Goal: Task Accomplishment & Management: Manage account settings

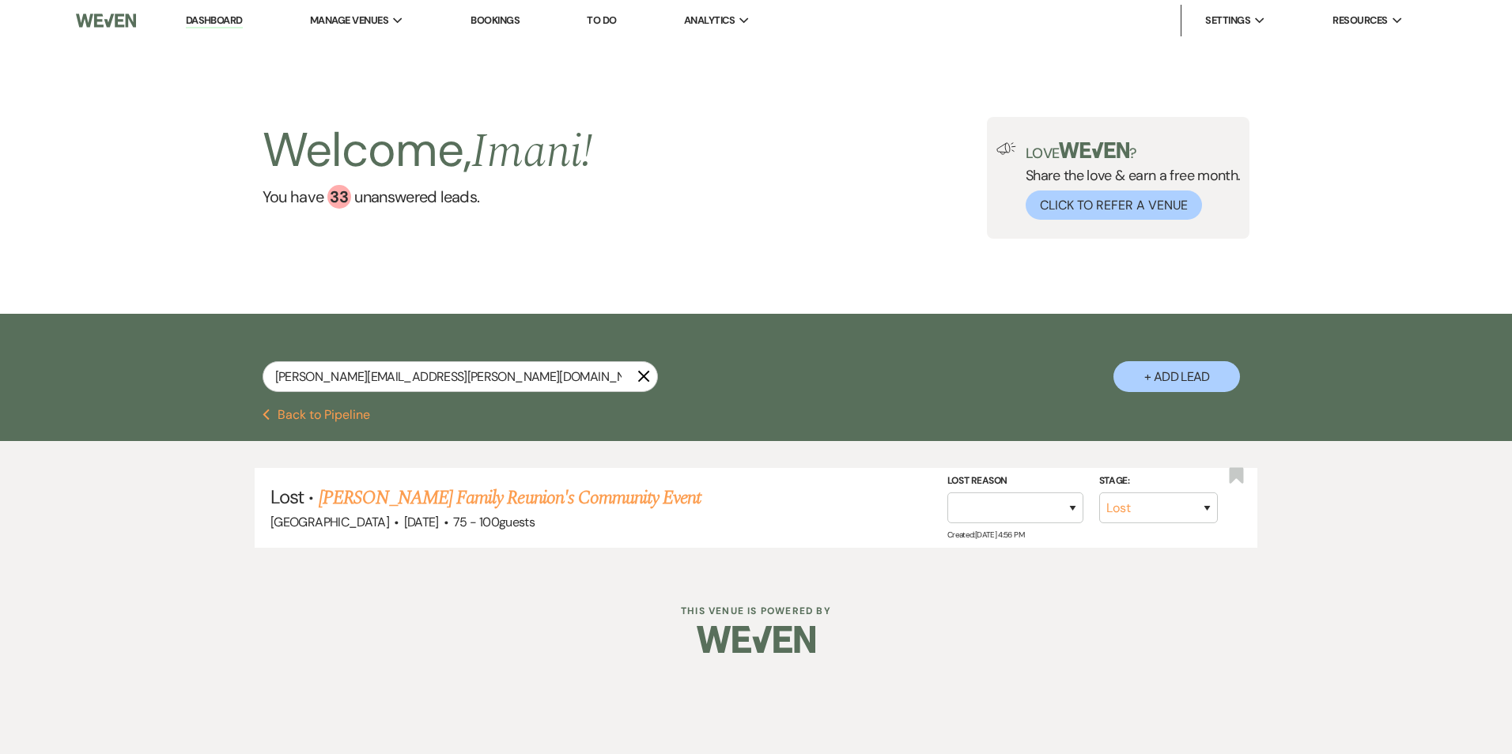
select select "8"
drag, startPoint x: 429, startPoint y: 384, endPoint x: 259, endPoint y: 375, distance: 170.3
click at [259, 375] on div "Nita.hartnett@gmail.com X + Add Lead" at bounding box center [756, 363] width 1139 height 83
type input "catherine"
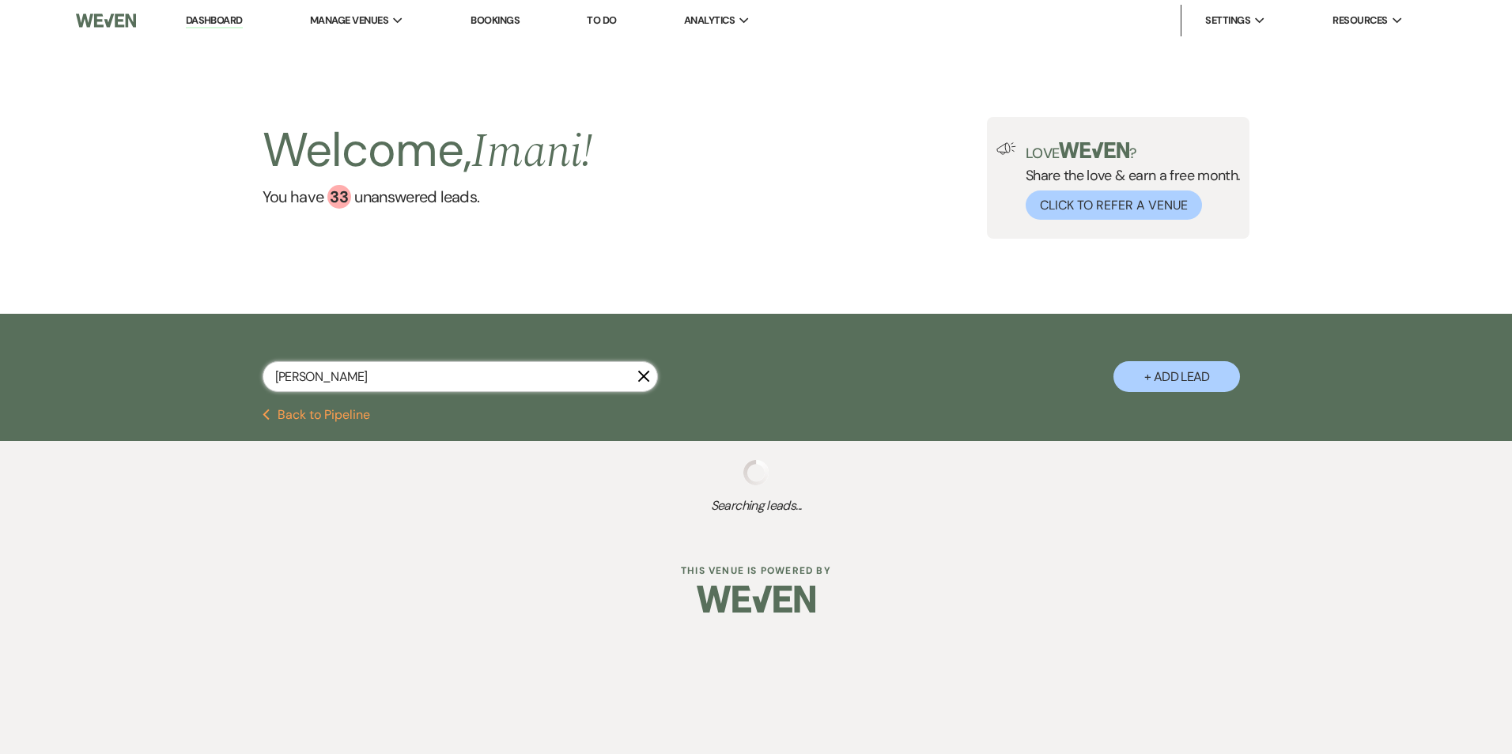
select select "2"
select select "8"
select select "4"
select select "8"
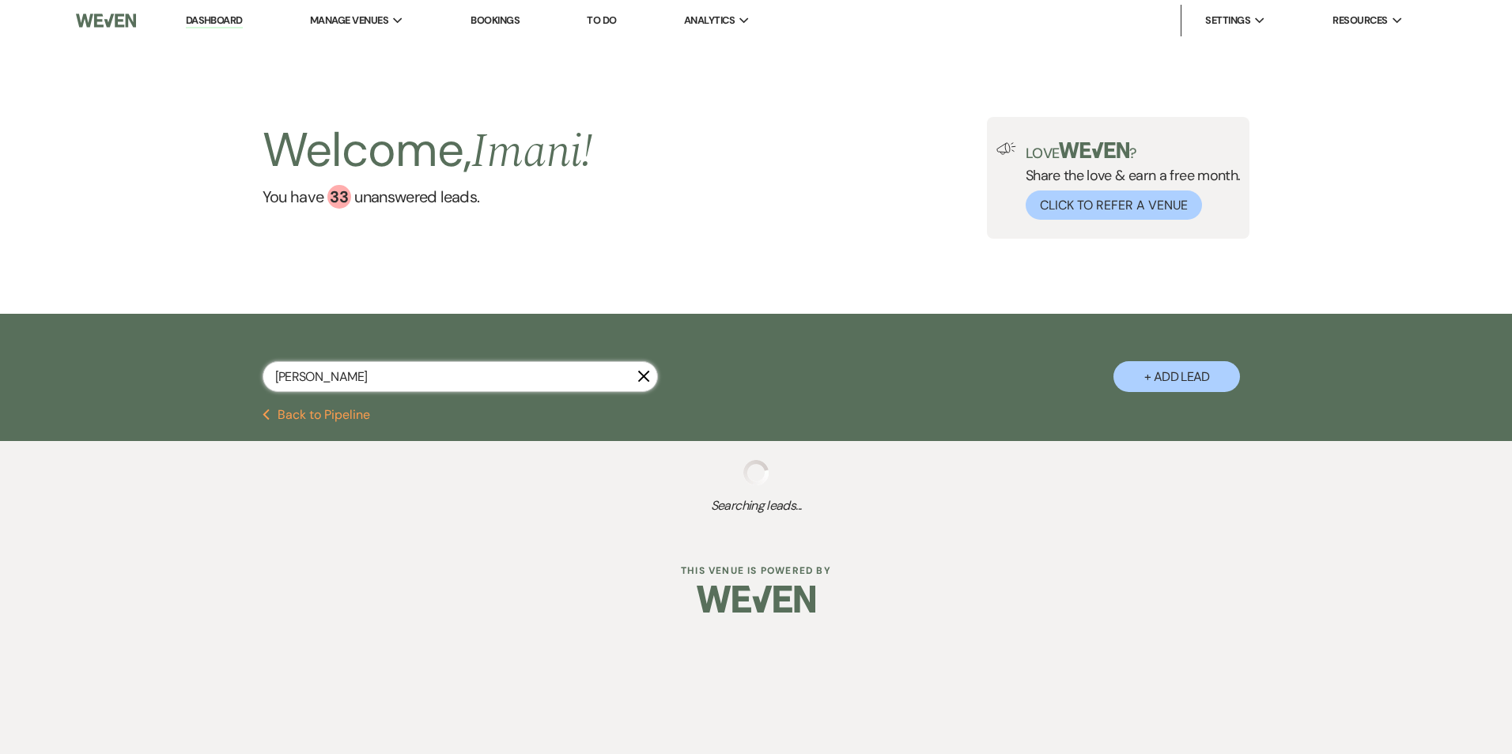
select select "5"
select select "8"
select select "5"
select select "8"
select select "1"
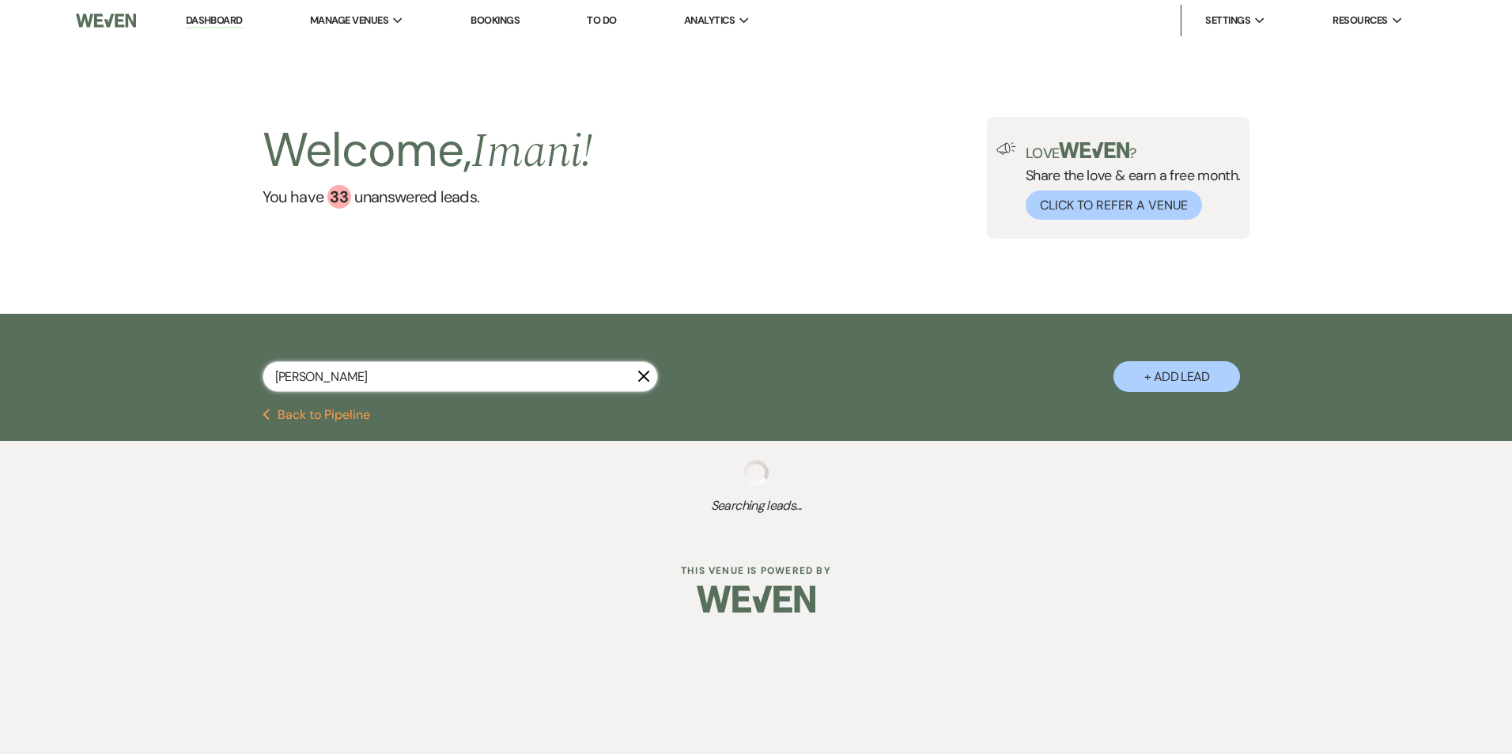
select select "8"
select select "5"
select select "8"
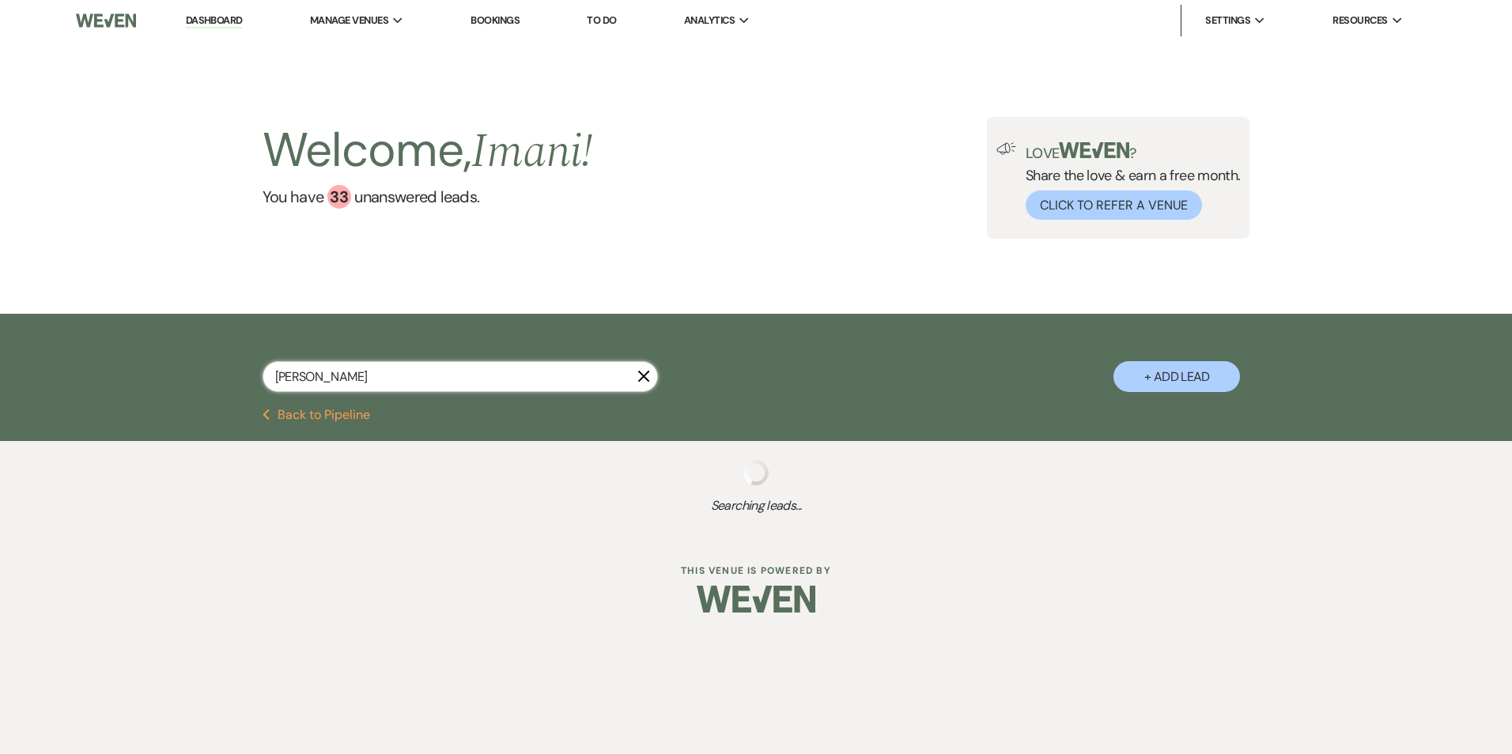
select select "5"
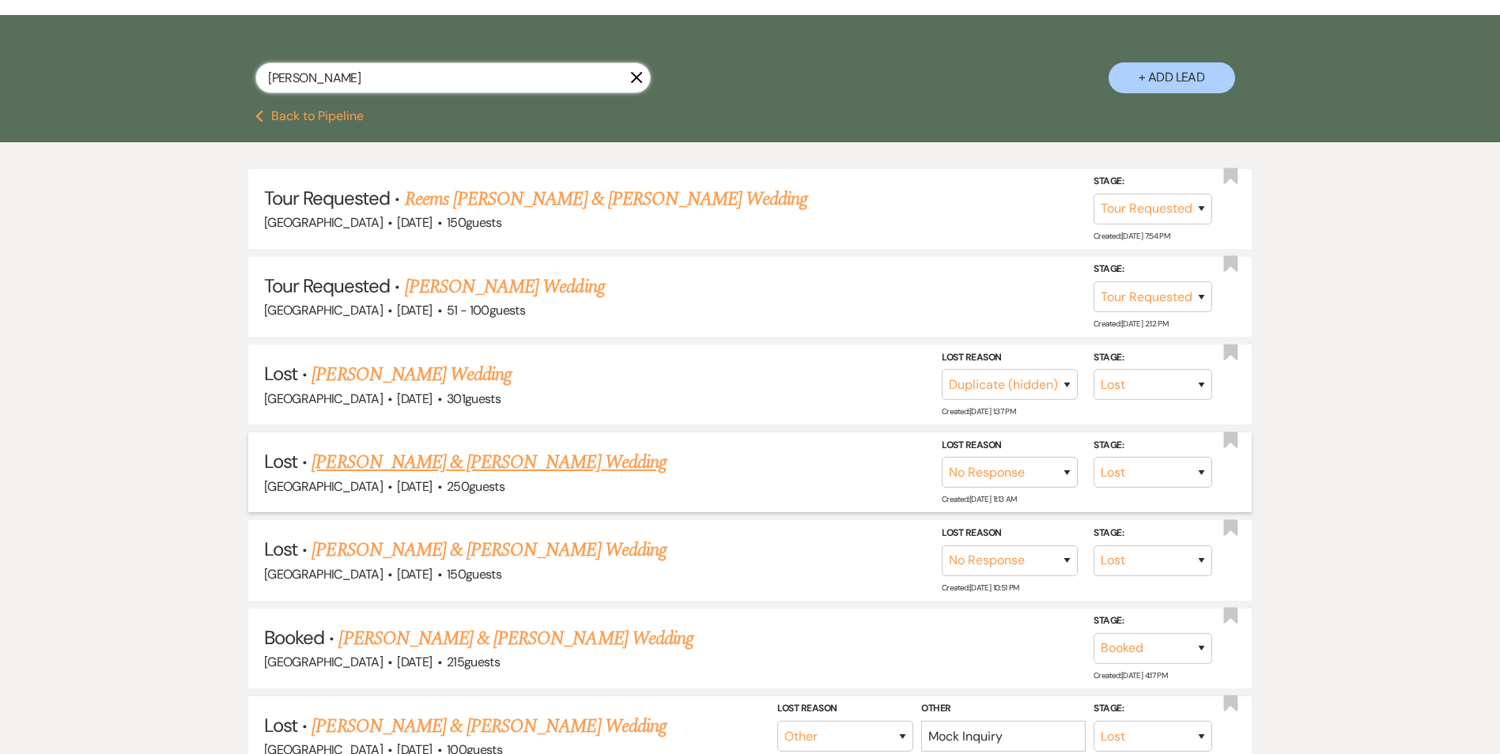
scroll to position [316, 0]
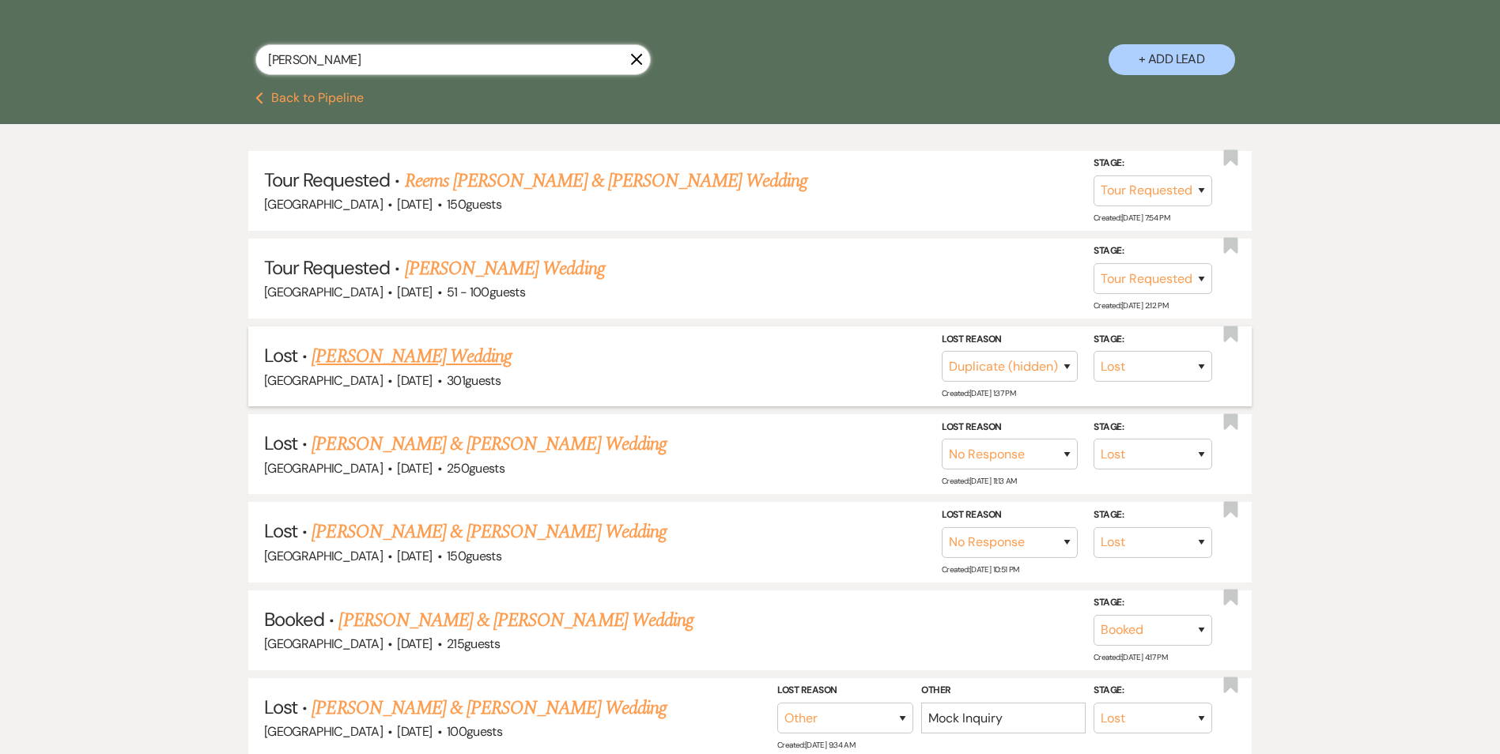
type input "catherine"
click at [375, 360] on link "Jasmyn Powell's Wedding" at bounding box center [412, 356] width 200 height 28
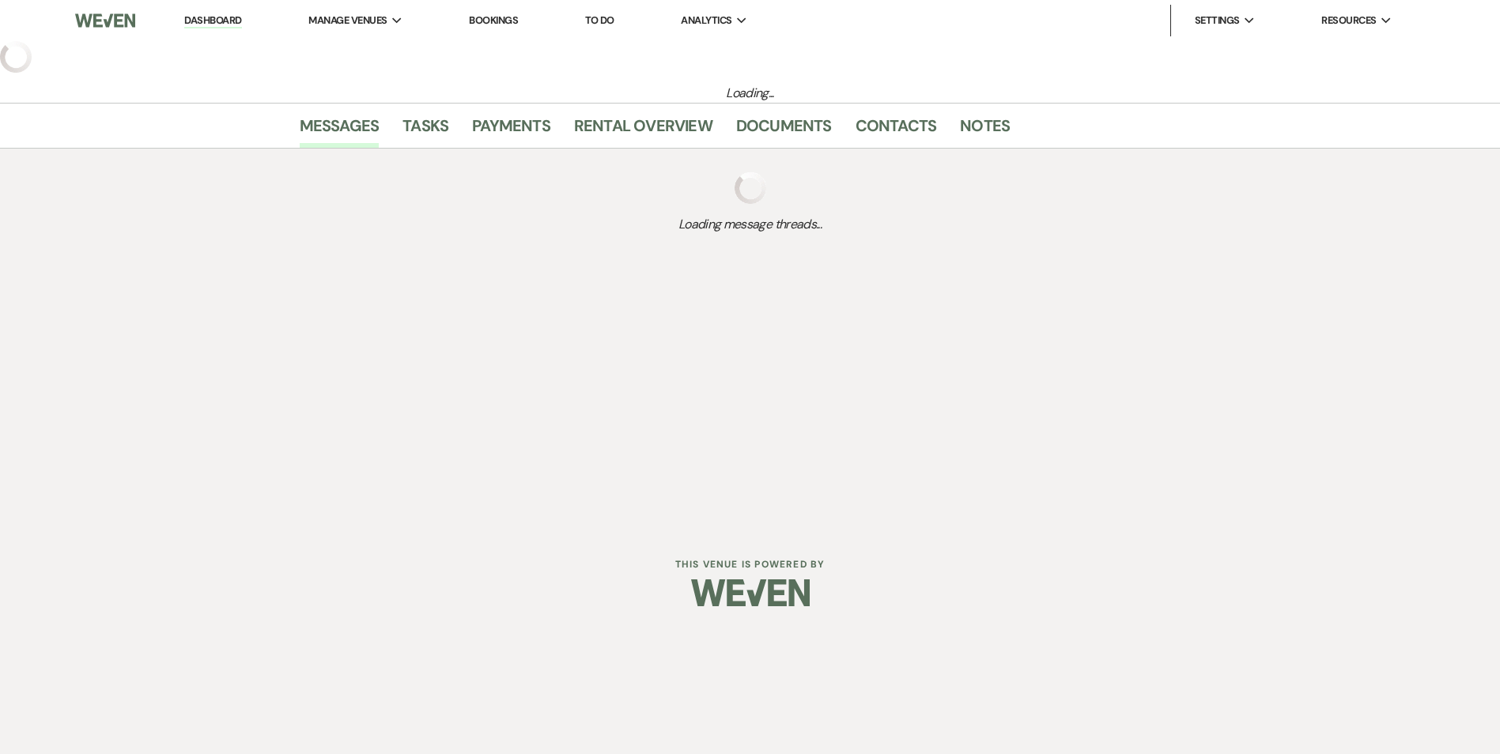
select select "8"
select select "4"
select select "2"
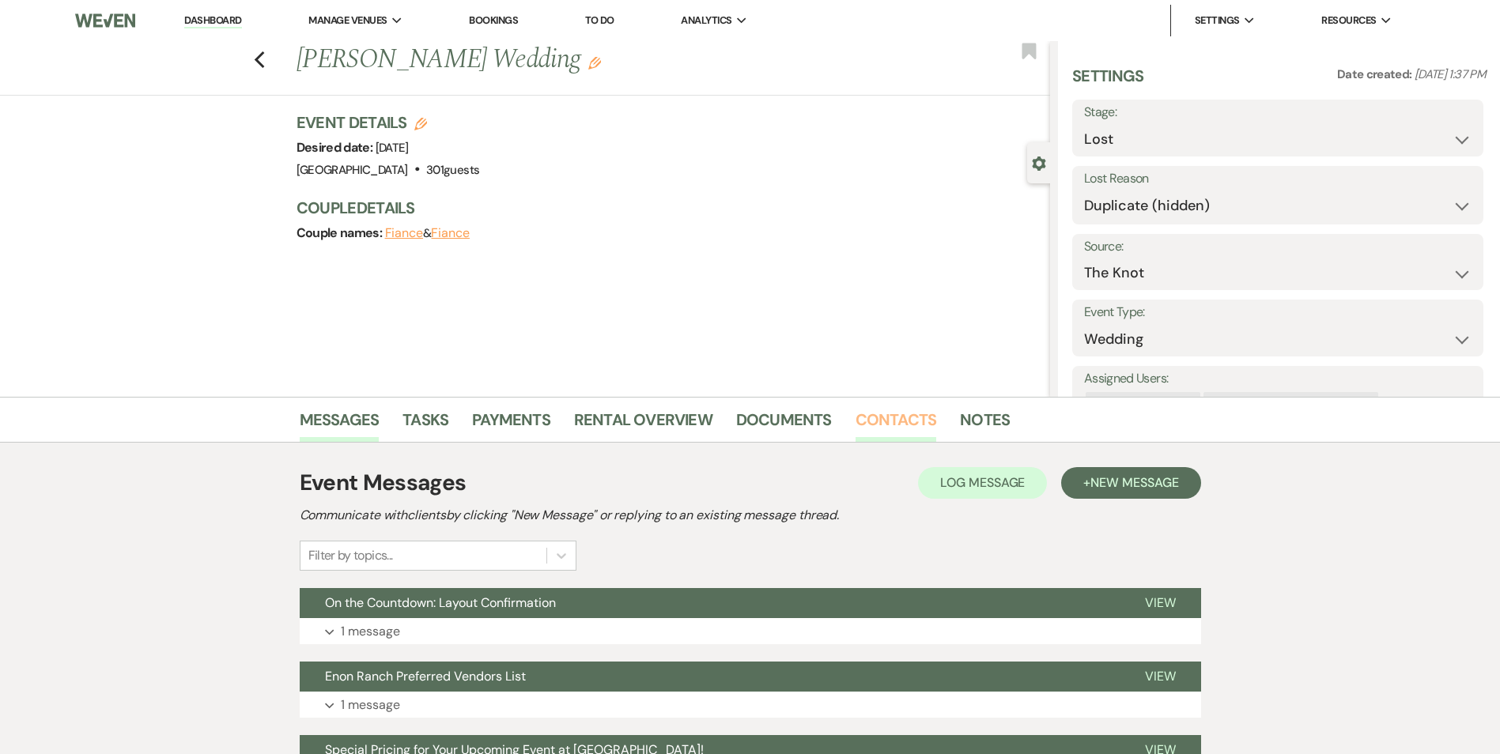
click at [905, 410] on link "Contacts" at bounding box center [896, 424] width 81 height 35
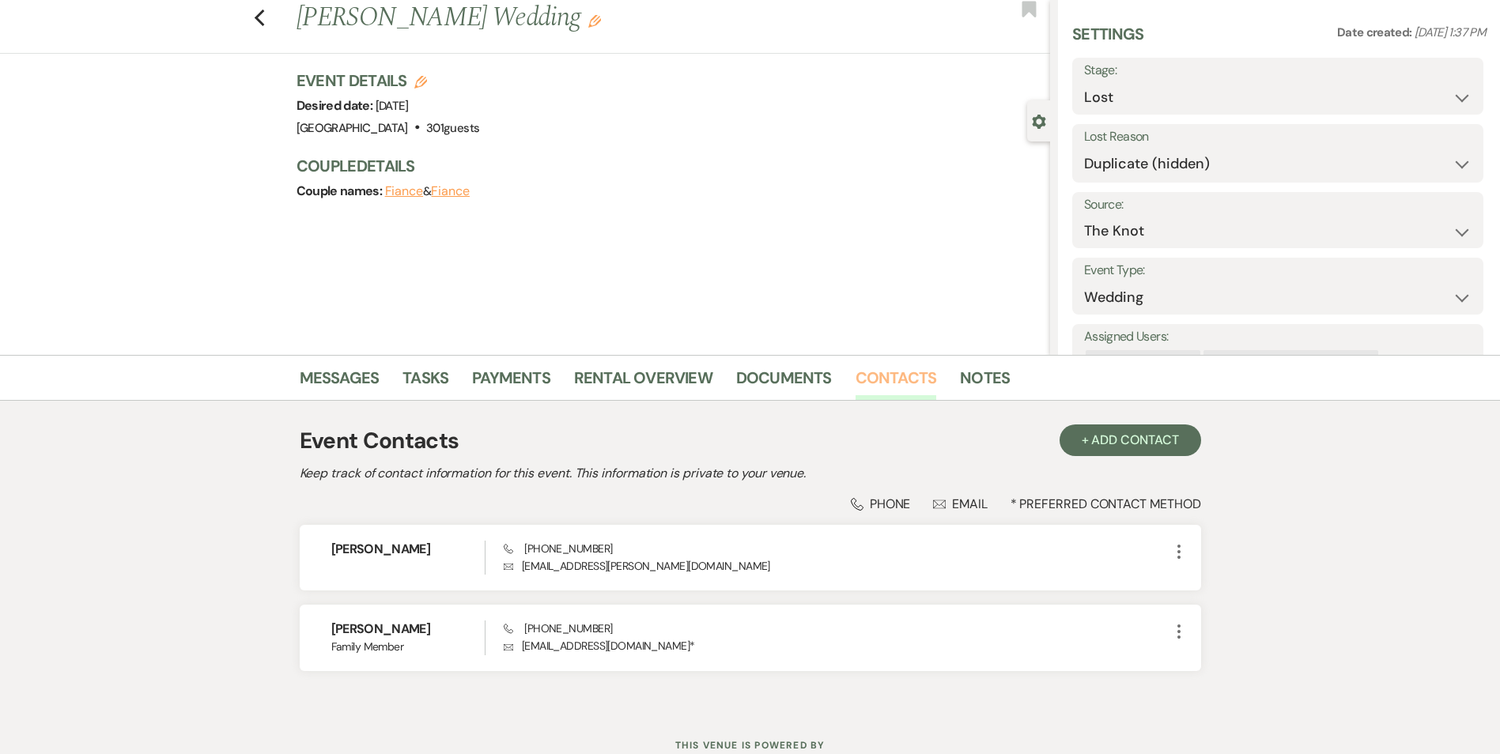
scroll to position [99, 0]
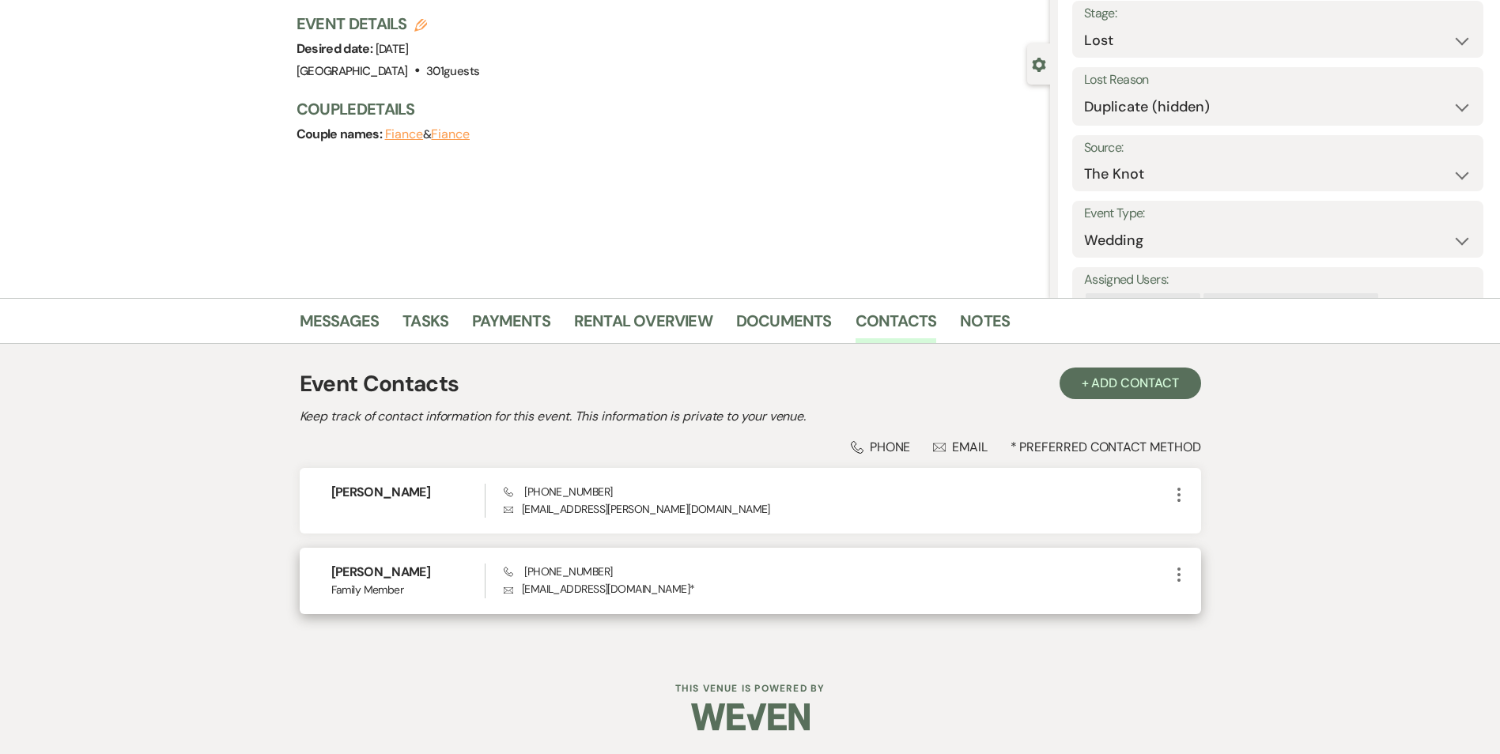
click at [434, 582] on span "Family Member" at bounding box center [408, 590] width 154 height 17
drag, startPoint x: 440, startPoint y: 566, endPoint x: 266, endPoint y: 565, distance: 174.8
click at [267, 565] on div "Messages Tasks Payments Rental Overview Documents Contacts Notes Event Contacts…" at bounding box center [750, 475] width 1500 height 354
copy h6 "Catherine Jackson"
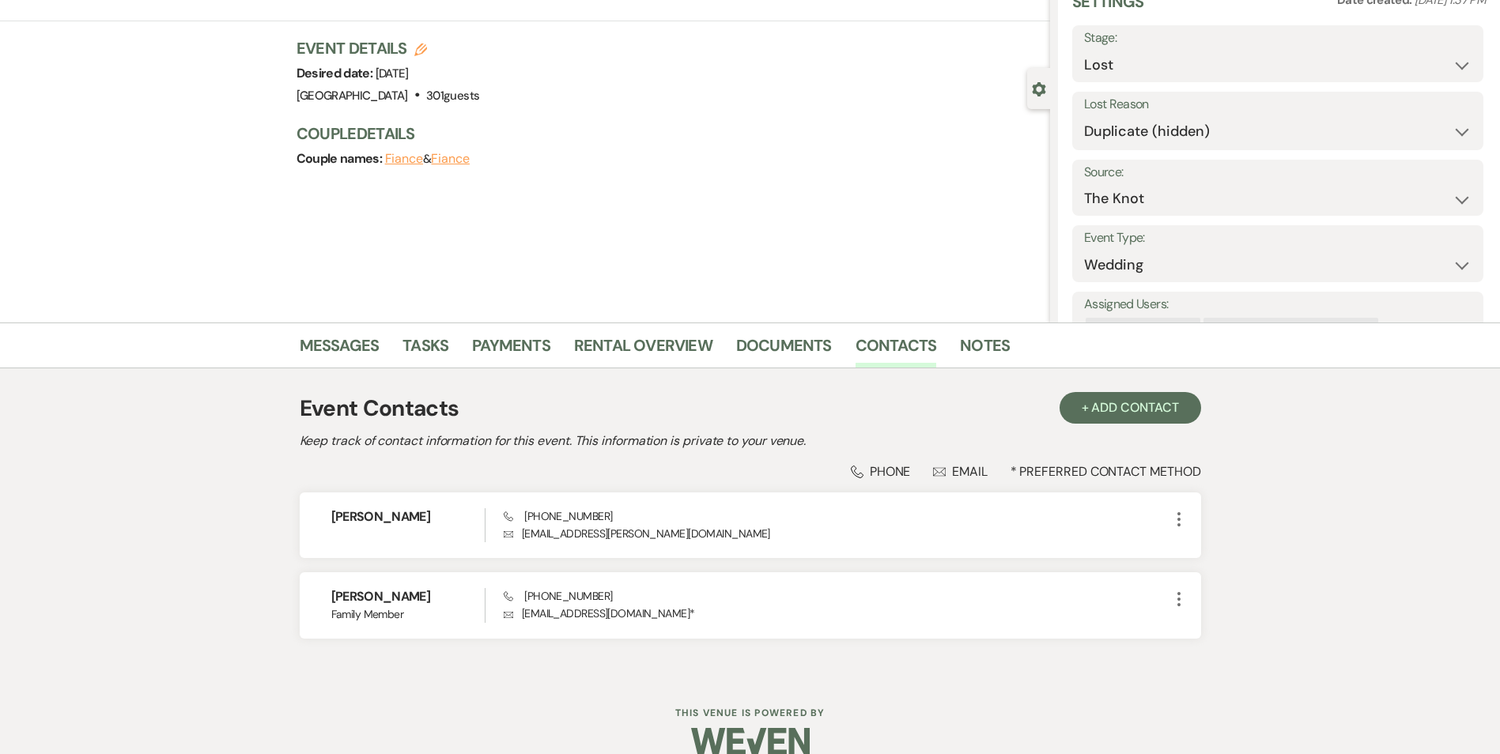
scroll to position [0, 0]
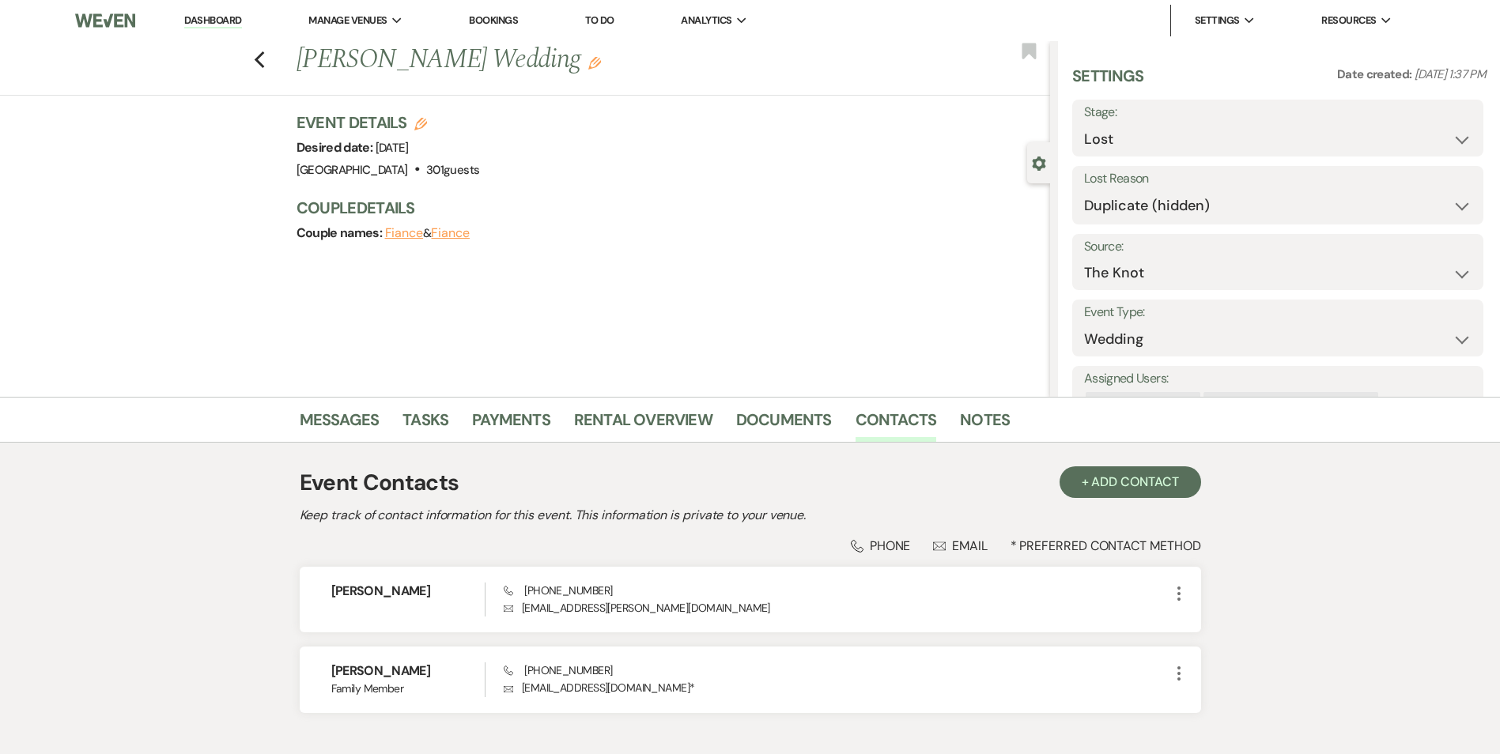
click at [221, 17] on link "Dashboard" at bounding box center [212, 20] width 57 height 15
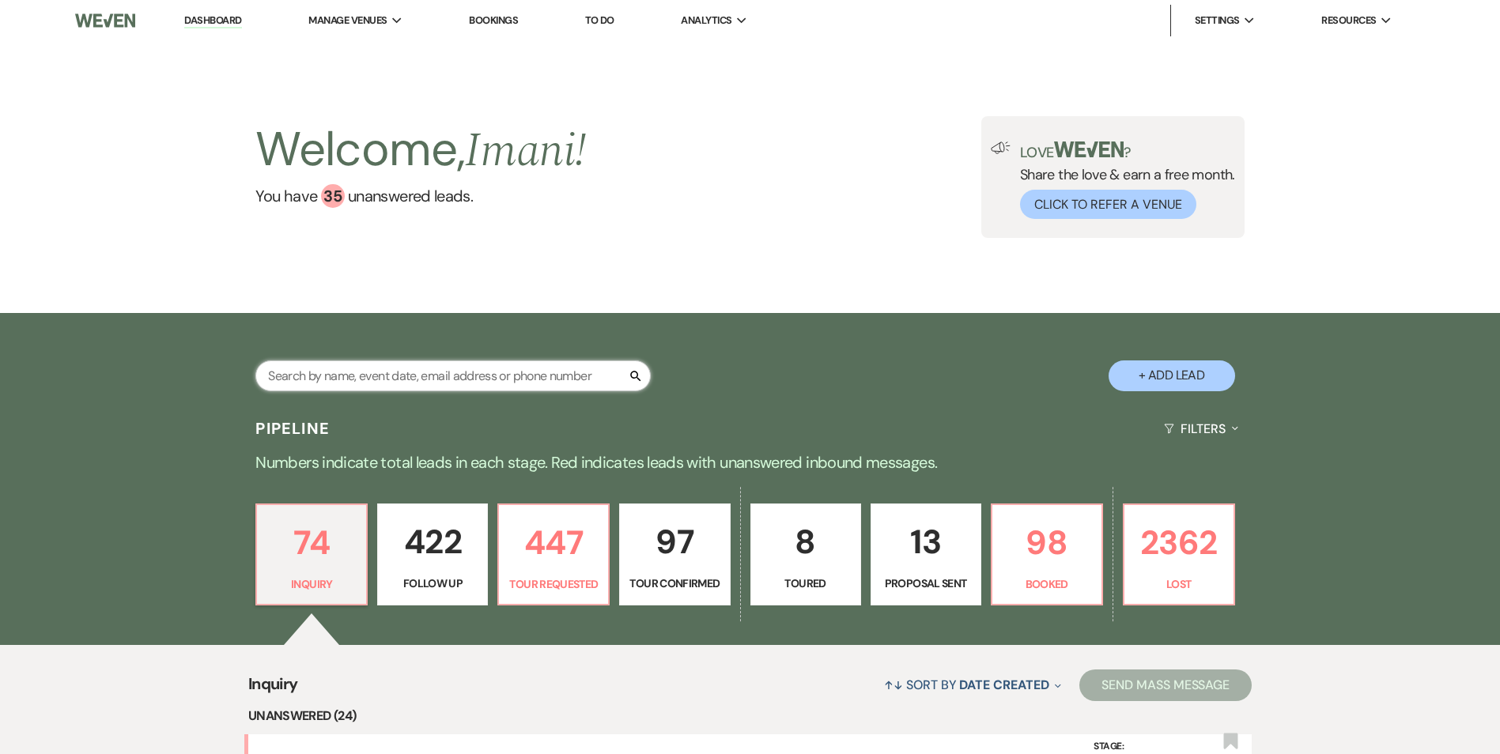
click at [382, 380] on input "text" at bounding box center [452, 376] width 395 height 31
paste input "Catherine Jackson"
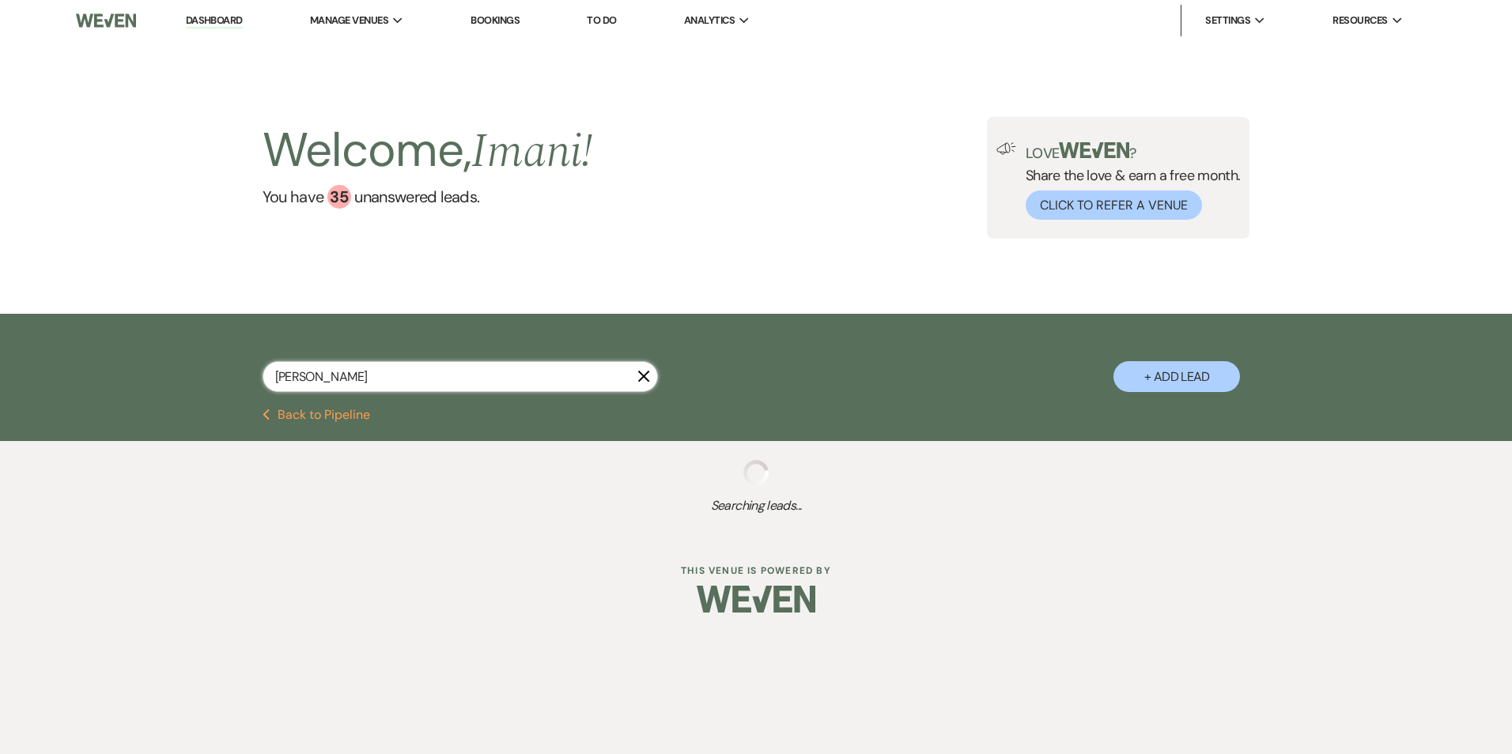
type input "Catherine Jackson"
select select "9"
select select "5"
select select "2"
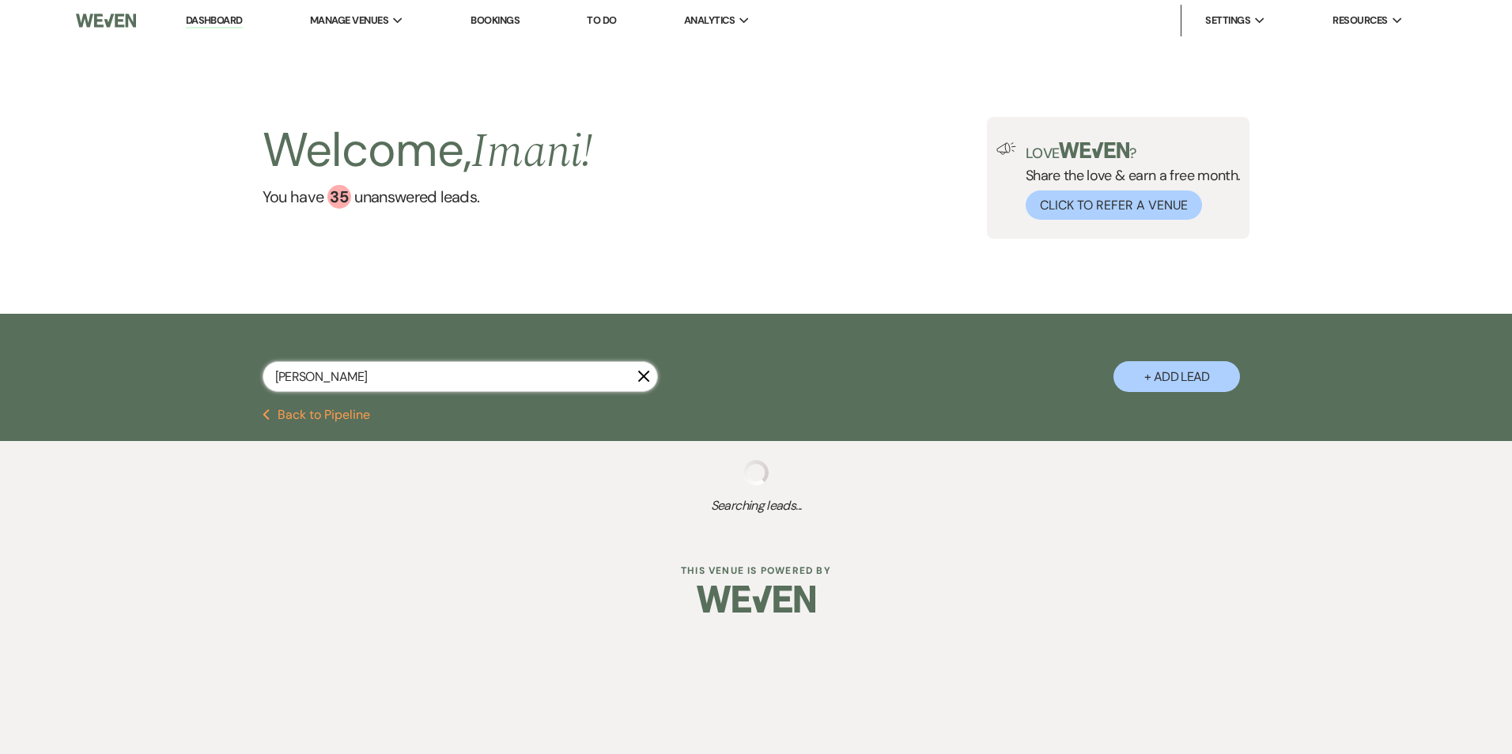
select select "2"
select select "8"
select select "4"
select select "8"
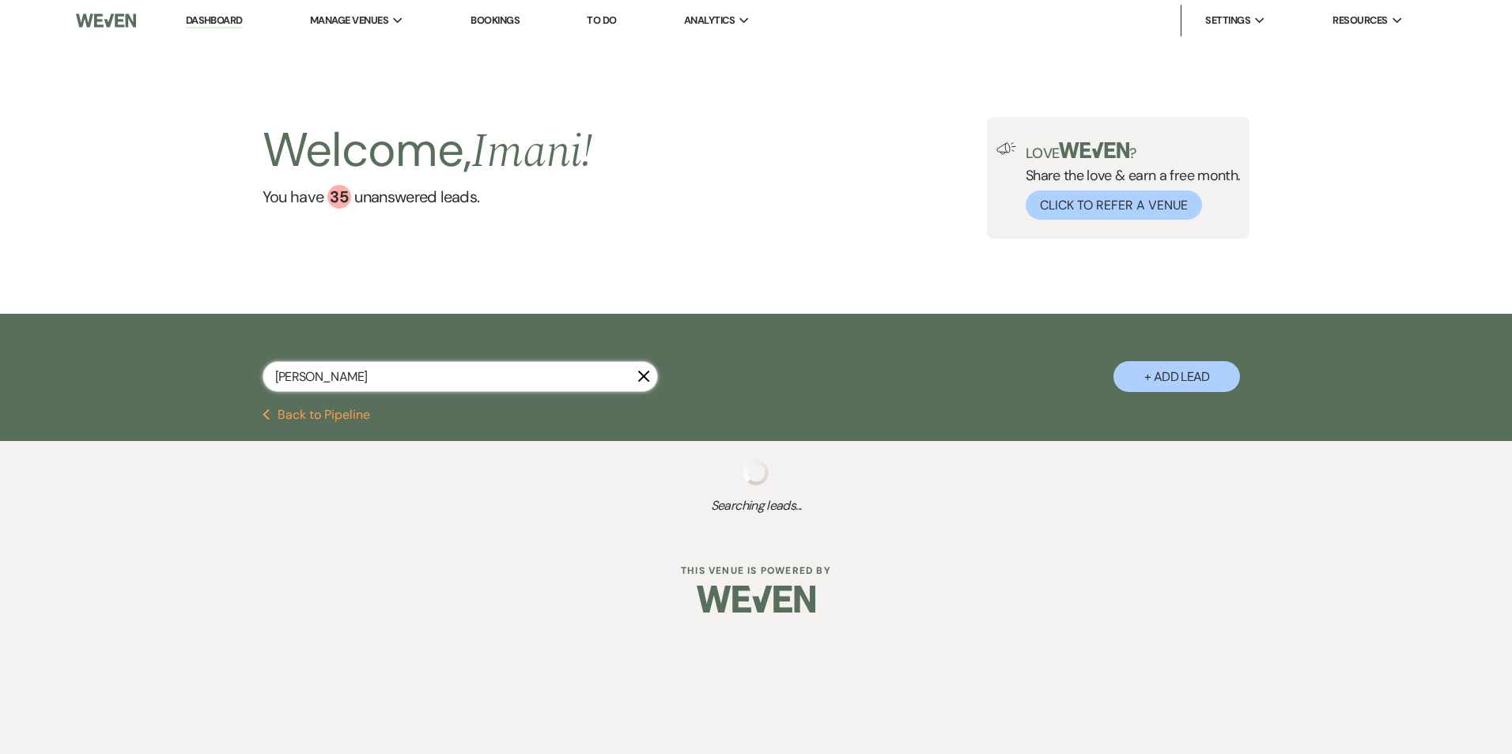
select select "5"
select select "4"
select select "8"
select select "5"
select select "8"
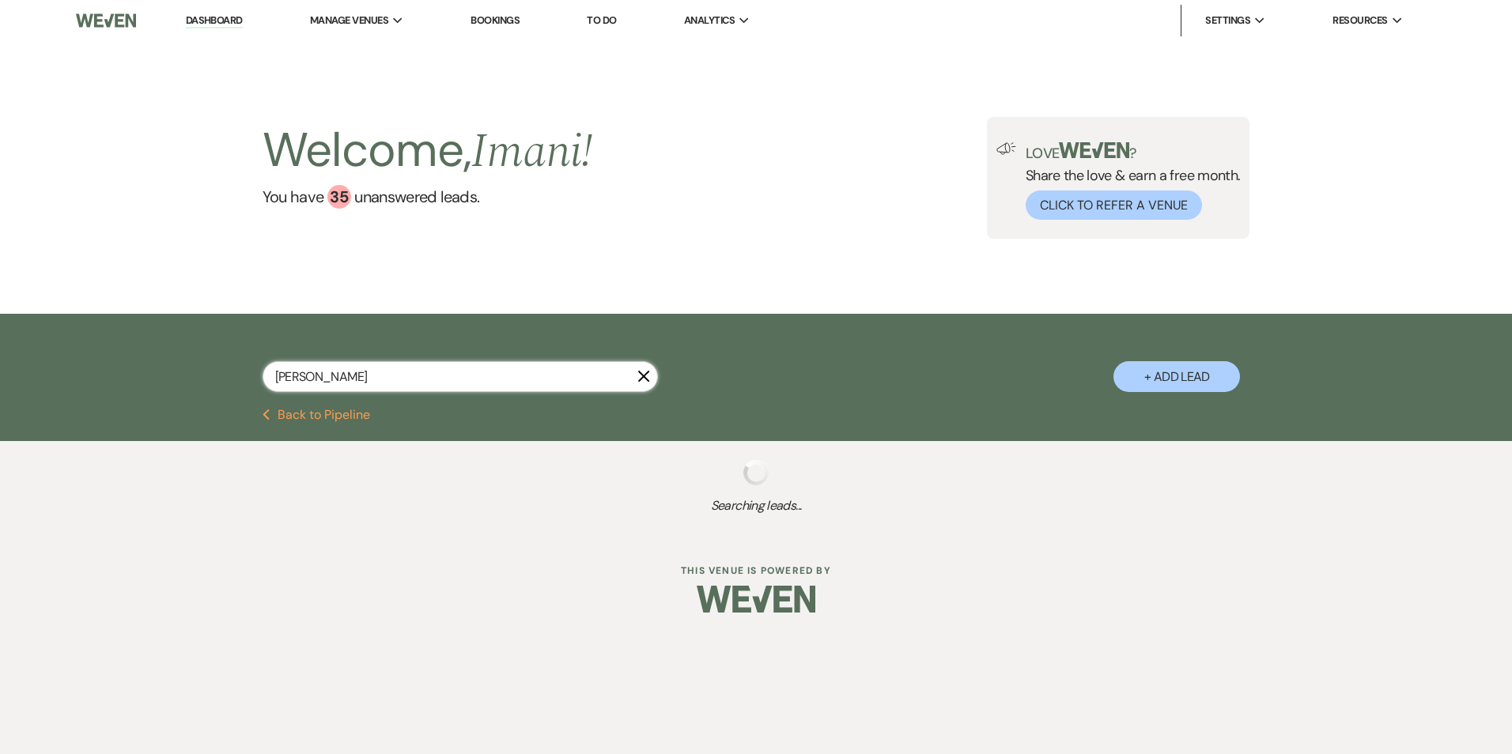
select select "5"
select select "8"
select select "5"
select select "8"
select select "1"
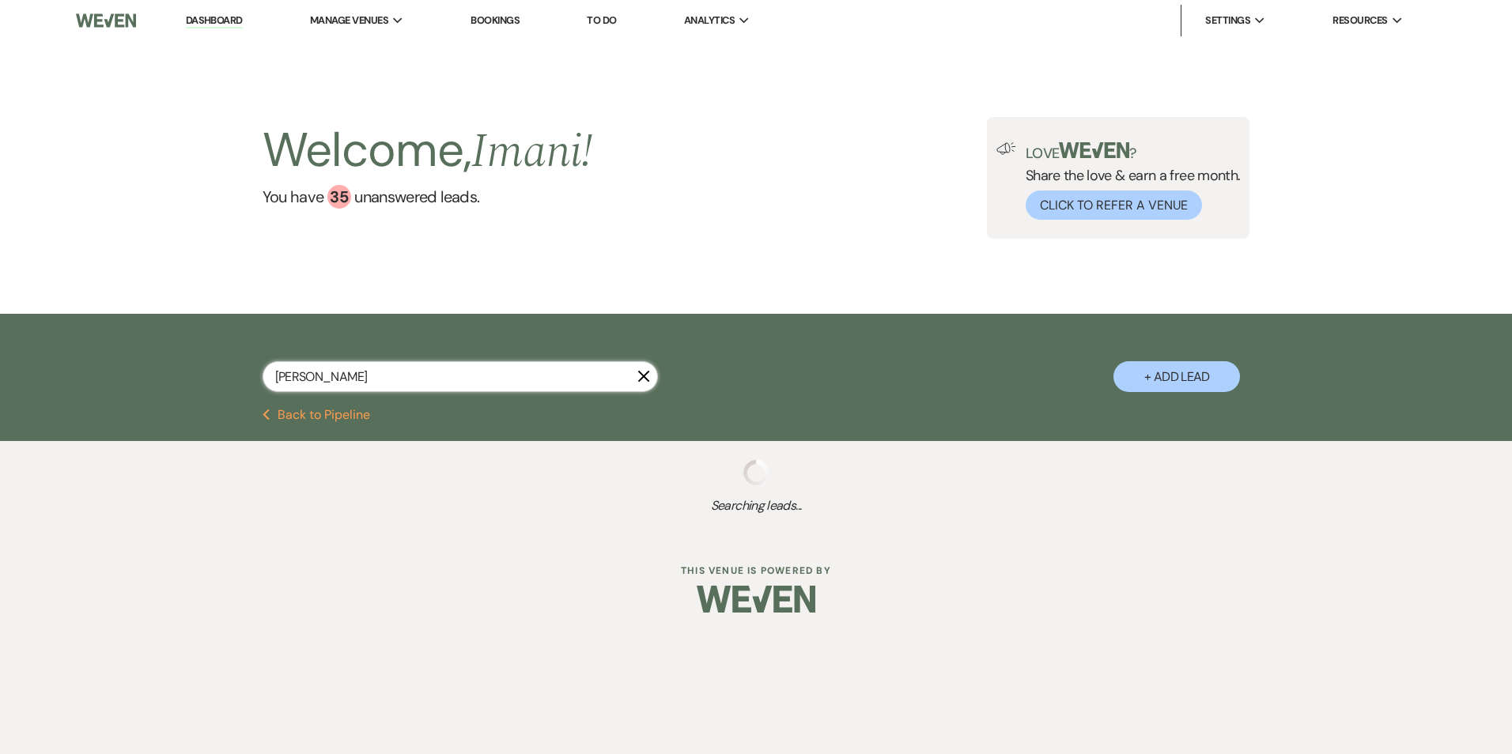
select select "8"
select select "5"
select select "8"
select select "5"
select select "8"
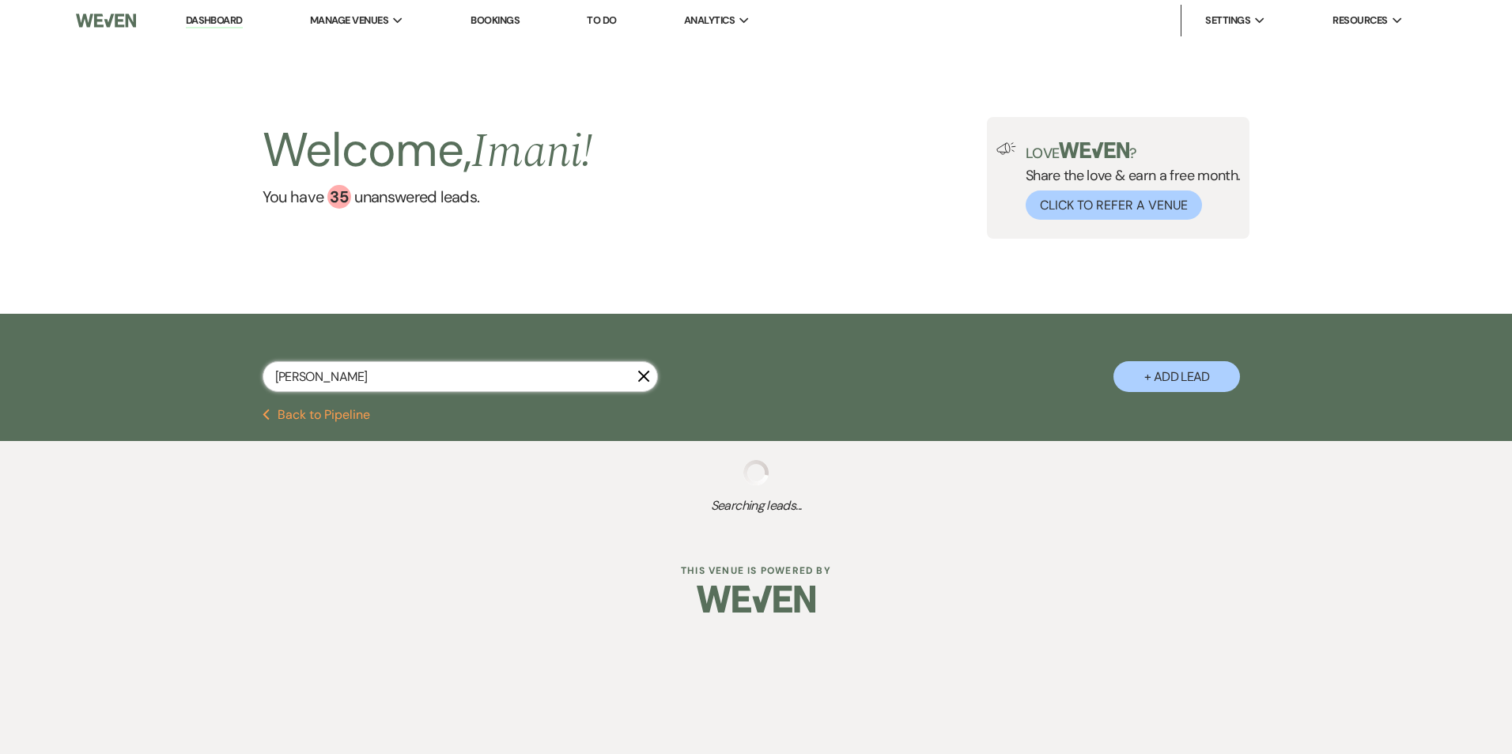
select select "5"
select select "8"
select select "5"
select select "8"
select select "5"
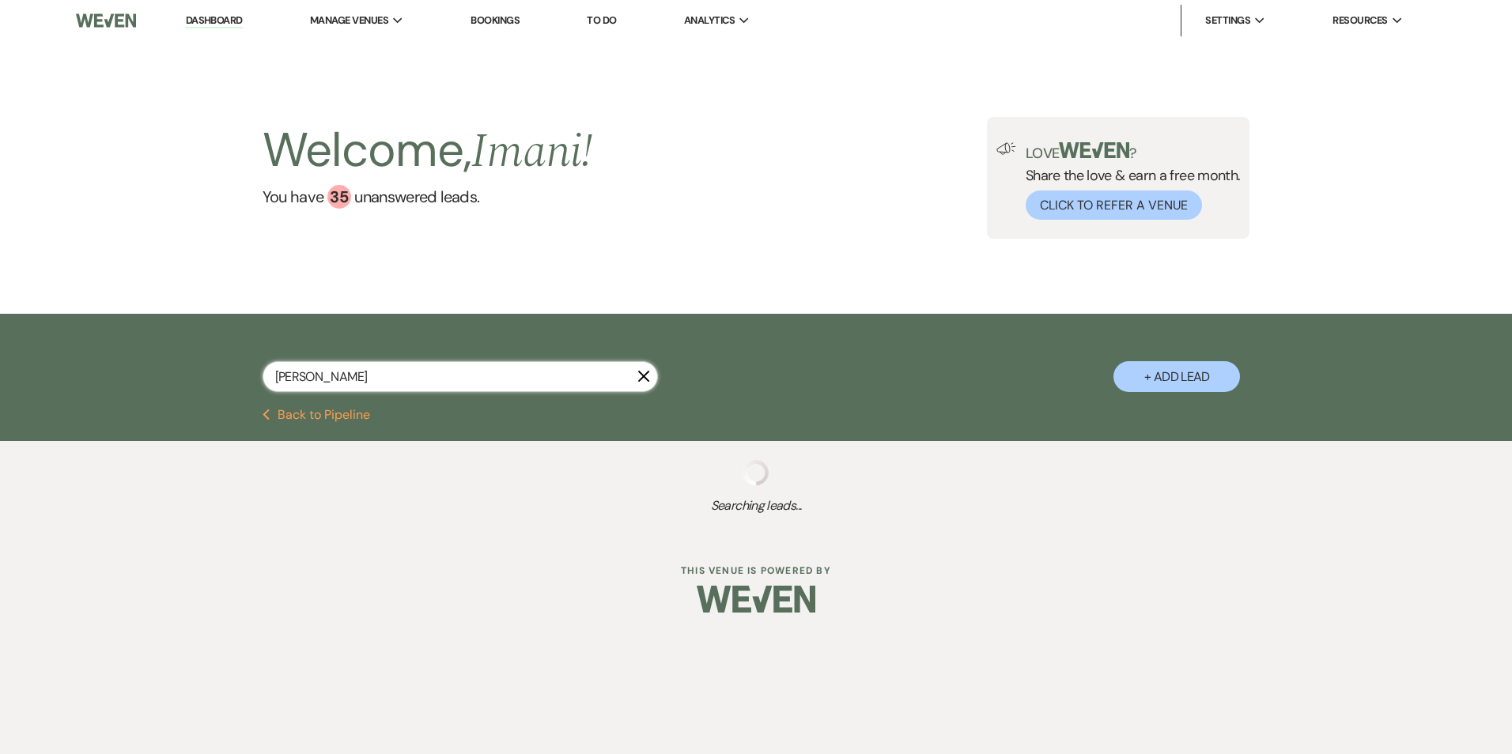
select select "8"
select select "5"
select select "8"
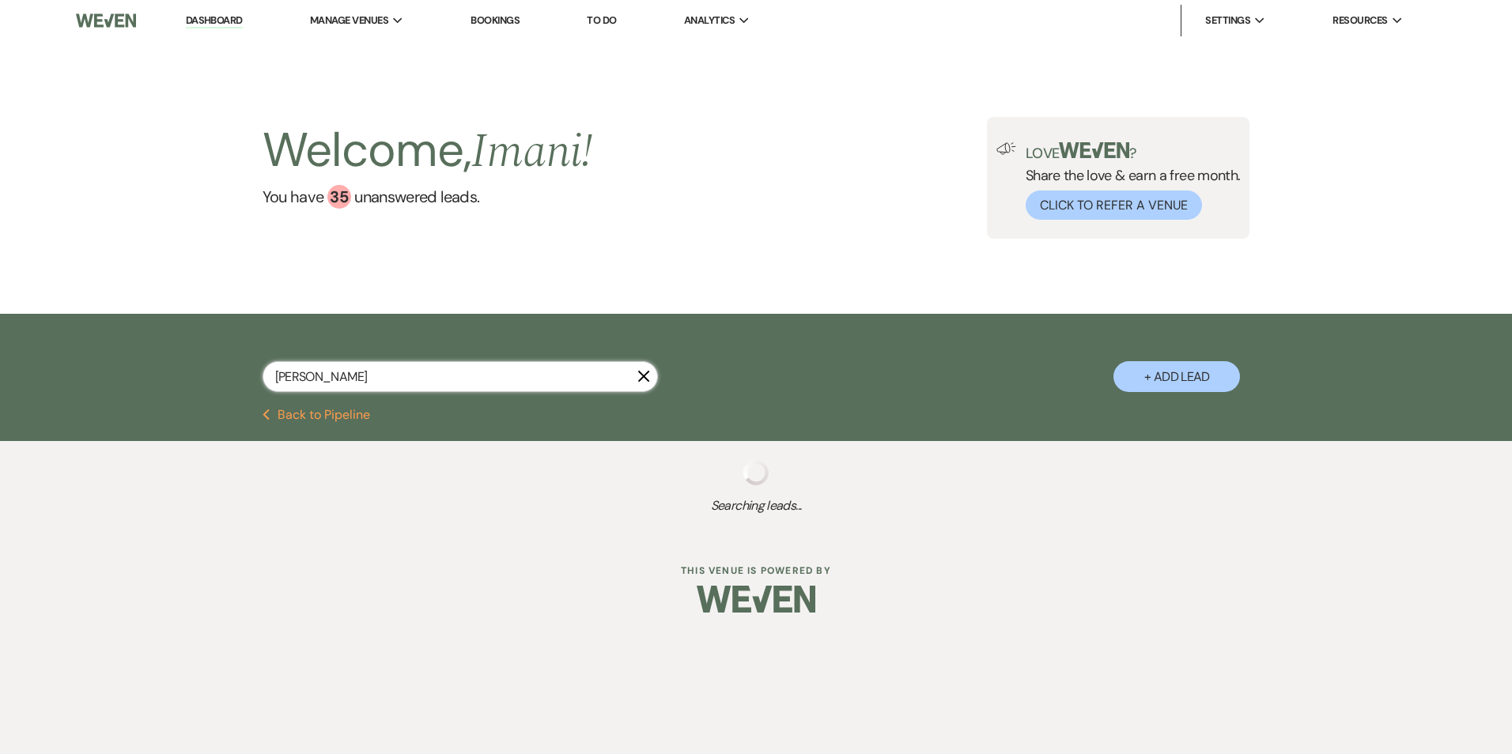
select select "8"
select select "5"
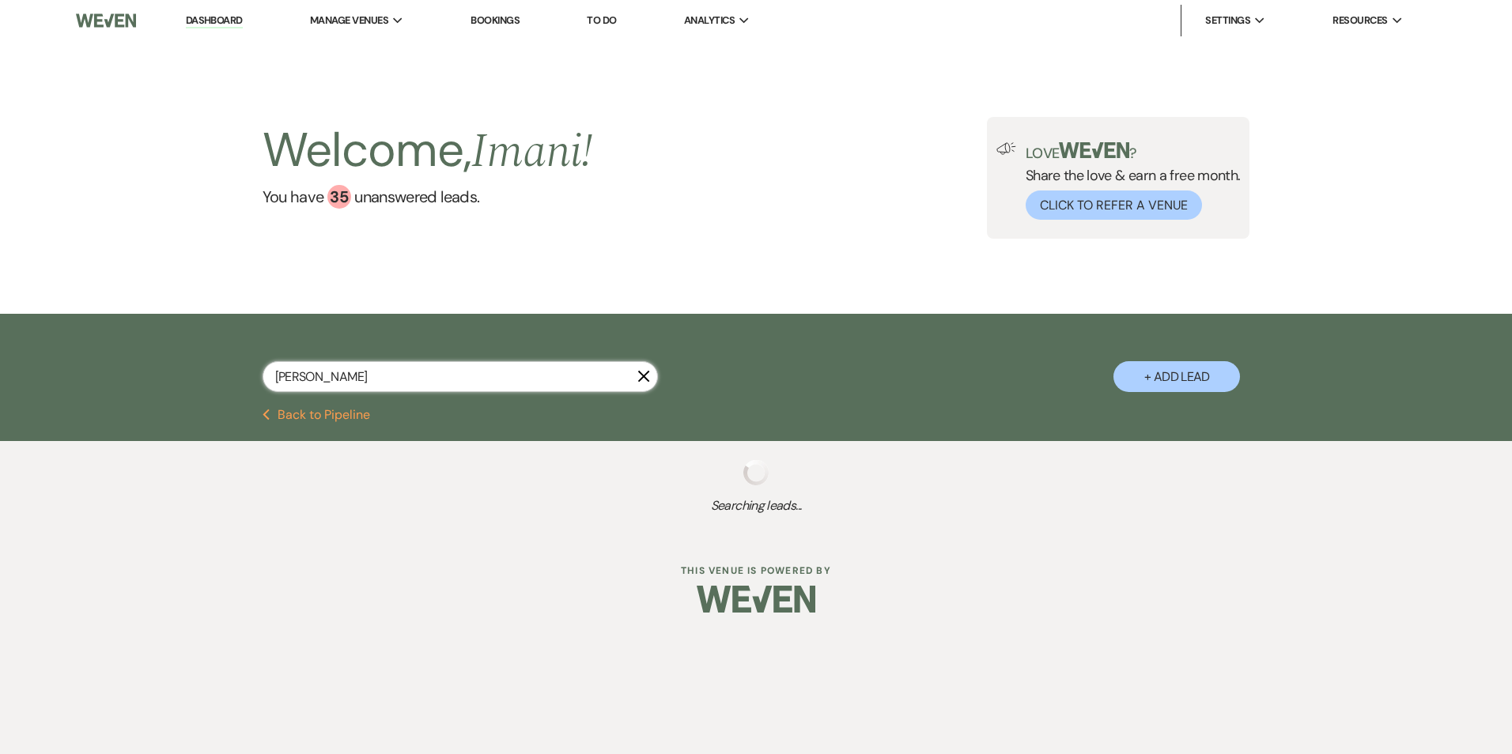
select select "8"
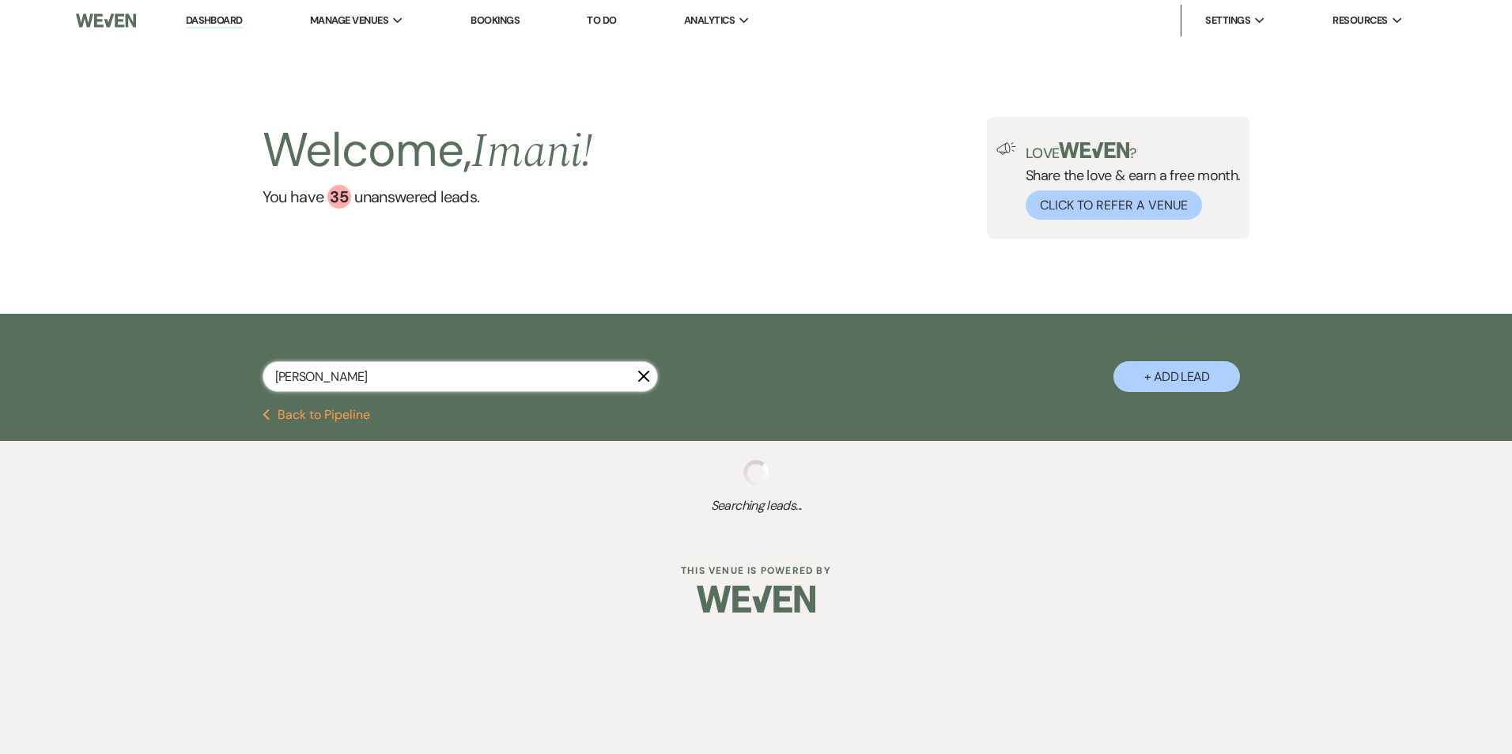
select select "5"
select select "8"
select select "2"
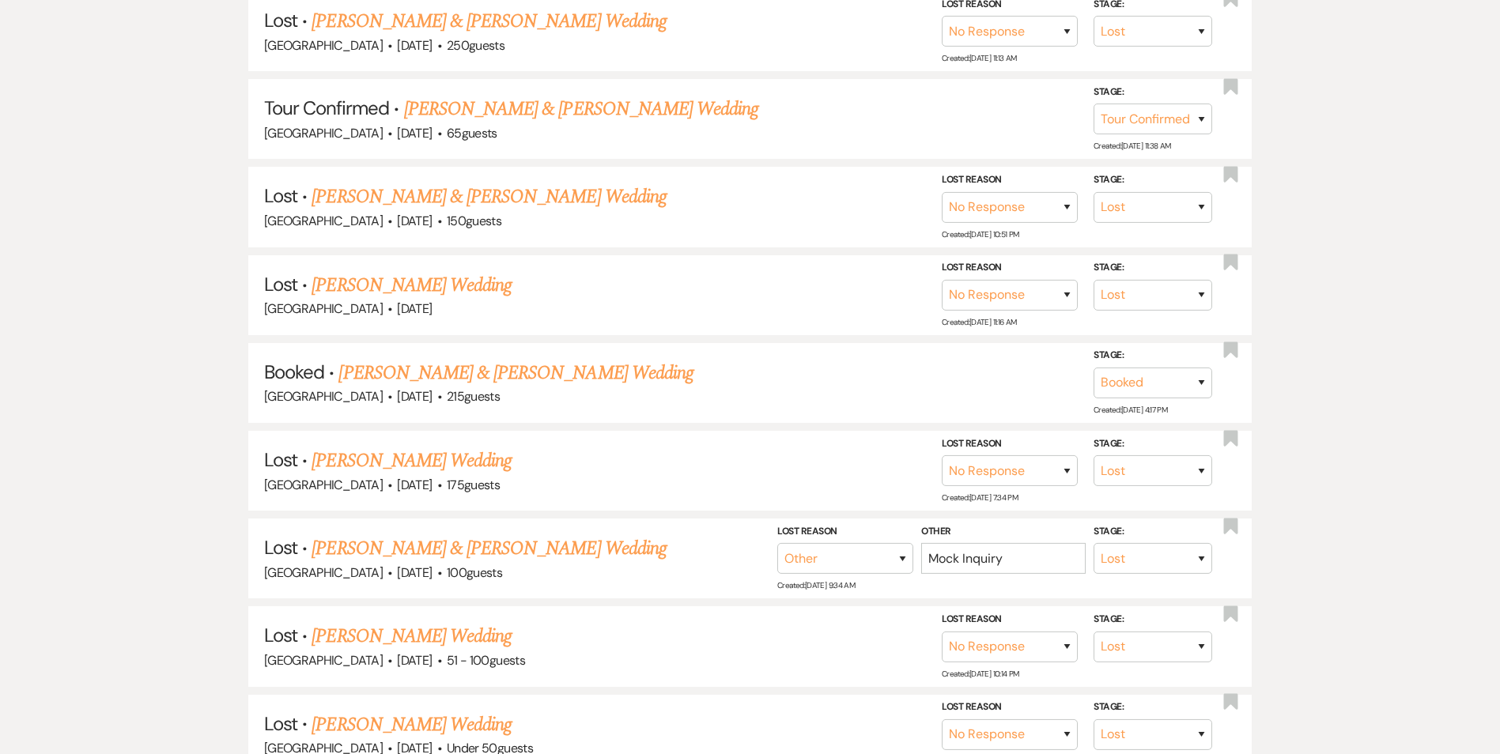
scroll to position [1107, 0]
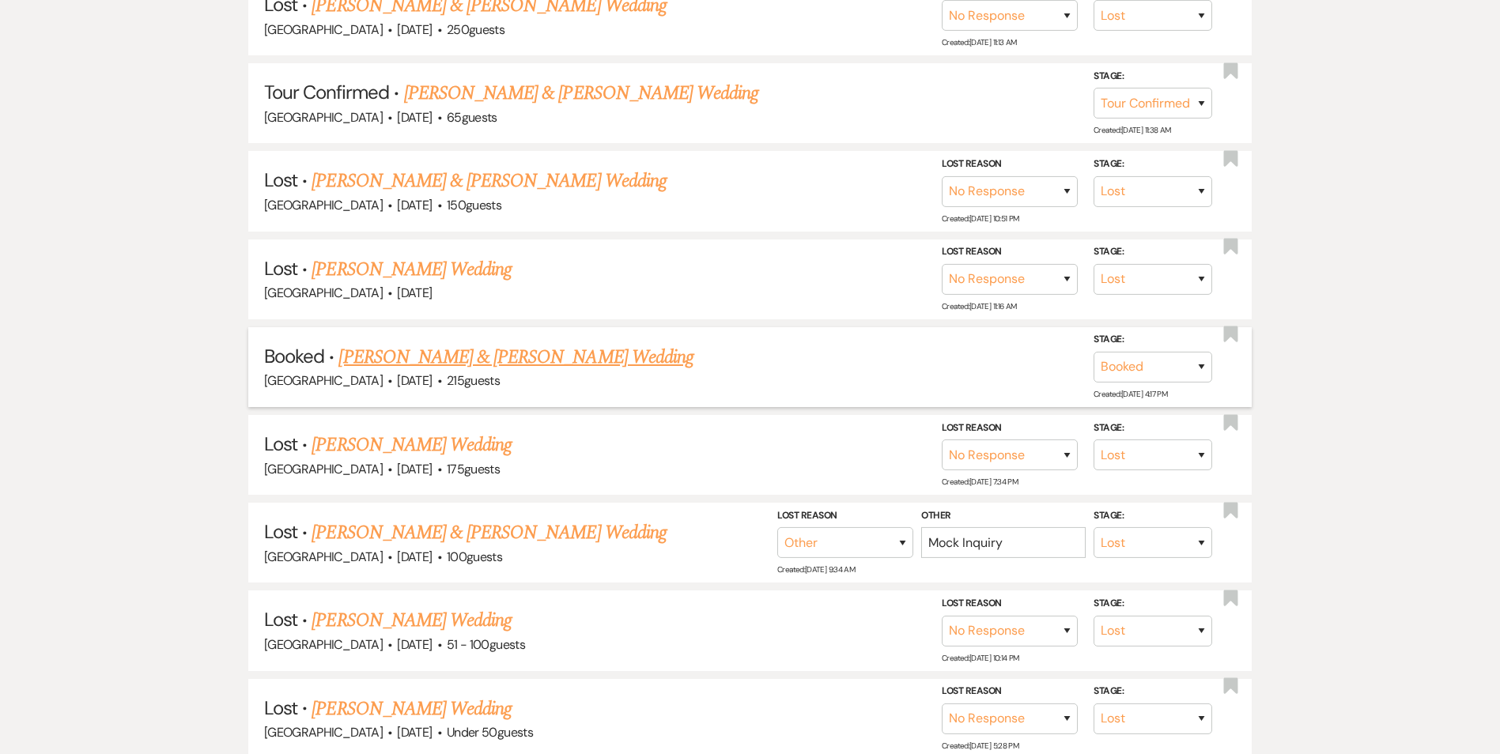
click at [433, 361] on link "Jasmyn Jackson & Ameer Cuffe's Wedding" at bounding box center [515, 357] width 354 height 28
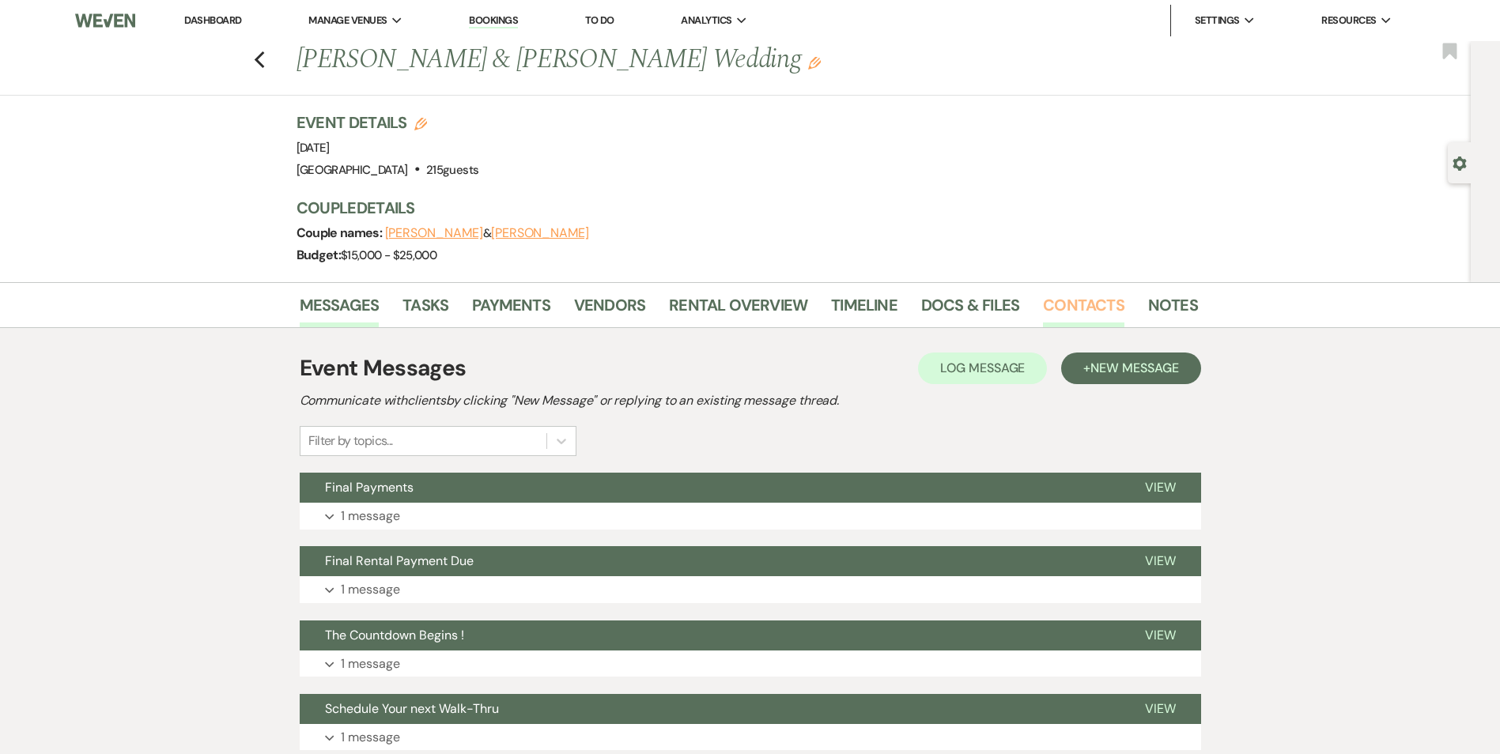
click at [1061, 301] on link "Contacts" at bounding box center [1083, 310] width 81 height 35
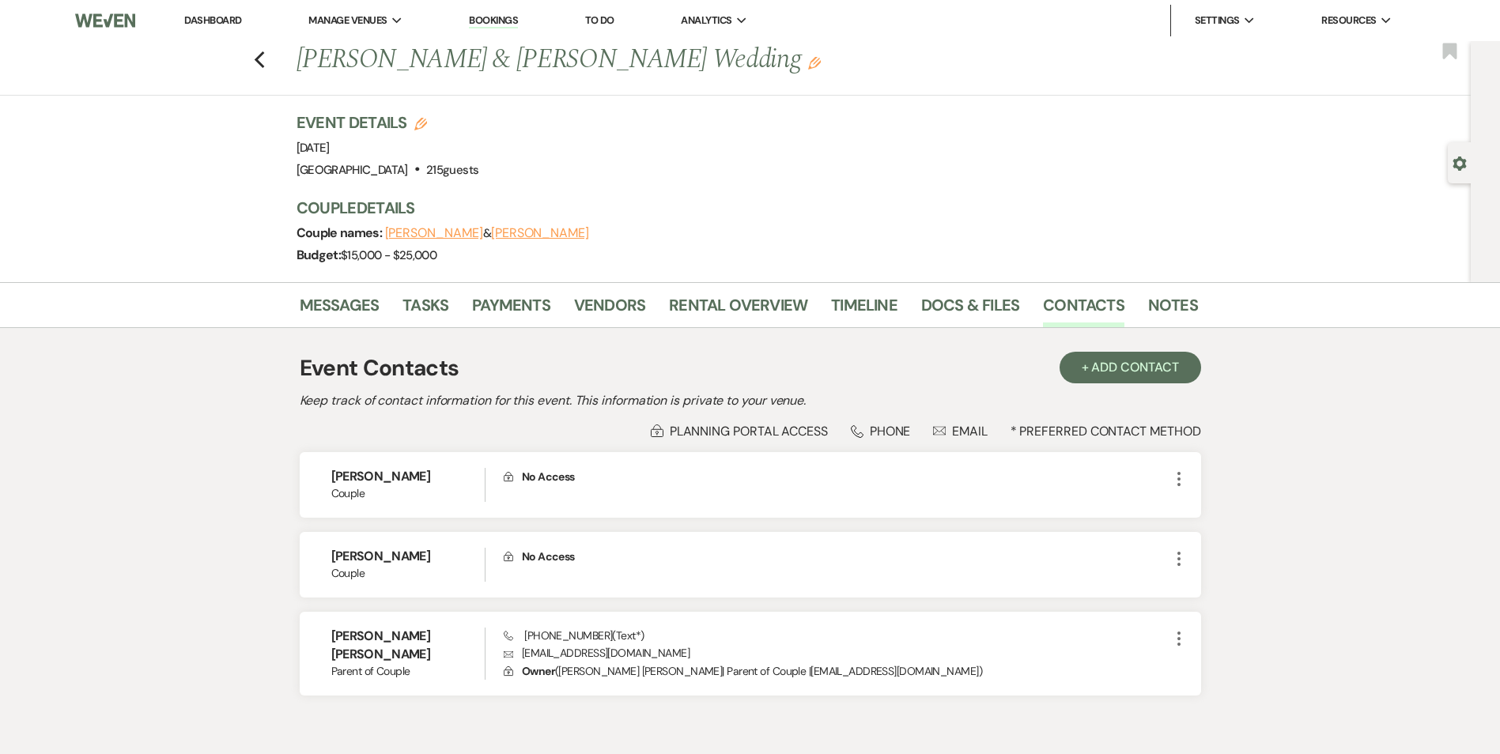
click at [501, 22] on link "Bookings" at bounding box center [493, 20] width 49 height 15
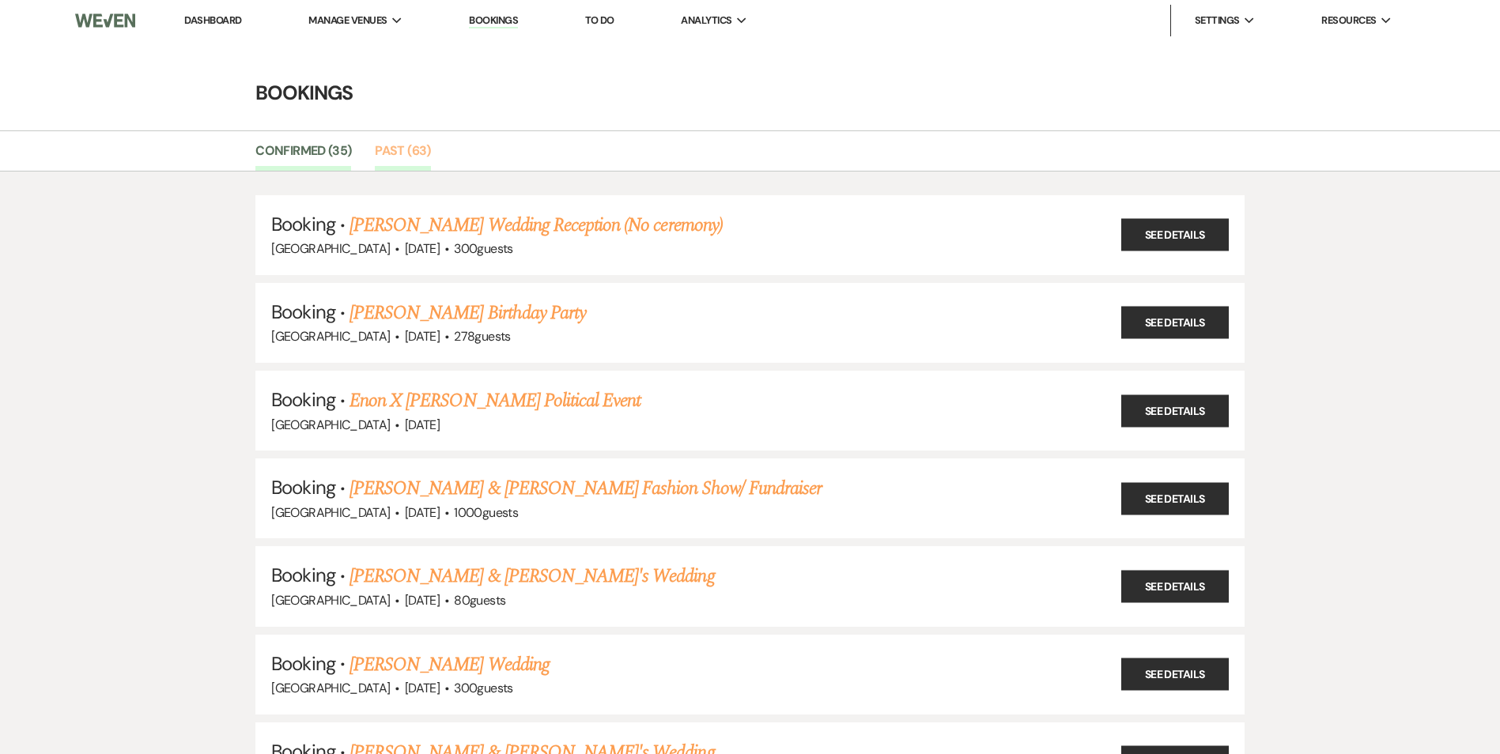
click at [388, 156] on link "Past (63)" at bounding box center [402, 156] width 55 height 30
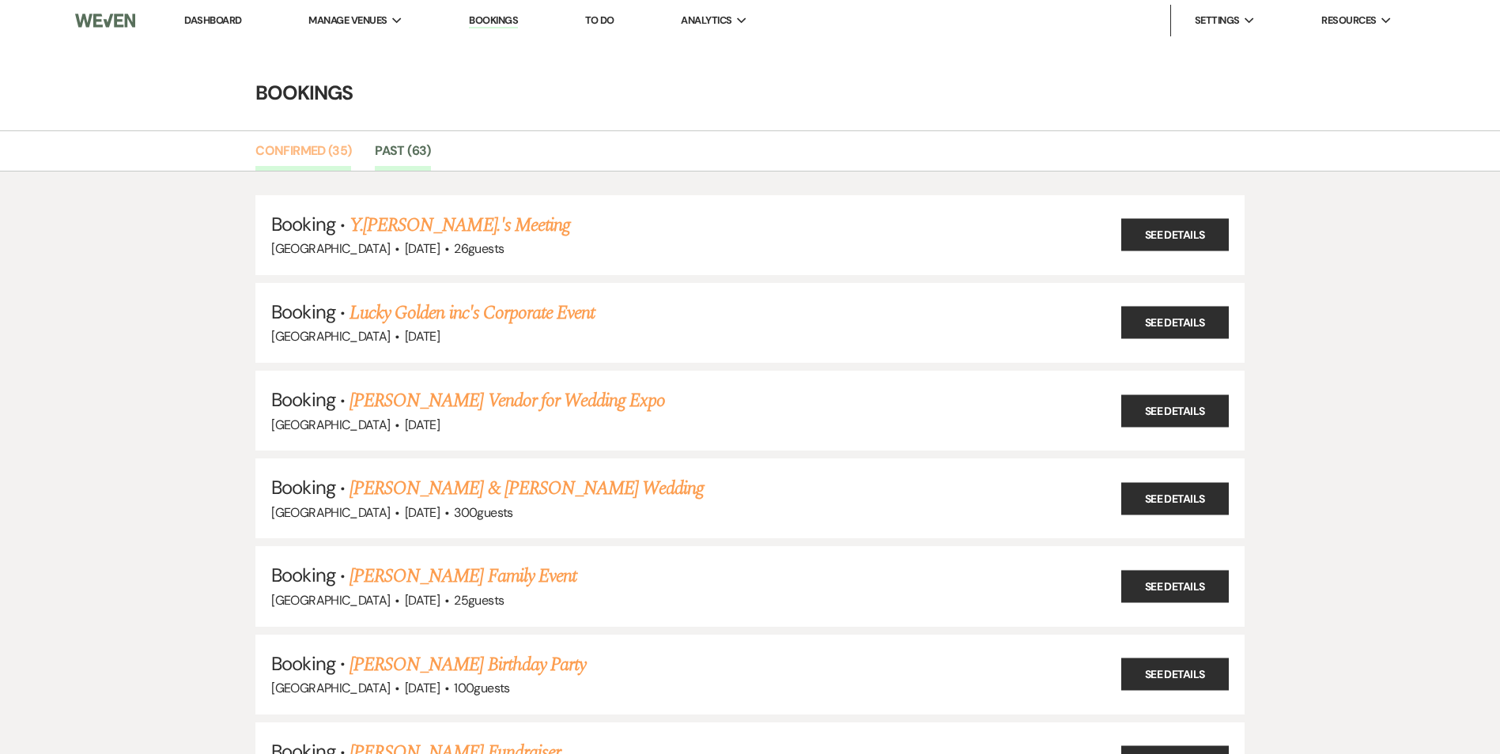
click at [306, 146] on link "Confirmed (35)" at bounding box center [303, 156] width 96 height 30
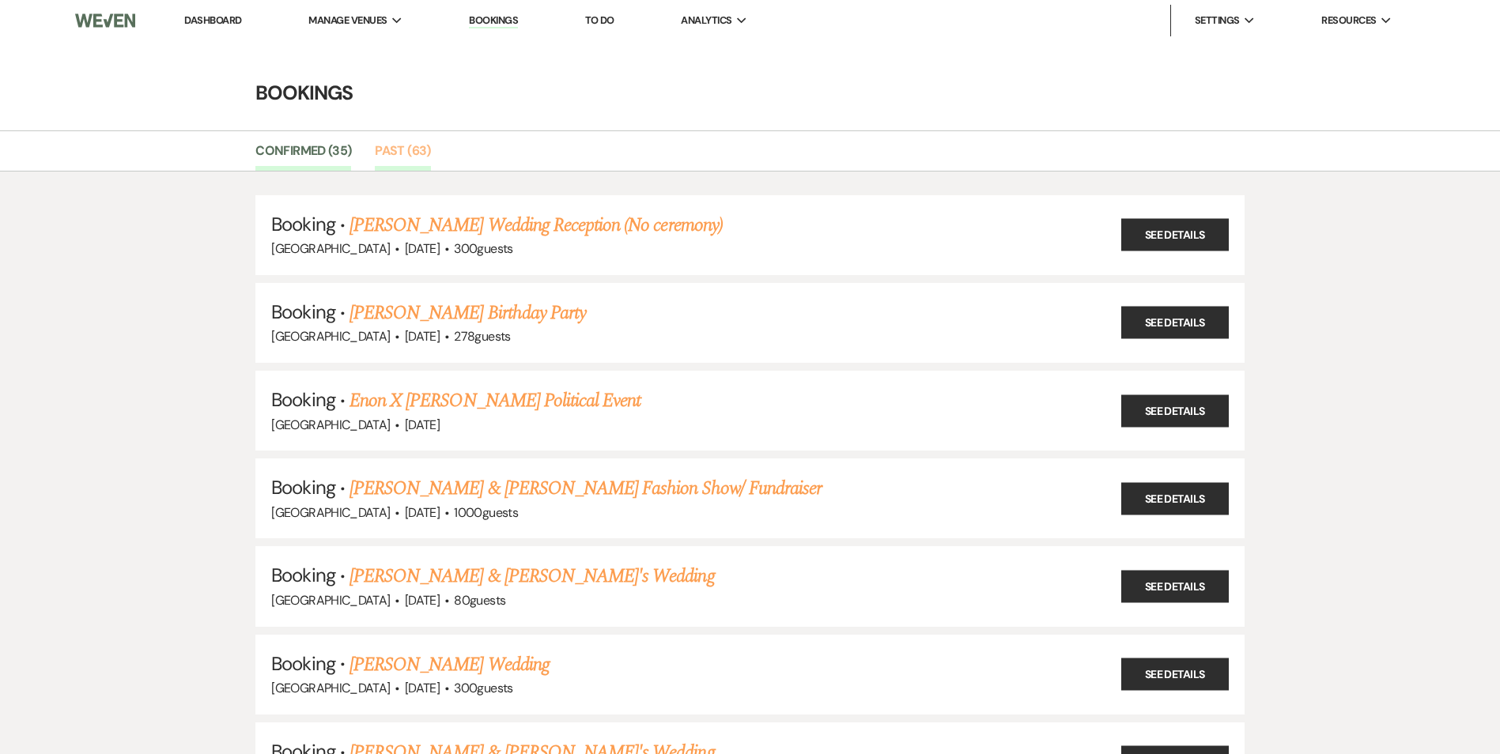
click at [399, 162] on link "Past (63)" at bounding box center [402, 156] width 55 height 30
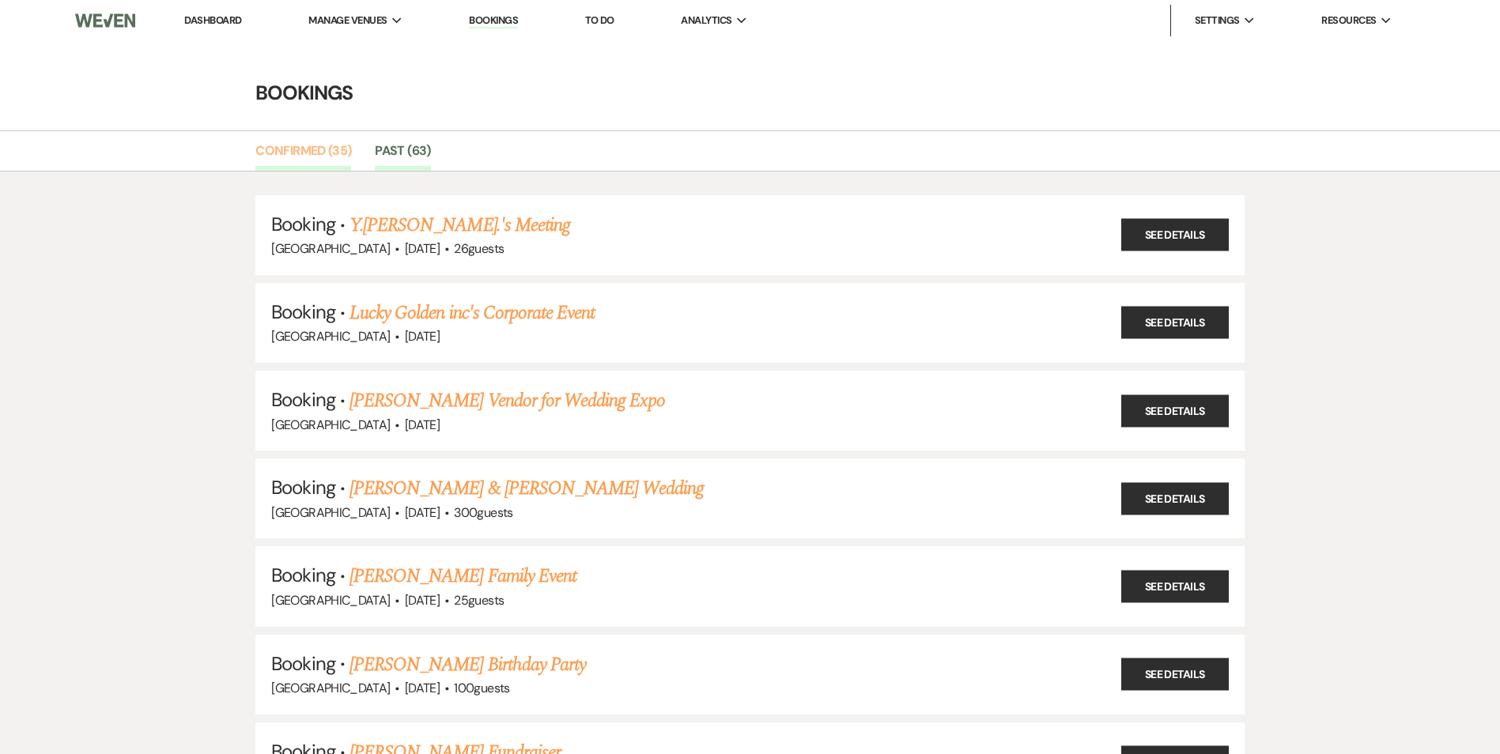
click at [293, 149] on link "Confirmed (35)" at bounding box center [303, 156] width 96 height 30
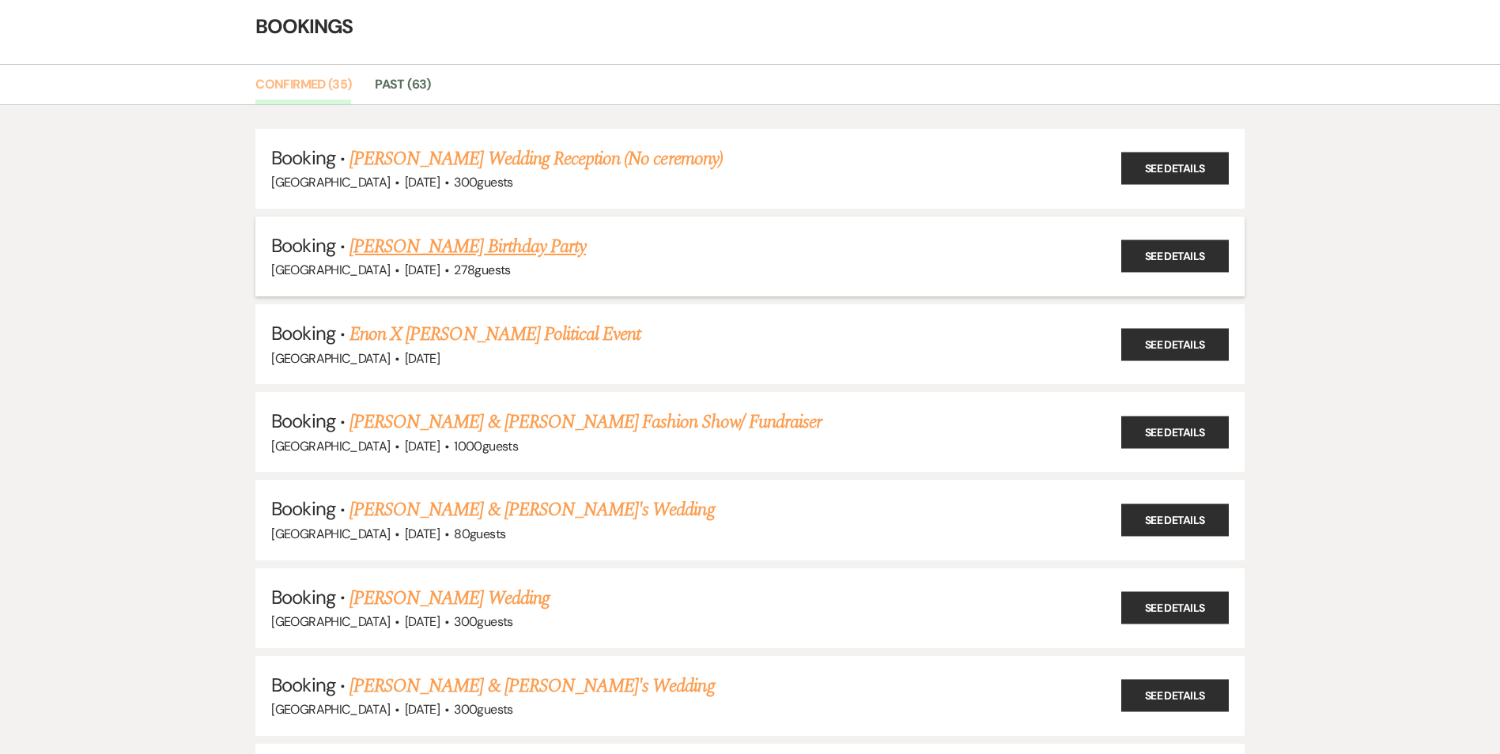
scroll to position [158, 0]
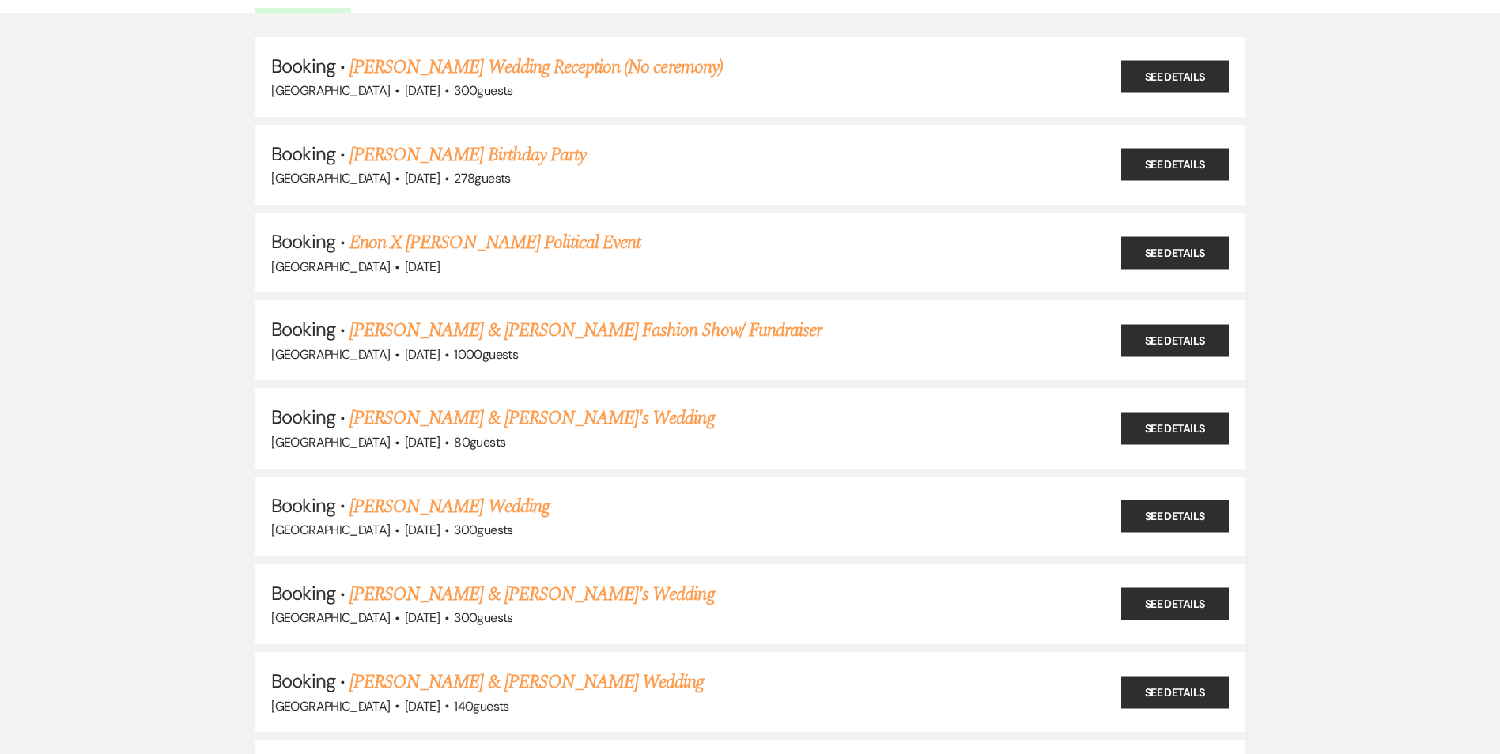
click at [475, 251] on link "Enon X [PERSON_NAME] Political Event" at bounding box center [495, 243] width 291 height 28
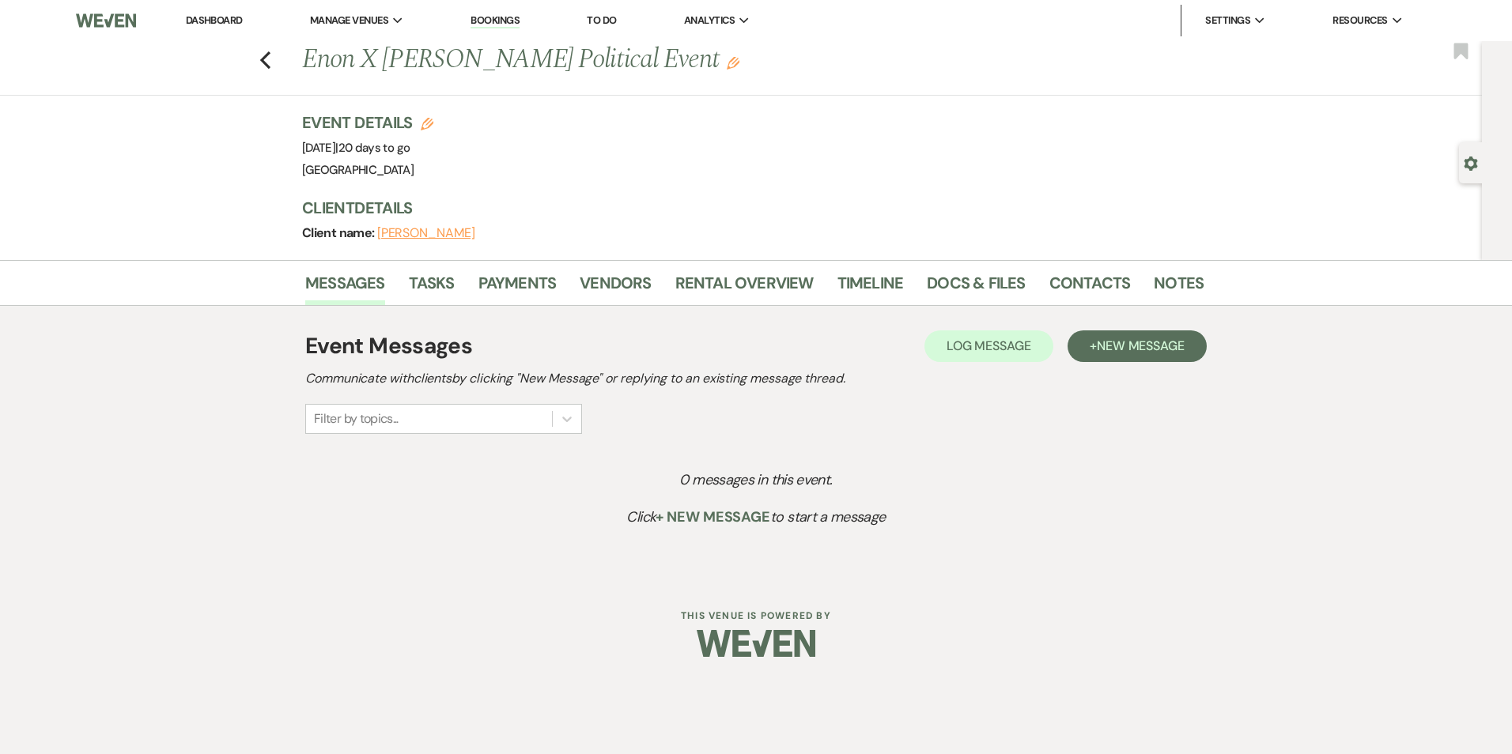
click at [561, 66] on h1 "Enon X Helen Willis Political Event Edit" at bounding box center [656, 60] width 709 height 38
drag, startPoint x: 387, startPoint y: 50, endPoint x: 503, endPoint y: 47, distance: 116.3
click at [503, 47] on h1 "Enon X Helen Willis Political Event Edit" at bounding box center [656, 60] width 709 height 38
copy h1 "Helen Willis"
click at [1083, 285] on link "Contacts" at bounding box center [1089, 287] width 81 height 35
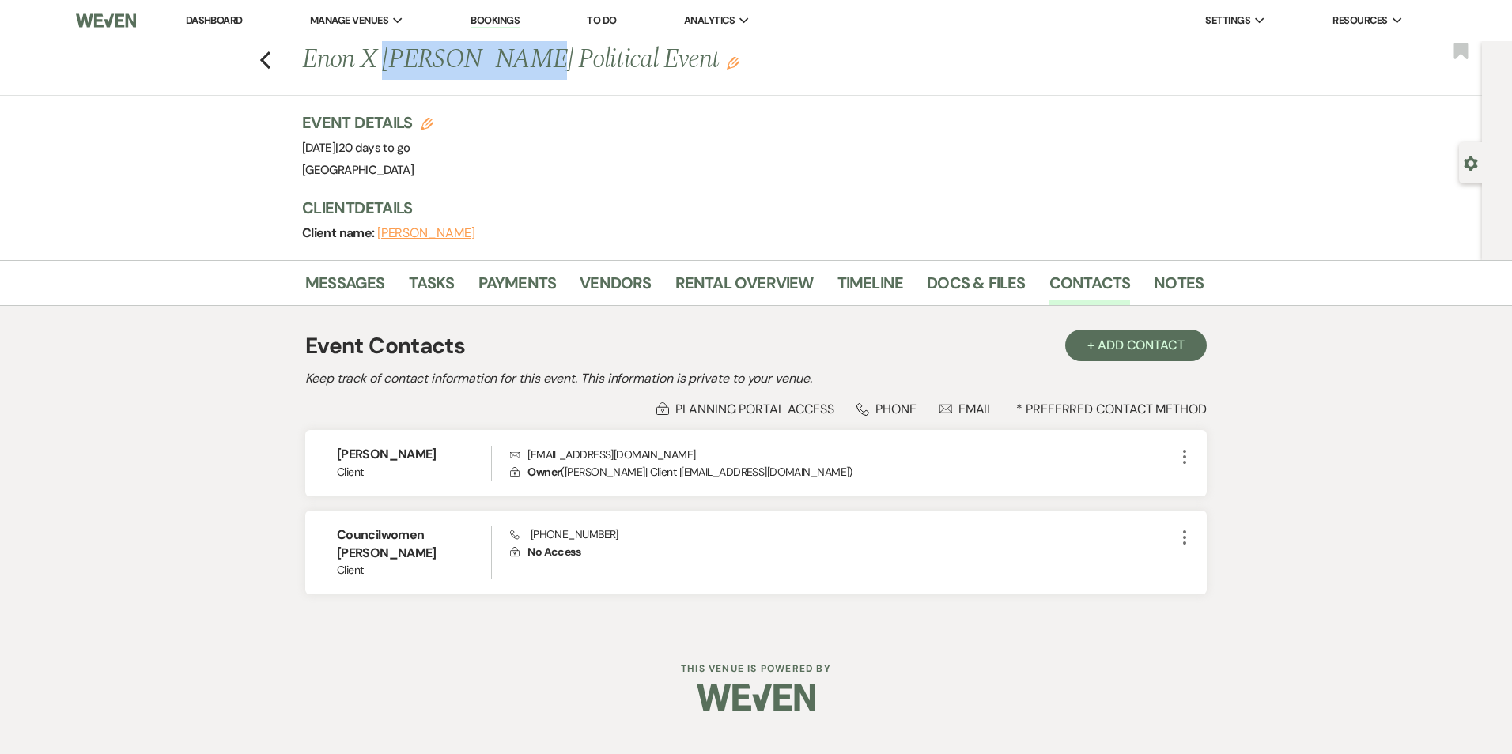
click at [487, 13] on li "Bookings" at bounding box center [495, 21] width 65 height 32
click at [496, 13] on li "Bookings" at bounding box center [495, 21] width 65 height 32
click at [497, 17] on link "Bookings" at bounding box center [495, 20] width 49 height 15
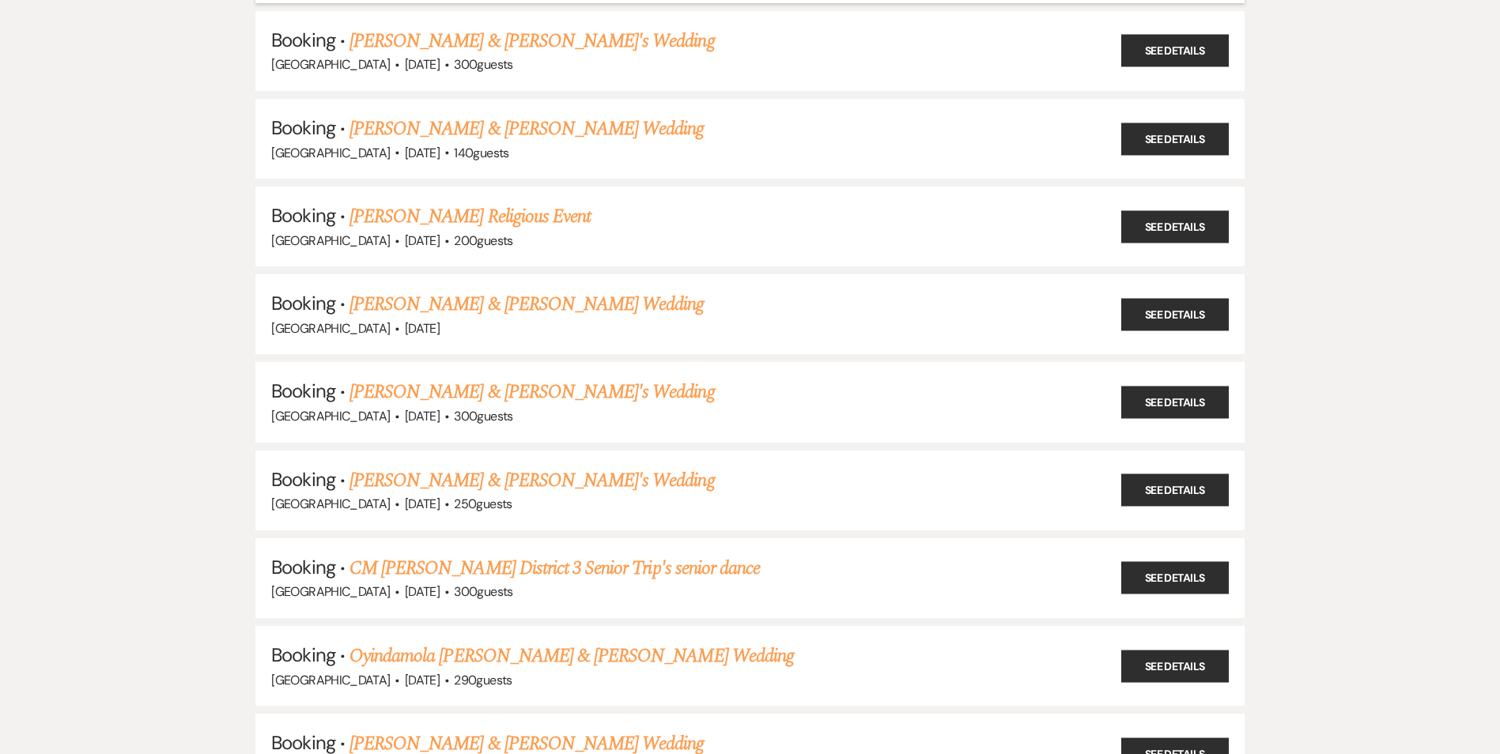
scroll to position [791, 0]
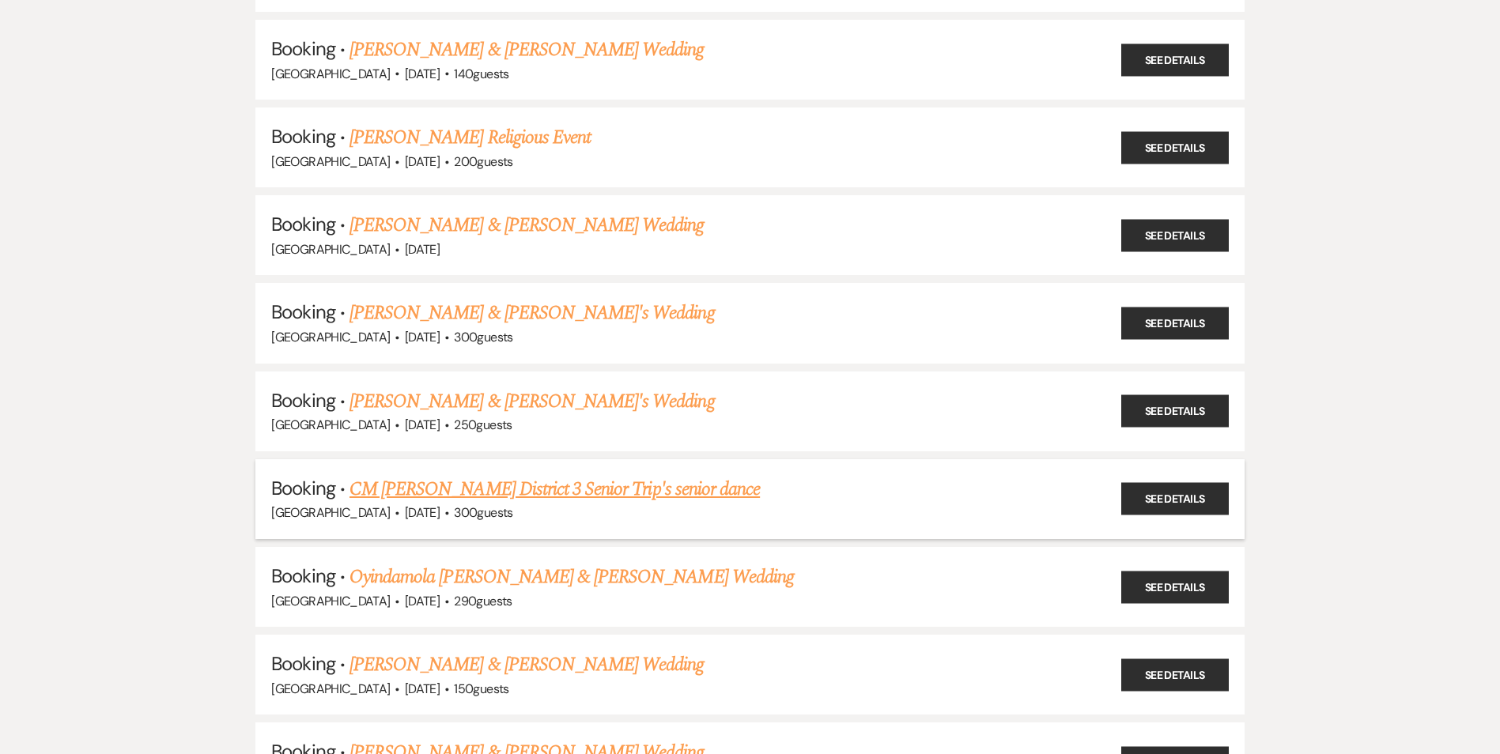
click at [482, 486] on link "CM [PERSON_NAME] District 3 Senior Trip's senior dance" at bounding box center [555, 489] width 410 height 28
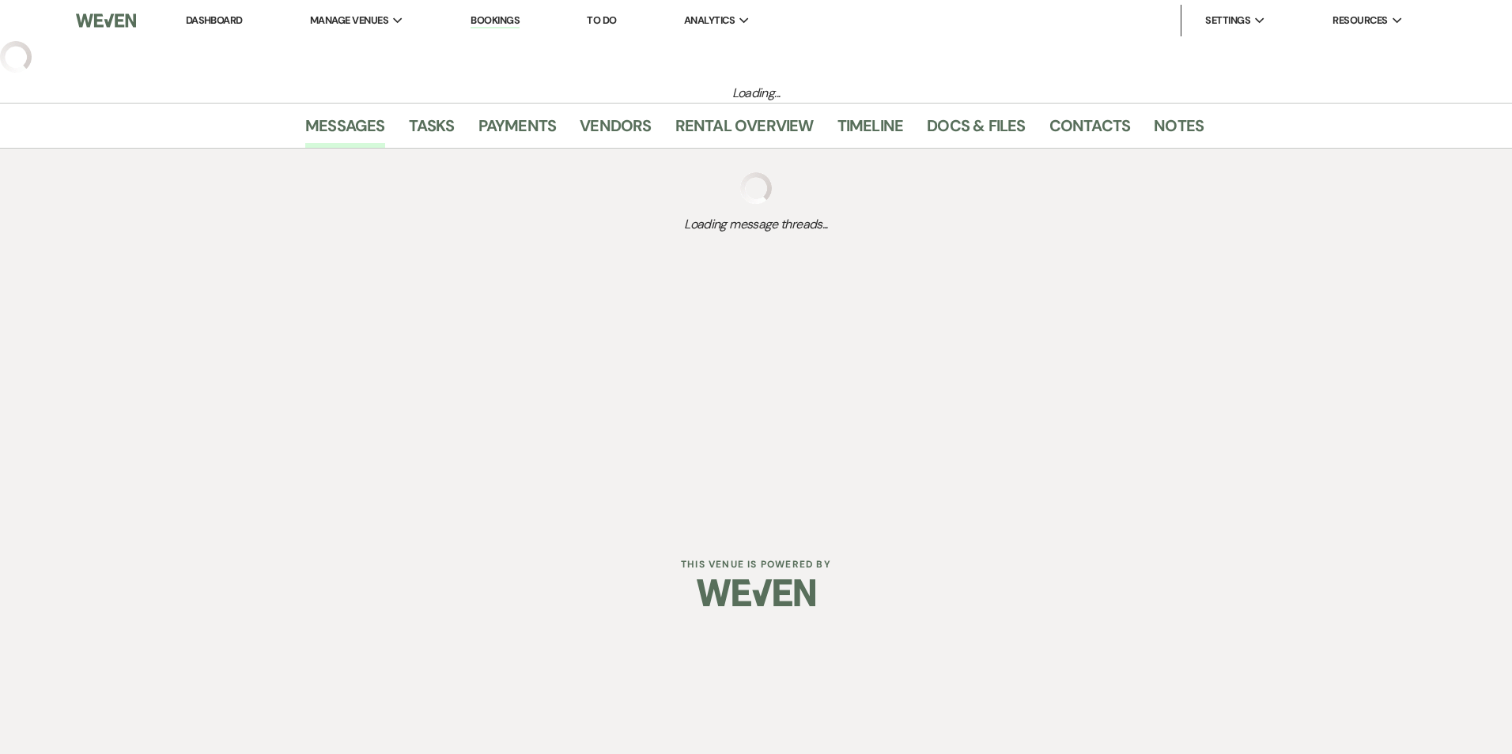
select select "14"
select select "13"
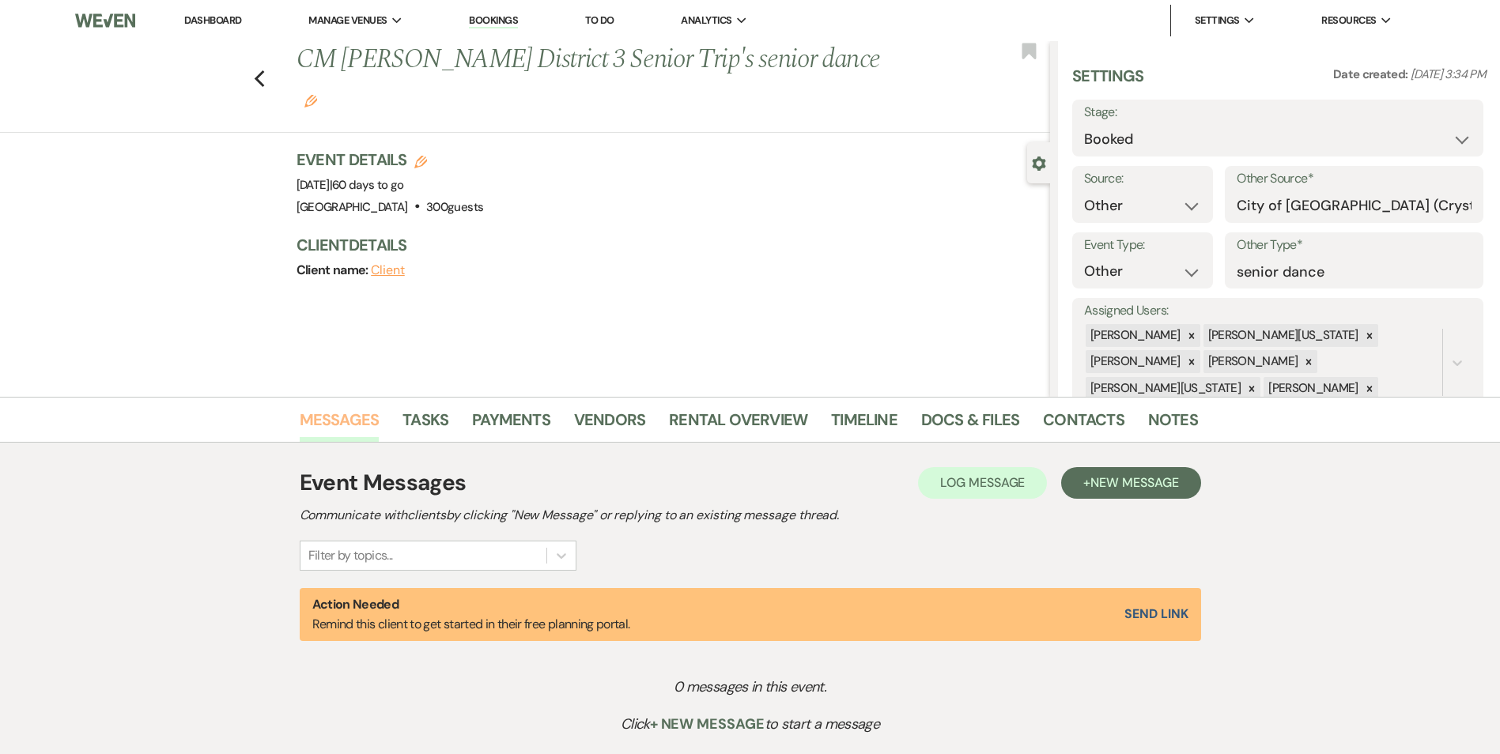
click at [339, 426] on link "Messages" at bounding box center [340, 424] width 80 height 35
click at [501, 422] on link "Payments" at bounding box center [511, 424] width 78 height 35
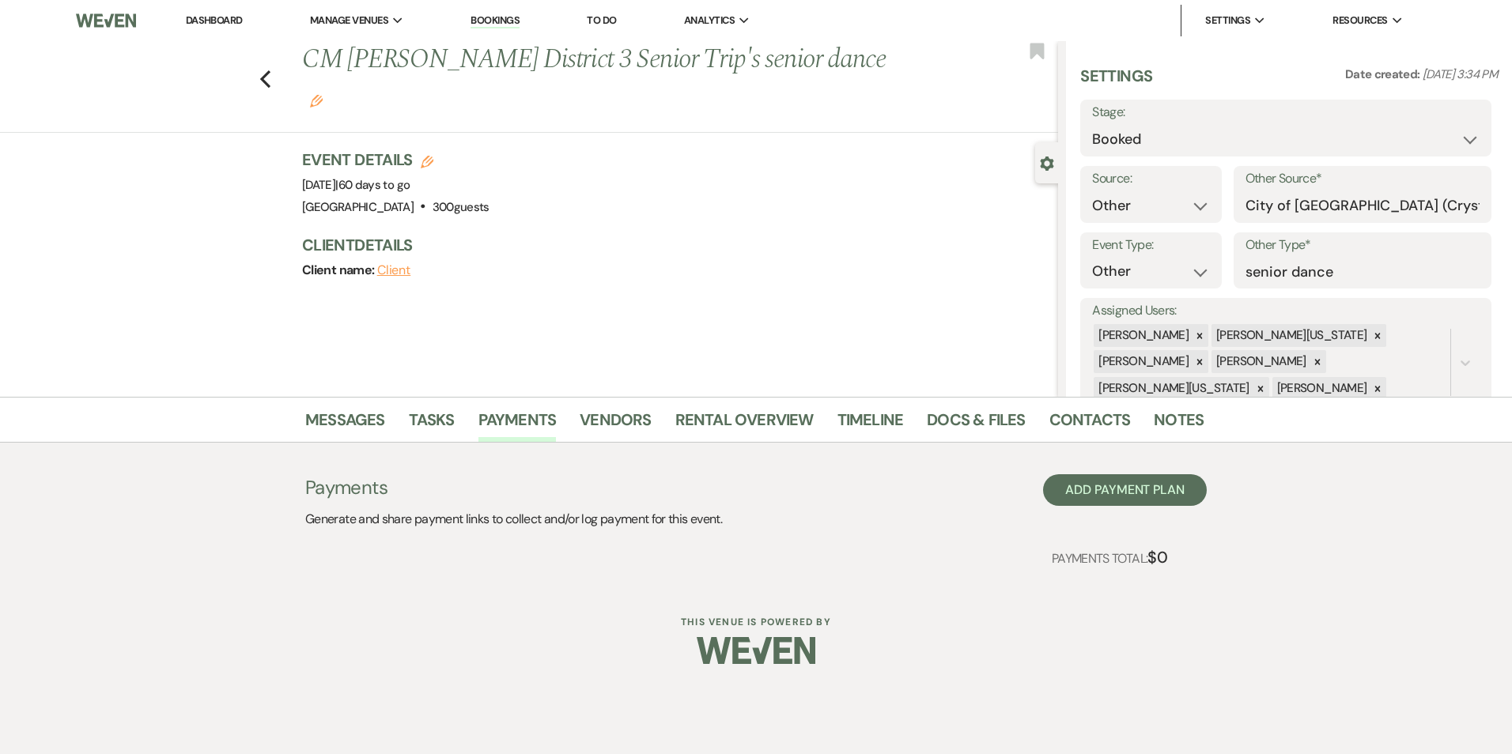
click at [496, 28] on li "Bookings" at bounding box center [495, 21] width 65 height 32
click at [496, 21] on link "Bookings" at bounding box center [495, 20] width 49 height 15
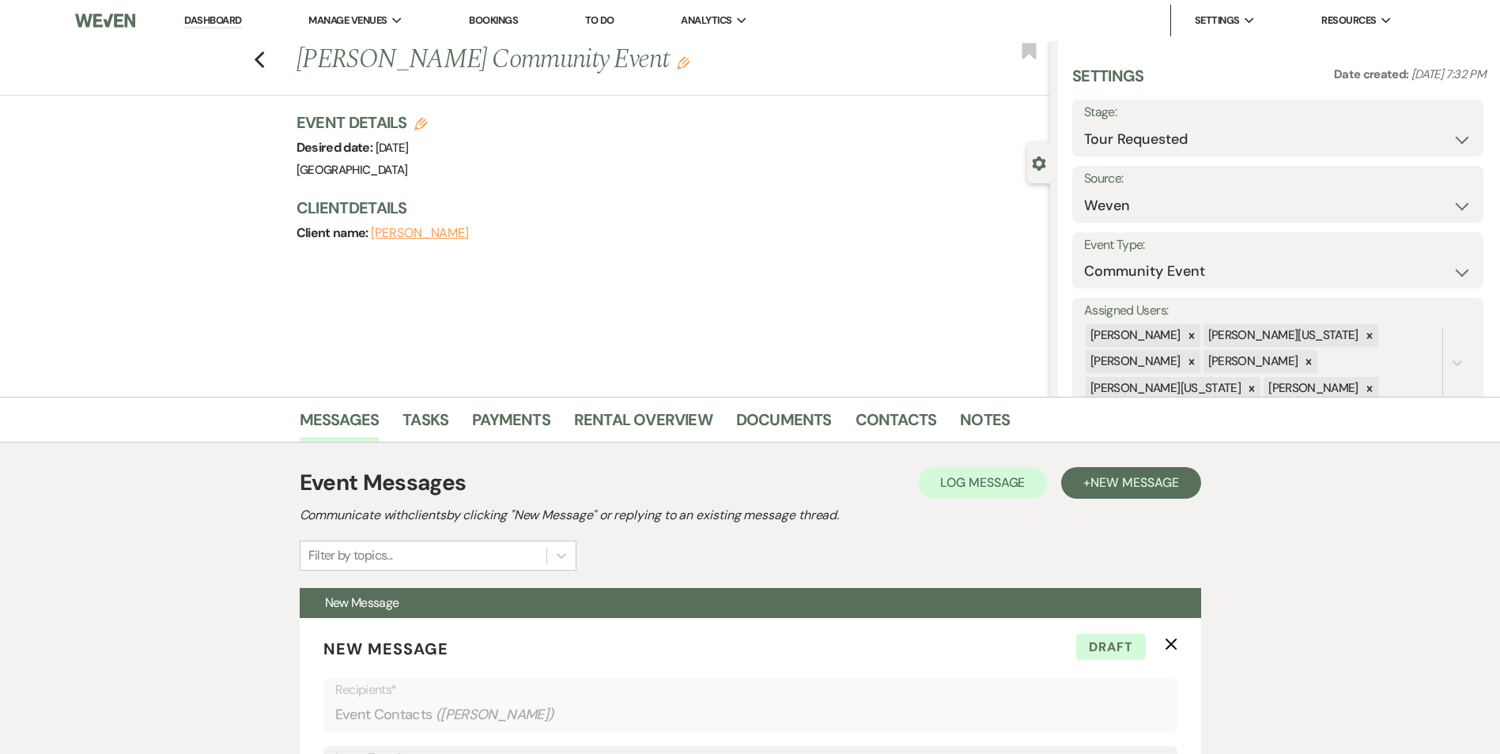
select select "2"
select select "1"
select select "7"
select select "4369"
click at [264, 57] on use "button" at bounding box center [259, 59] width 10 height 17
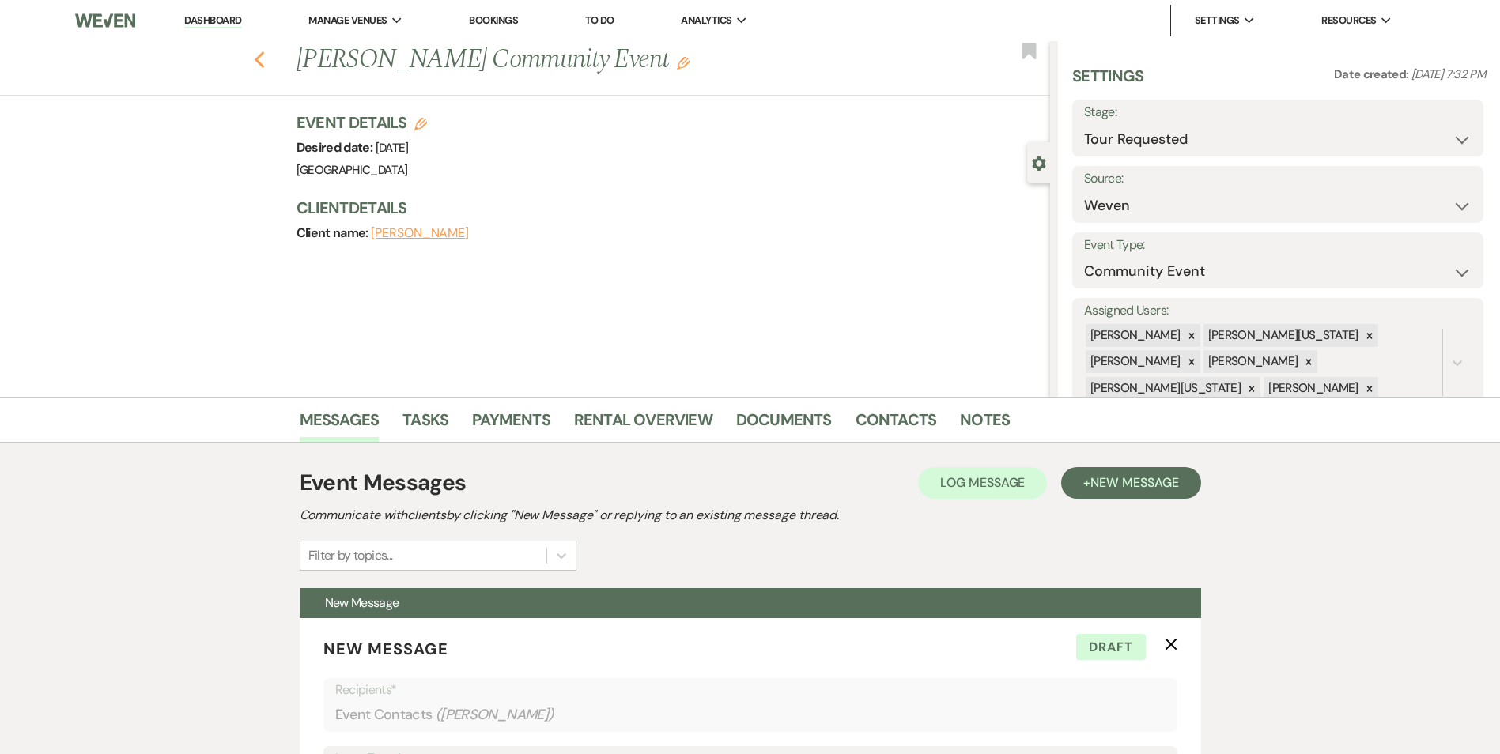
select select "2"
select select "9"
select select "2"
select select "8"
select select "5"
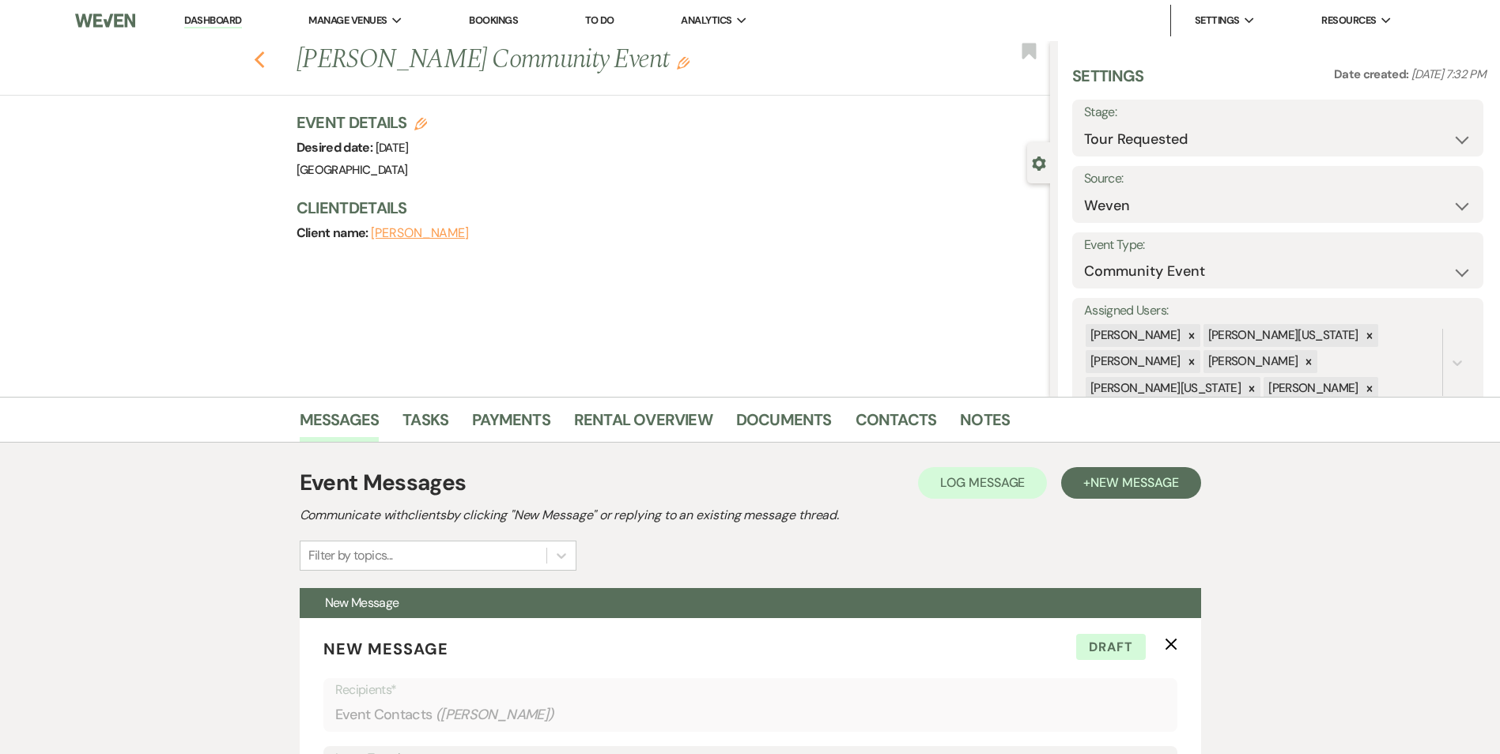
select select "2"
select select "8"
select select "5"
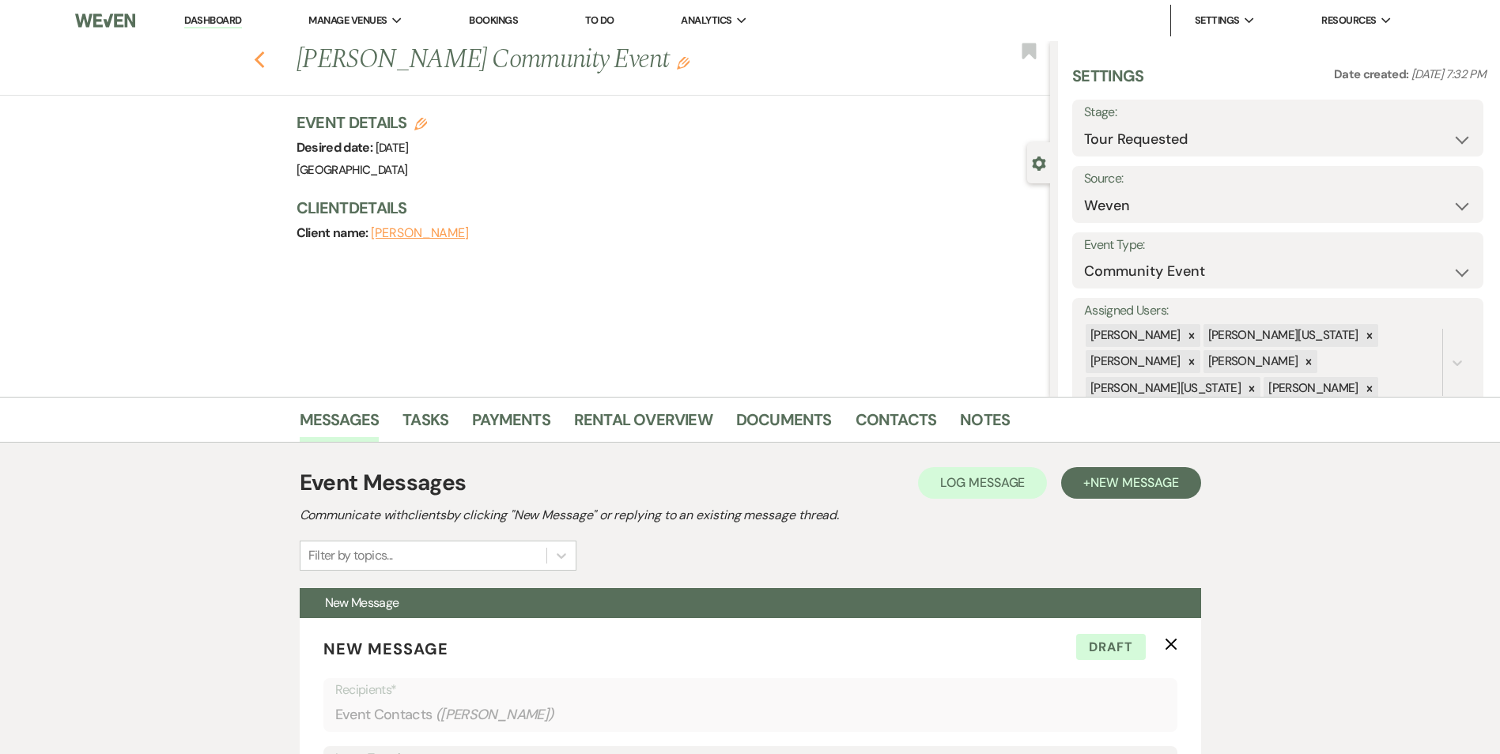
select select "8"
select select "5"
select select "8"
select select "5"
select select "4"
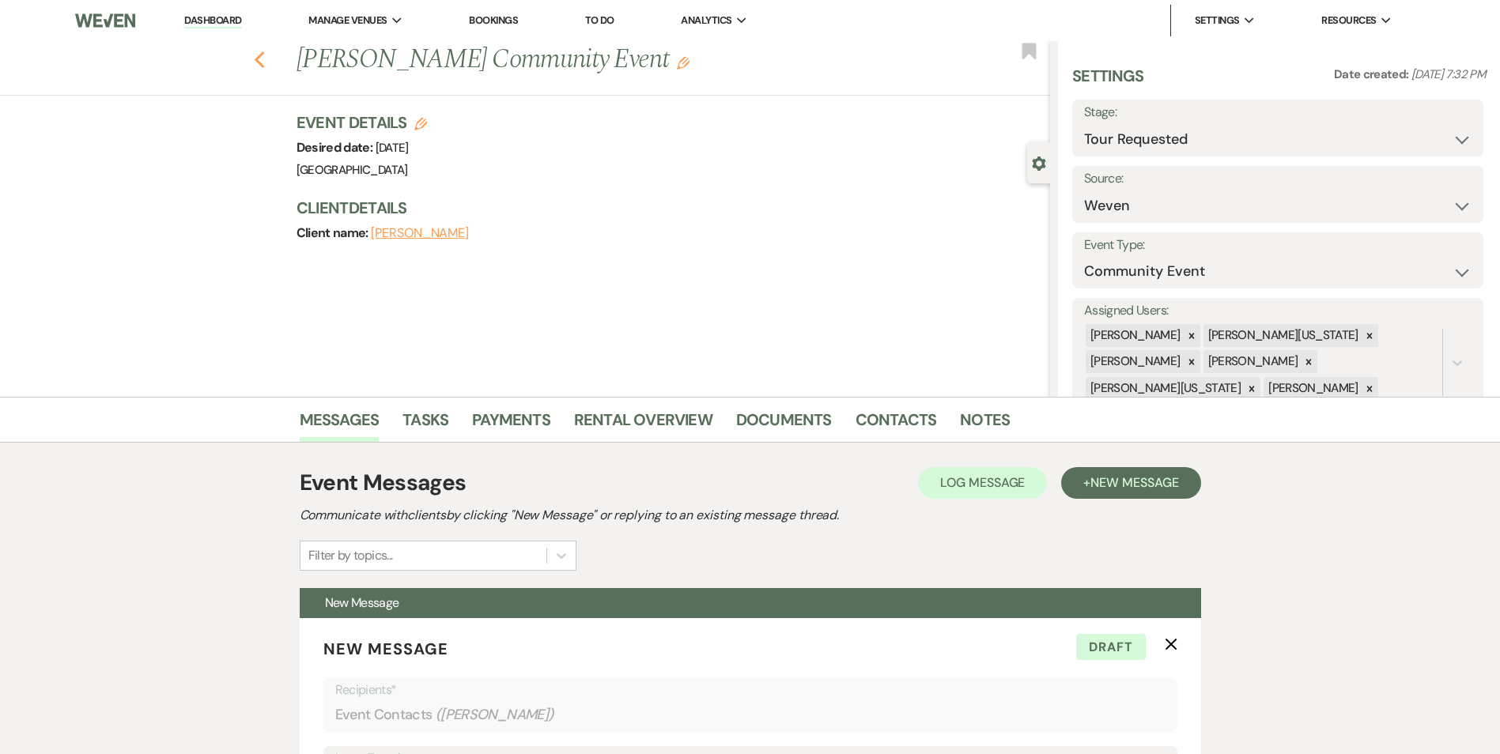
select select "8"
select select "6"
select select "8"
select select "5"
select select "8"
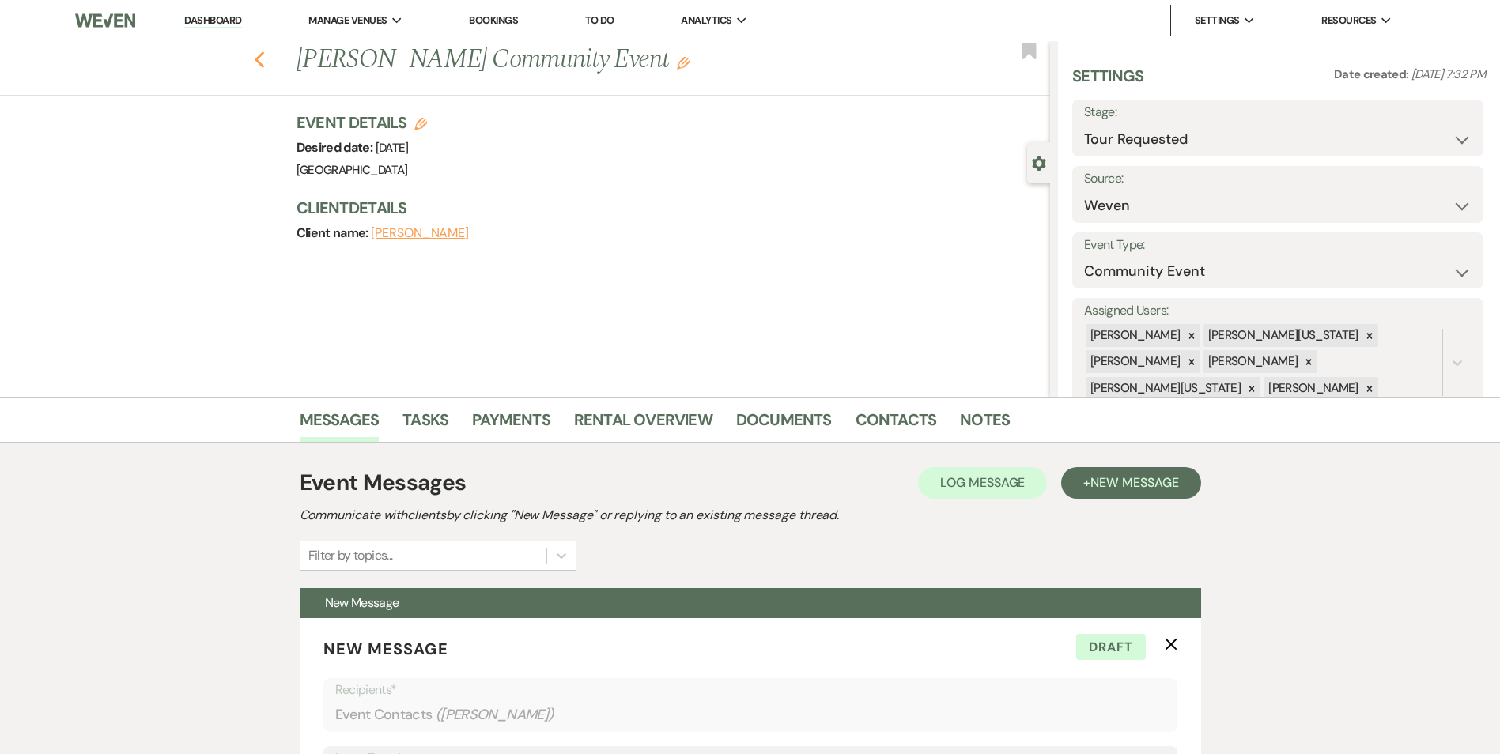
select select "5"
select select "8"
select select "5"
select select "8"
select select "6"
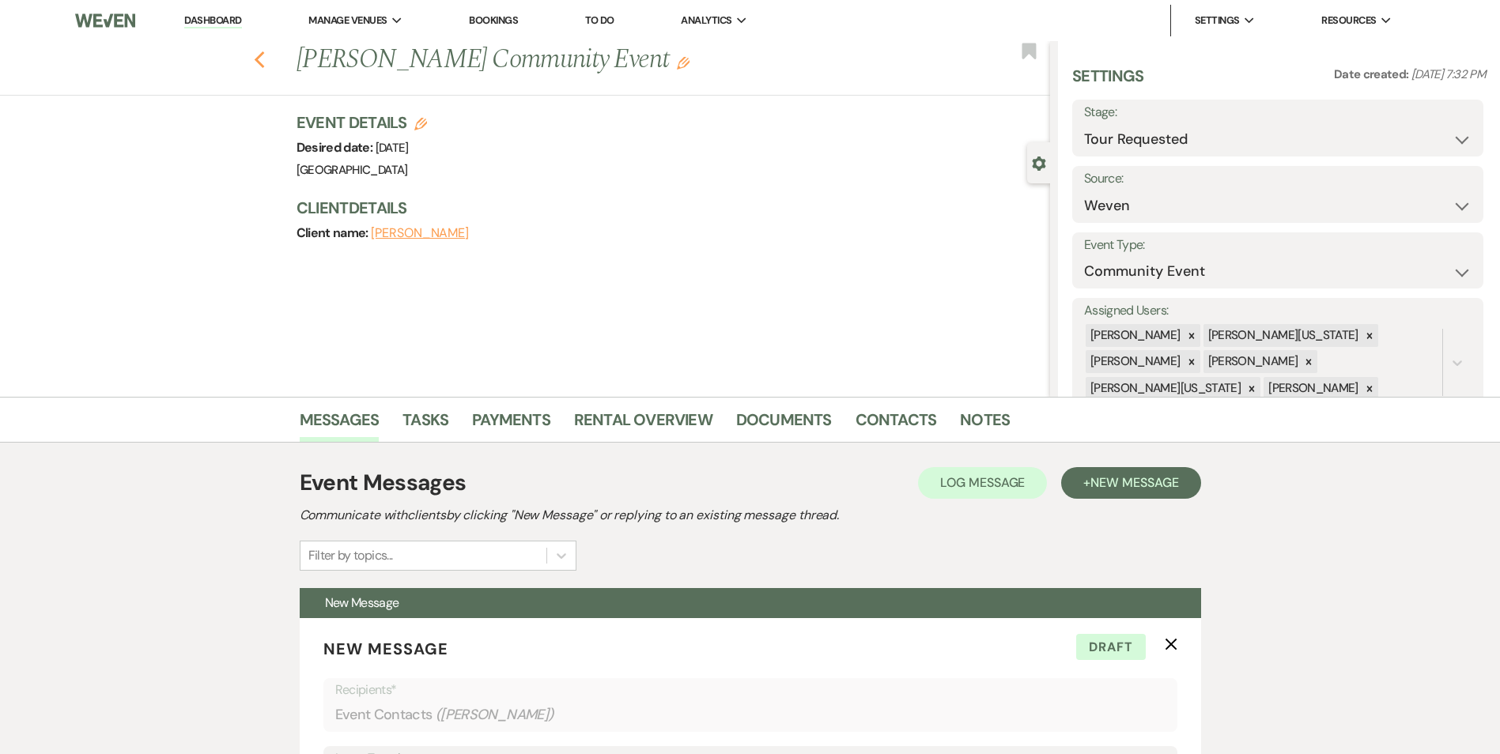
select select "8"
select select "1"
select select "8"
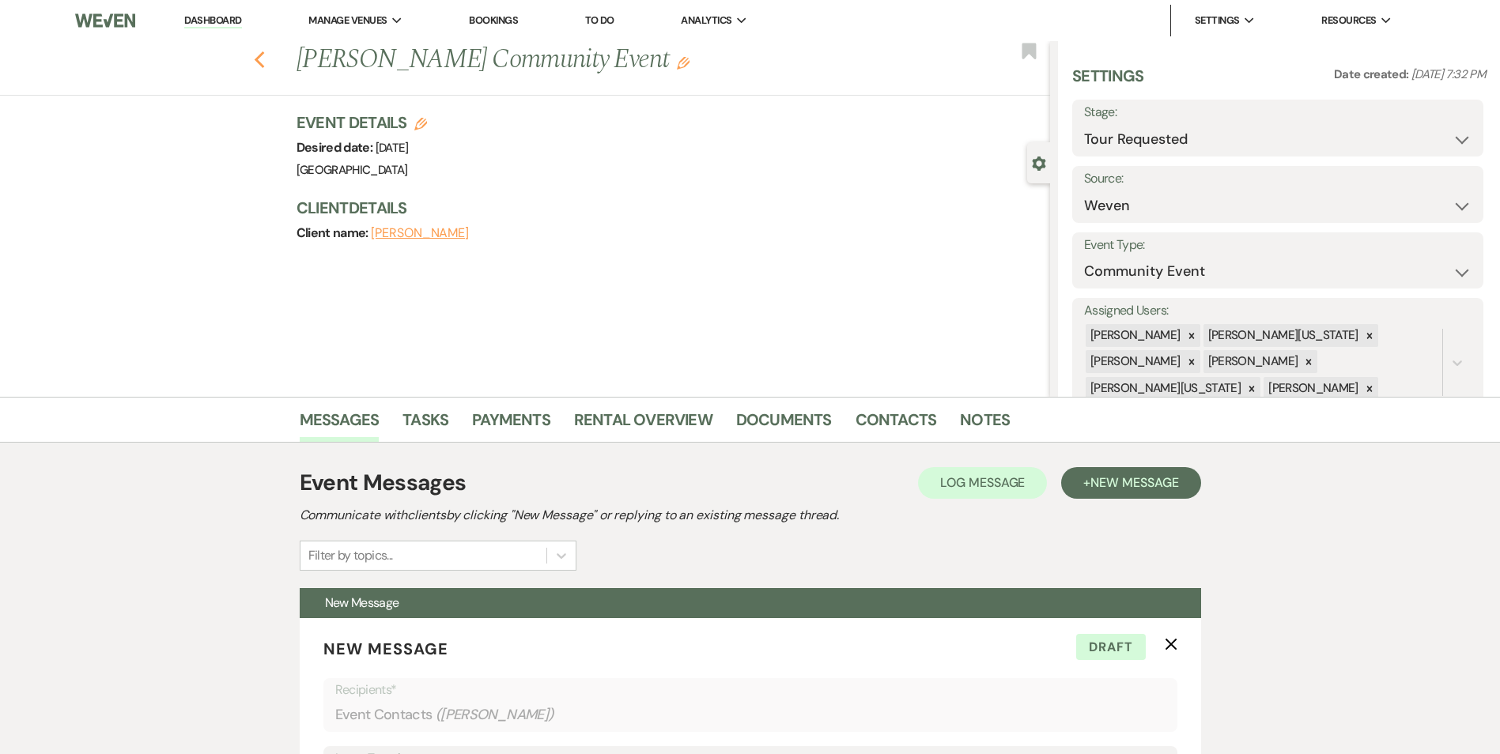
select select "6"
select select "8"
select select "11"
select select "8"
select select "5"
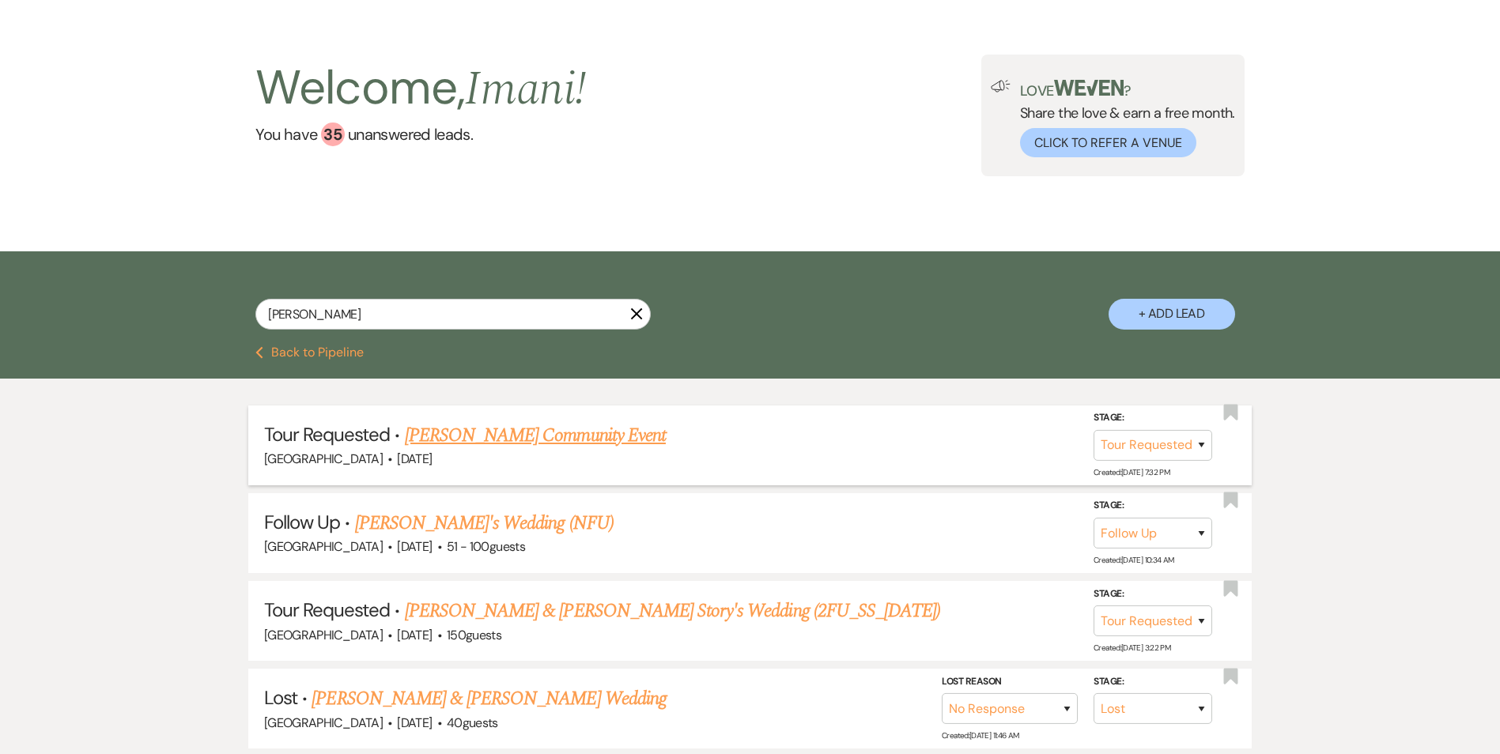
scroll to position [79, 0]
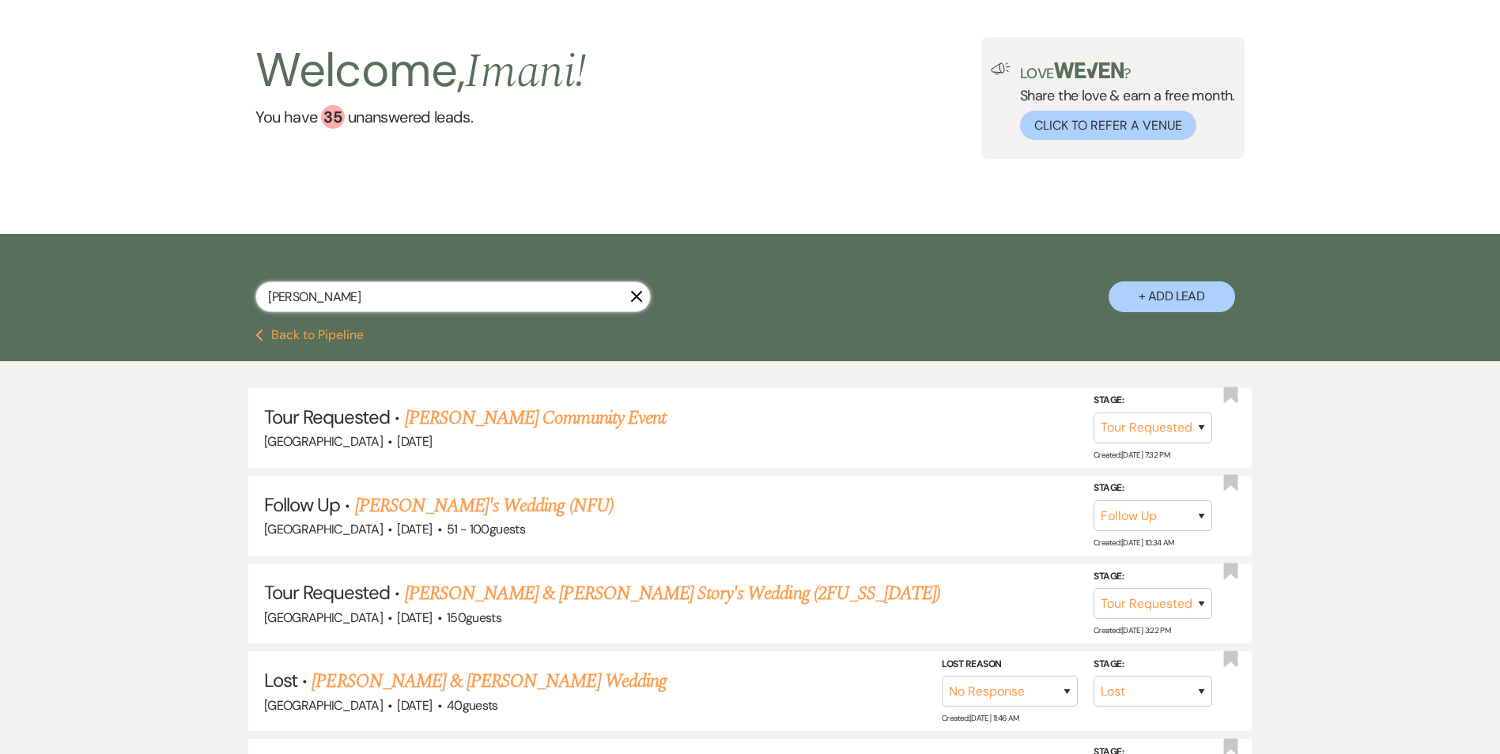
drag, startPoint x: 372, startPoint y: 302, endPoint x: 229, endPoint y: 301, distance: 142.4
click at [228, 301] on div "Marc X + Add Lead" at bounding box center [750, 283] width 1139 height 83
type input "CENTER"
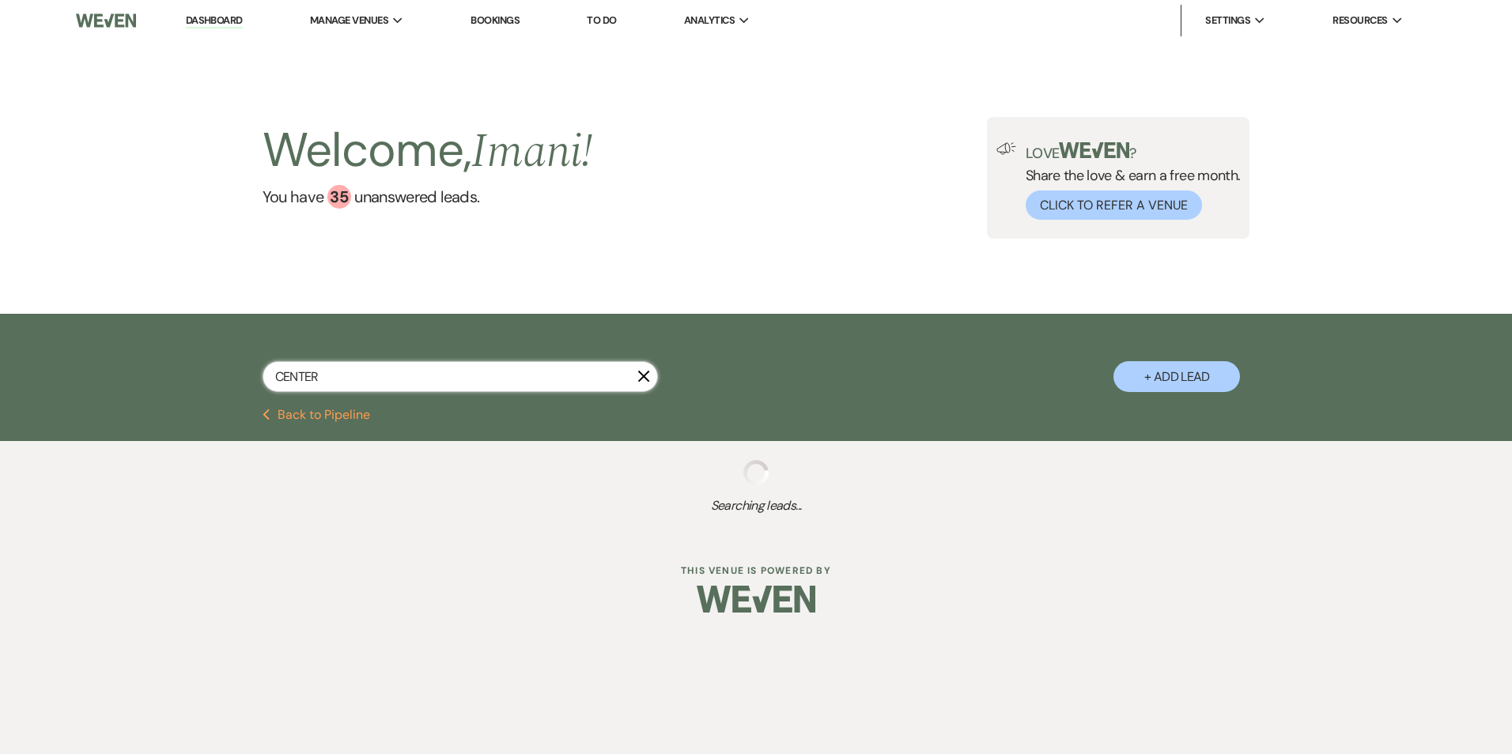
select select "8"
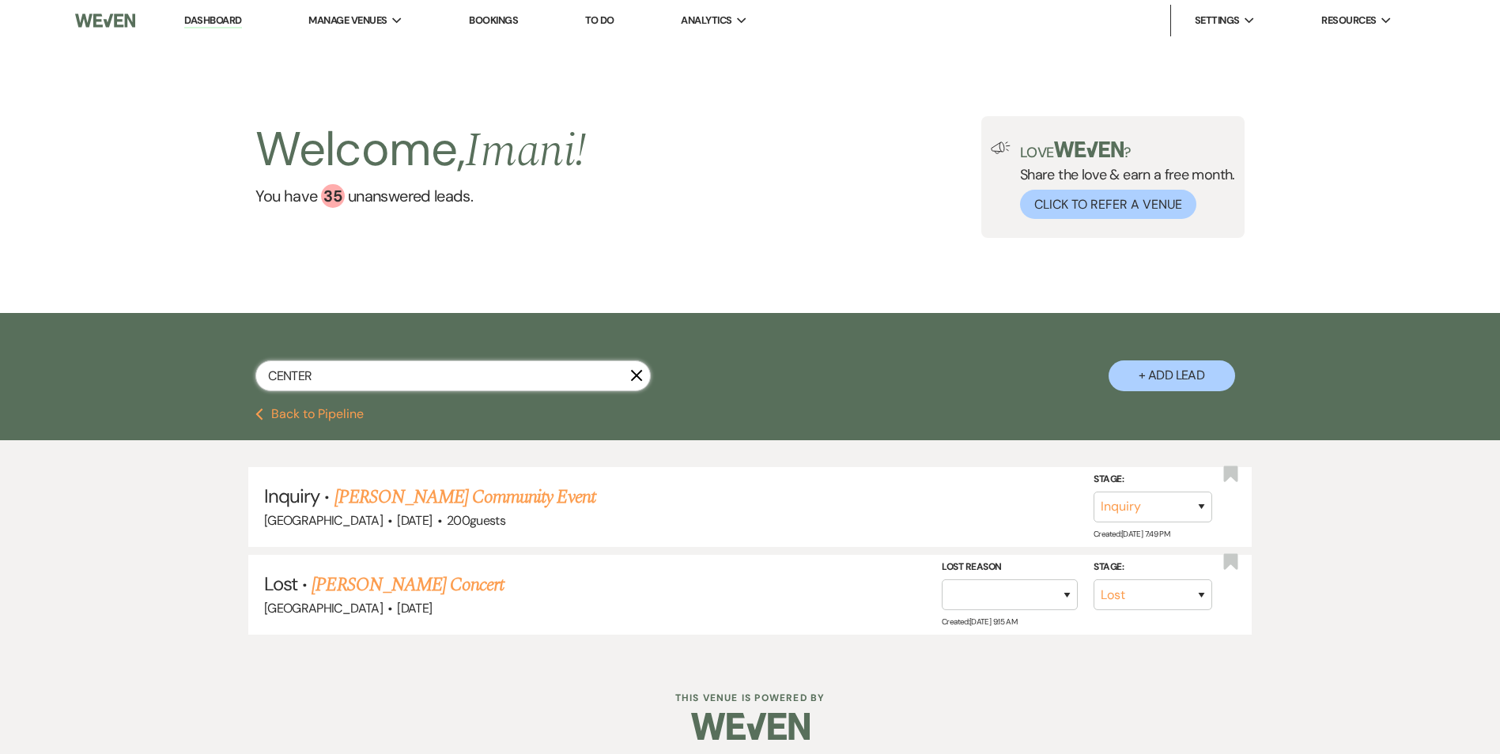
click at [335, 372] on input "CENTER" at bounding box center [452, 376] width 395 height 31
drag, startPoint x: 335, startPoint y: 372, endPoint x: 335, endPoint y: 331, distance: 41.1
click at [335, 331] on div "CENTER X + Add Lead" at bounding box center [750, 362] width 1139 height 83
click at [342, 375] on input "CENTER" at bounding box center [452, 376] width 395 height 31
click at [342, 374] on input "CENTER" at bounding box center [452, 376] width 395 height 31
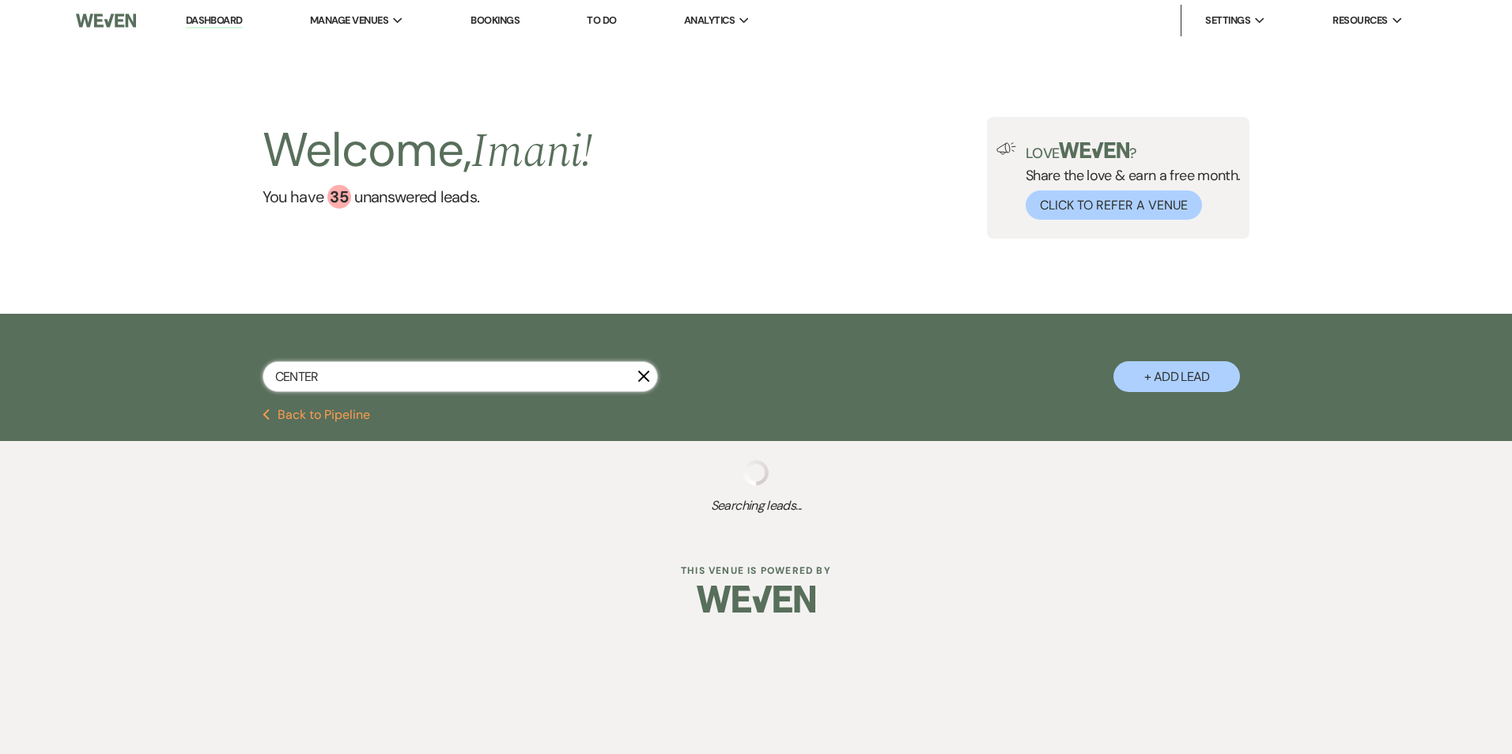
type input "CENTER C"
select select "6"
select select "9"
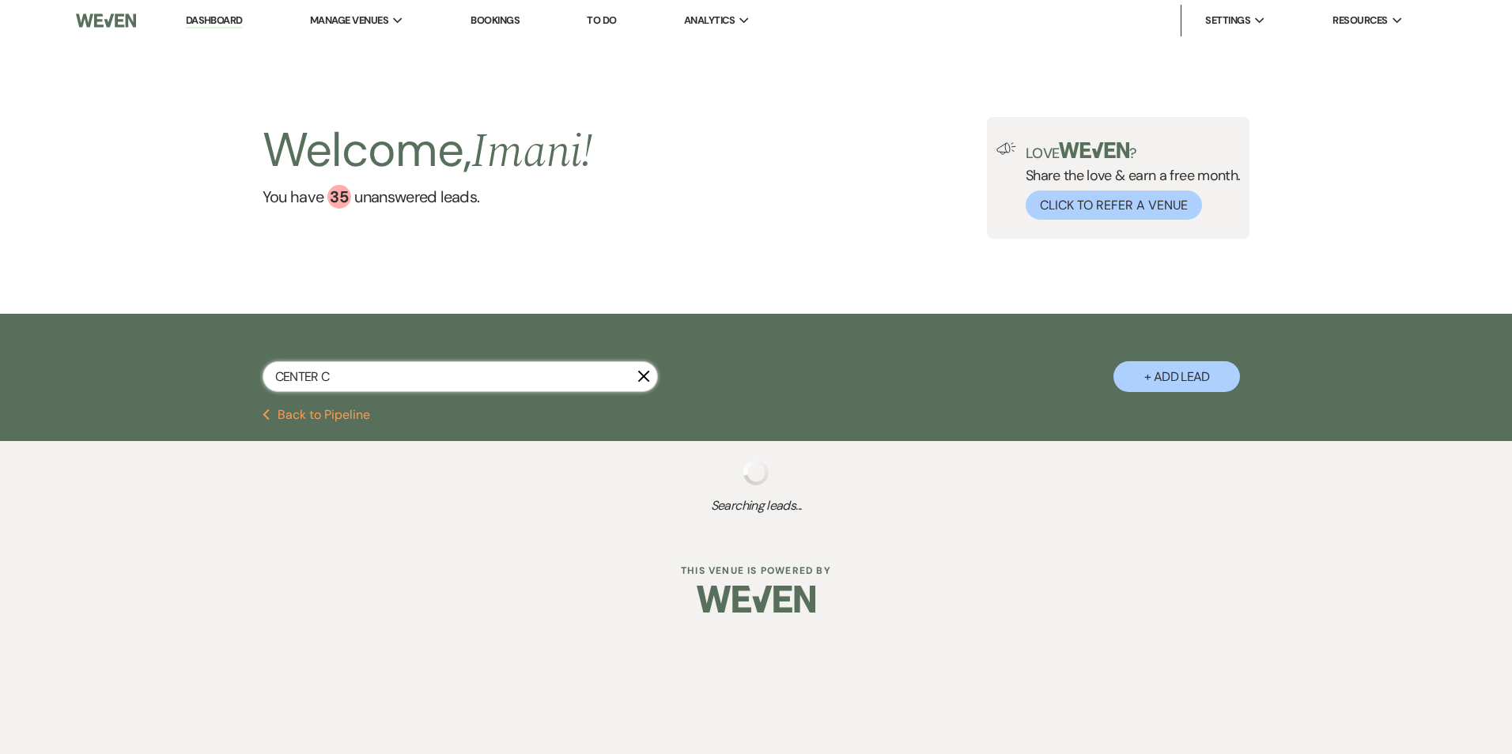
select select "8"
select select "4"
select select "9"
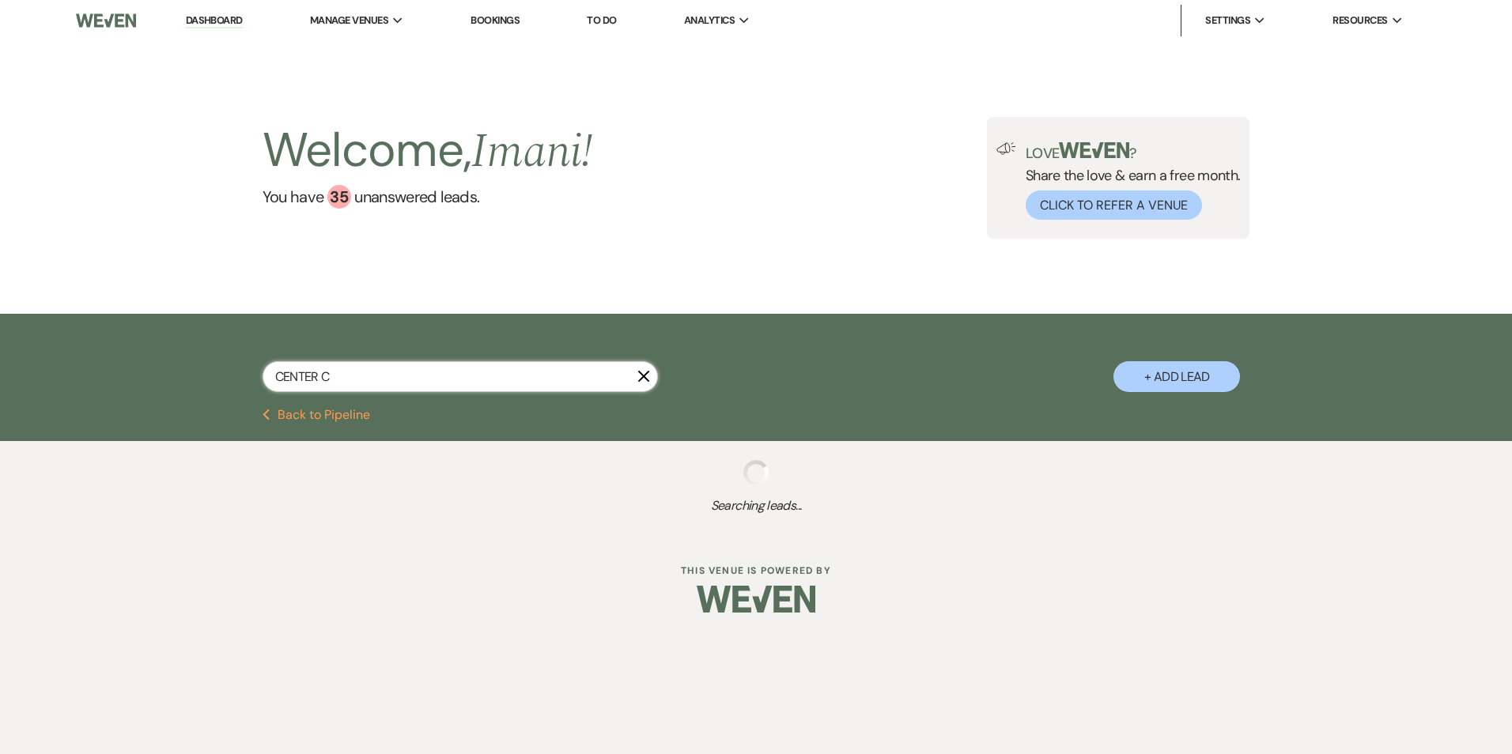
select select "9"
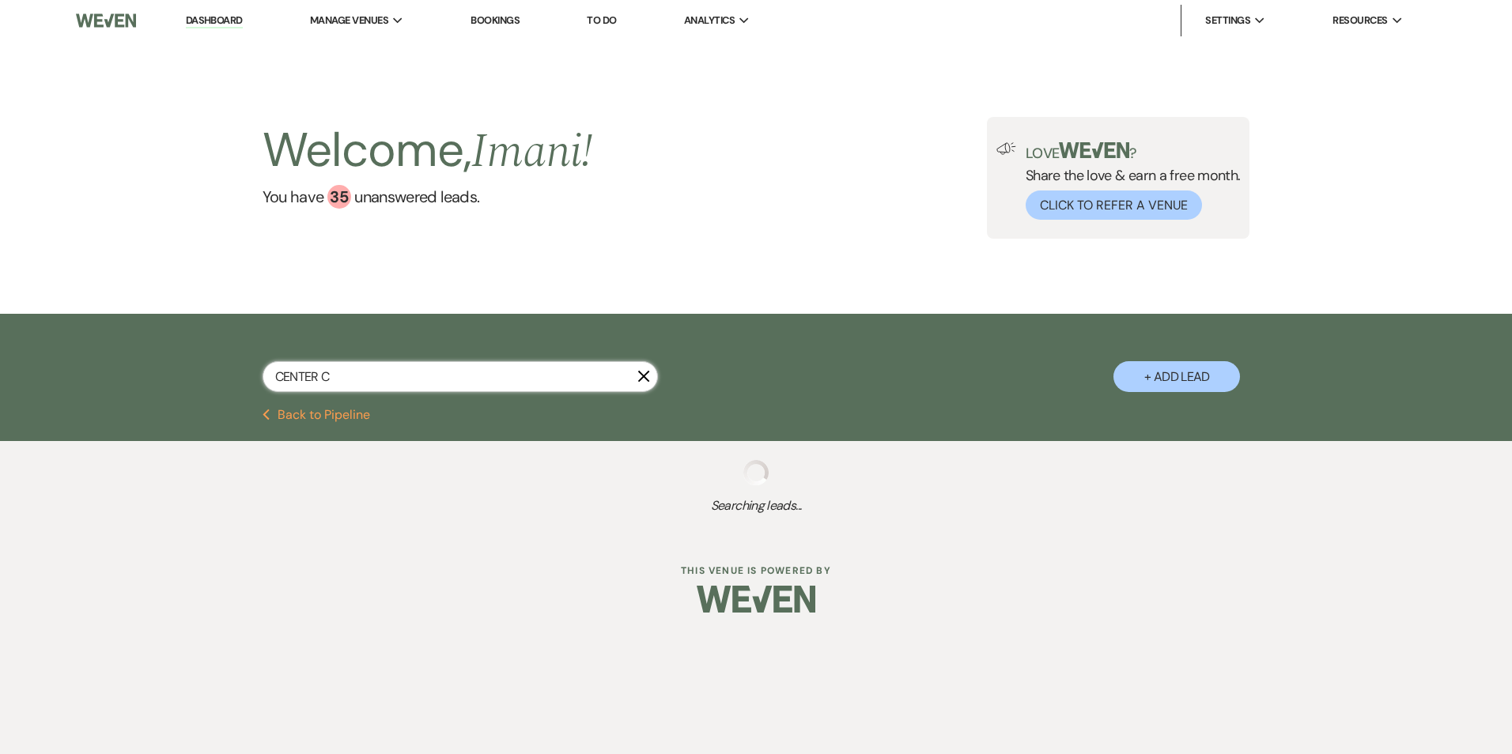
select select "9"
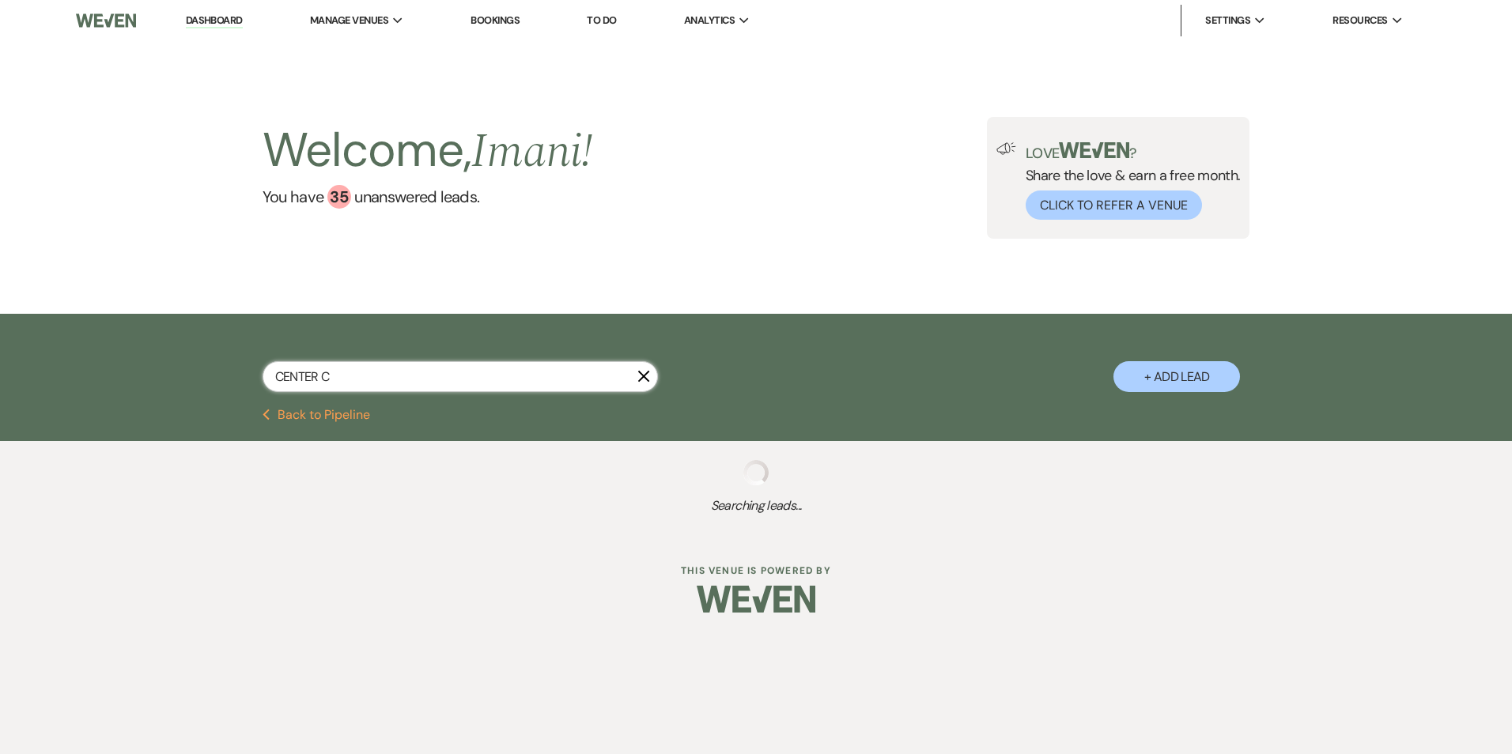
select select "9"
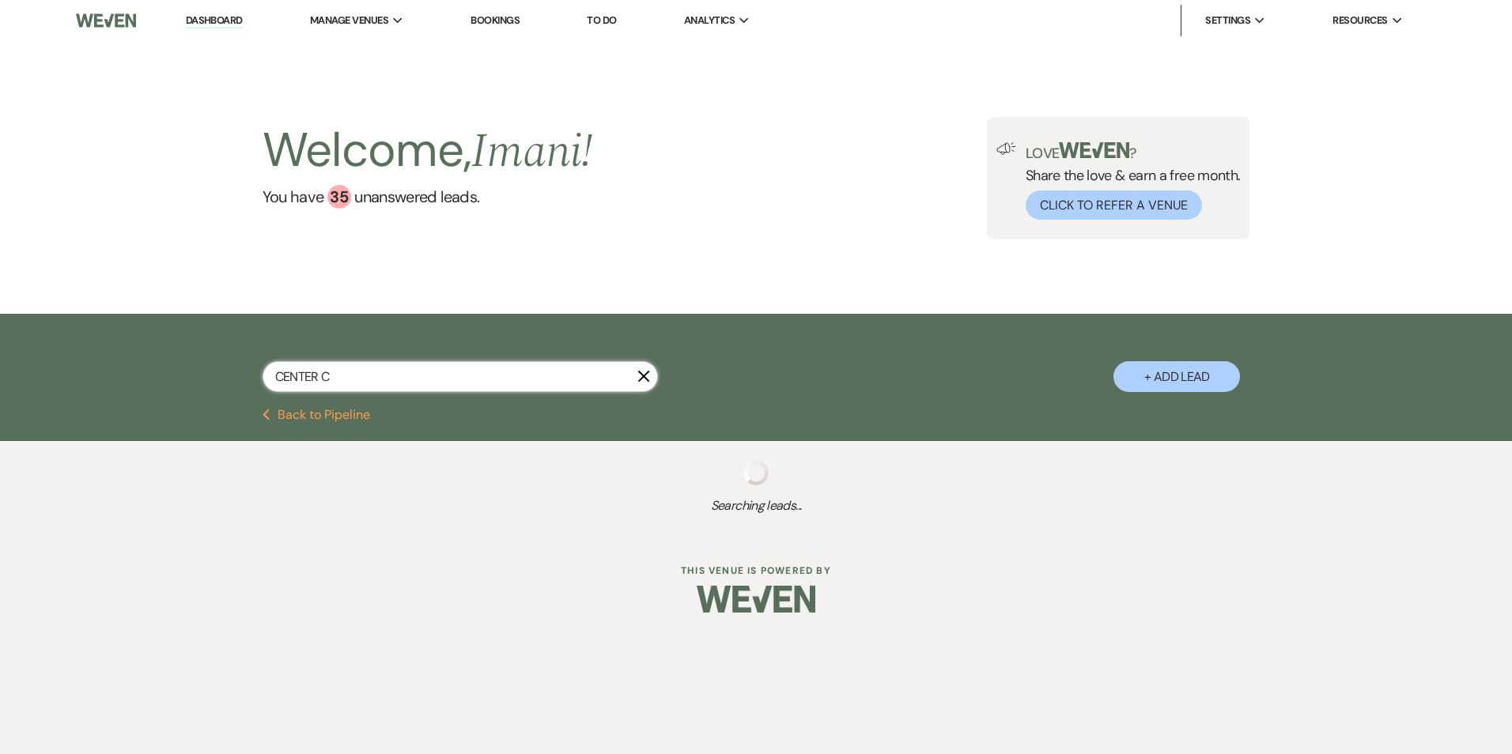
select select "9"
select select "8"
select select "9"
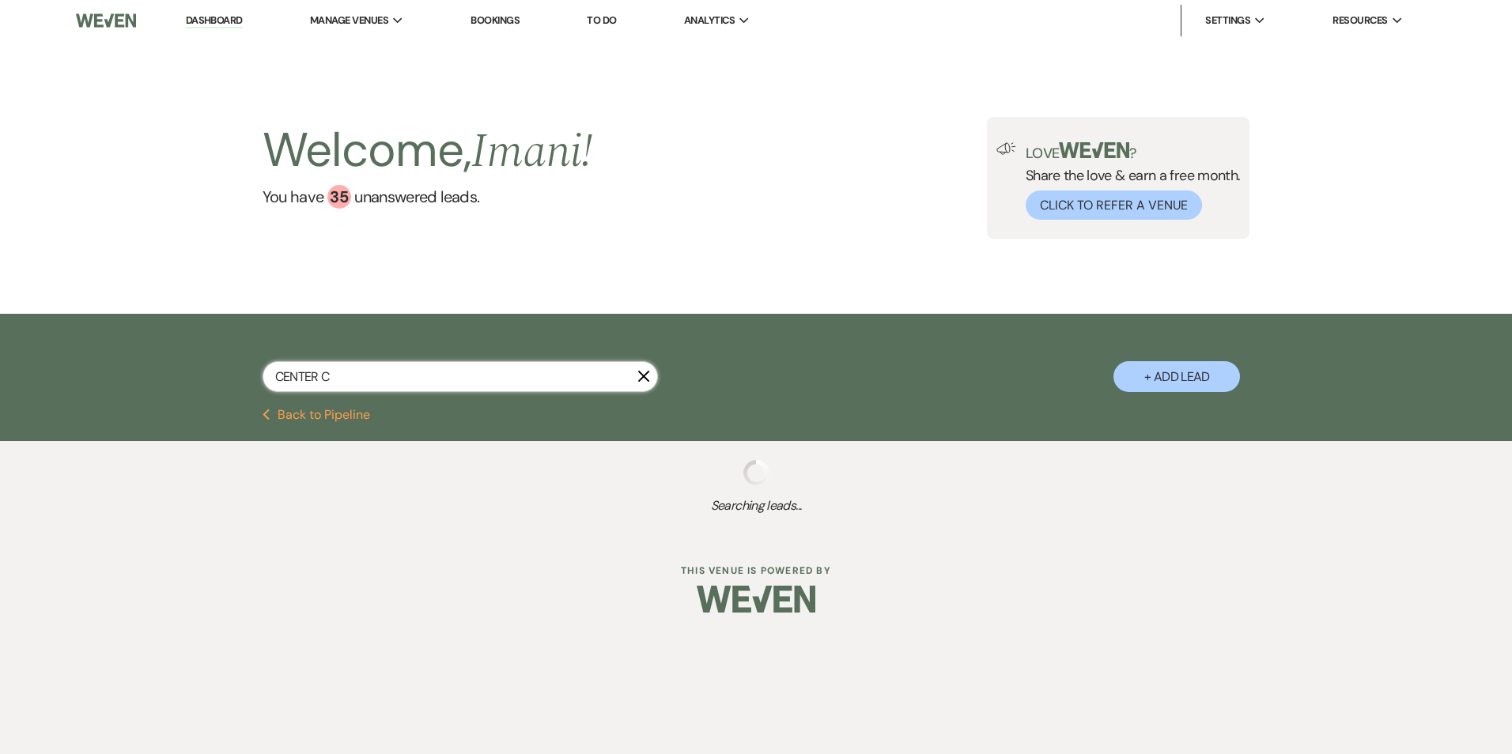
select select "9"
select select "2"
select select "9"
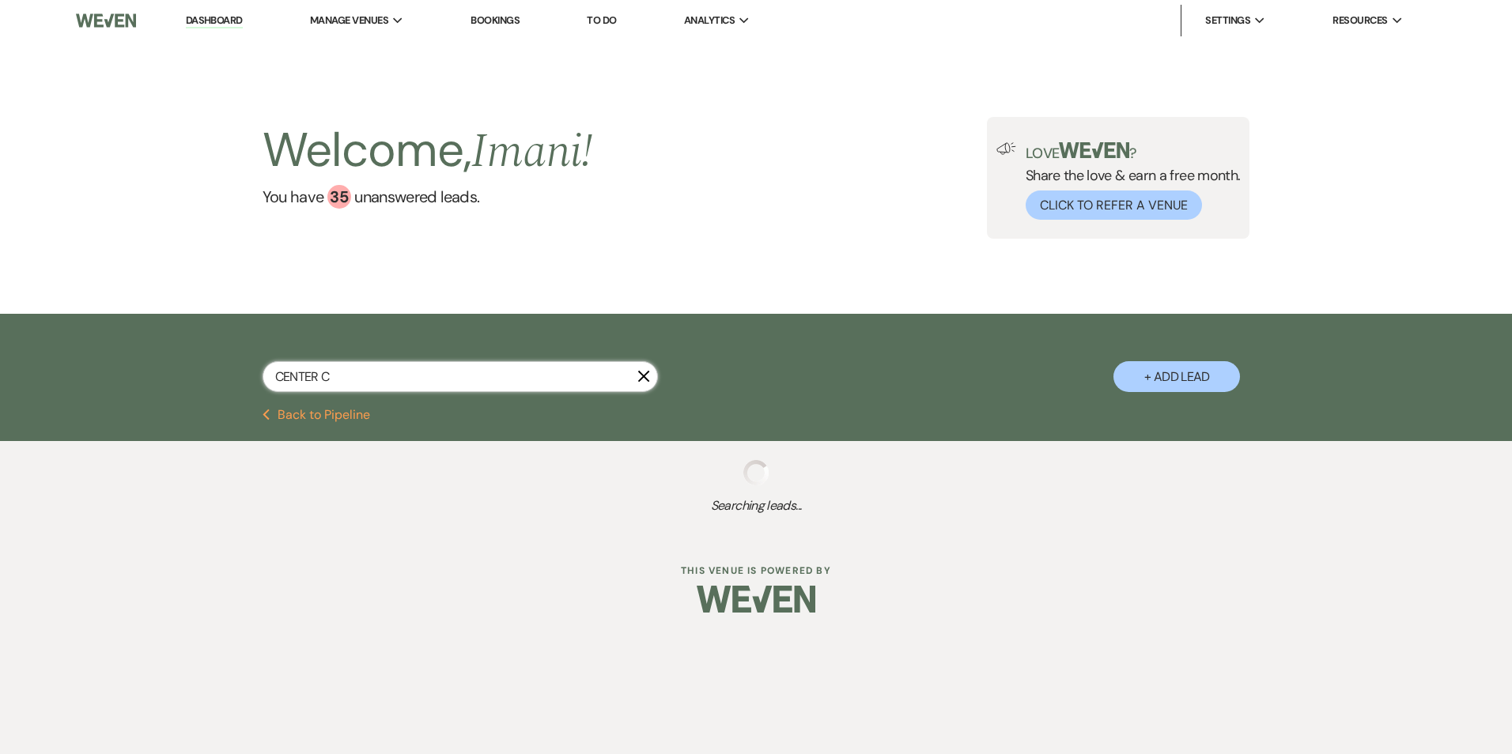
select select "9"
select select "2"
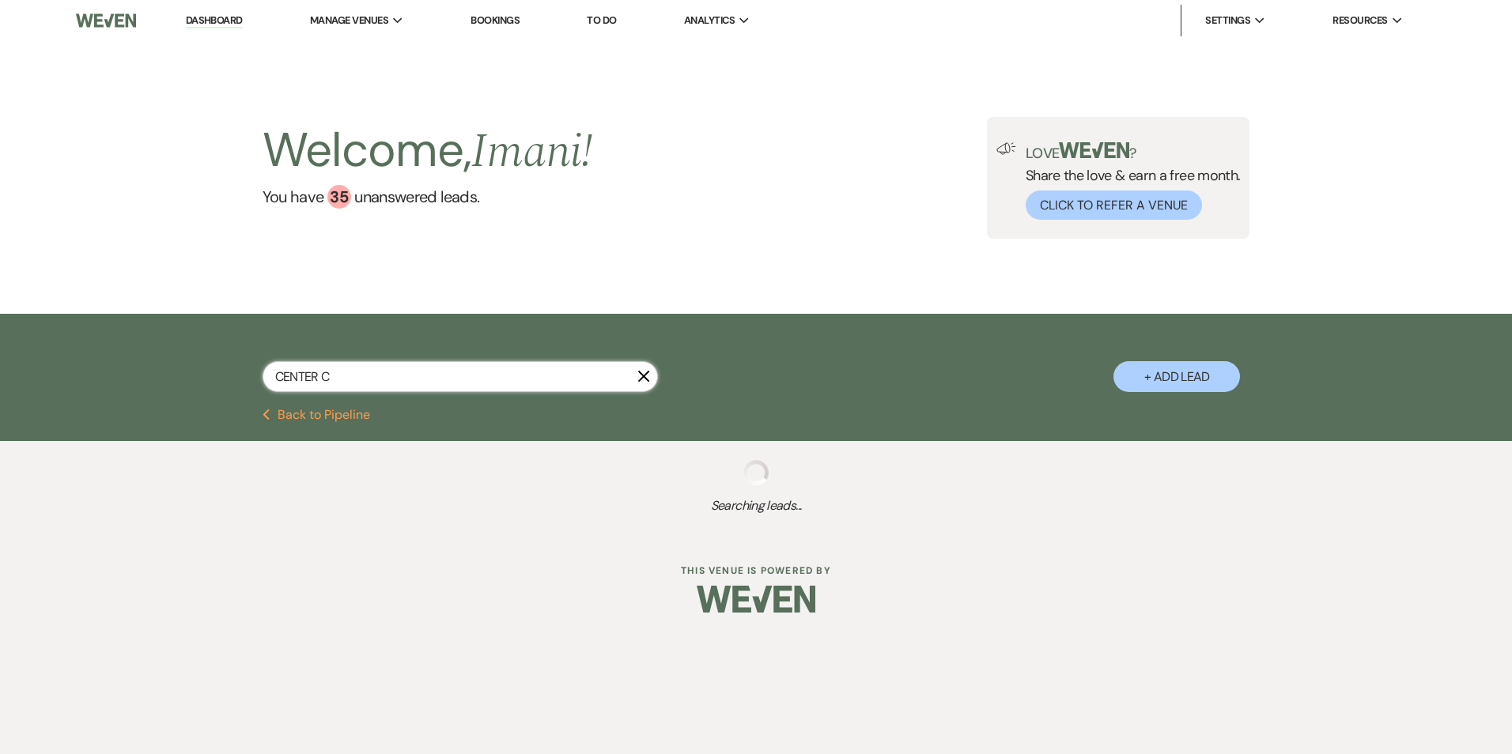
select select "9"
select select "2"
select select "9"
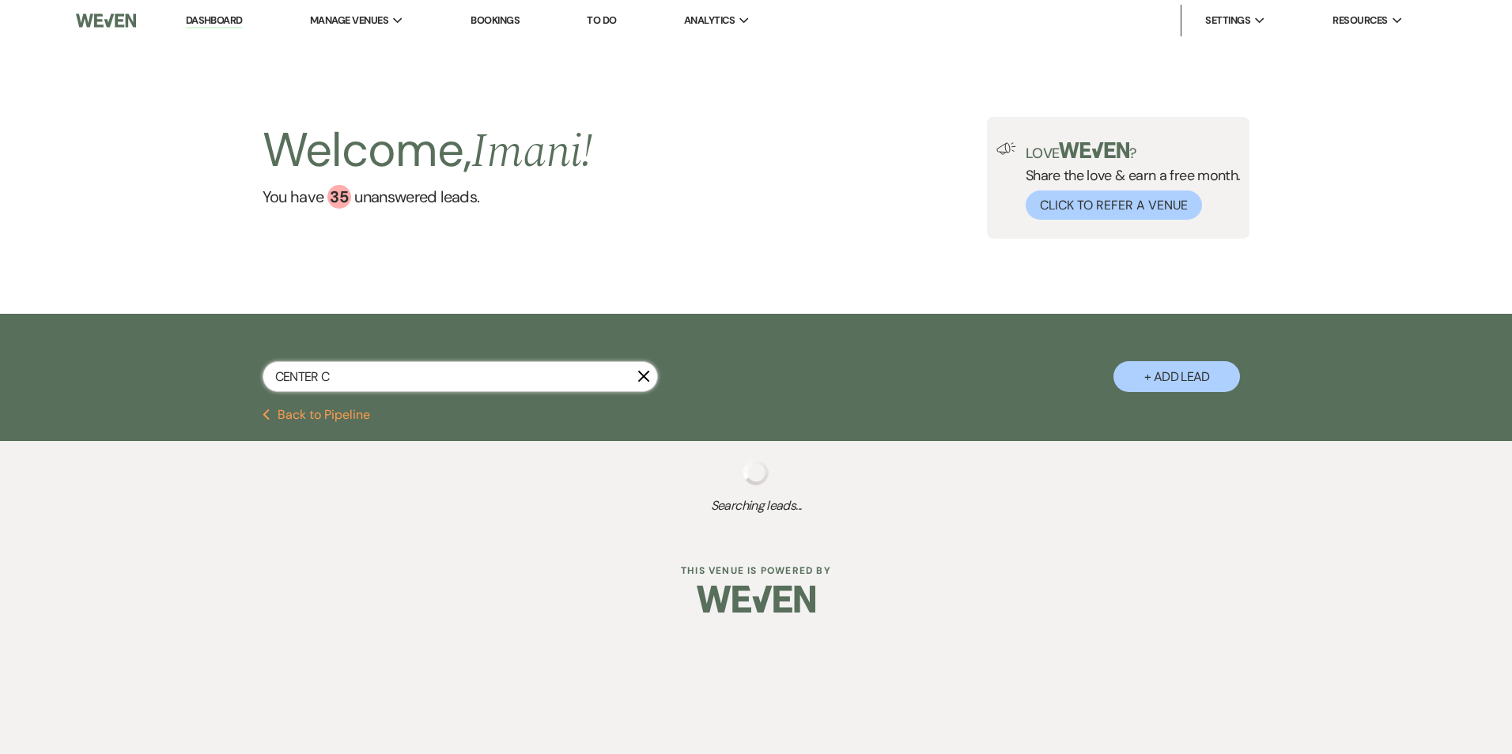
select select "2"
select select "9"
select select "8"
select select "5"
select select "9"
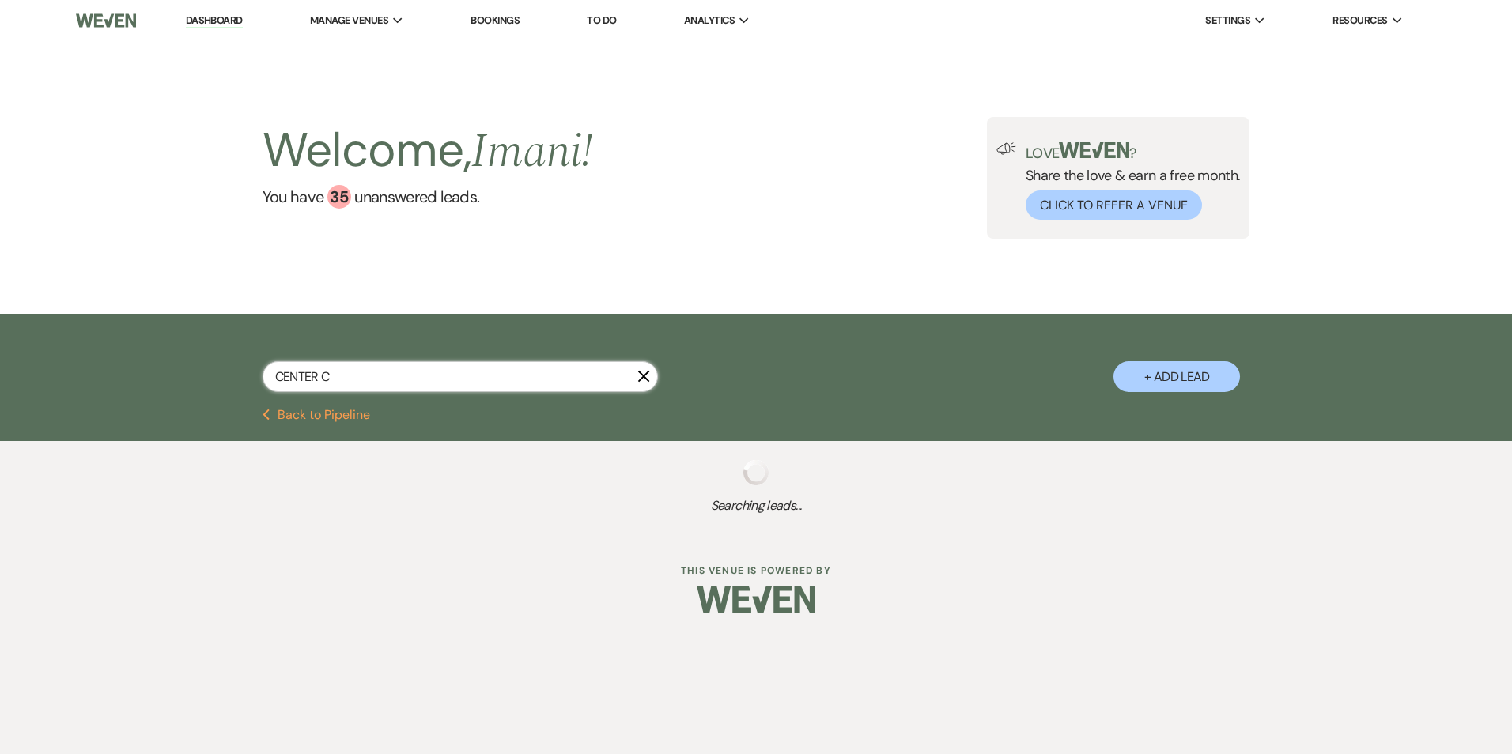
select select "9"
select select "8"
select select "11"
select select "9"
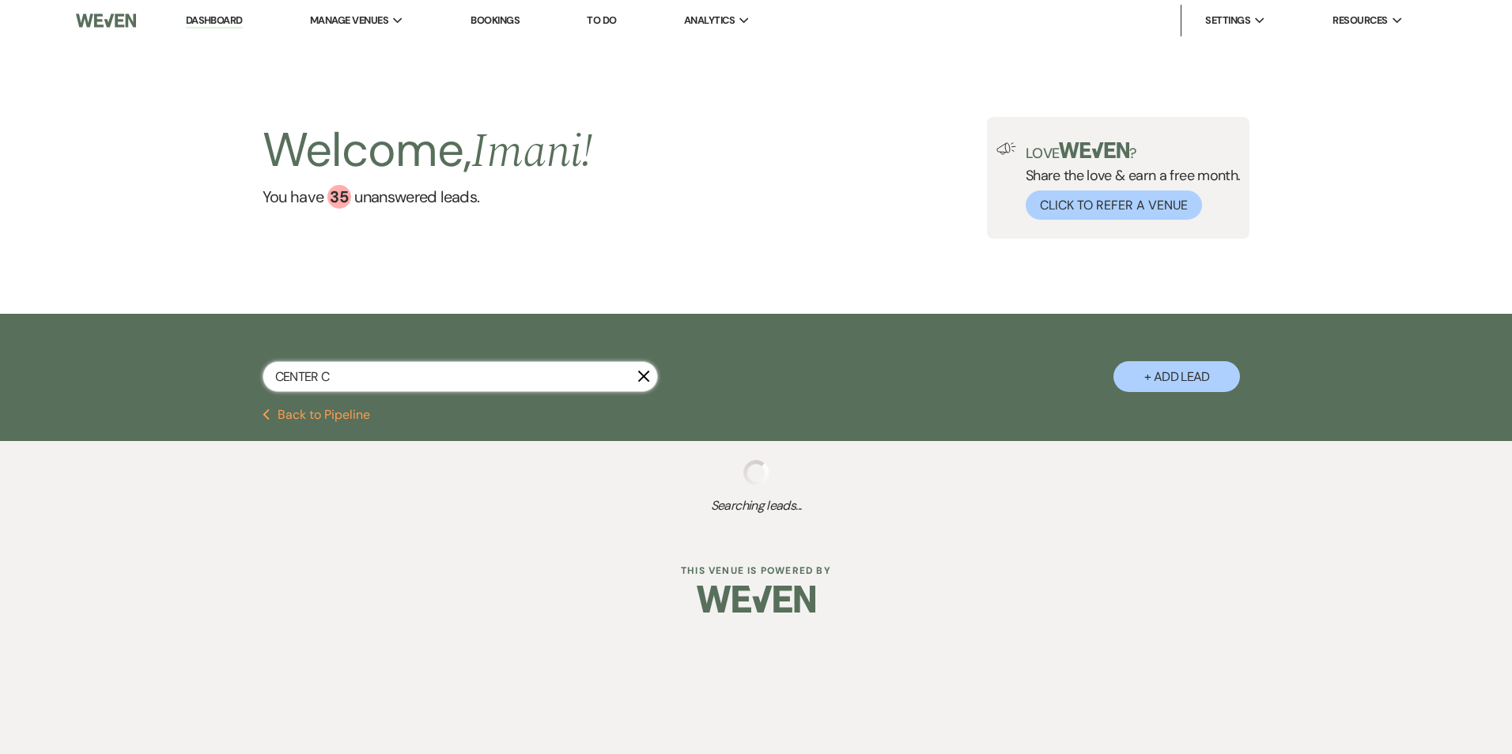
select select "2"
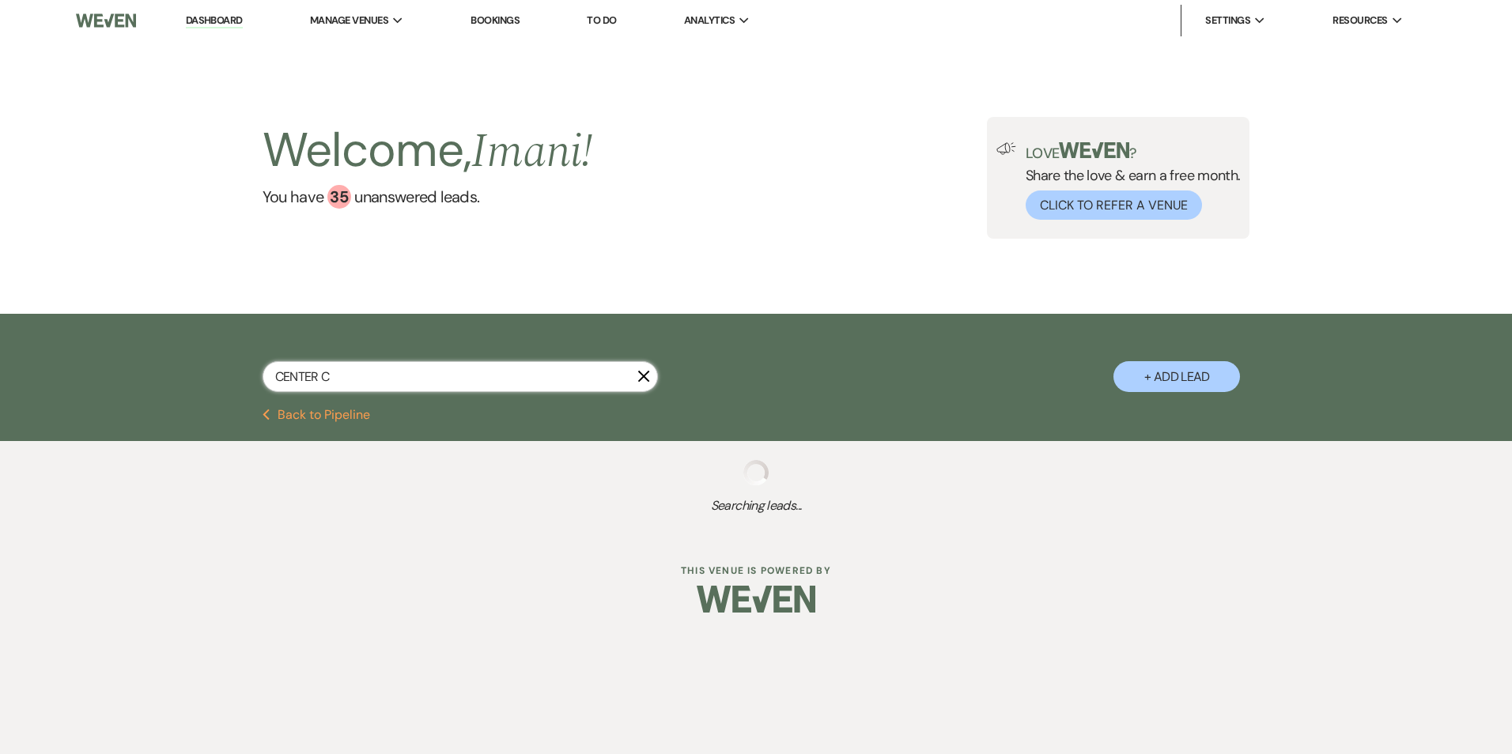
select select "4"
select select "2"
select select "8"
select select "6"
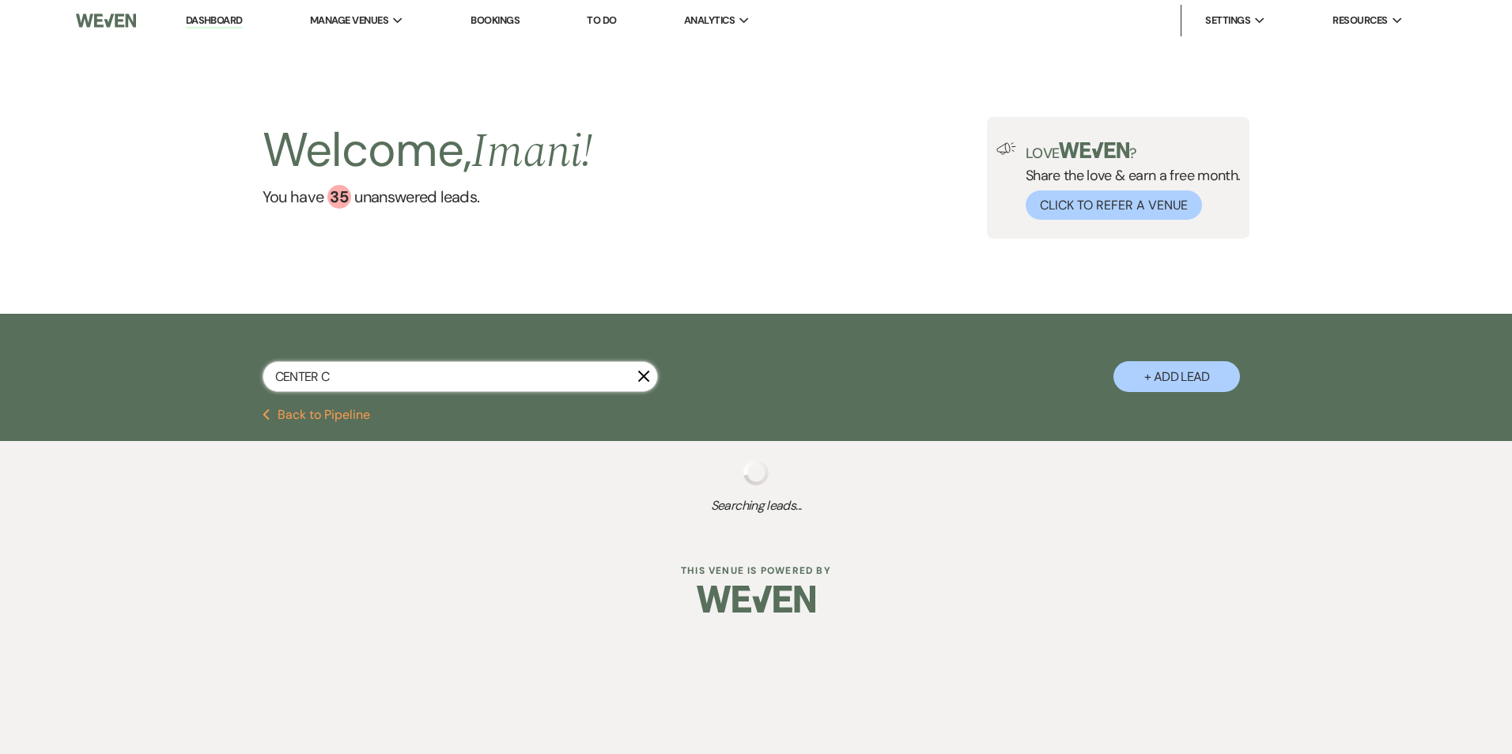
select select "8"
select select "5"
select select "6"
select select "2"
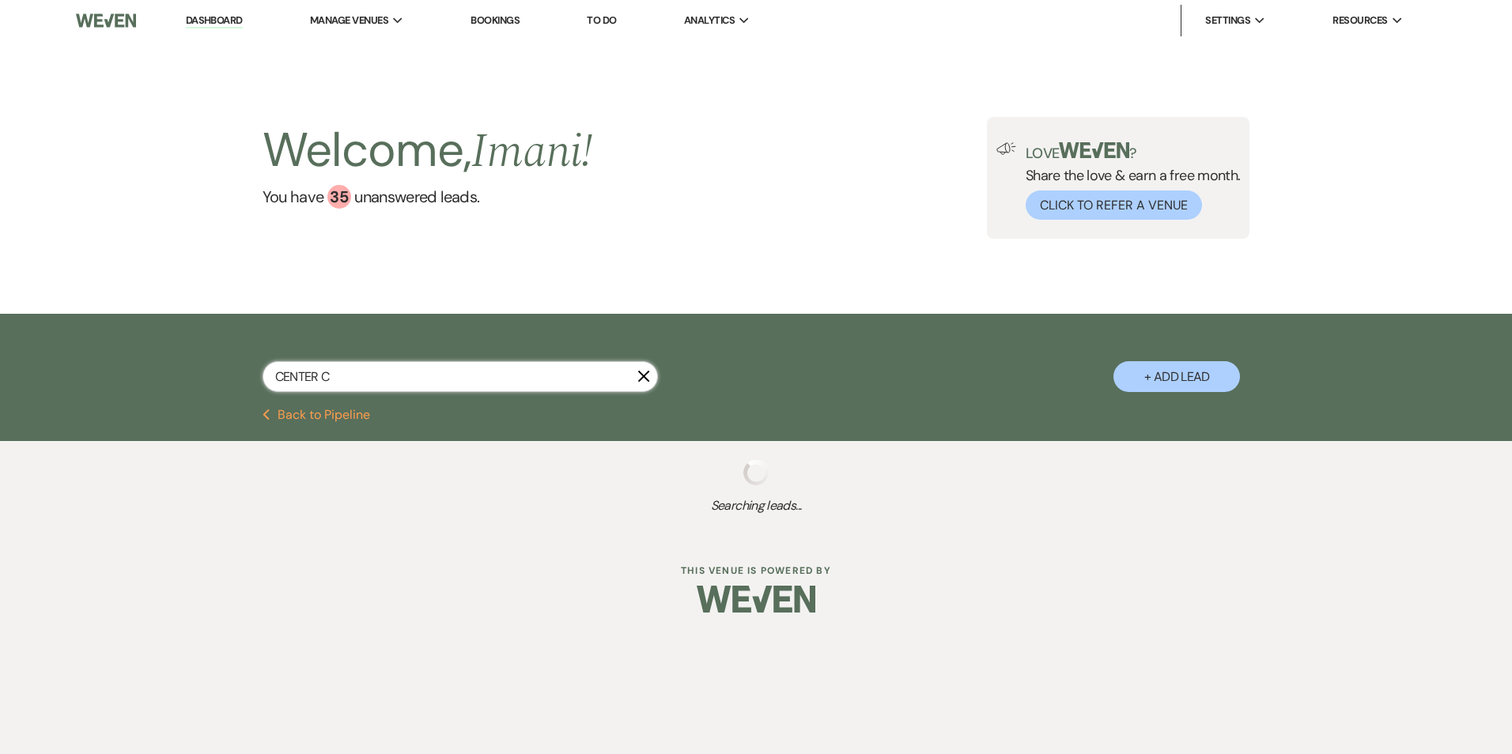
select select "2"
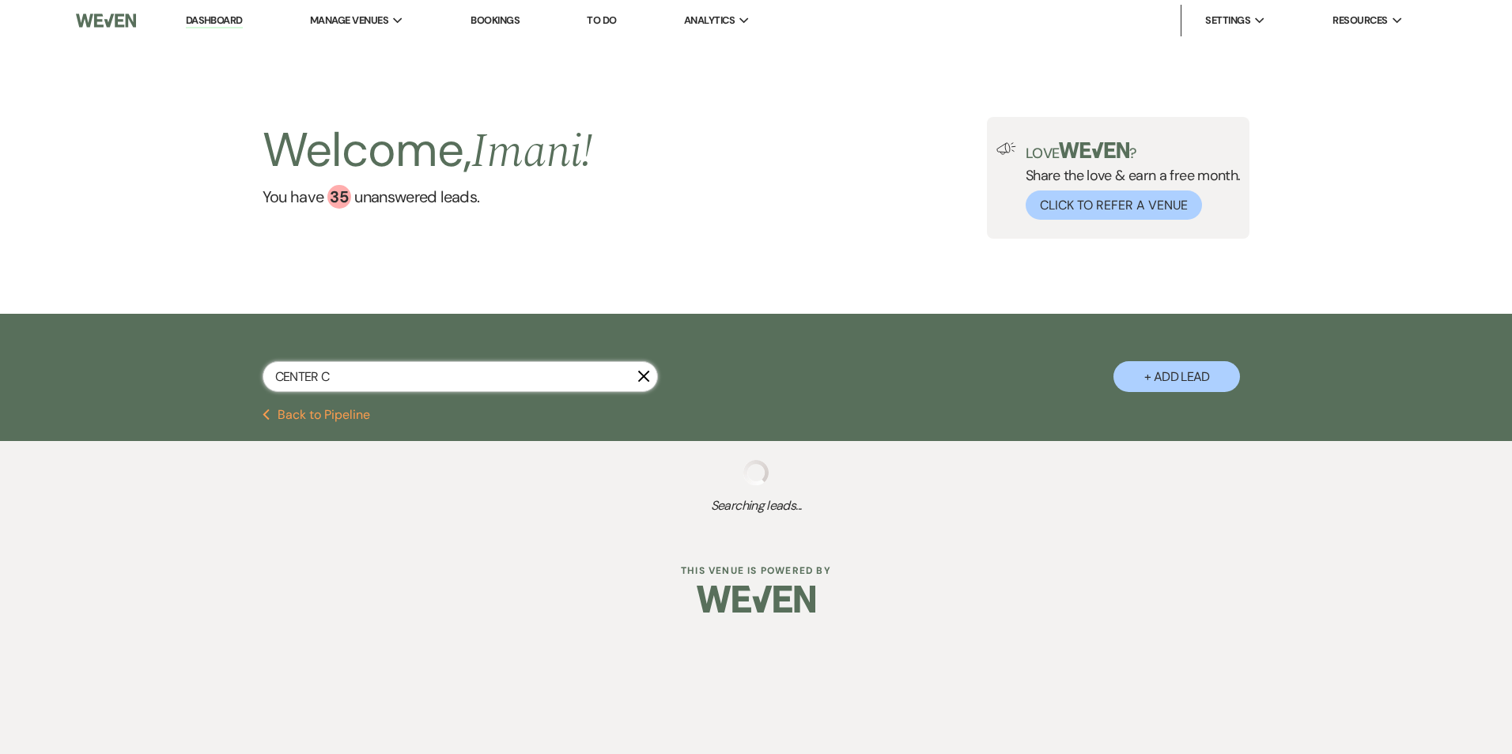
select select "8"
select select "5"
select select "2"
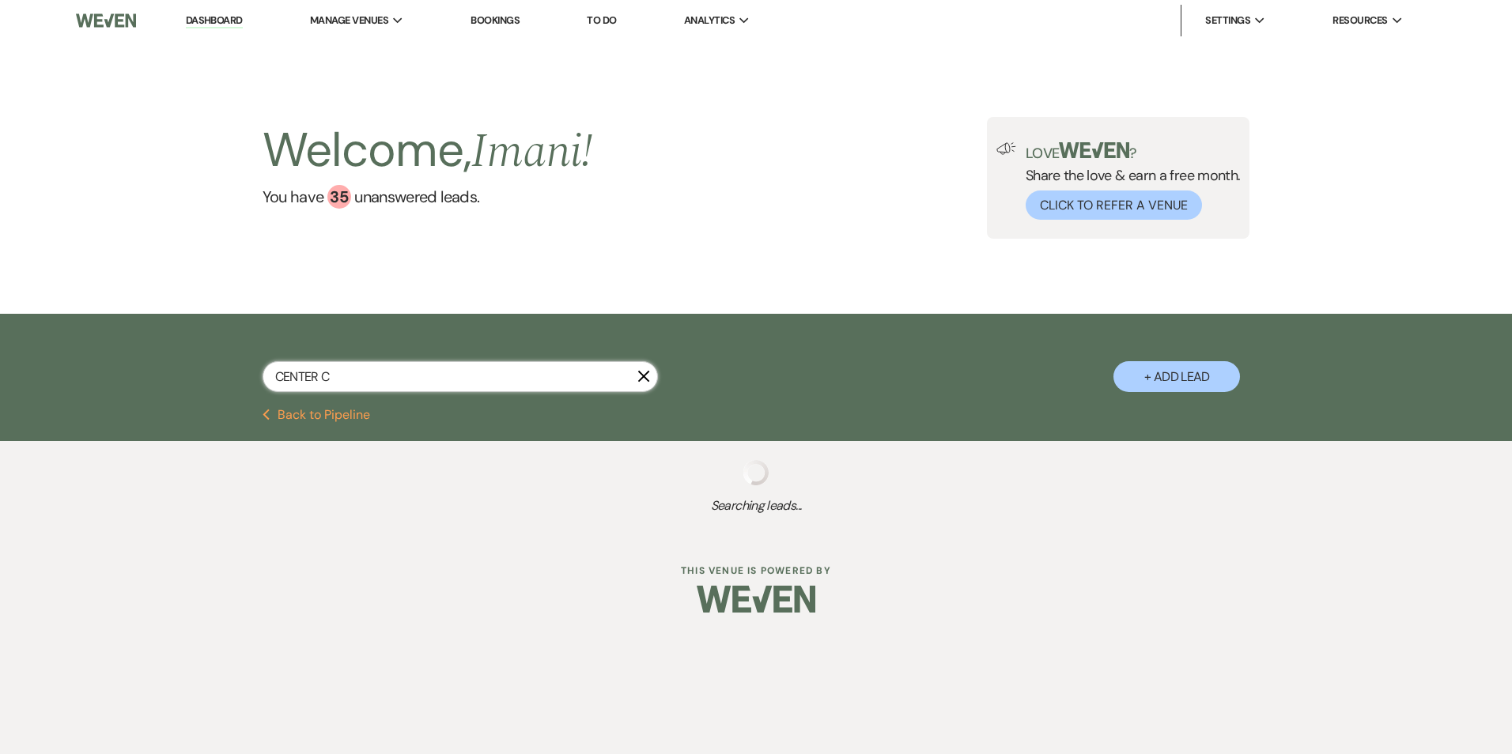
select select "8"
select select "10"
select select "2"
select select "8"
select select "5"
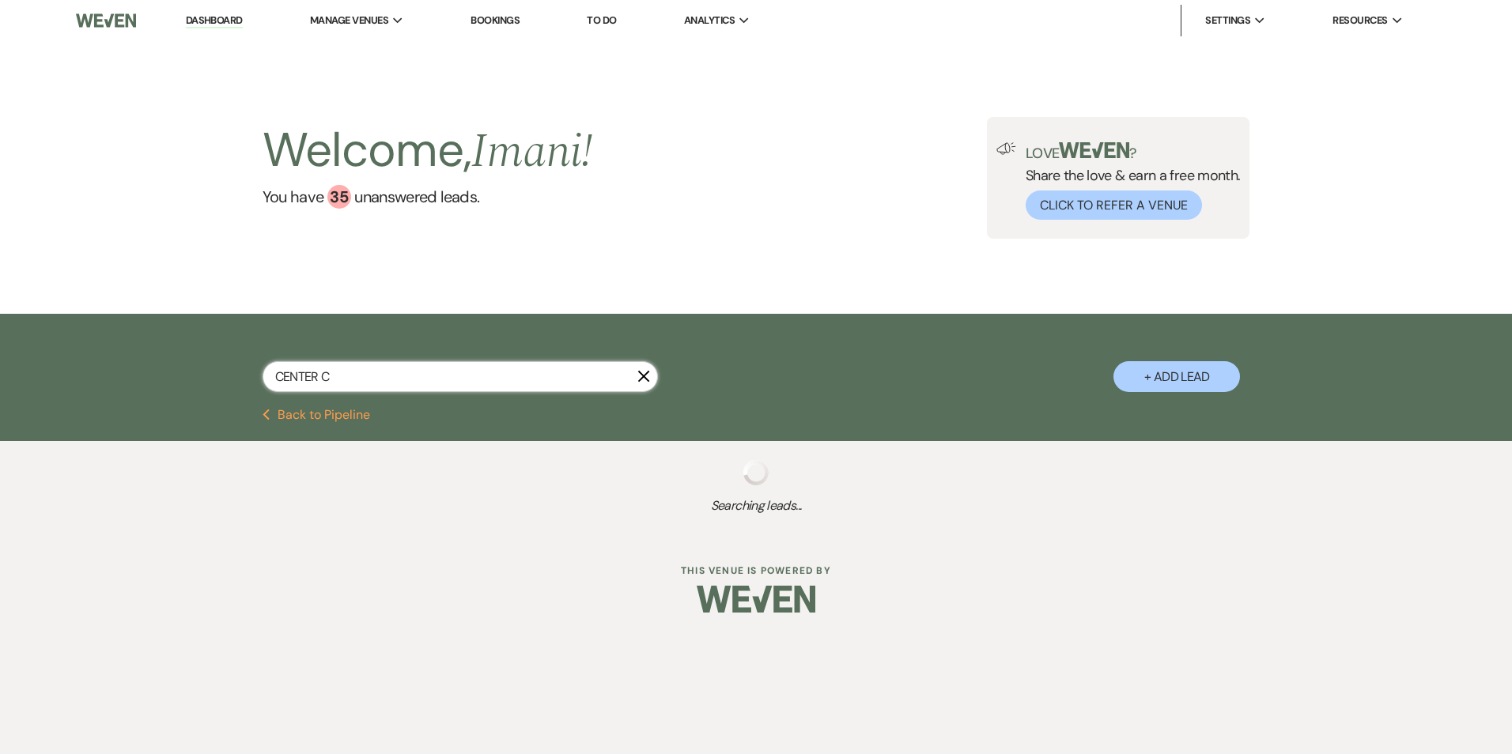
select select "2"
select select "8"
select select "10"
select select "2"
select select "8"
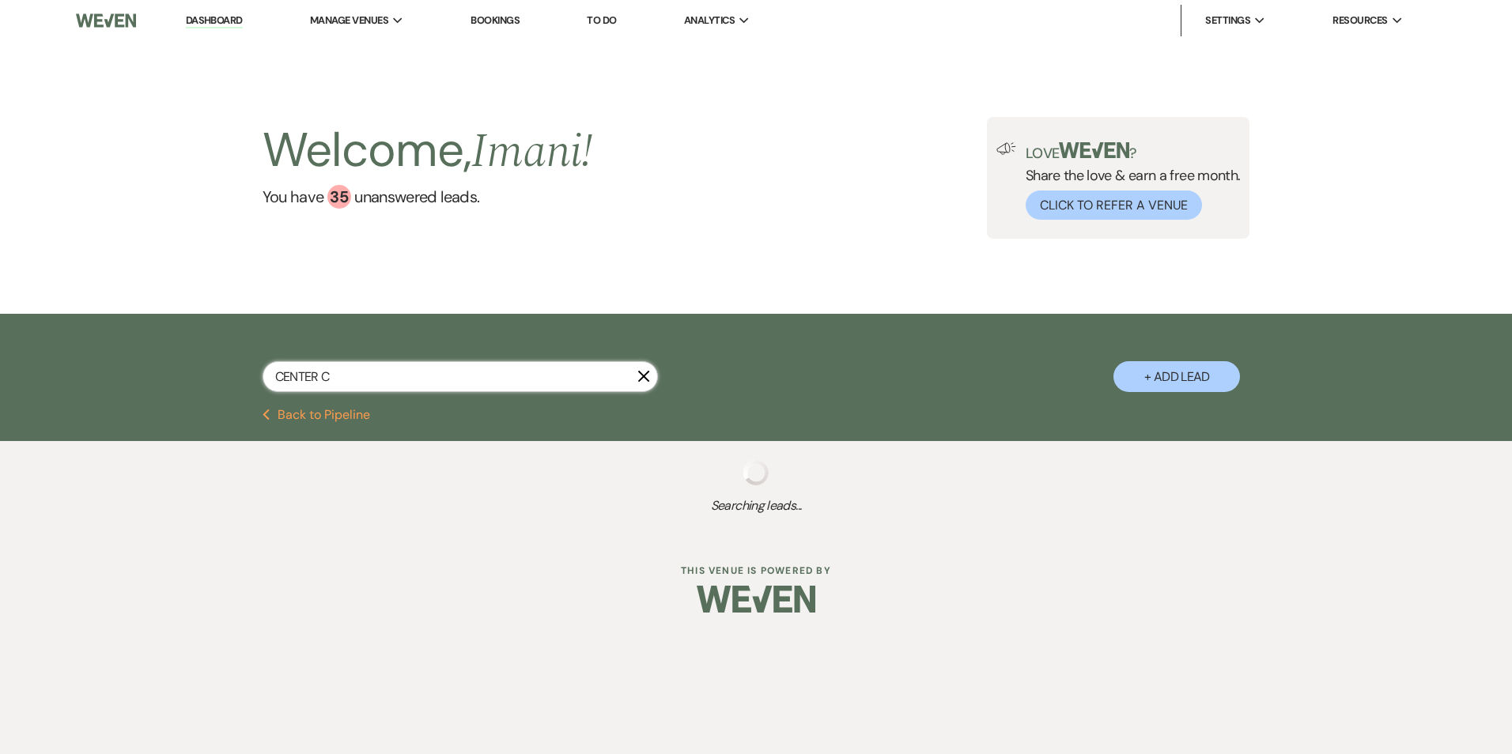
select select "10"
select select "2"
select select "6"
select select "2"
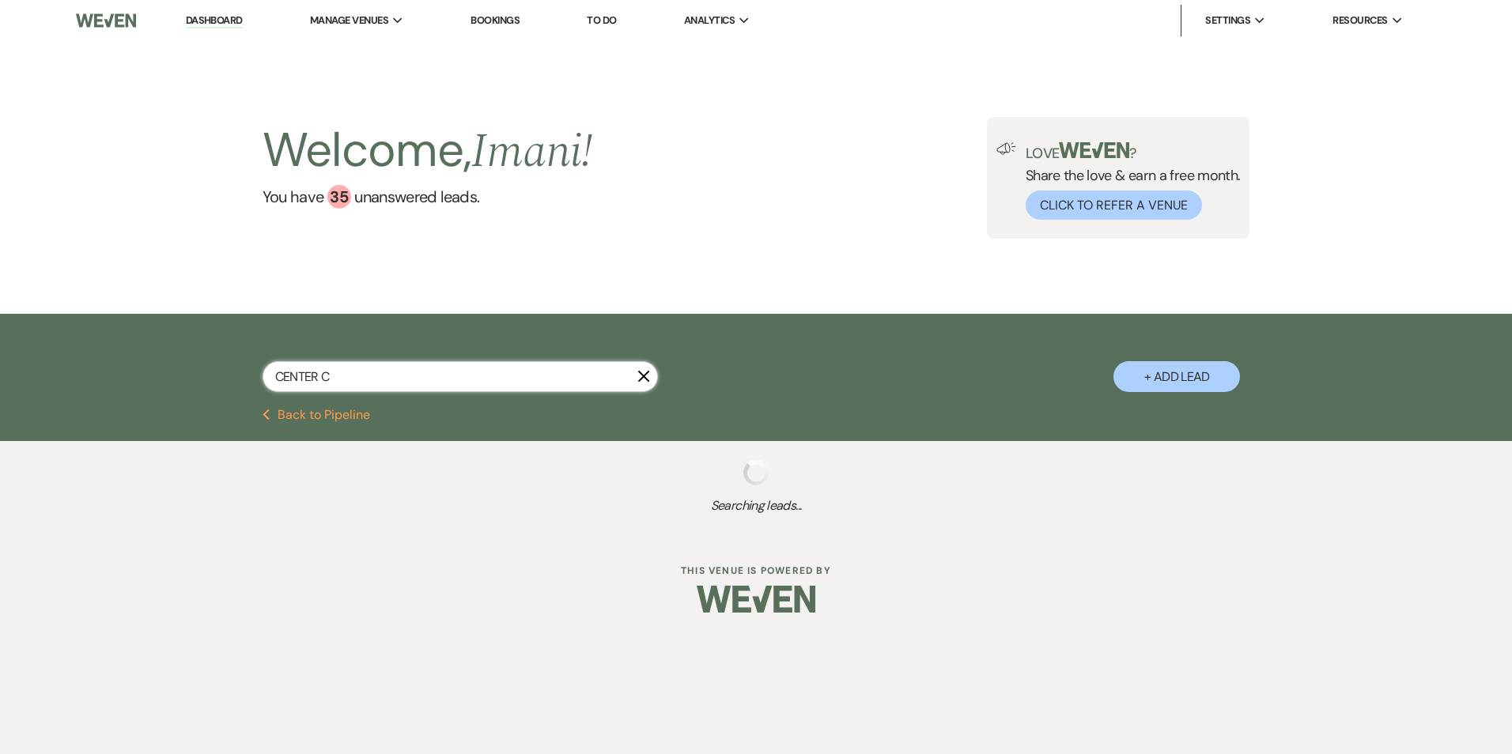
select select "8"
select select "5"
select select "8"
select select "5"
select select "8"
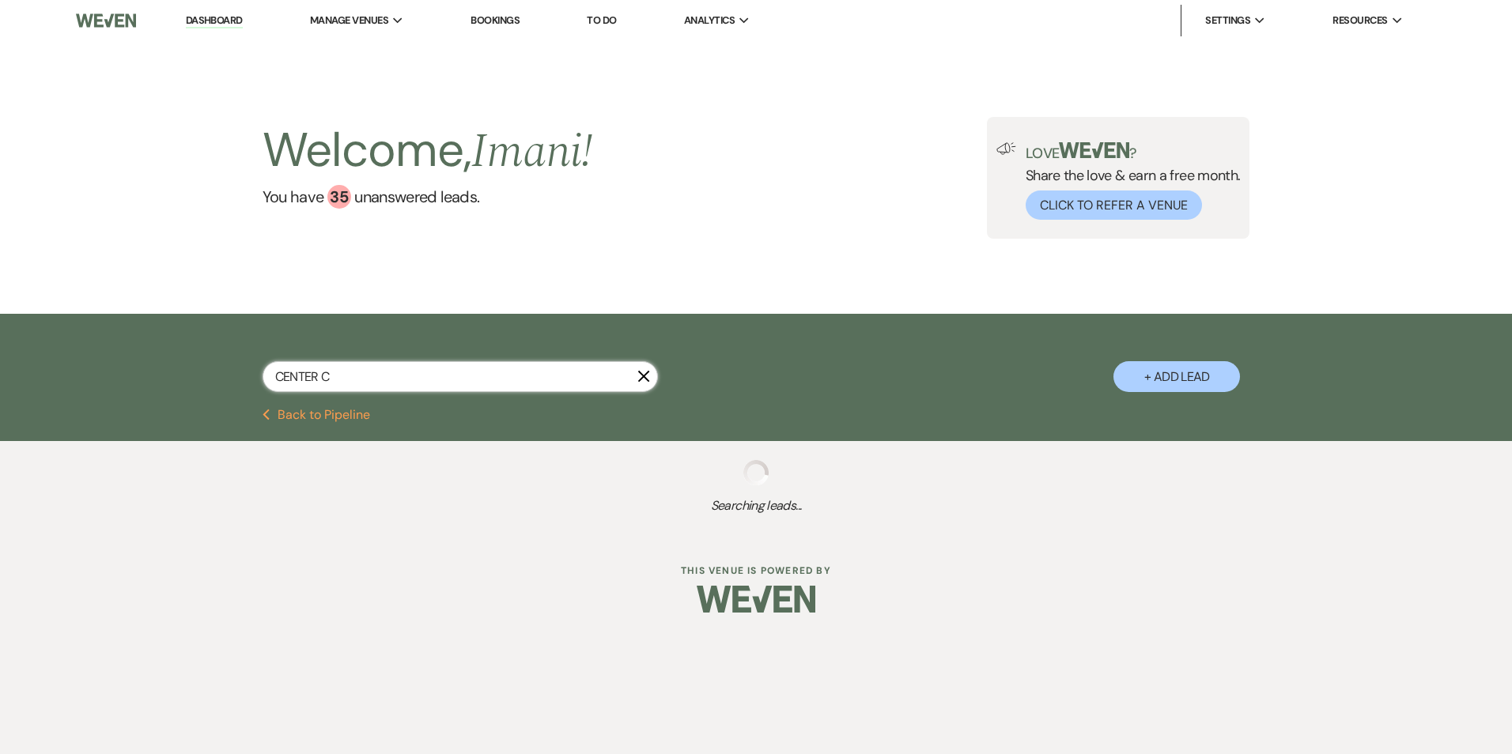
select select "5"
select select "8"
select select "5"
select select "8"
select select "5"
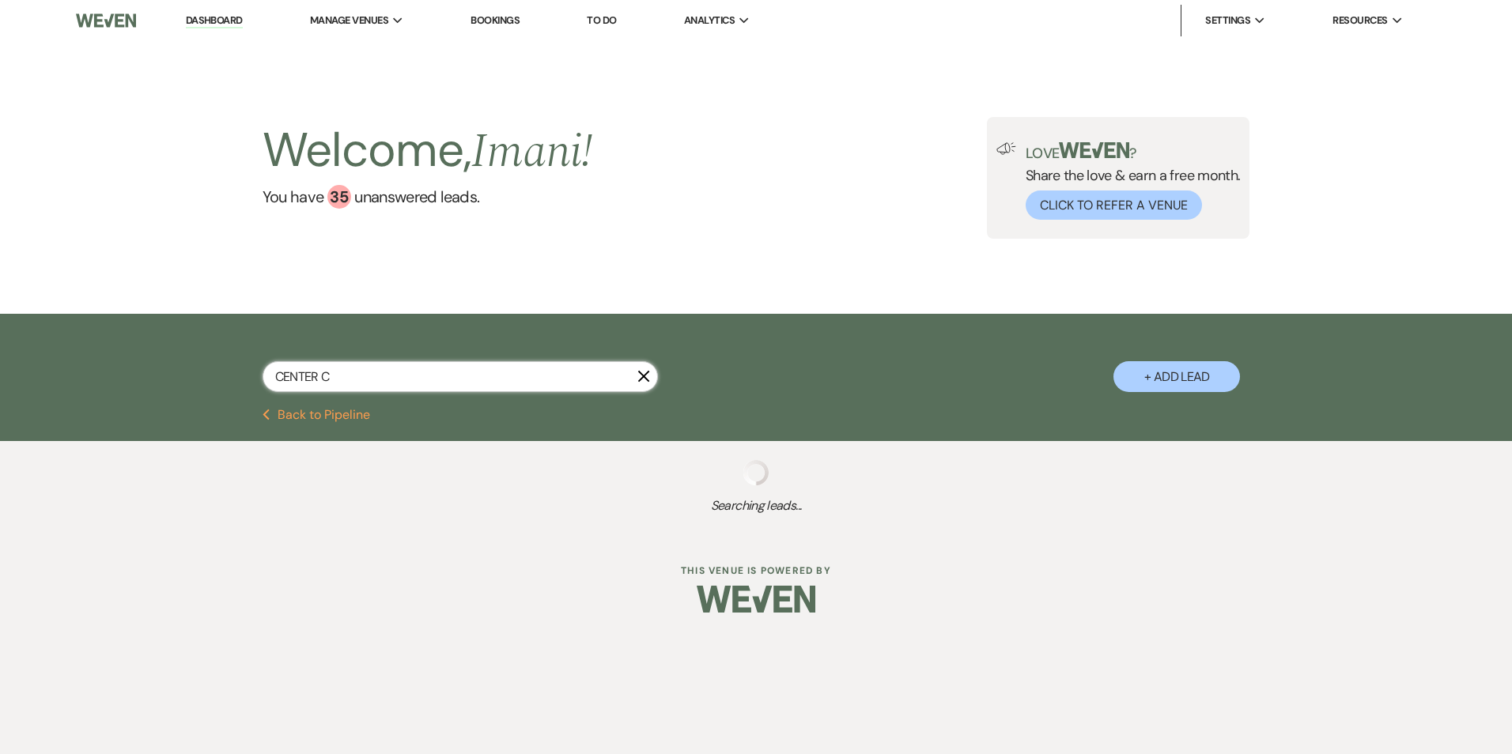
select select "8"
select select "5"
select select "8"
select select "5"
select select "8"
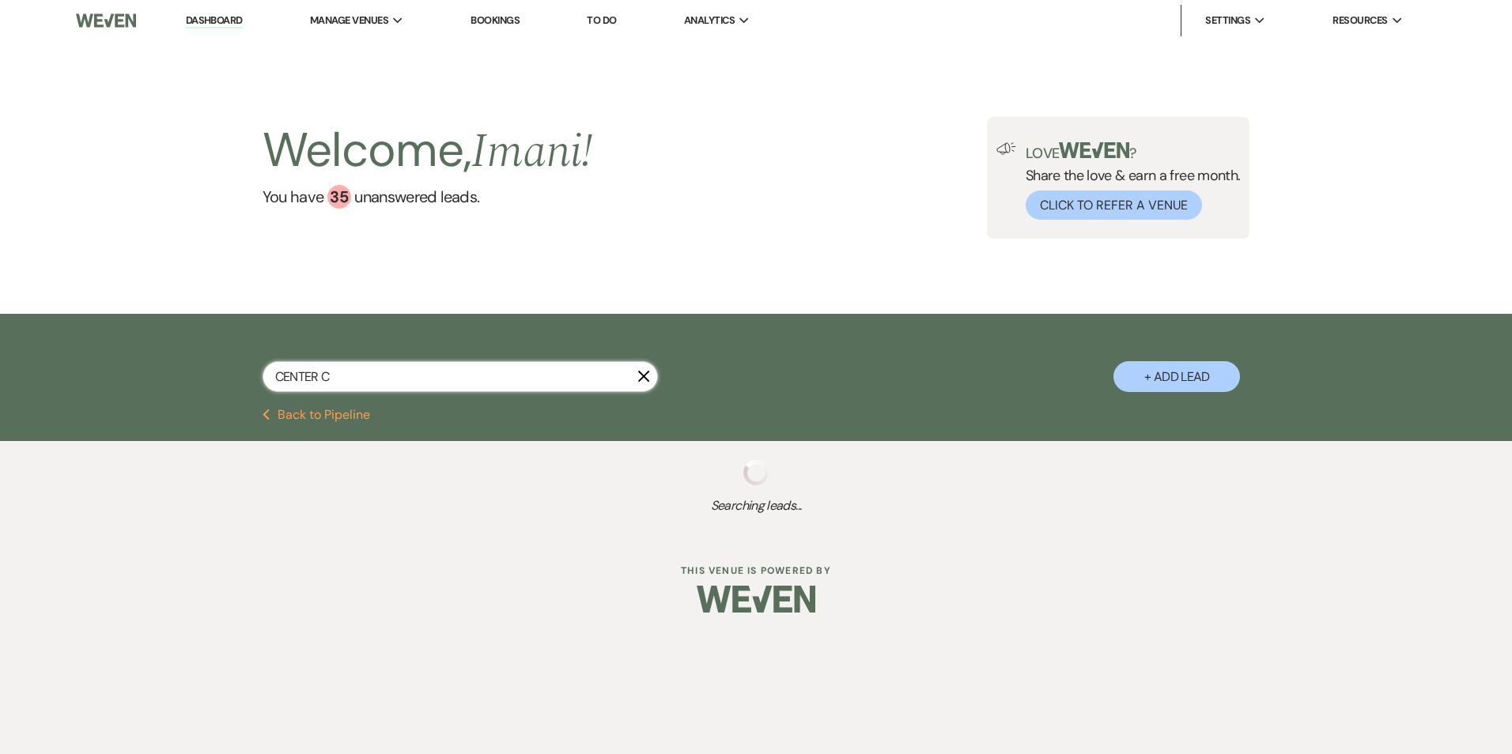
select select "5"
select select "8"
select select "5"
select select "8"
select select "5"
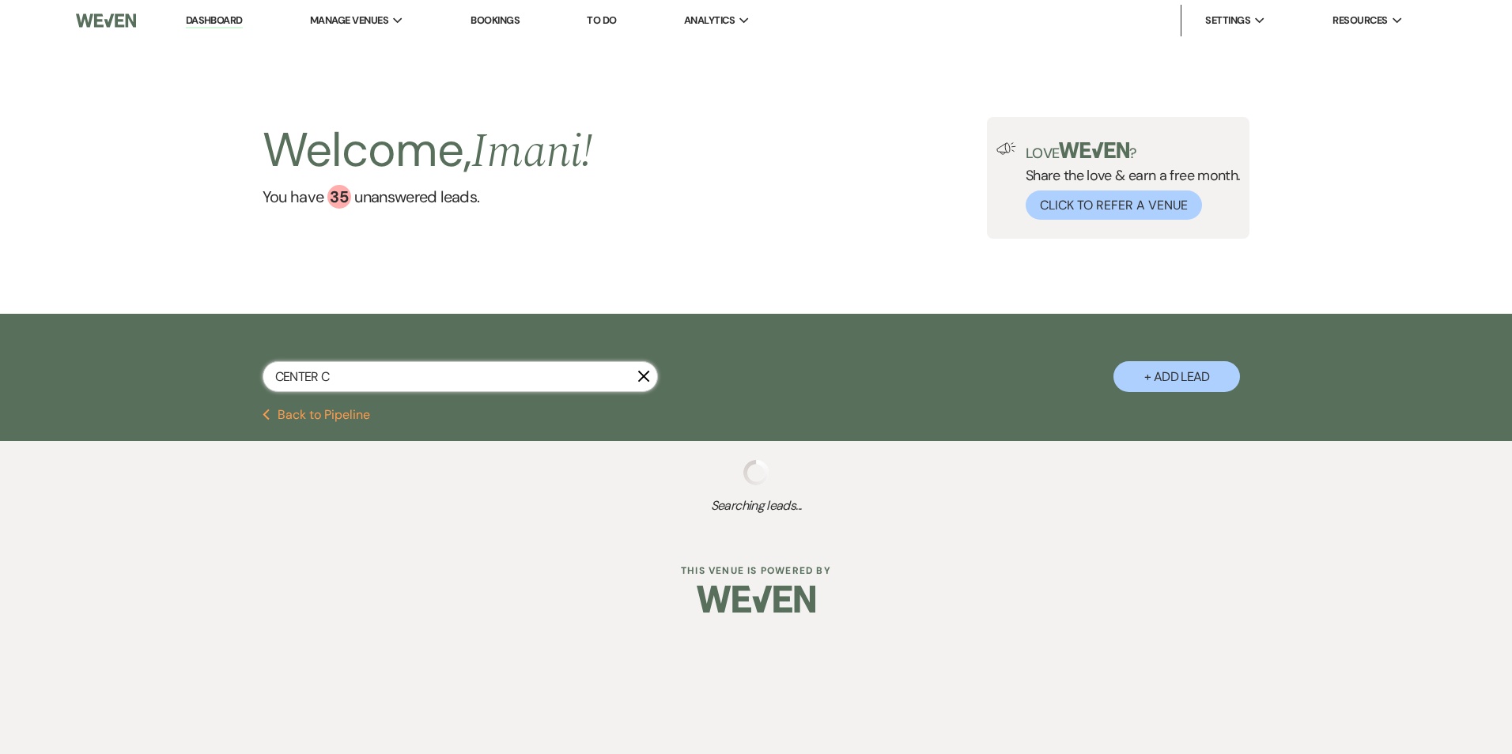
select select "8"
select select "5"
select select "8"
select select "5"
select select "8"
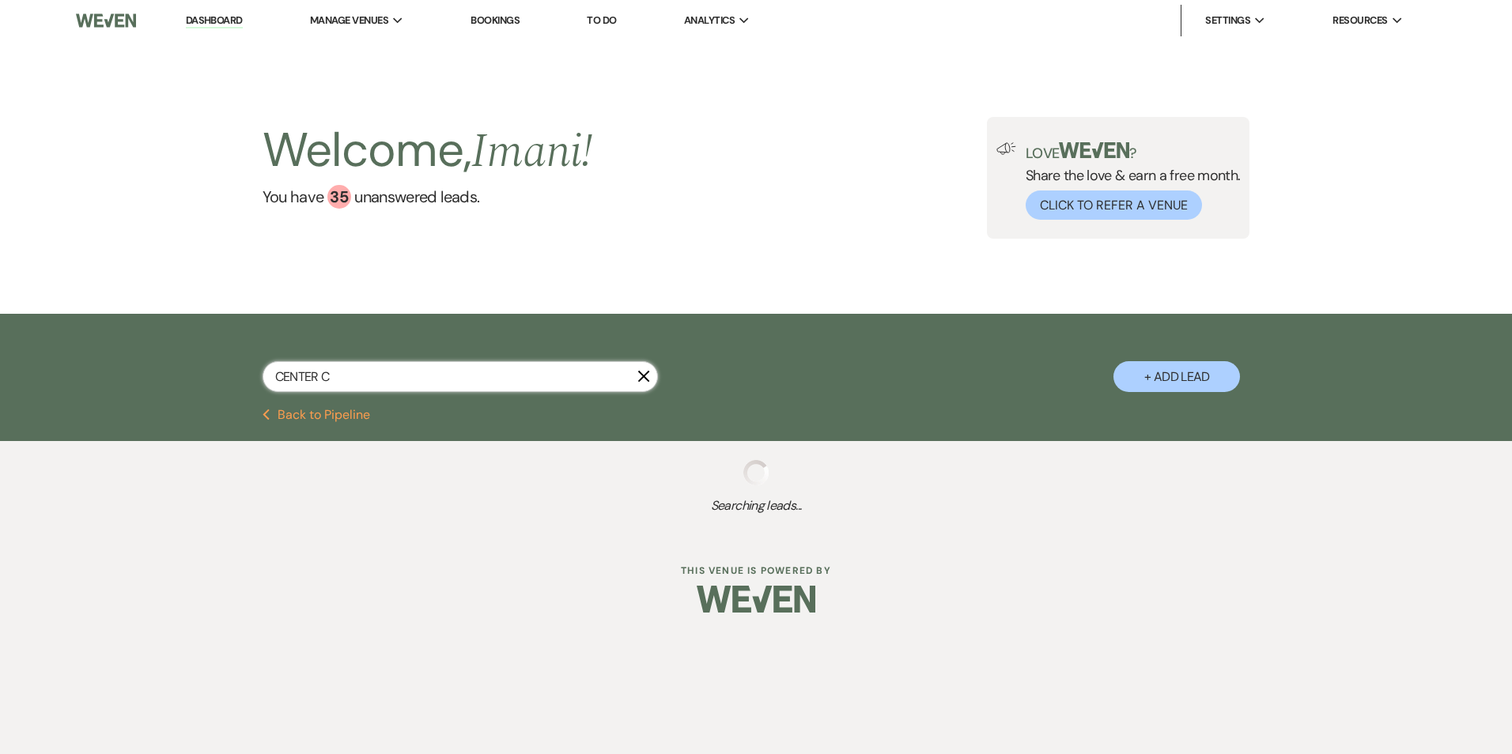
select select "5"
select select "8"
select select "5"
select select "8"
select select "5"
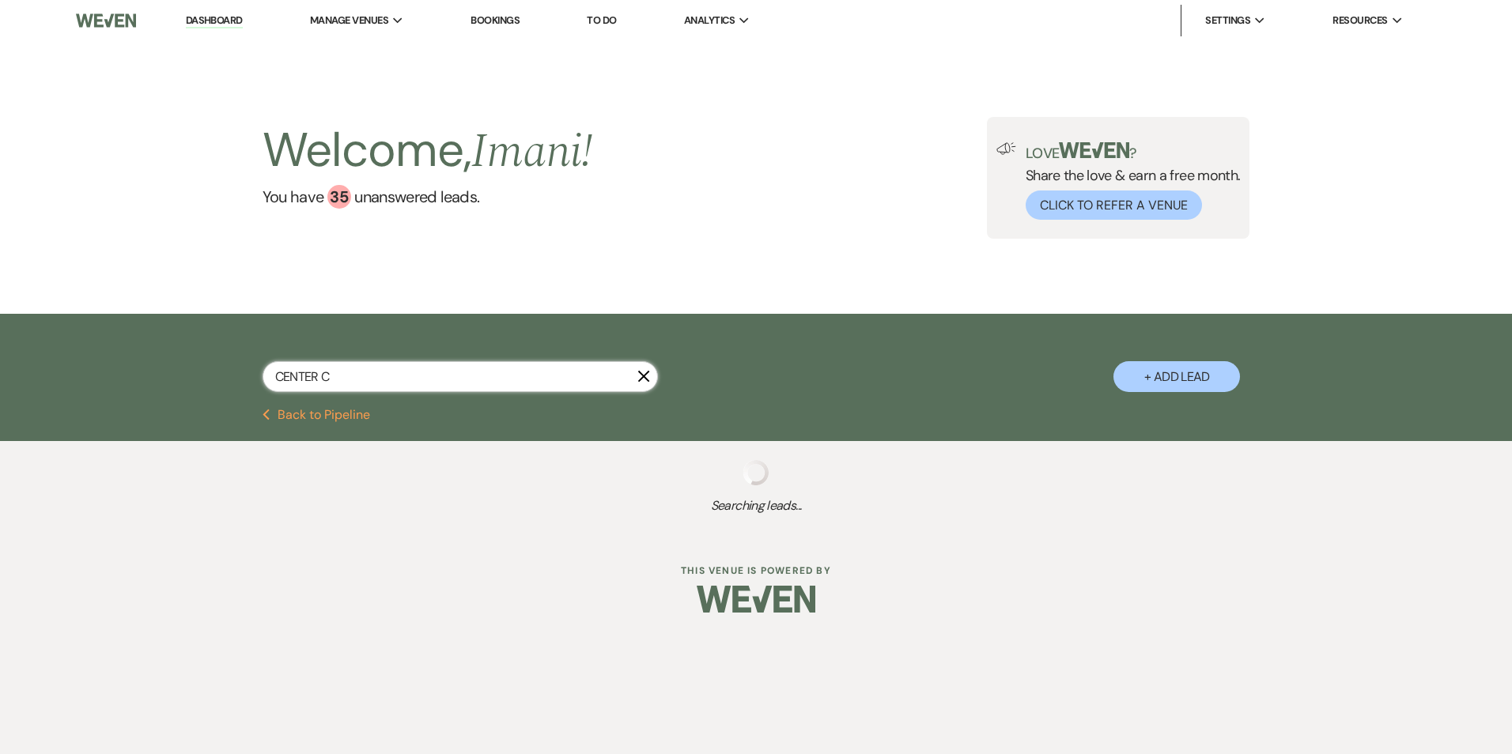
select select "6"
select select "8"
select select "5"
select select "8"
select select "5"
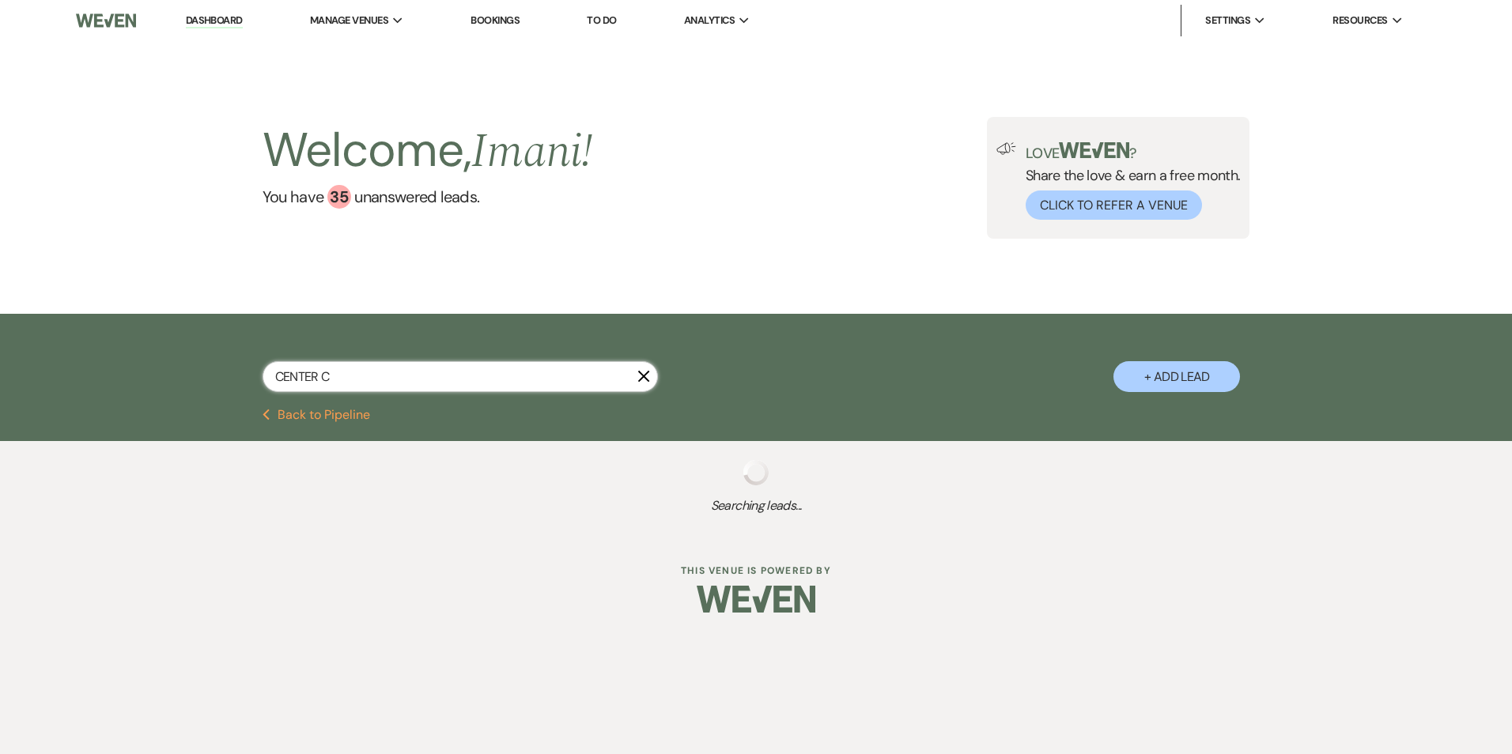
select select "8"
select select "5"
select select "8"
select select "5"
select select "8"
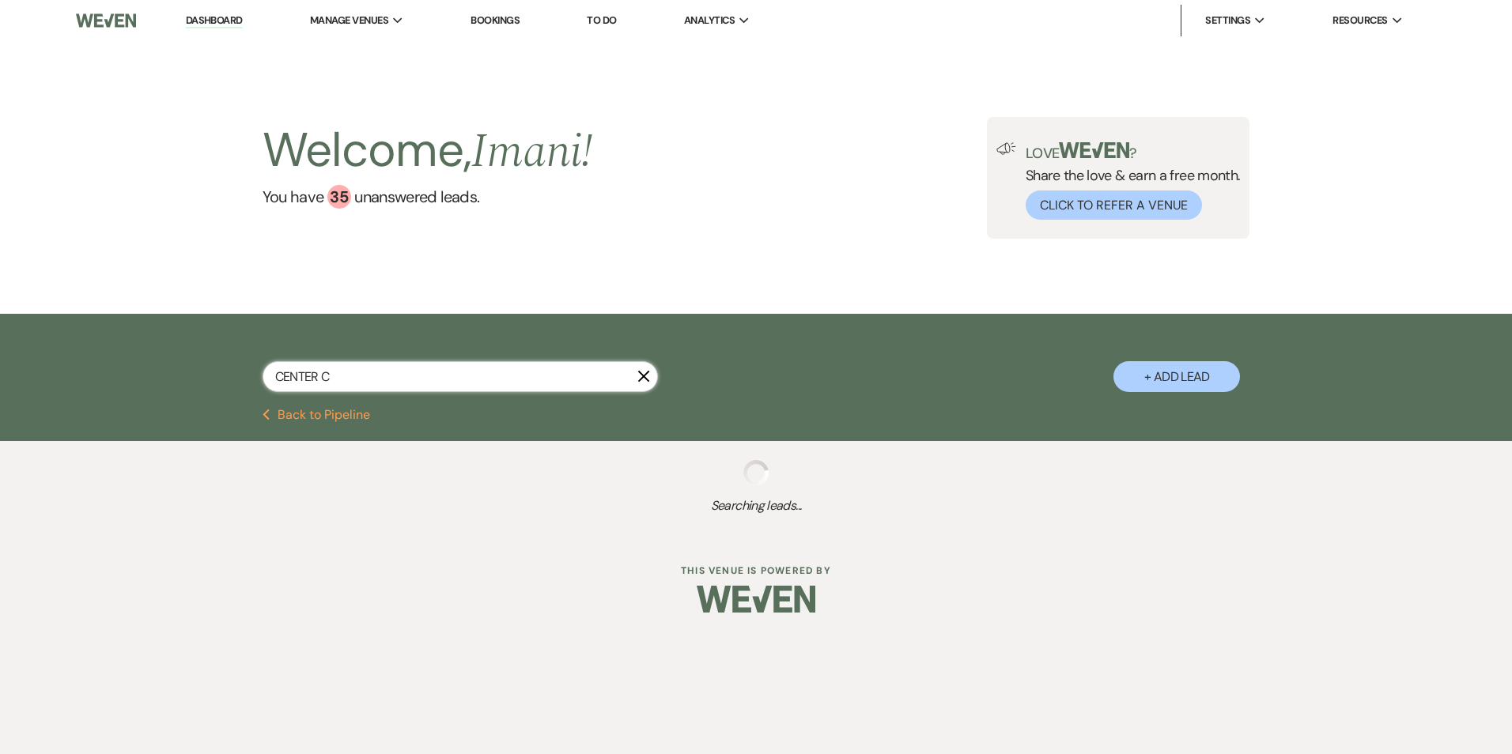
select select "5"
select select "8"
select select "5"
select select "8"
select select "5"
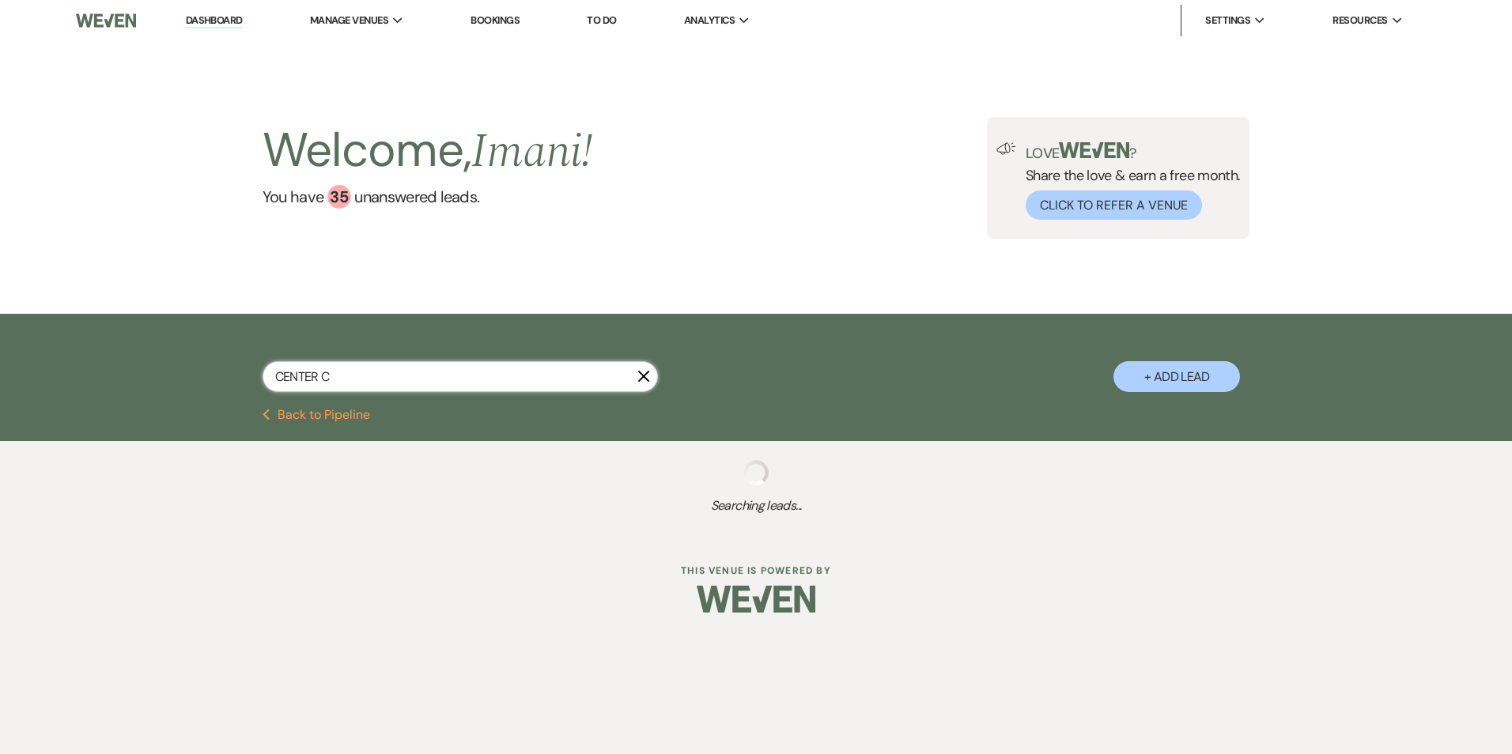
select select "4"
select select "8"
select select "6"
select select "4"
select select "8"
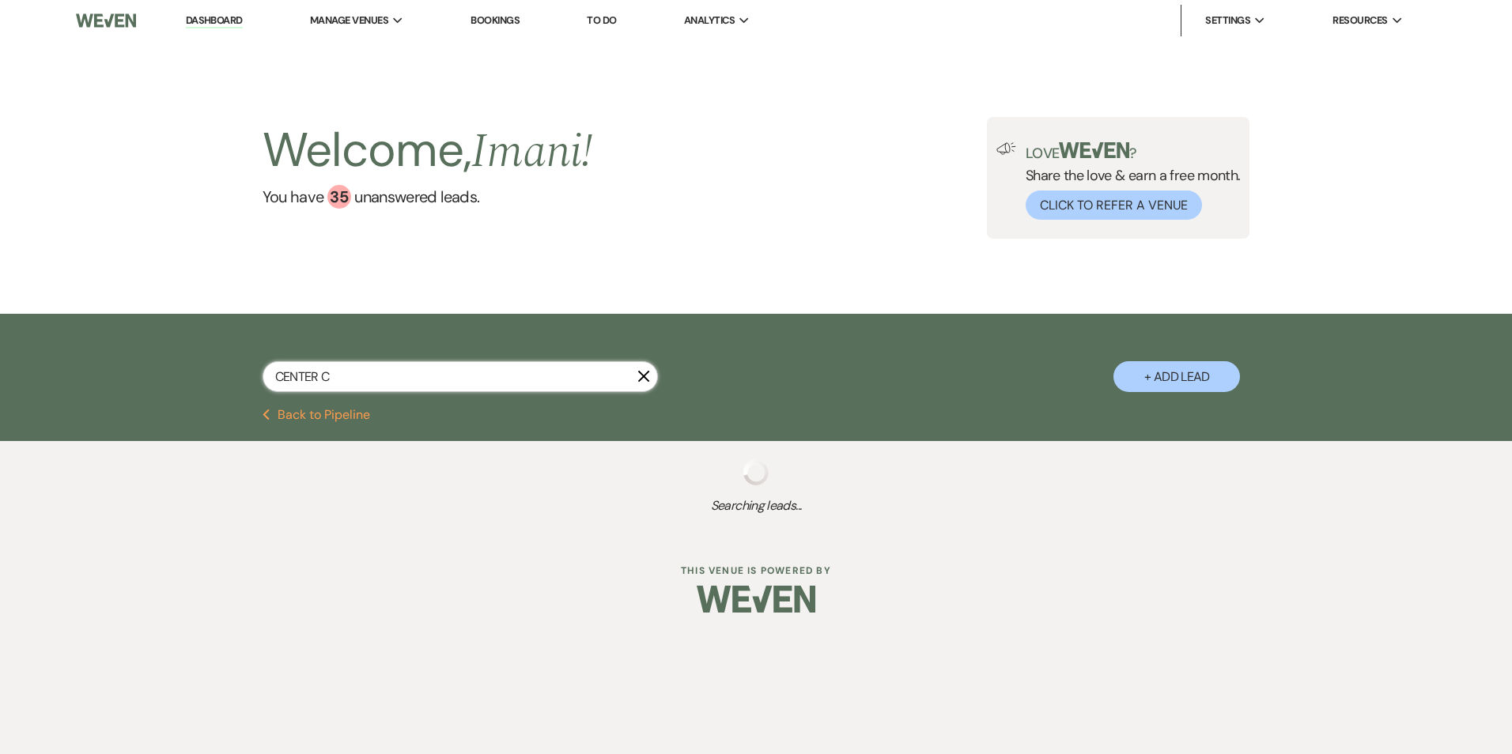
select select "3"
select select "4"
select select "8"
select select "5"
select select "8"
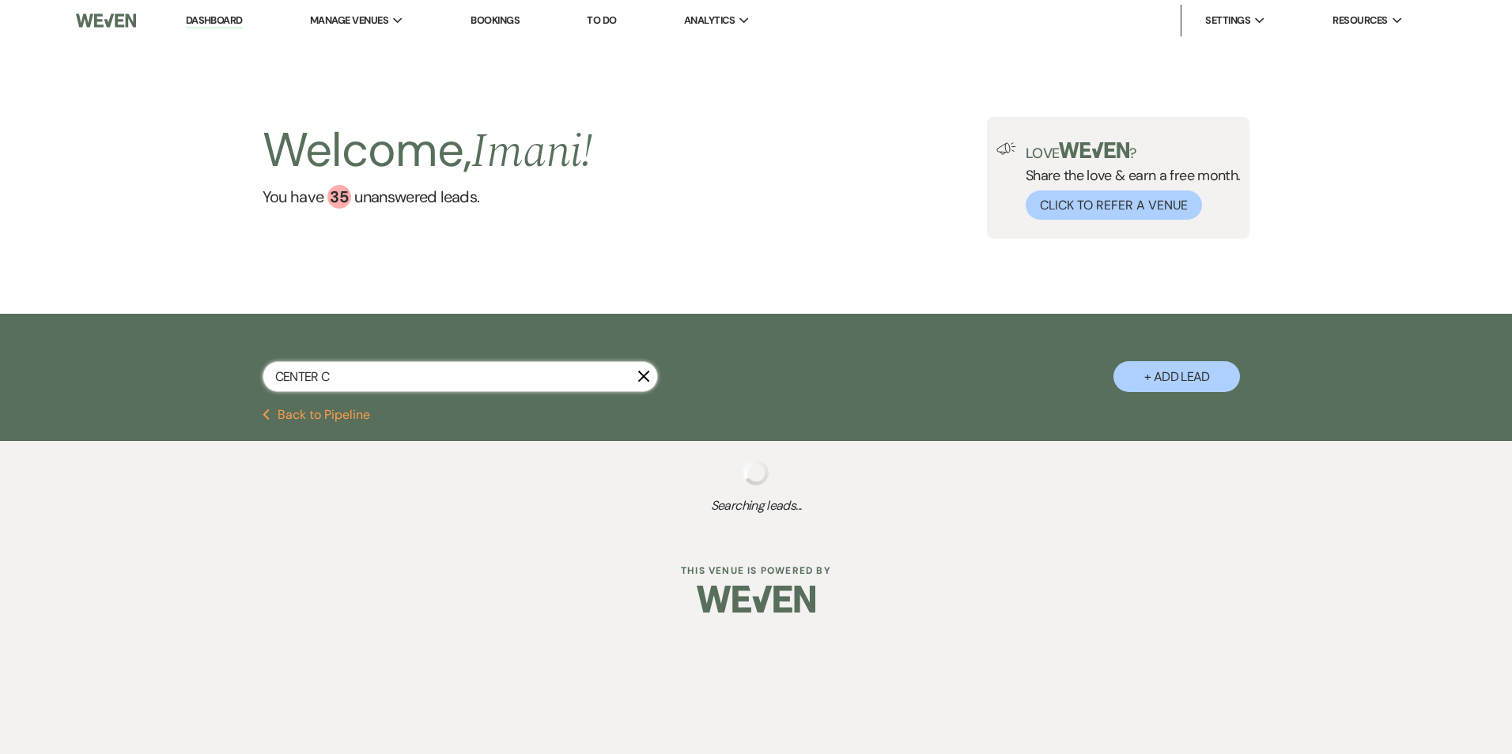
select select "5"
select select "8"
select select "5"
select select "8"
select select "5"
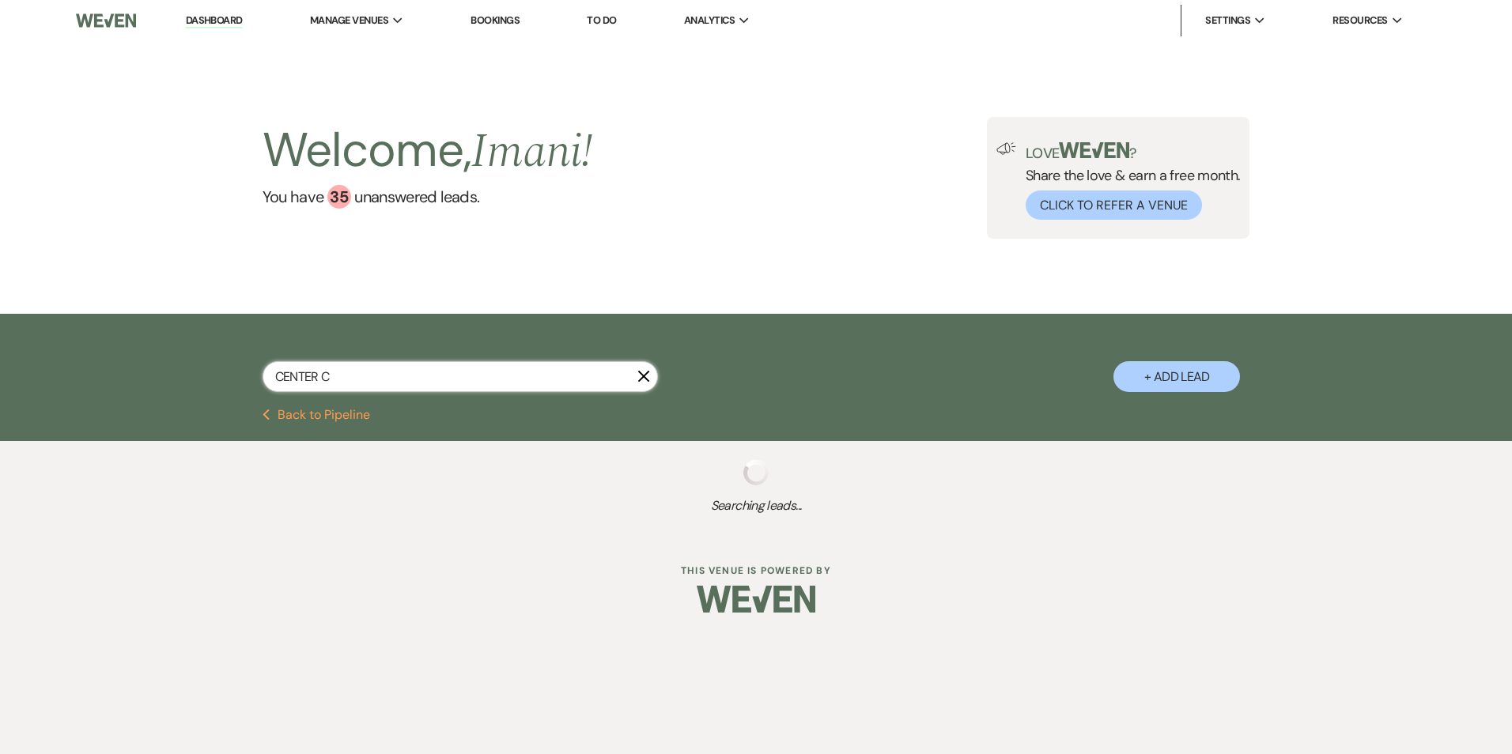
select select "8"
select select "5"
select select "8"
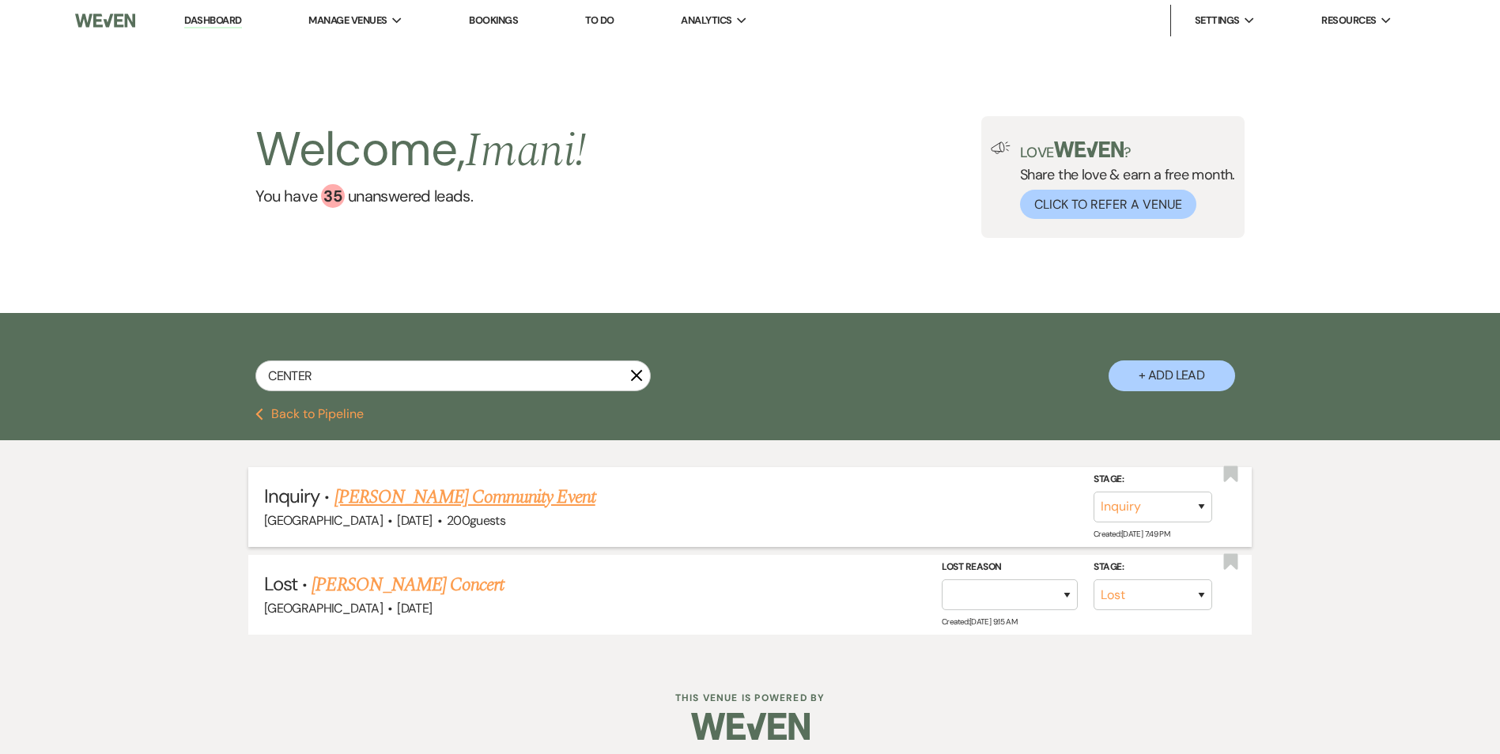
click at [394, 491] on link "[PERSON_NAME] Community Event" at bounding box center [465, 497] width 261 height 28
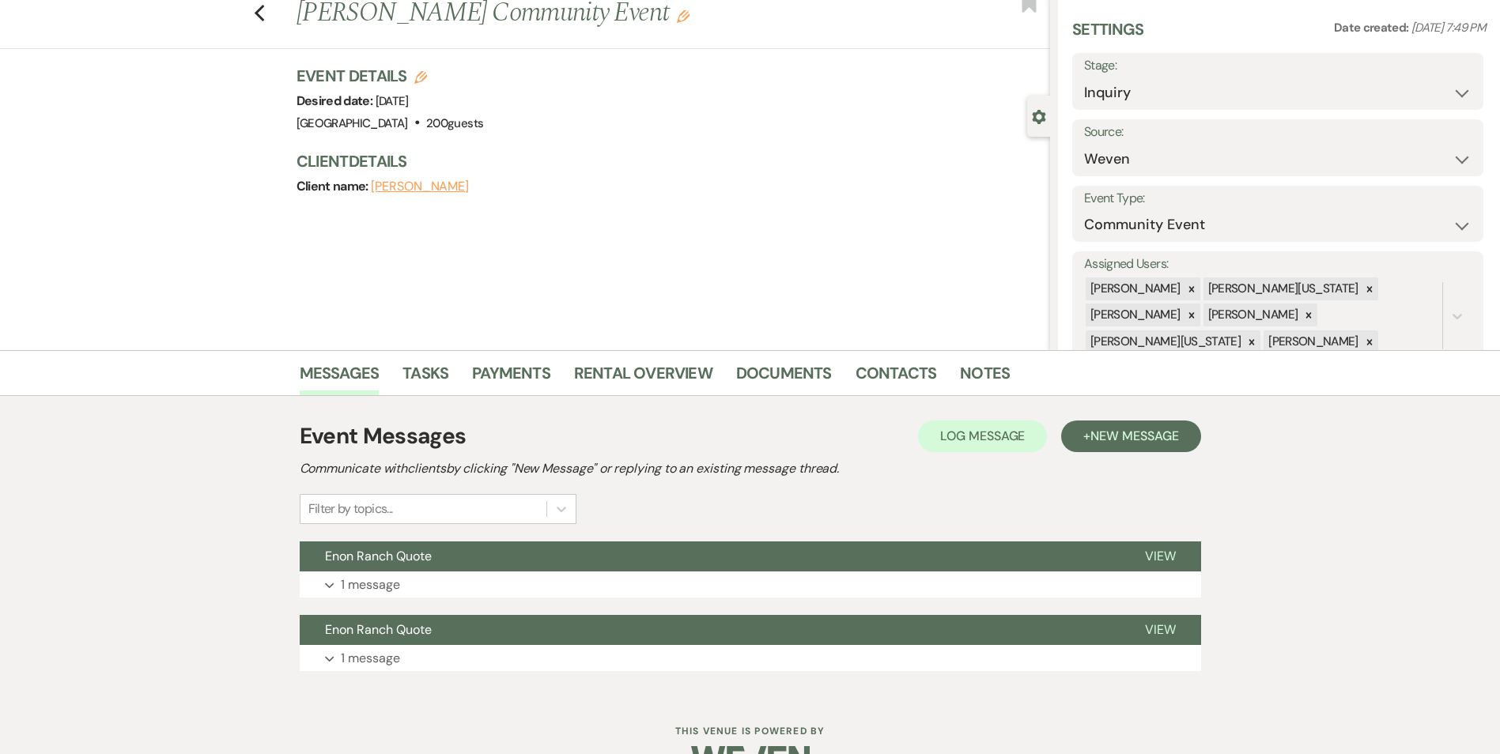
scroll to position [89, 0]
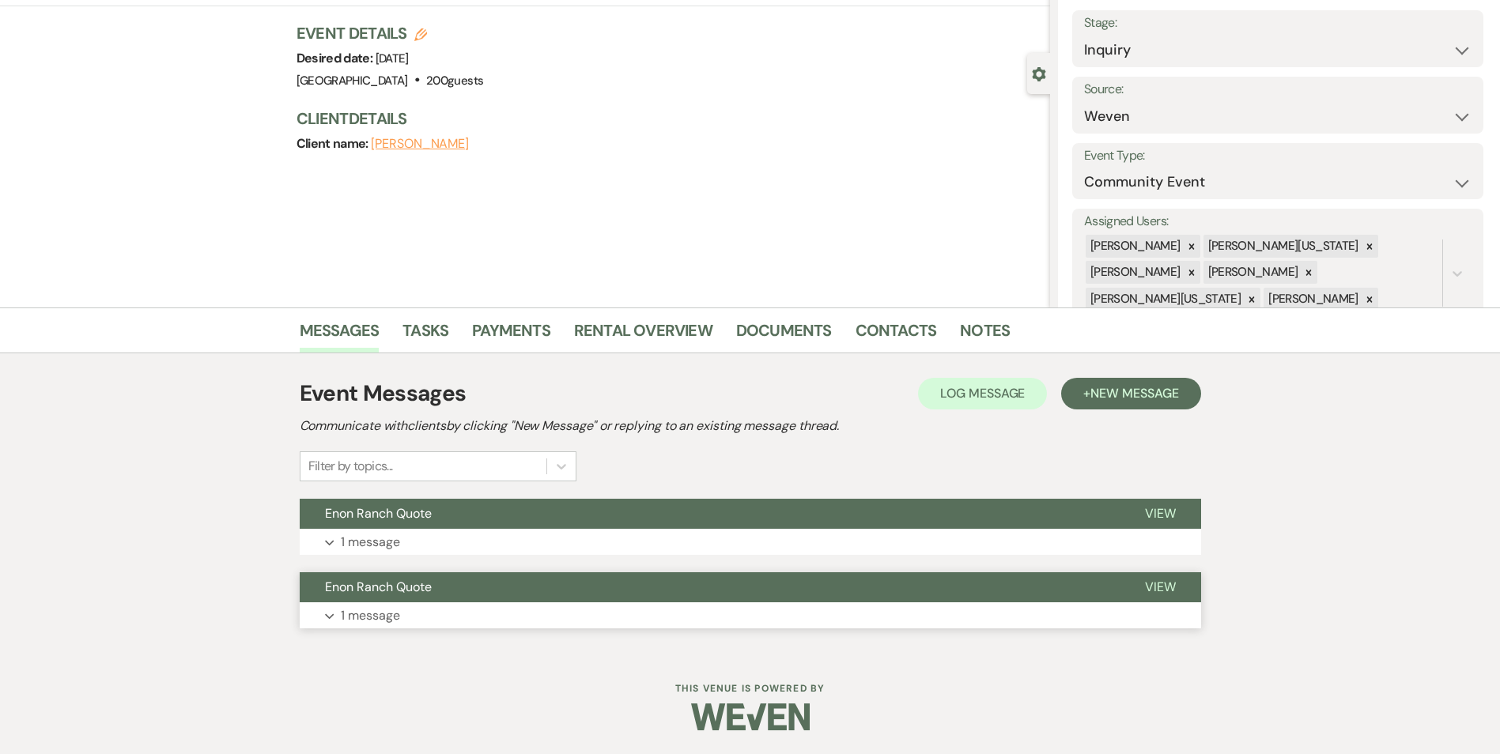
click at [436, 593] on button "Enon Ranch Quote" at bounding box center [710, 588] width 820 height 30
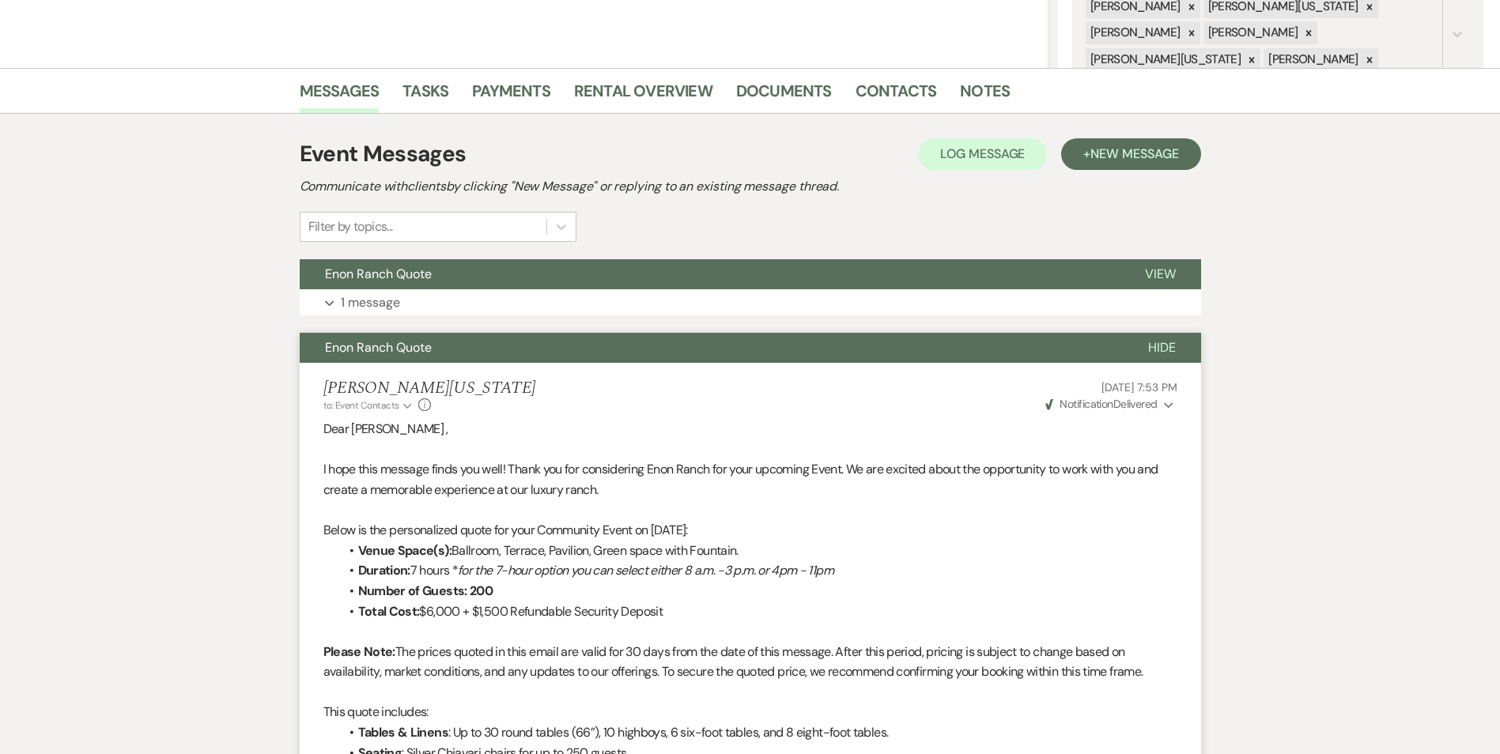
scroll to position [327, 0]
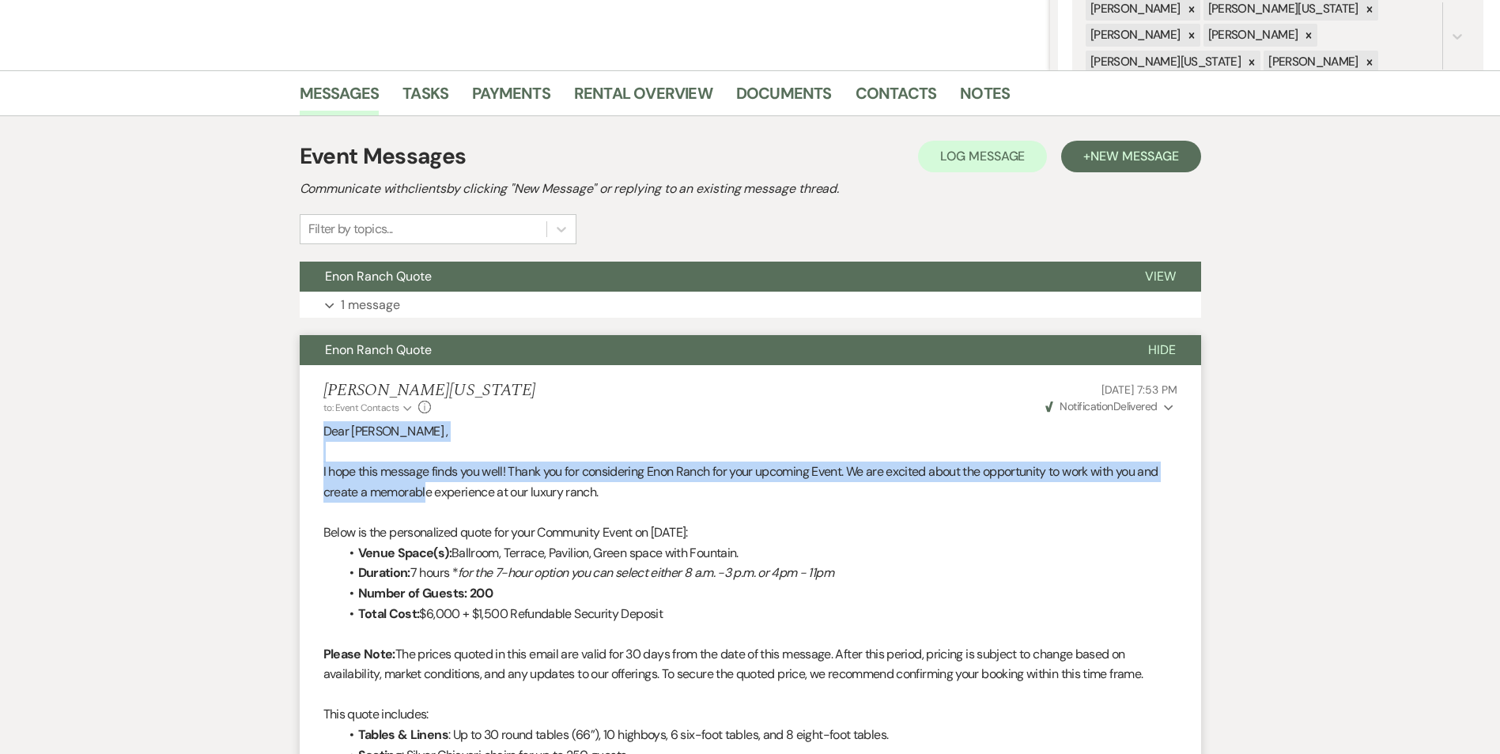
drag, startPoint x: 322, startPoint y: 432, endPoint x: 425, endPoint y: 502, distance: 125.2
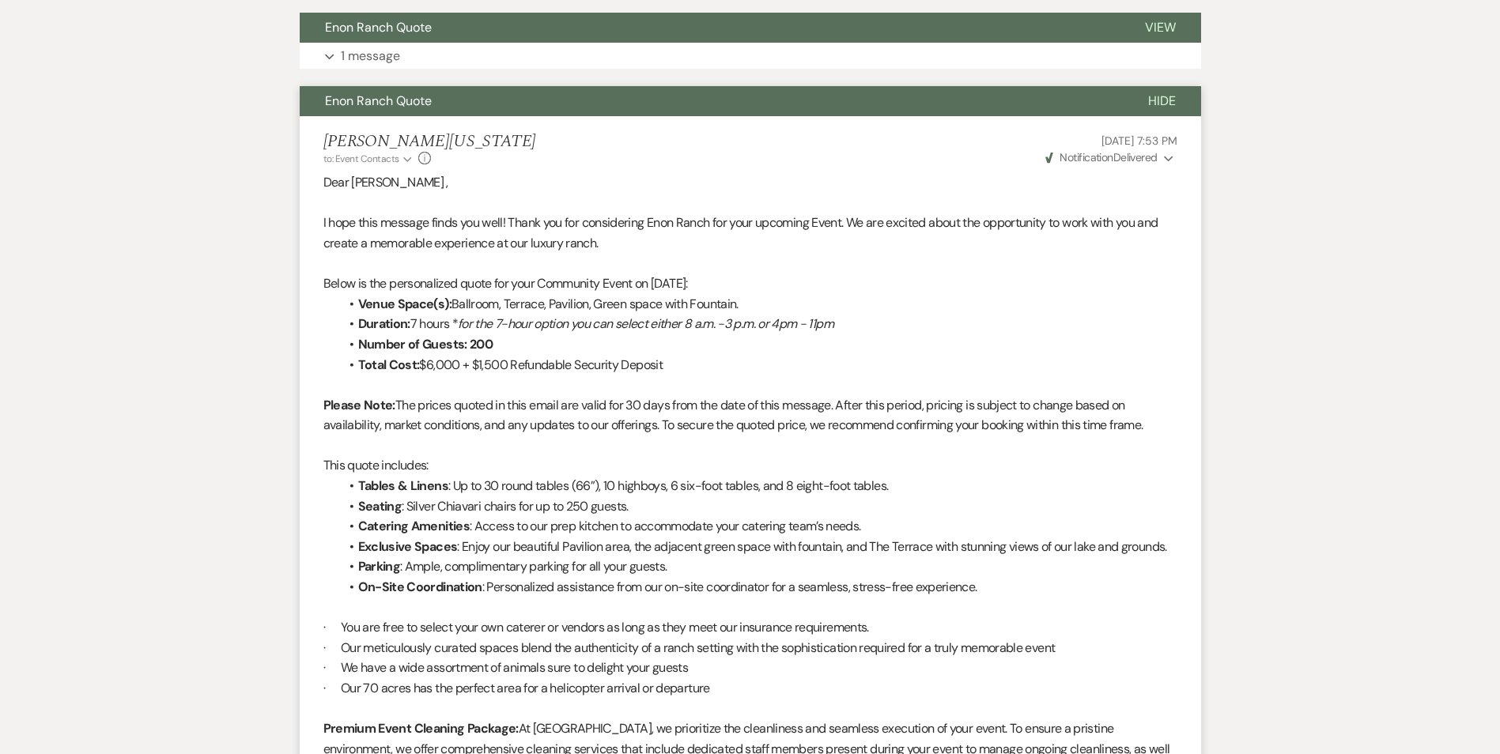
scroll to position [643, 0]
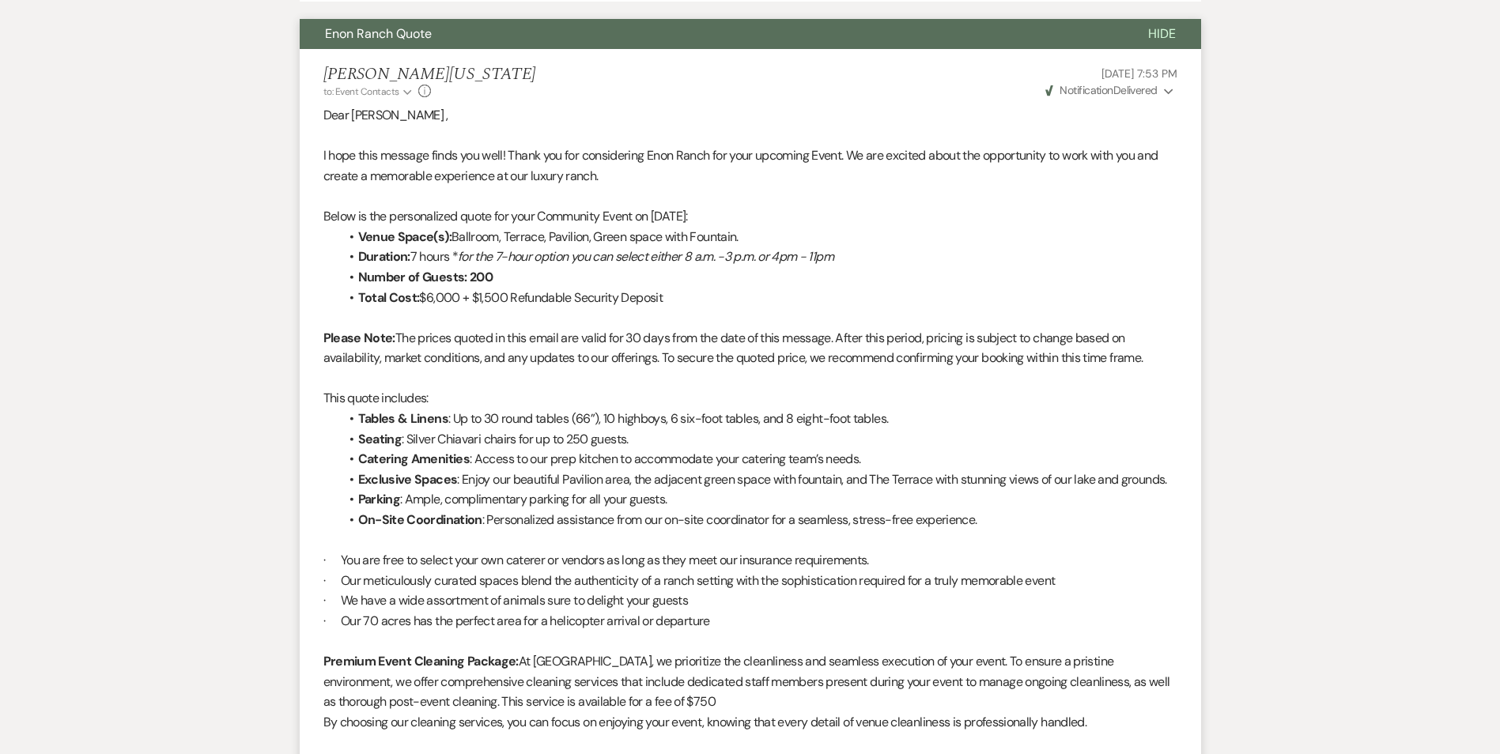
click at [425, 502] on div "Dear Herbert , I hope this message finds you well! Thank you for considering En…" at bounding box center [750, 682] width 854 height 1154
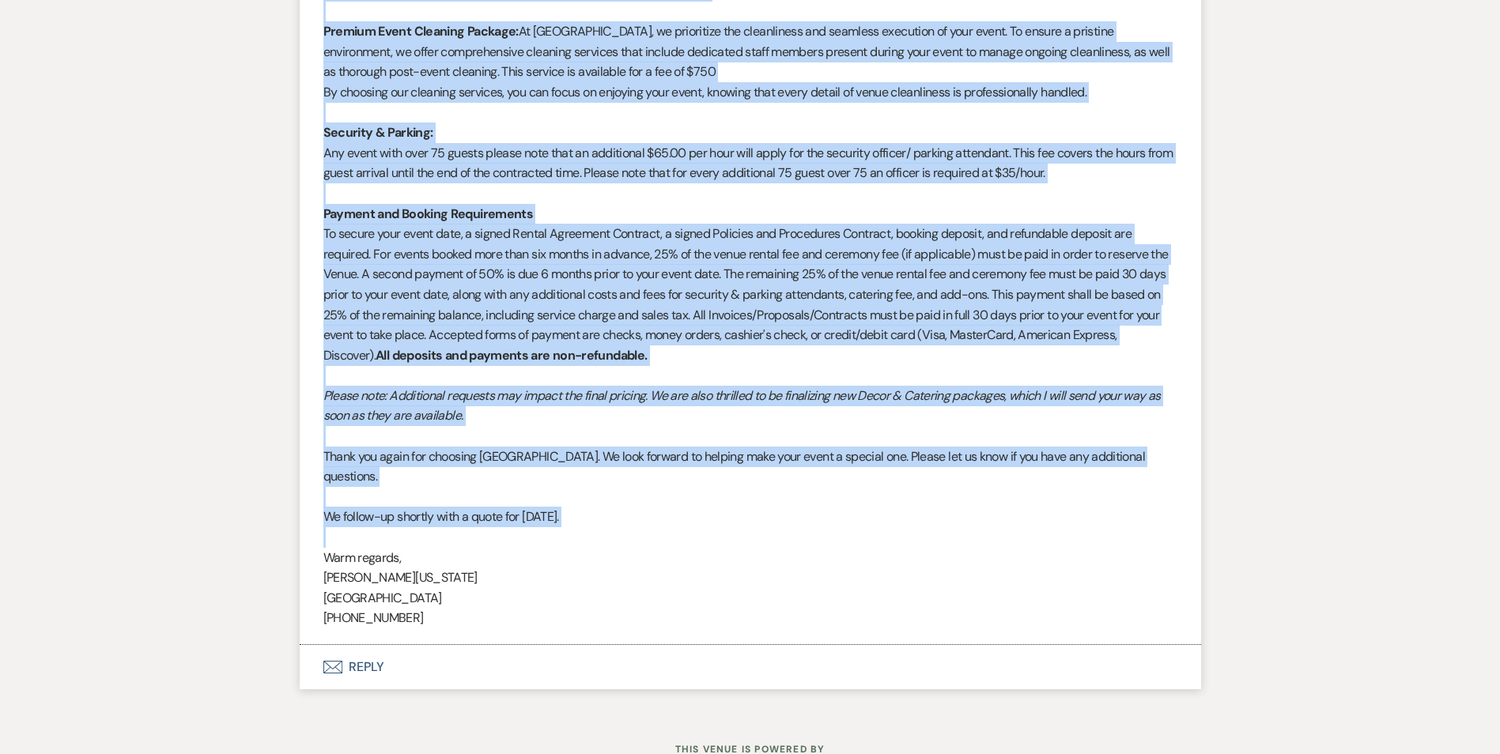
scroll to position [1234, 0]
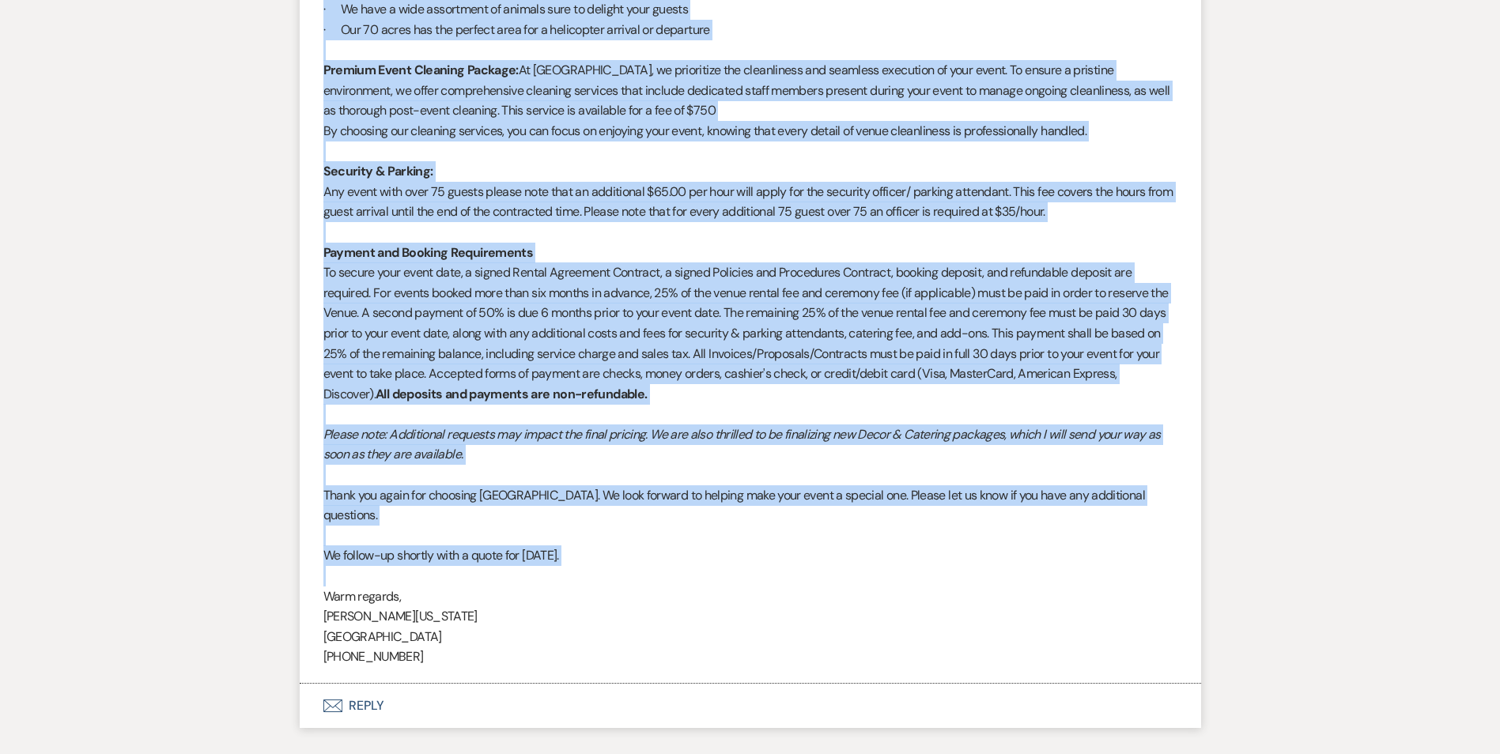
drag, startPoint x: 317, startPoint y: 115, endPoint x: 509, endPoint y: 554, distance: 478.8
click at [509, 554] on li "Imani Washington to: Event Contacts Expand Info Aug 20, 2025, 7:53 PM Weven Che…" at bounding box center [751, 70] width 902 height 1227
copy div "Dear Herbert , I hope this message finds you well! Thank you for considering En…"
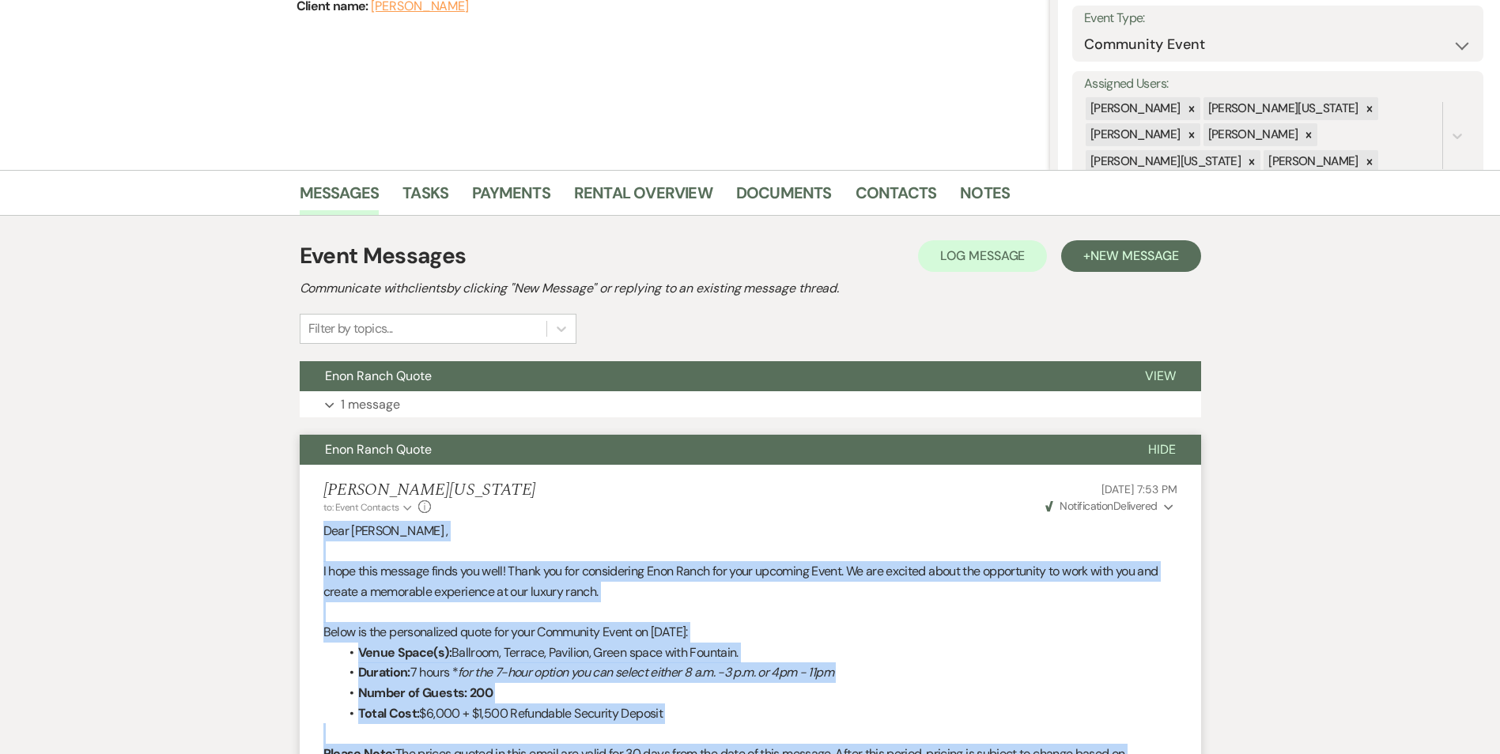
scroll to position [206, 0]
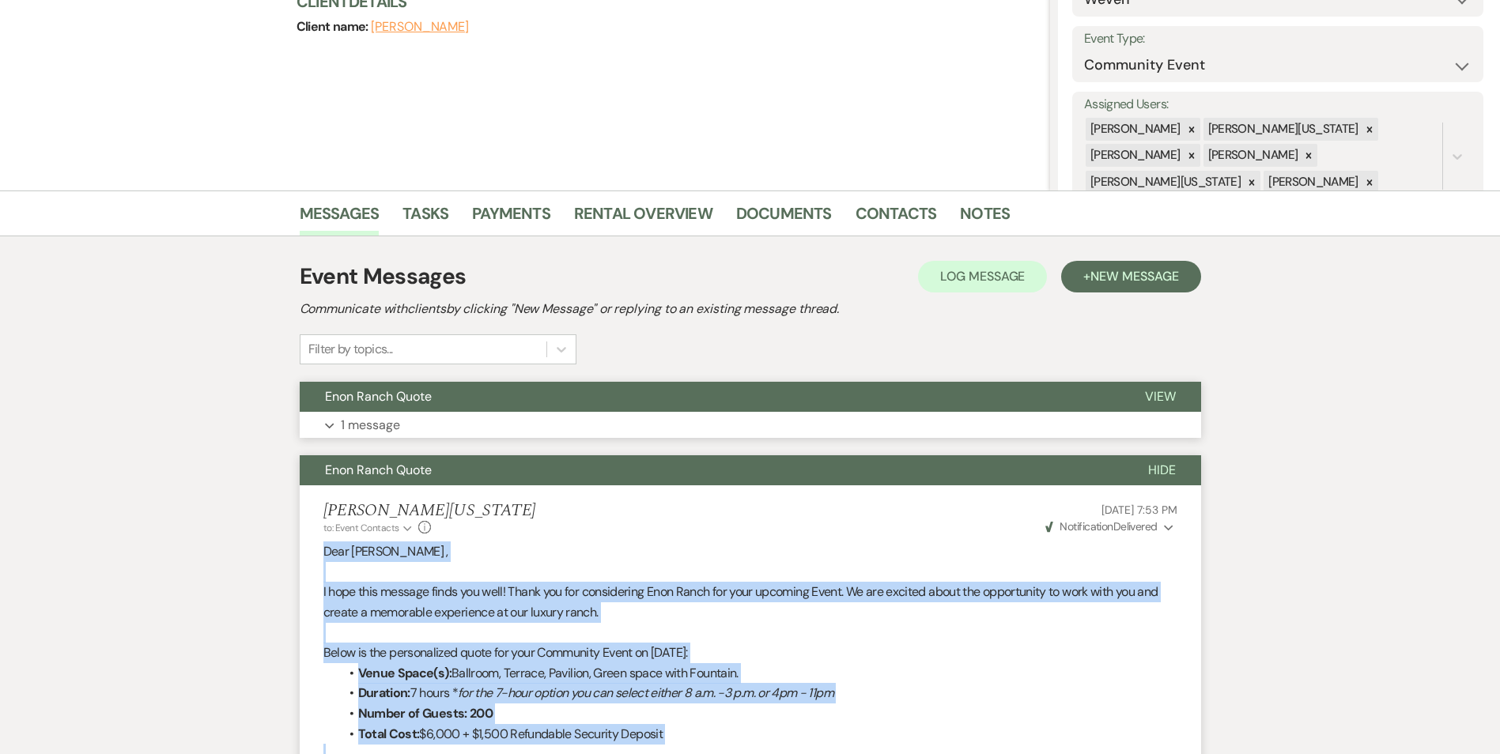
click at [483, 414] on button "Expand 1 message" at bounding box center [751, 425] width 902 height 27
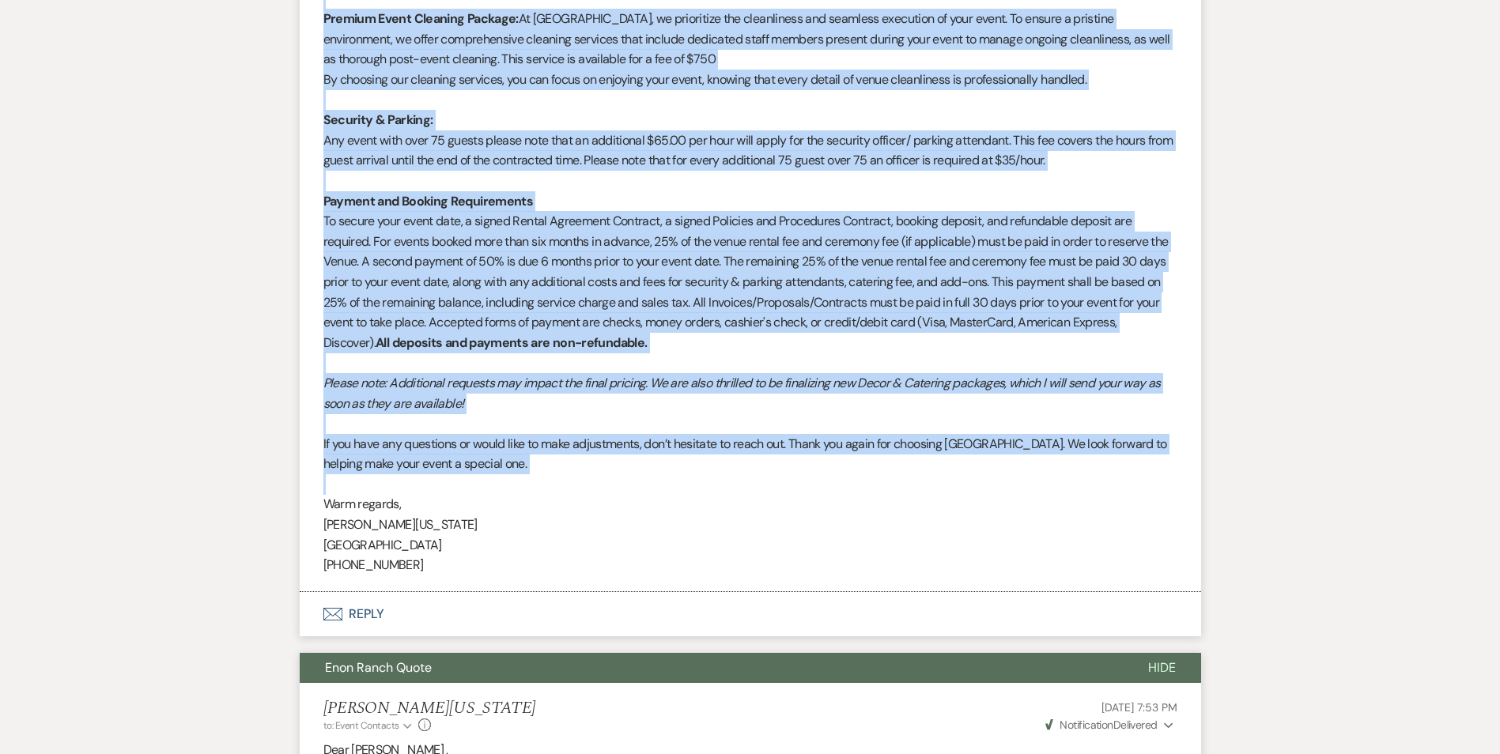
scroll to position [1155, 0]
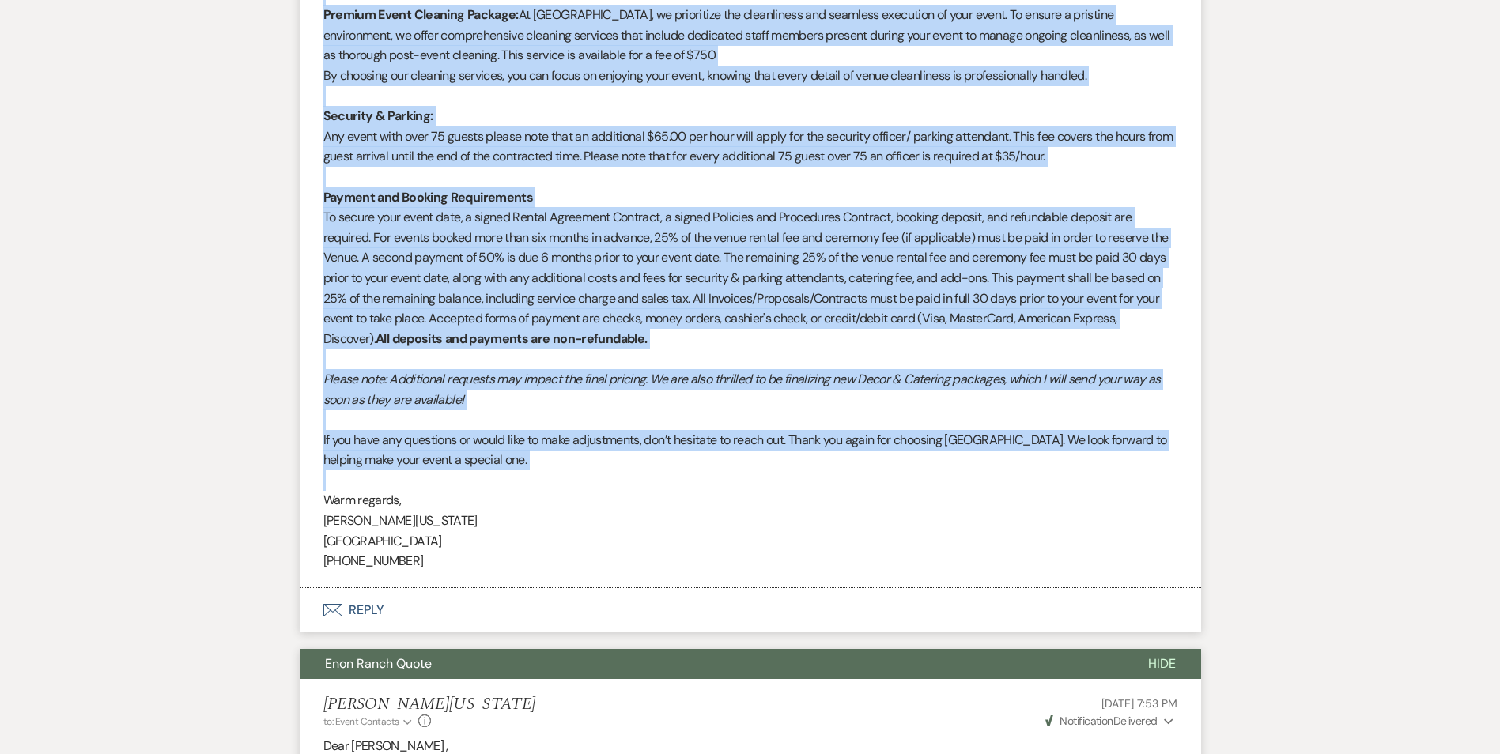
drag, startPoint x: 320, startPoint y: 121, endPoint x: 519, endPoint y: 483, distance: 413.0
click at [519, 483] on li "Imani Washington to: Event Contacts Expand Info Aug 20, 2025, 7:55 PM Weven Che…" at bounding box center [751, 25] width 902 height 1125
copy div "Below is a follow-up with a pricing for the second date for your Event on 10/17…"
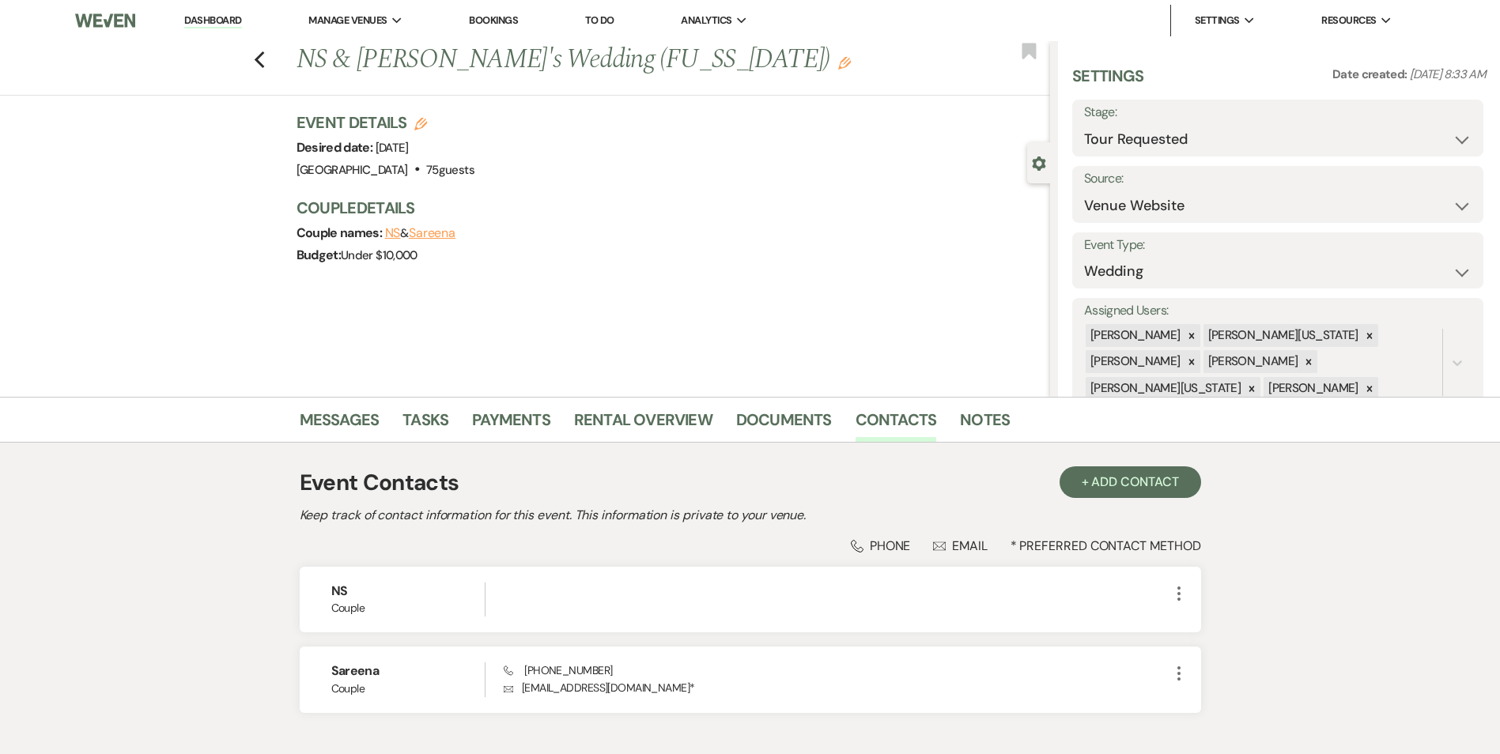
select select "2"
select select "5"
click at [499, 17] on link "Bookings" at bounding box center [493, 19] width 49 height 13
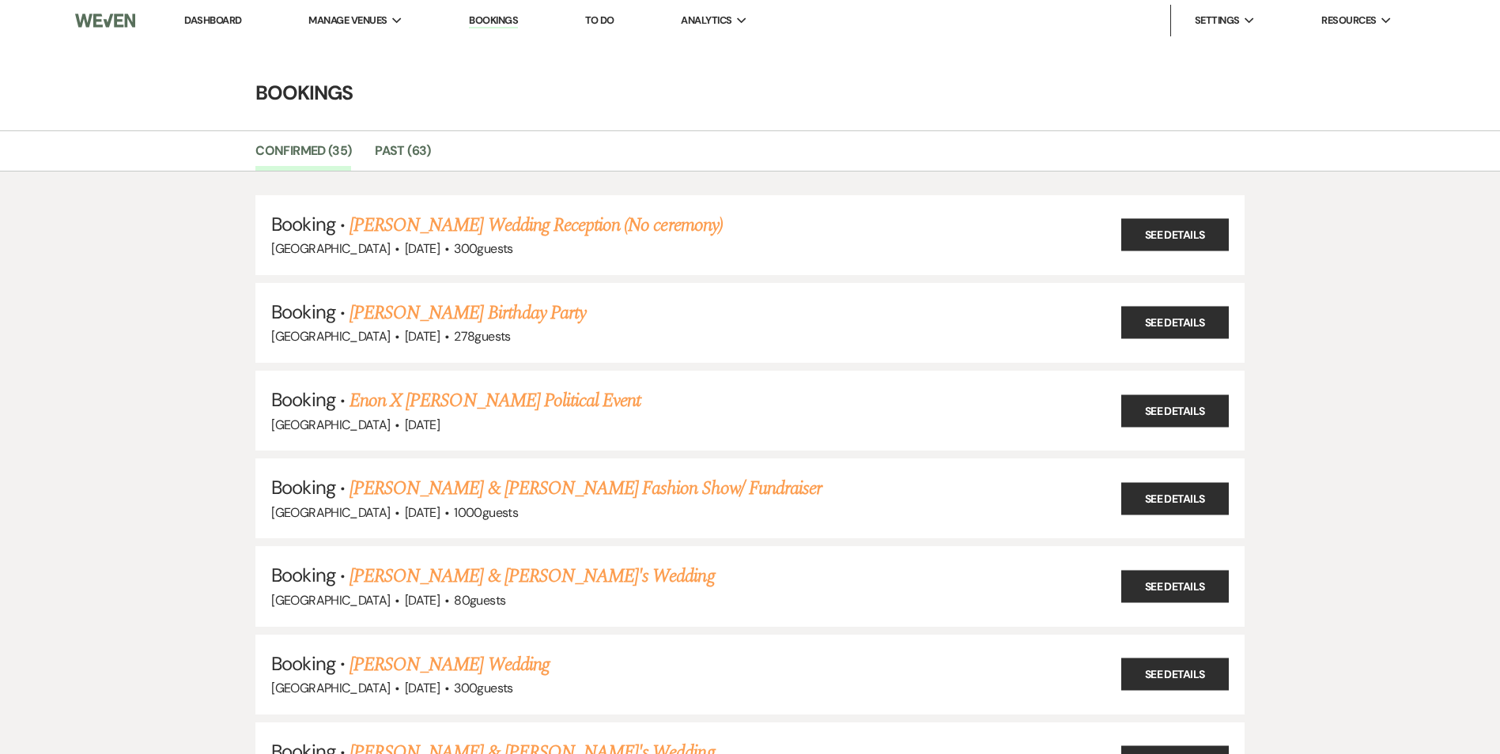
click at [229, 25] on link "Dashboard" at bounding box center [212, 19] width 57 height 13
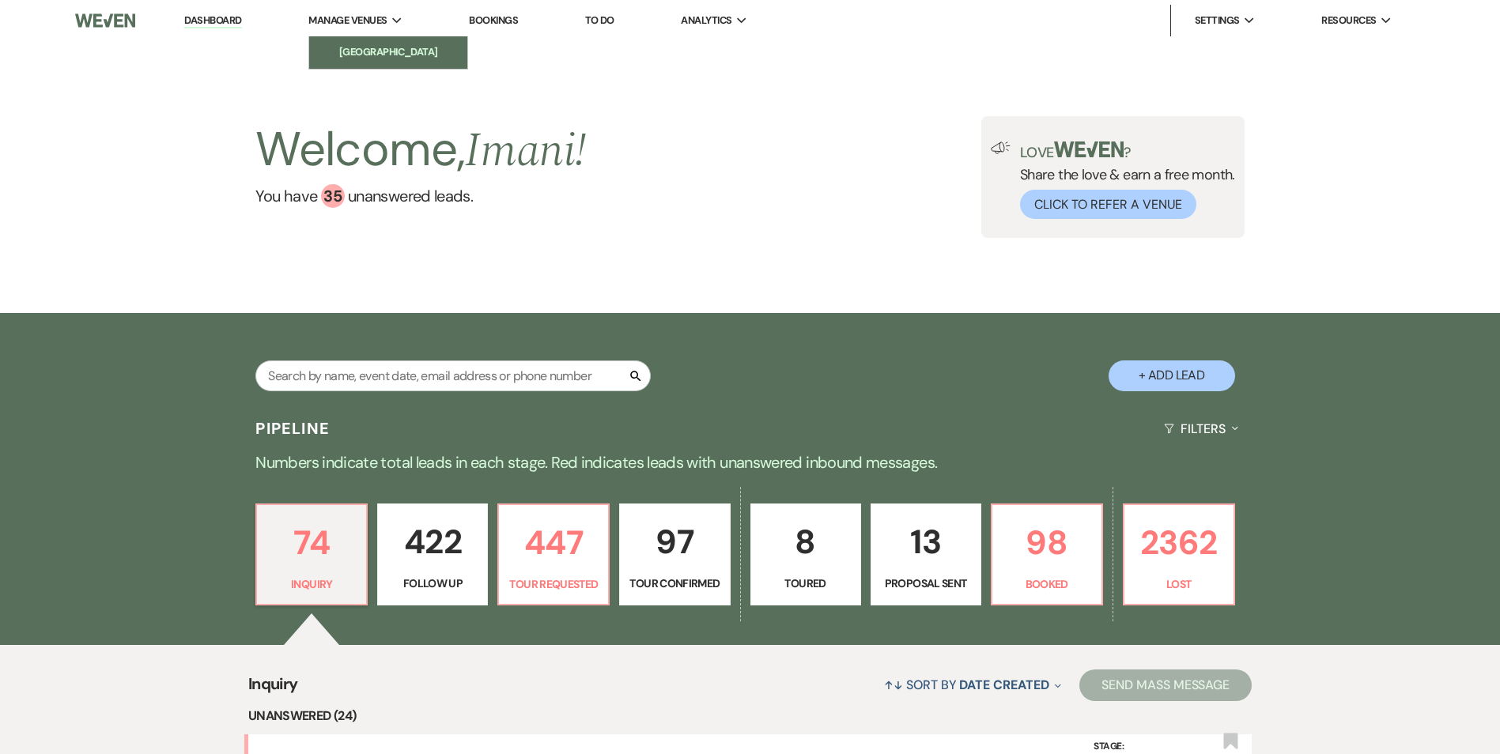
click at [365, 37] on link "[GEOGRAPHIC_DATA]" at bounding box center [388, 52] width 158 height 32
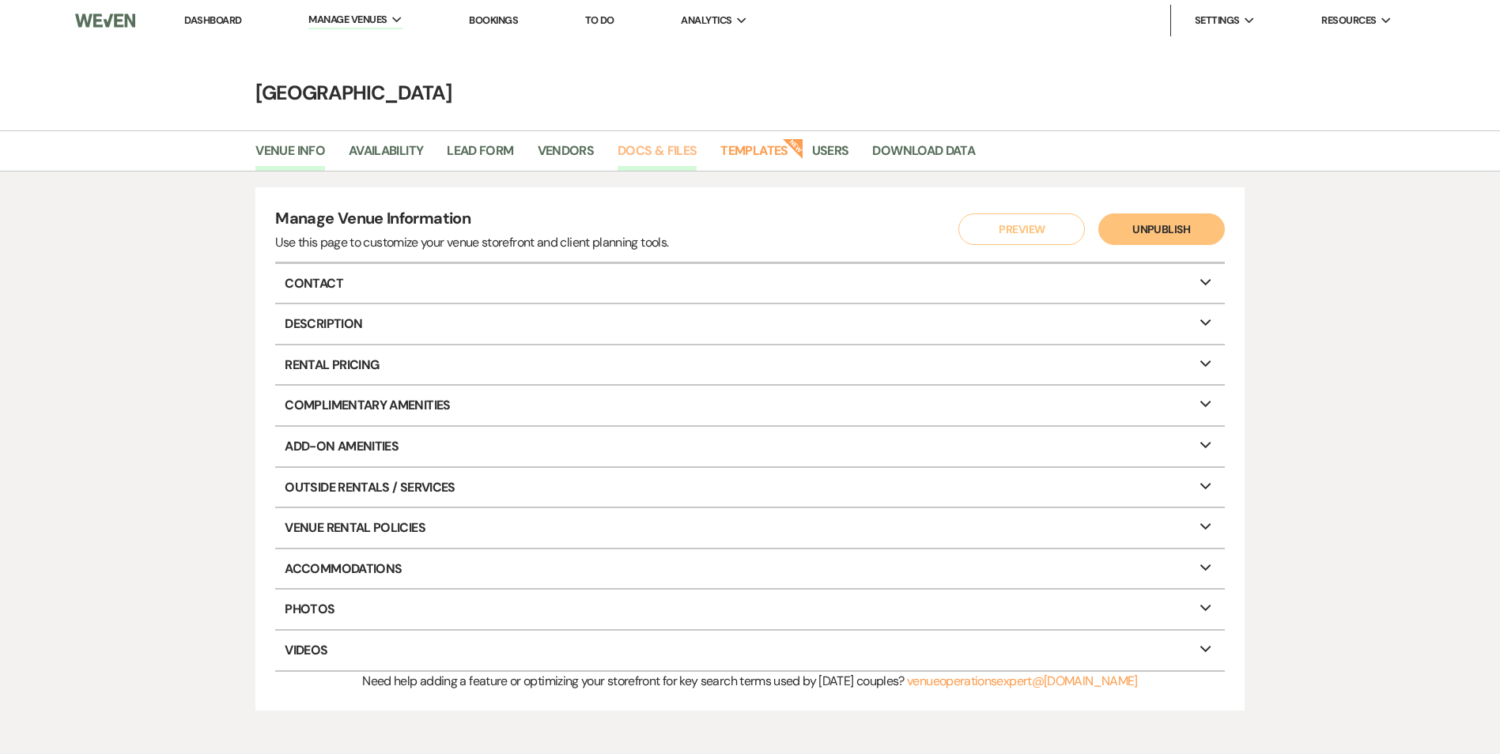
click at [662, 157] on link "Docs & Files" at bounding box center [657, 156] width 79 height 30
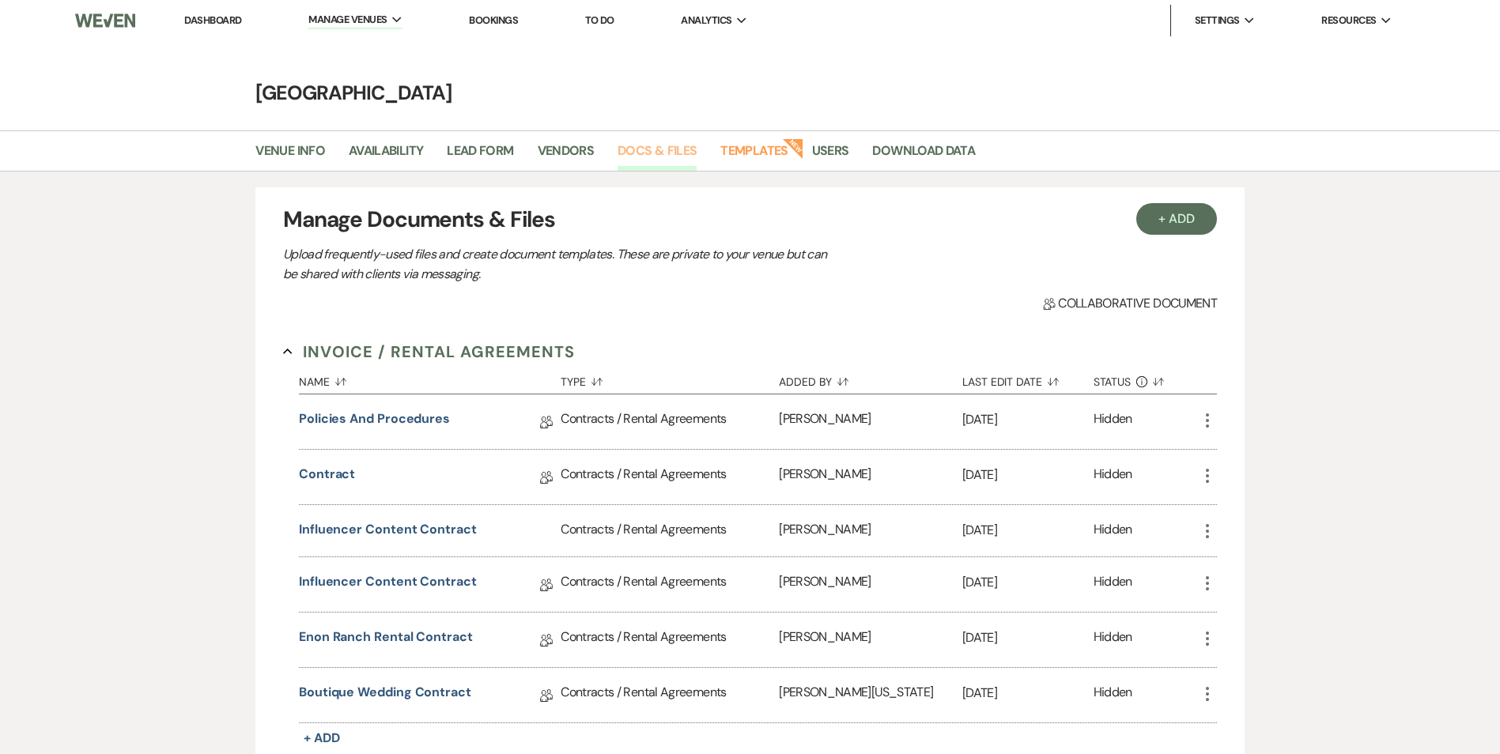
scroll to position [237, 0]
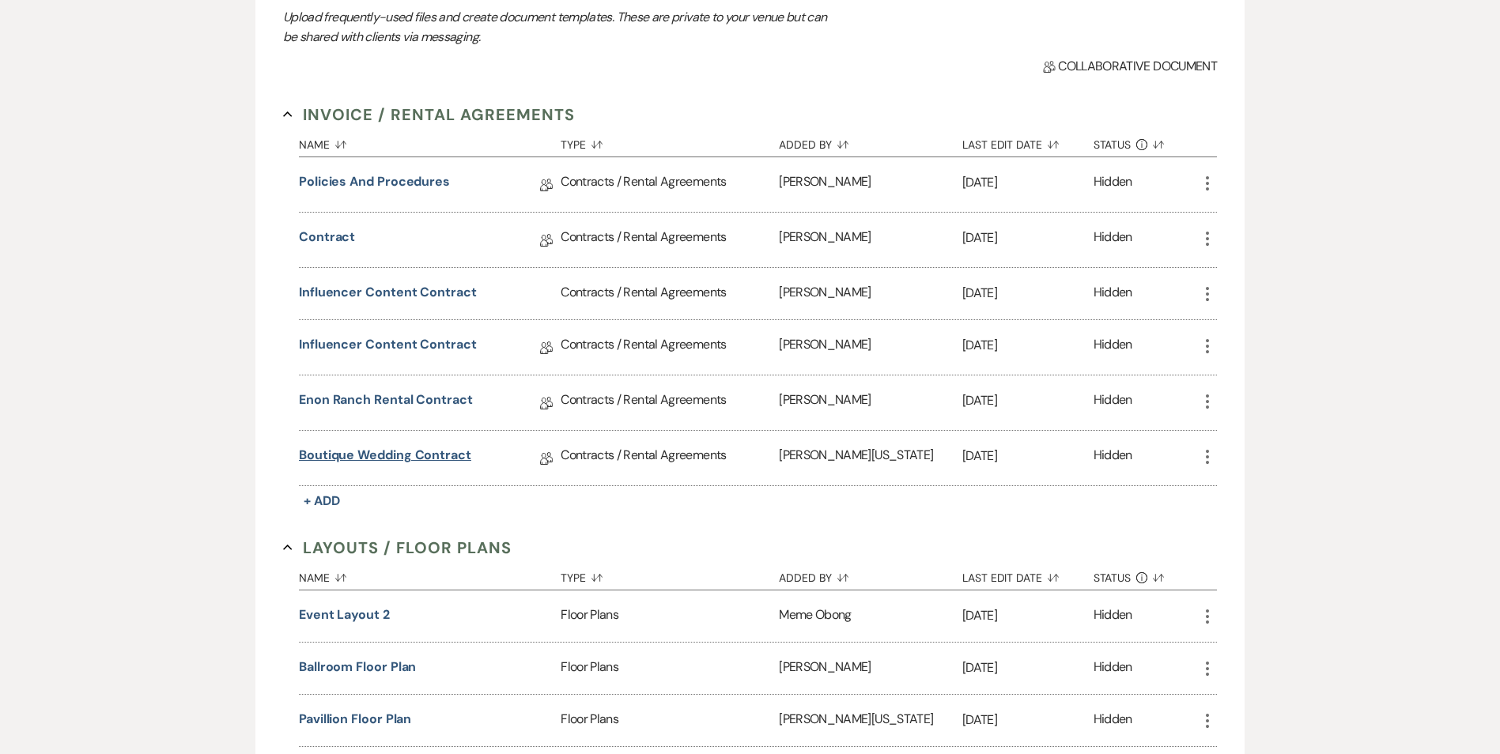
click at [431, 458] on link "Boutique Wedding Contract" at bounding box center [385, 458] width 172 height 25
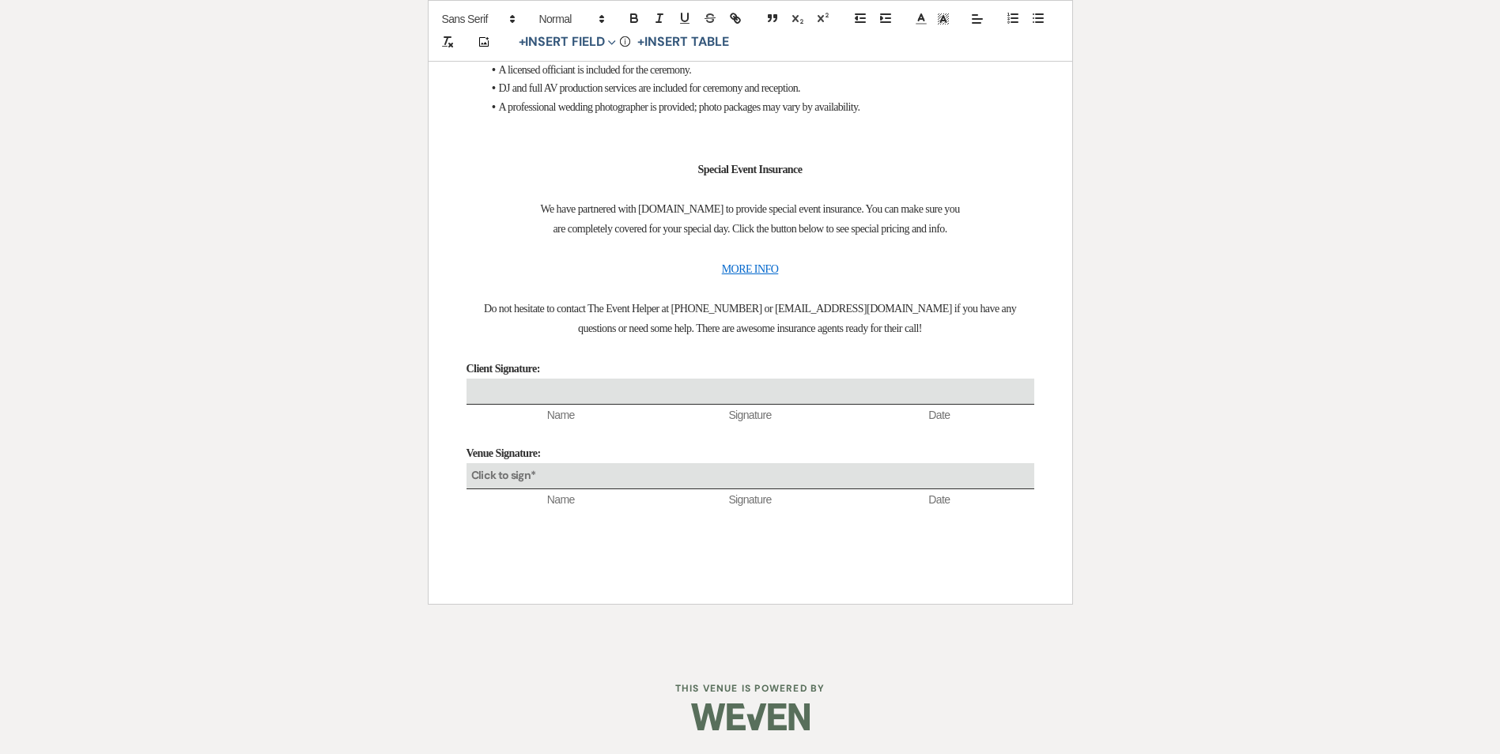
scroll to position [6485, 0]
click at [645, 76] on span "A licensed officiant is included for the ceremony." at bounding box center [595, 70] width 193 height 12
drag, startPoint x: 859, startPoint y: 268, endPoint x: 478, endPoint y: 275, distance: 381.2
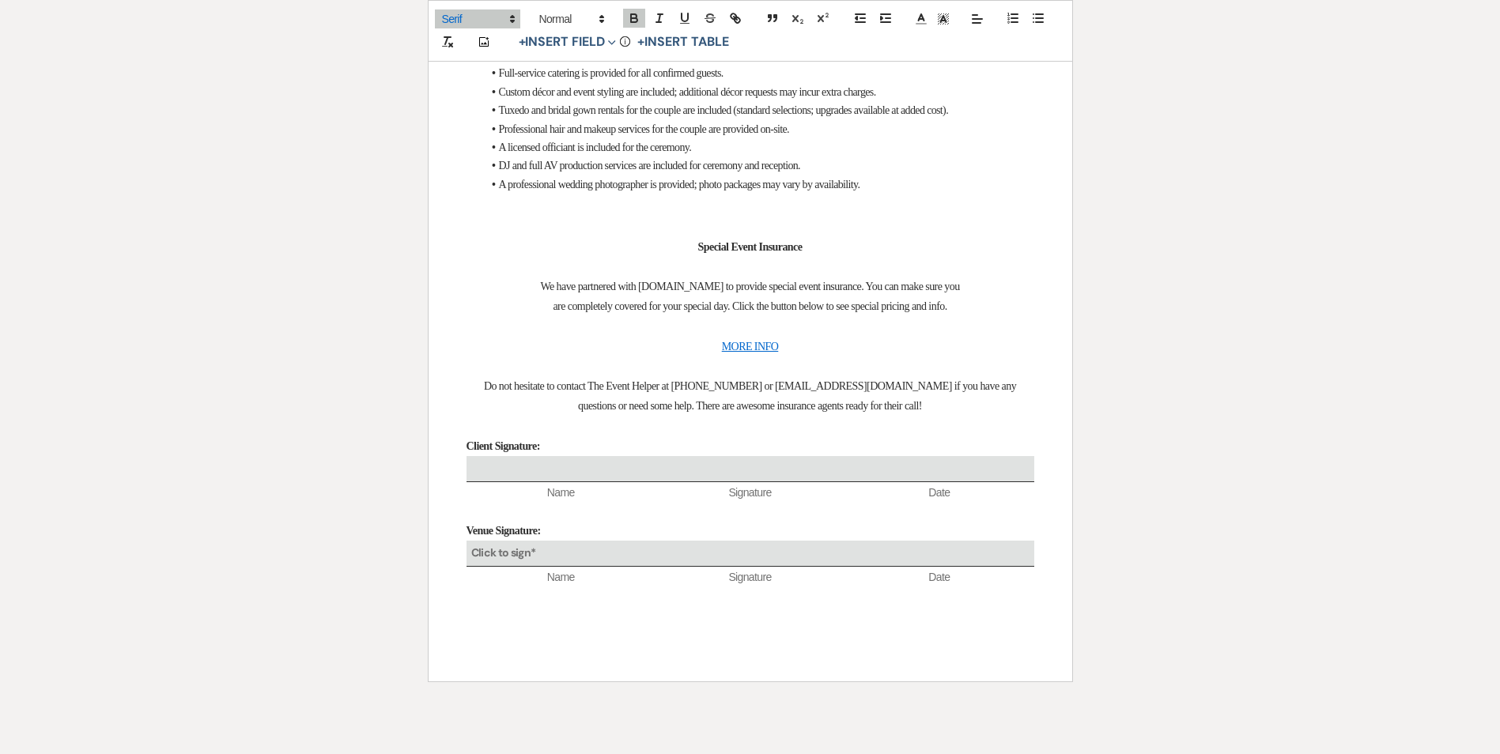
drag, startPoint x: 471, startPoint y: 287, endPoint x: 781, endPoint y: 293, distance: 310.8
click at [603, 25] on p at bounding box center [751, 15] width 568 height 20
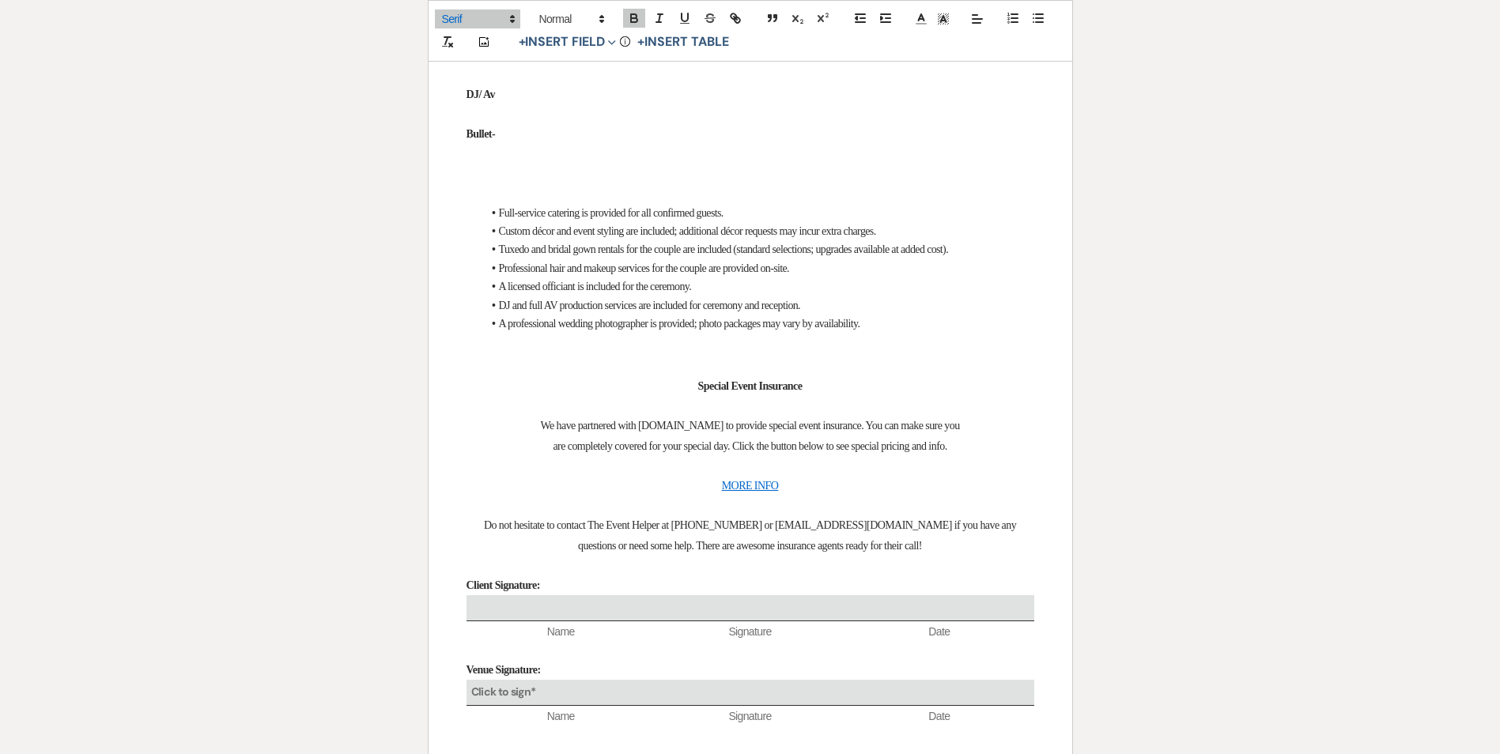
click at [815, 64] on p "[GEOGRAPHIC_DATA] is only covering the base rental of this rental" at bounding box center [751, 54] width 568 height 20
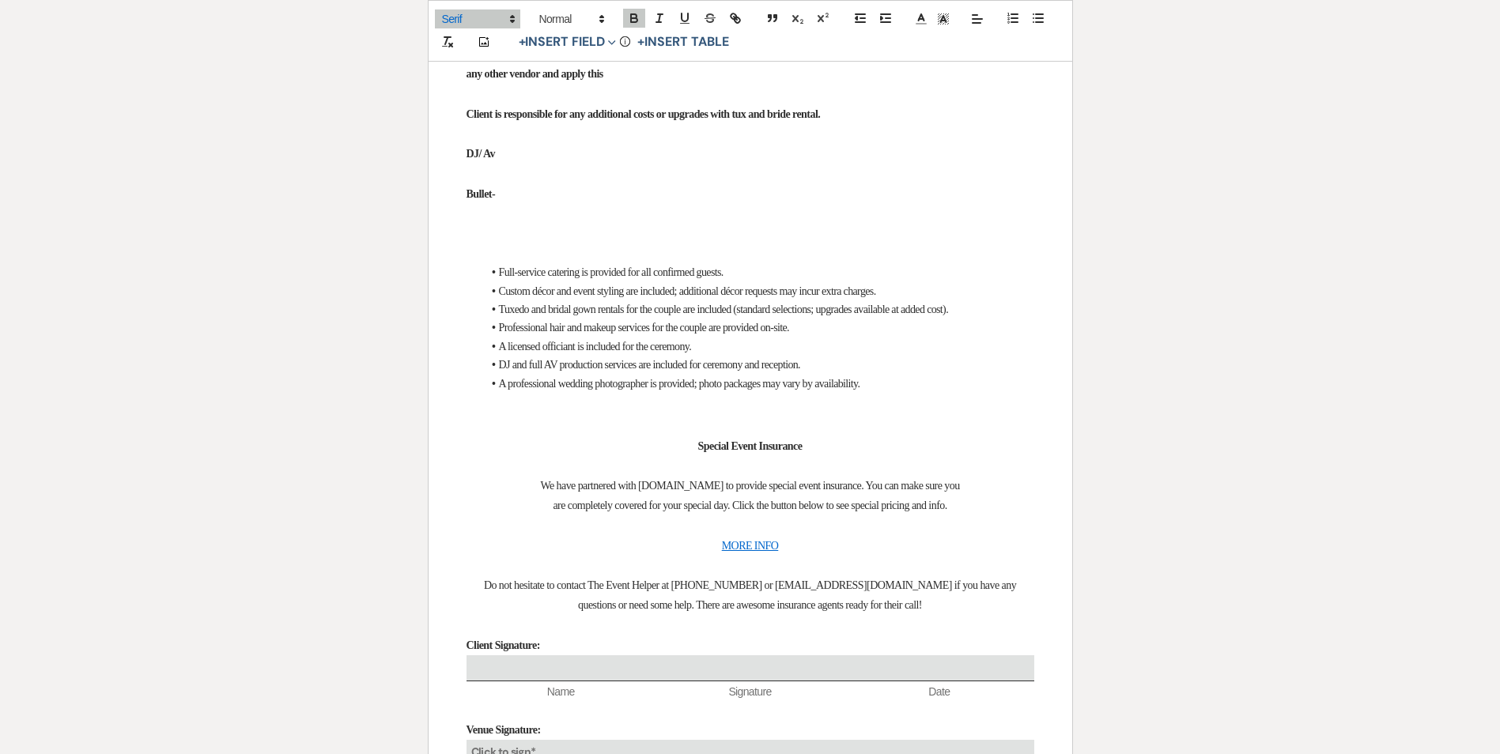
click at [821, 120] on strong "Client is responsible for any additional costs or upgrades with tux and bride r…" at bounding box center [644, 114] width 354 height 12
click at [914, 104] on p at bounding box center [751, 95] width 568 height 20
click at [904, 124] on p "Client is responsible for any additional costs or upgrades with tux and bride r…" at bounding box center [751, 114] width 568 height 20
click at [821, 120] on strong "Client is responsible for any additional costs or upgrades with tux and bride r…" at bounding box center [644, 114] width 354 height 12
click at [692, 84] on p "[GEOGRAPHIC_DATA] is only covering the base rental of this rental that's establ…" at bounding box center [751, 64] width 568 height 40
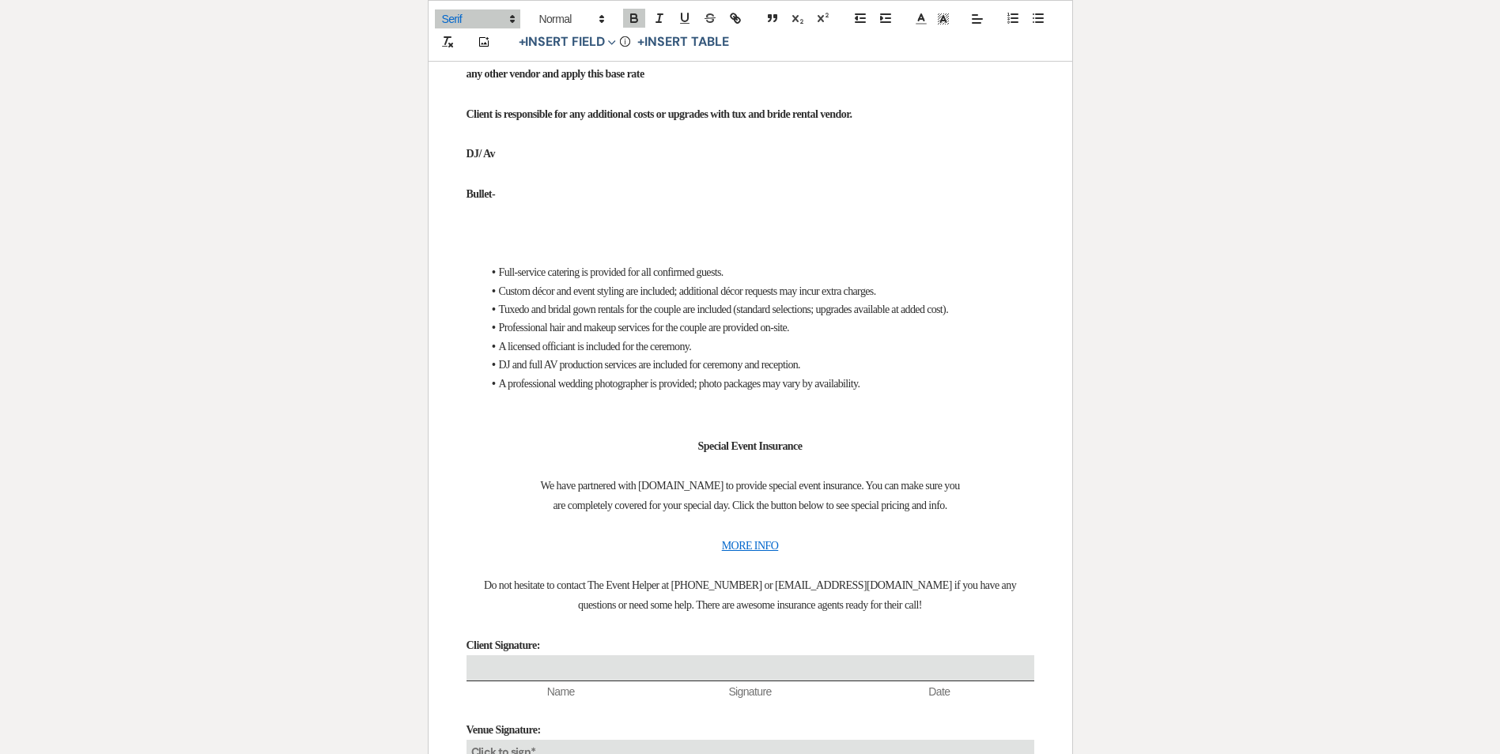
click at [493, 144] on p at bounding box center [751, 134] width 568 height 20
click at [946, 104] on p at bounding box center [751, 95] width 568 height 20
click at [940, 144] on p at bounding box center [751, 134] width 568 height 20
click at [944, 124] on p "Client is responsible for any additional costs or upgrades with tux and bride r…" at bounding box center [751, 114] width 568 height 20
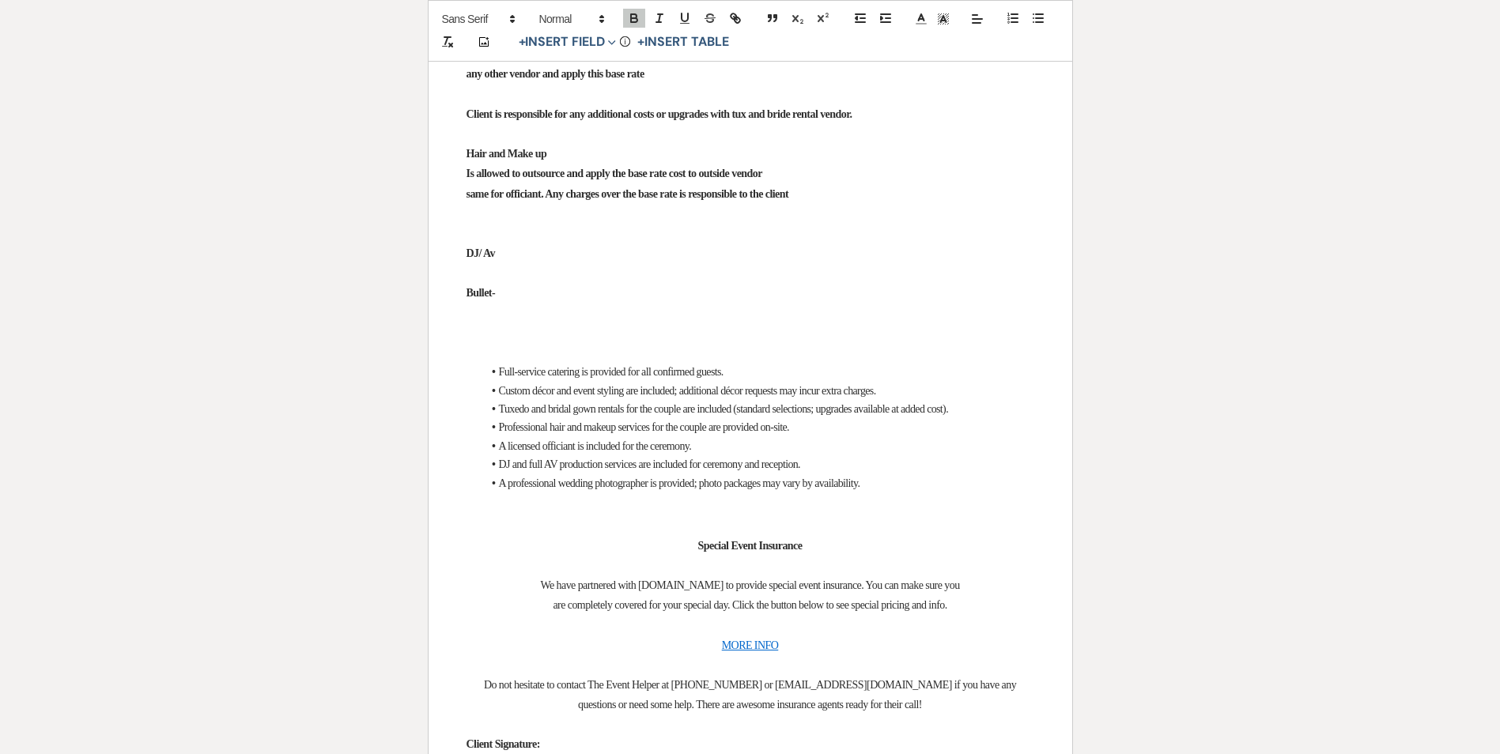
click at [592, 180] on strong "Is allowed to outsource and apply the base rate cost to outside vendor" at bounding box center [615, 174] width 296 height 12
click at [885, 224] on p at bounding box center [751, 214] width 568 height 20
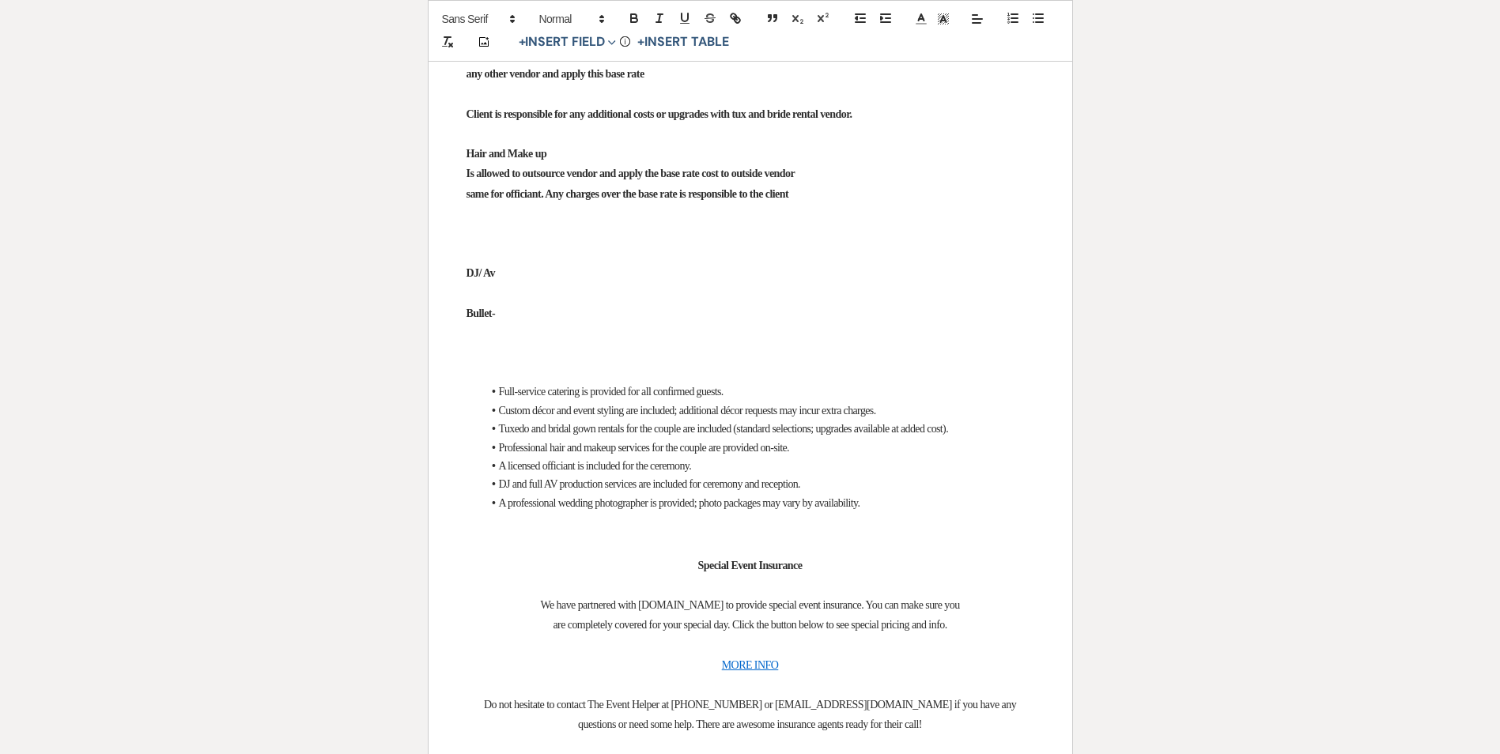
click at [981, 283] on p "DJ/ Av" at bounding box center [751, 273] width 568 height 20
click at [773, 323] on p "Bullet-" at bounding box center [751, 314] width 568 height 20
drag, startPoint x: 465, startPoint y: 387, endPoint x: 757, endPoint y: 410, distance: 292.7
click at [498, 104] on p at bounding box center [751, 95] width 568 height 20
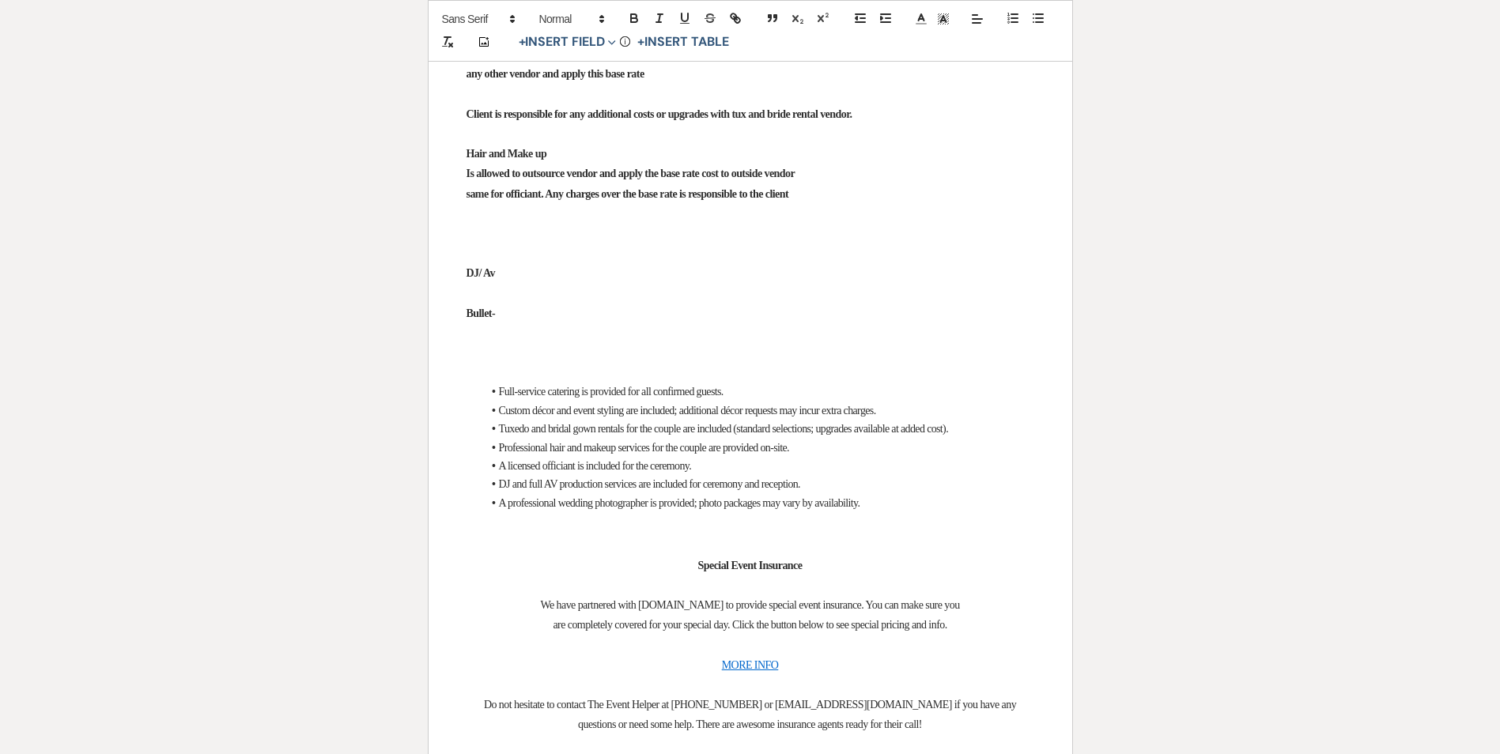
click at [765, 120] on strong "Client is responsible for any additional costs or upgrades with tux and bride r…" at bounding box center [660, 114] width 386 height 12
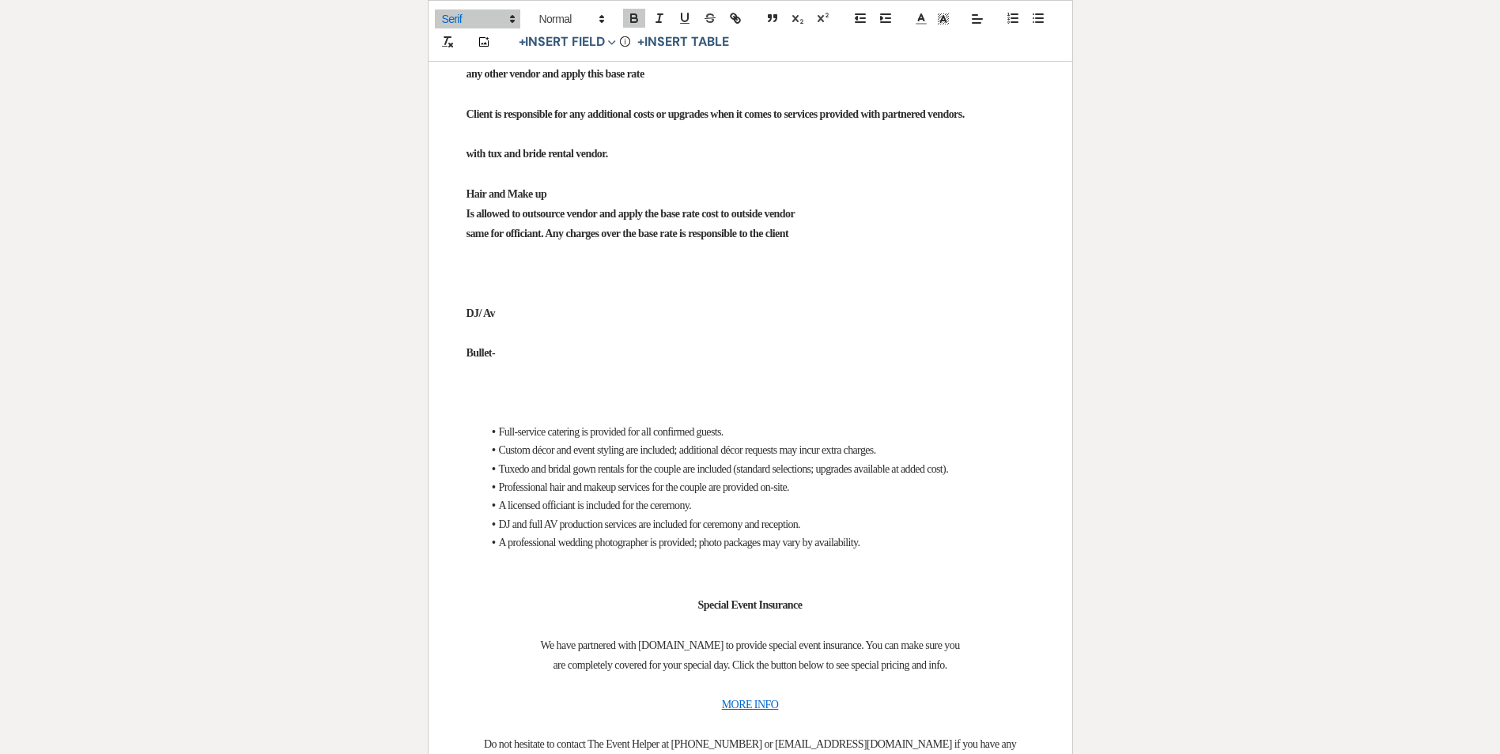
click at [965, 120] on strong "Client is responsible for any additional costs or upgrades when it comes to ser…" at bounding box center [716, 114] width 498 height 12
drag, startPoint x: 531, startPoint y: 474, endPoint x: 662, endPoint y: 471, distance: 131.3
click at [657, 124] on p "Client is responsible for any additional costs or upgrades when it comes to ser…" at bounding box center [751, 114] width 568 height 20
click at [475, 183] on p at bounding box center [751, 174] width 568 height 20
click at [468, 183] on p at bounding box center [751, 174] width 568 height 20
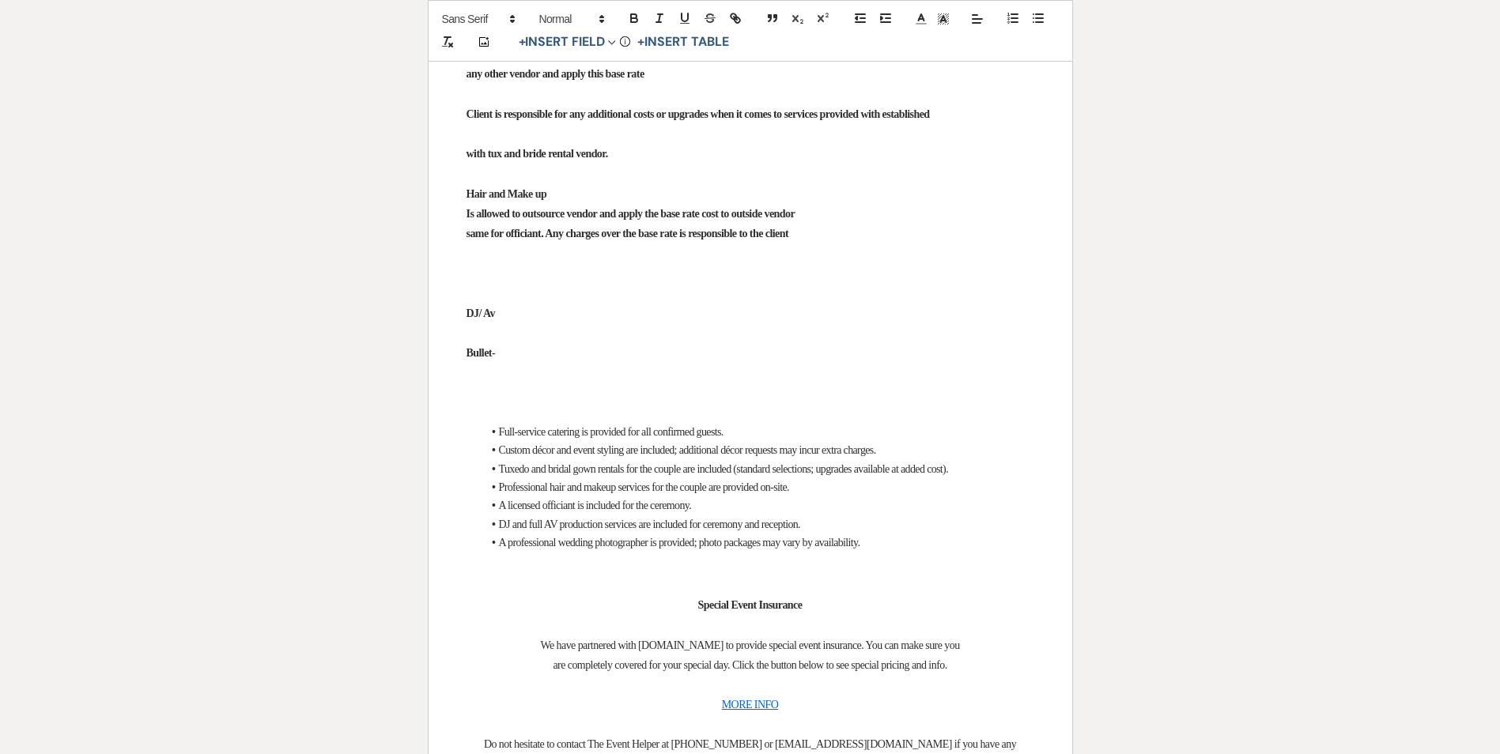
click at [611, 200] on strong "With an exception for Hair and Make up" at bounding box center [555, 194] width 176 height 12
click at [626, 200] on strong "With an exception for Hair, Make up" at bounding box center [546, 194] width 159 height 12
click at [663, 204] on p "With an exception for Hair, Make up" at bounding box center [751, 194] width 568 height 20
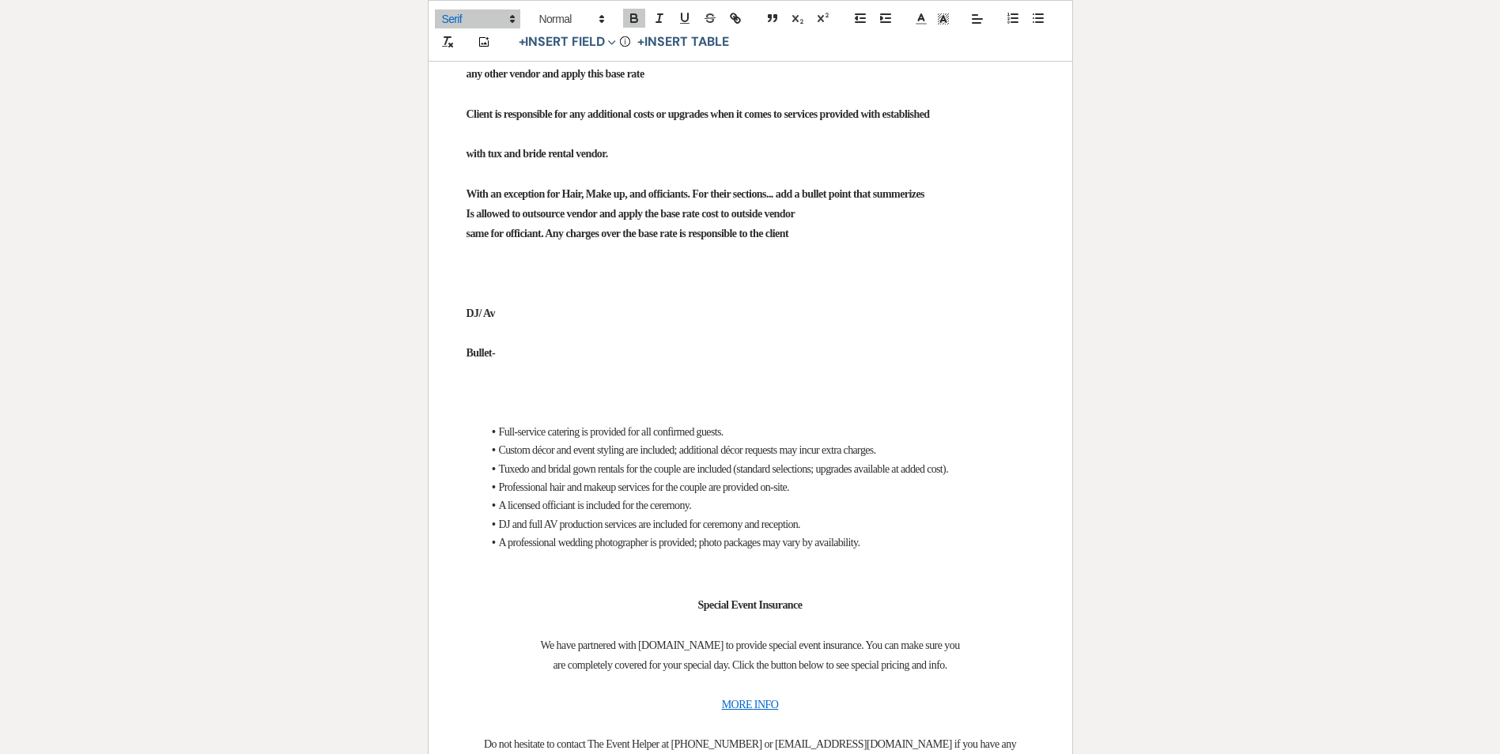
click at [475, 220] on strong "Is allowed to outsource vendor and apply the base rate cost to outside vendor" at bounding box center [631, 214] width 329 height 12
click at [470, 220] on strong "Is allowed to outsource vendor and apply the base rate cost to outside vendor" at bounding box center [631, 214] width 329 height 12
drag, startPoint x: 457, startPoint y: 385, endPoint x: 549, endPoint y: 472, distance: 126.4
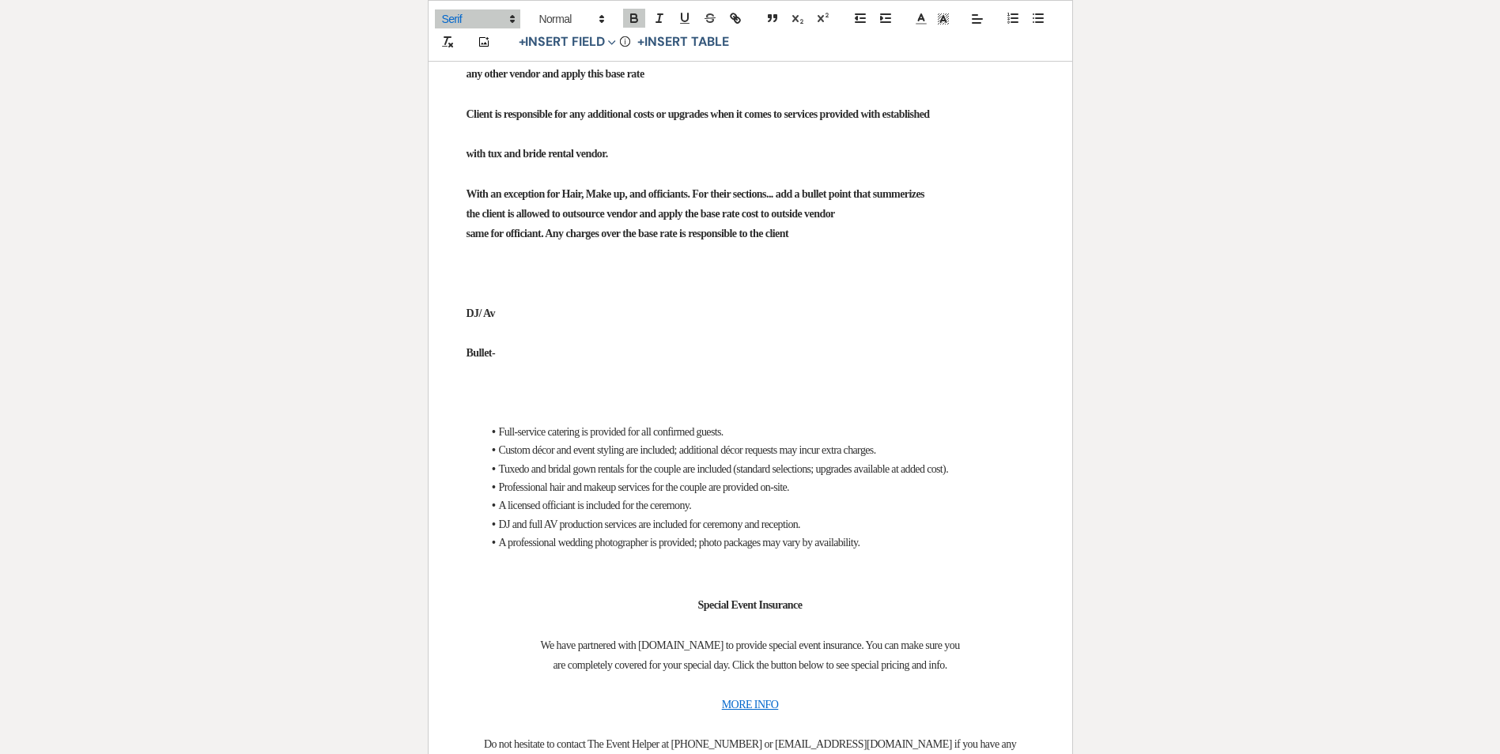
copy div "[GEOGRAPHIC_DATA] is only covering the base rental of this rental that's establ…"
click at [471, 183] on p at bounding box center [751, 174] width 568 height 20
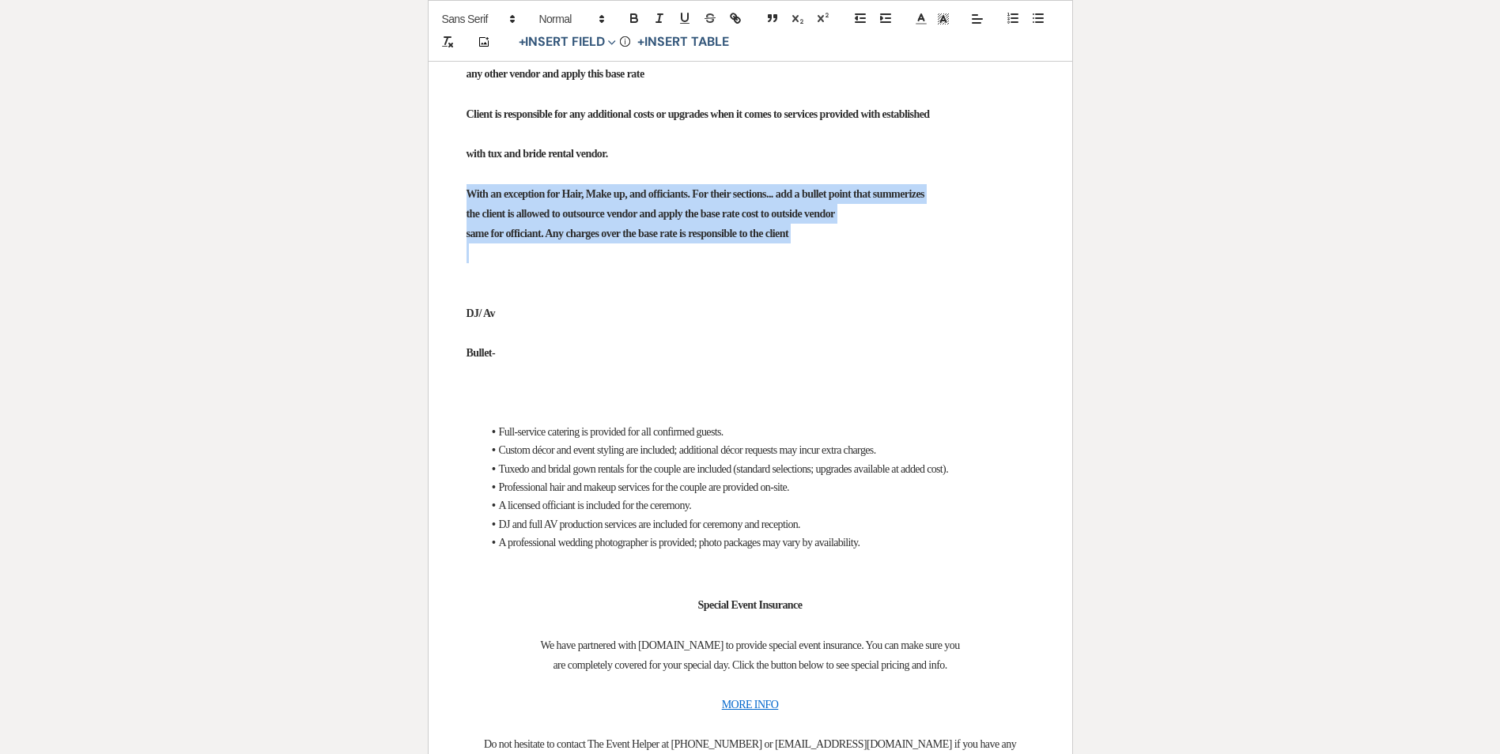
drag, startPoint x: 467, startPoint y: 543, endPoint x: 898, endPoint y: 604, distance: 434.5
copy div "With an exception for Hair, Make up, and officiants. For their sections... add …"
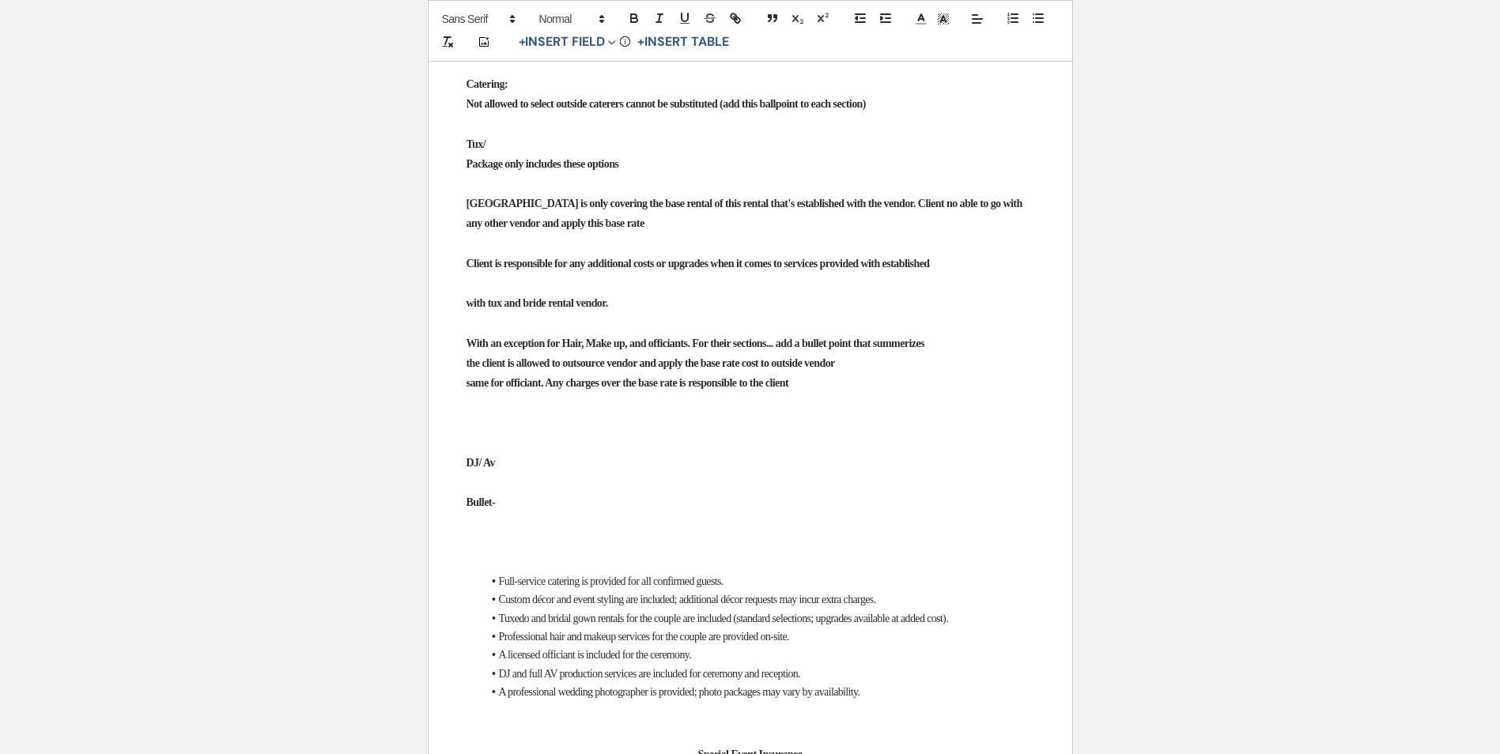
drag, startPoint x: 463, startPoint y: 273, endPoint x: 573, endPoint y: 384, distance: 155.5
click at [448, 21] on span at bounding box center [477, 18] width 85 height 19
click at [471, 68] on span at bounding box center [477, 68] width 71 height 25
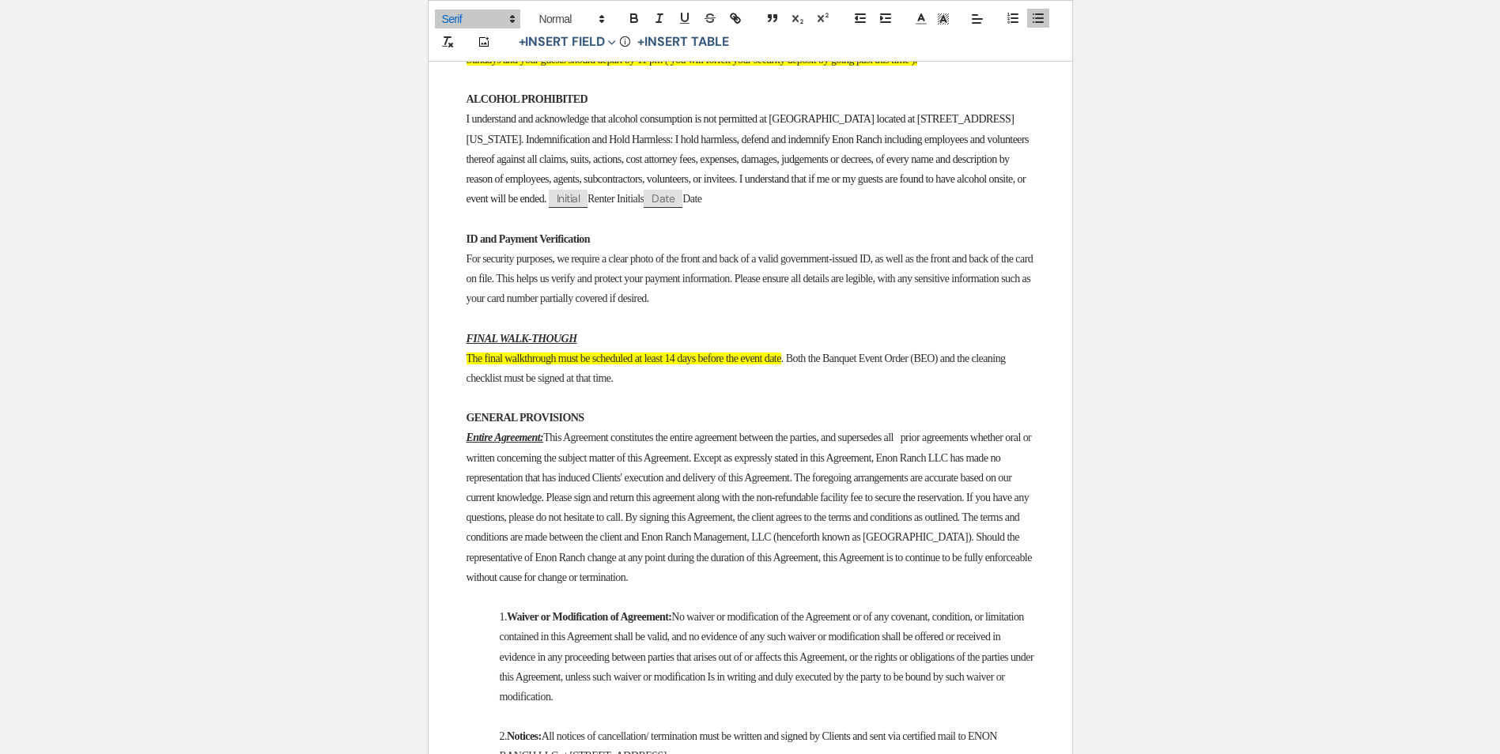
scroll to position [4745, 0]
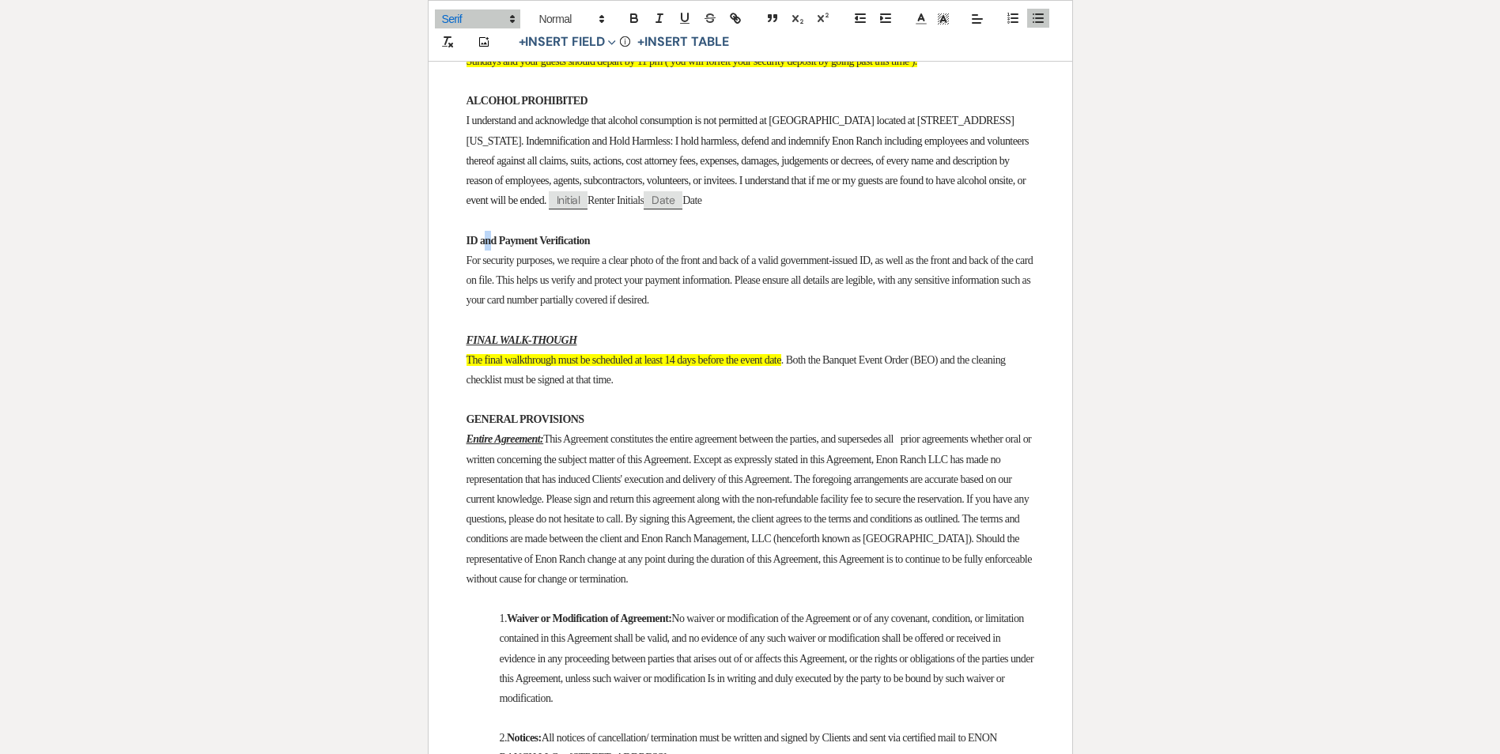
click at [492, 247] on strong "ID and Payment Verification" at bounding box center [528, 241] width 123 height 12
click at [525, 107] on strong "ALCOHOL PROHIBITED" at bounding box center [528, 101] width 122 height 12
click at [525, 111] on p "ALCOHOL PROHIBITED" at bounding box center [751, 101] width 568 height 20
click at [478, 247] on strong "ID and Payment Verification" at bounding box center [528, 241] width 123 height 12
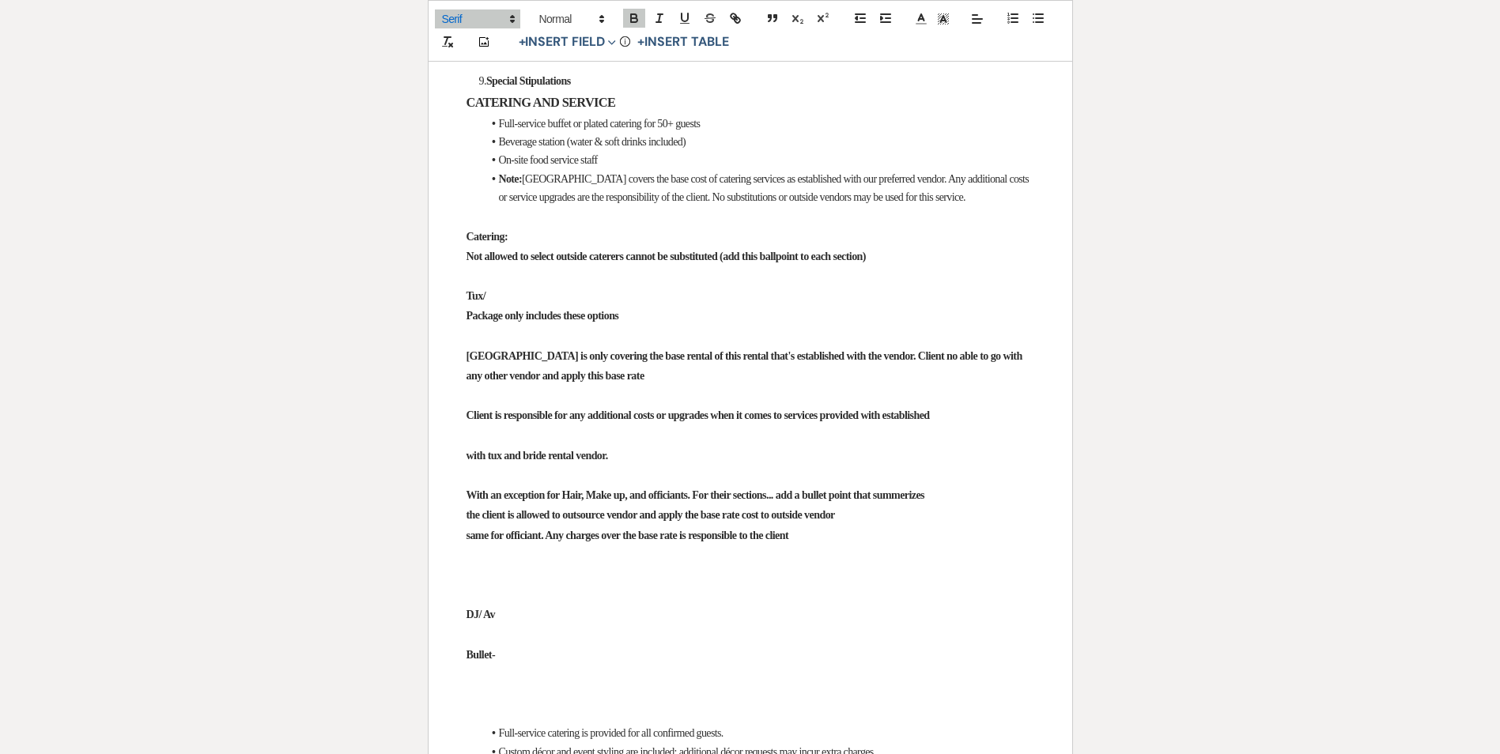
scroll to position [6327, 0]
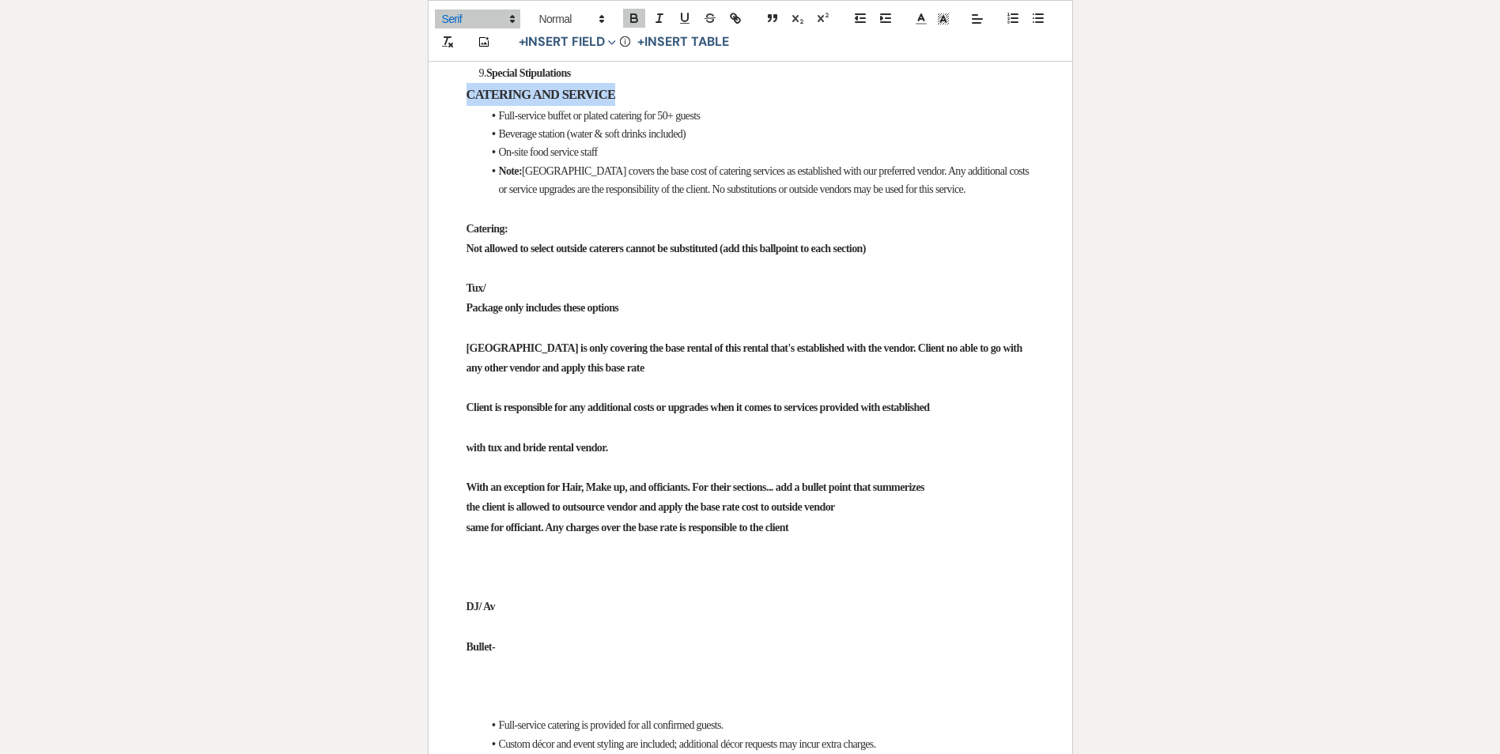
drag, startPoint x: 460, startPoint y: 431, endPoint x: 637, endPoint y: 435, distance: 176.4
click at [504, 21] on span at bounding box center [477, 18] width 85 height 19
click at [564, 21] on span at bounding box center [571, 18] width 78 height 19
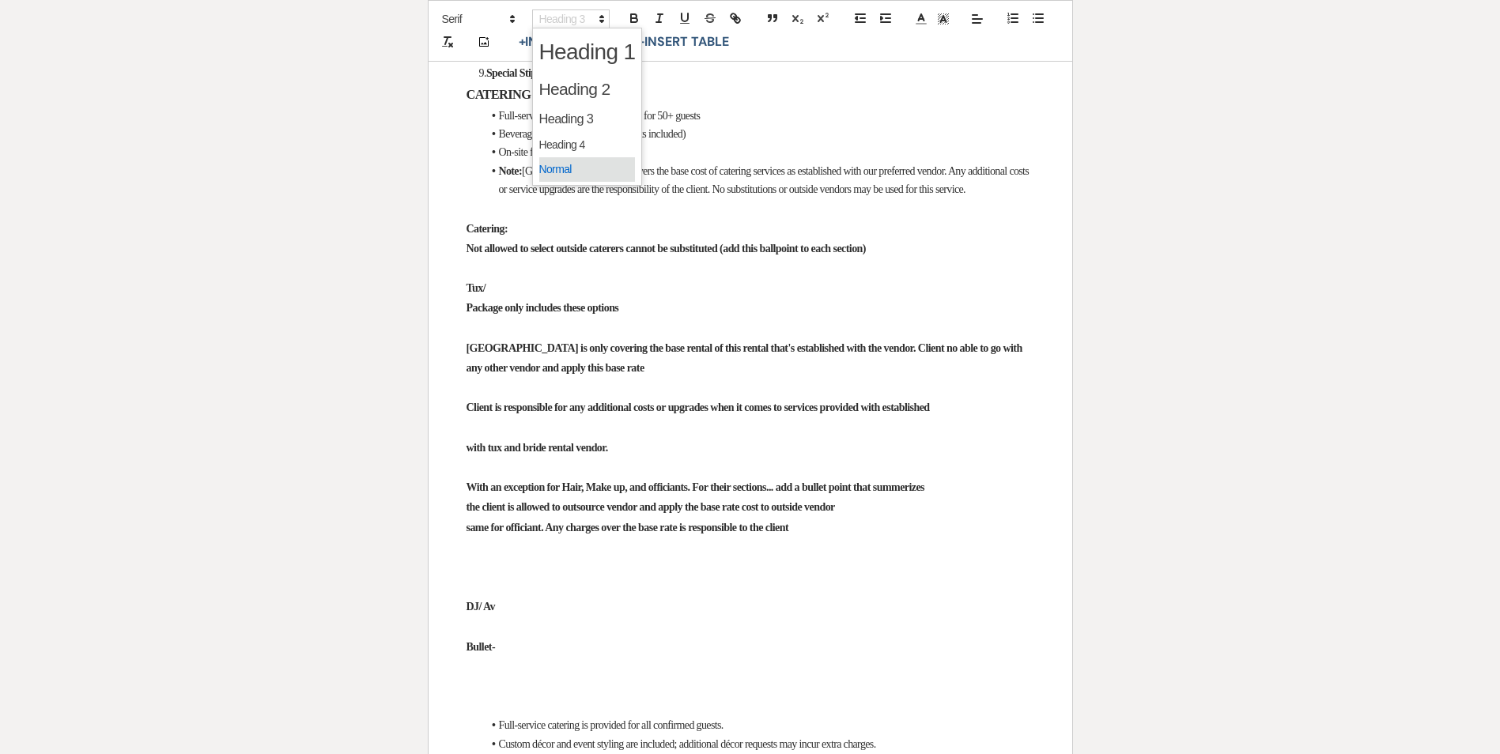
click at [558, 164] on span at bounding box center [587, 169] width 96 height 25
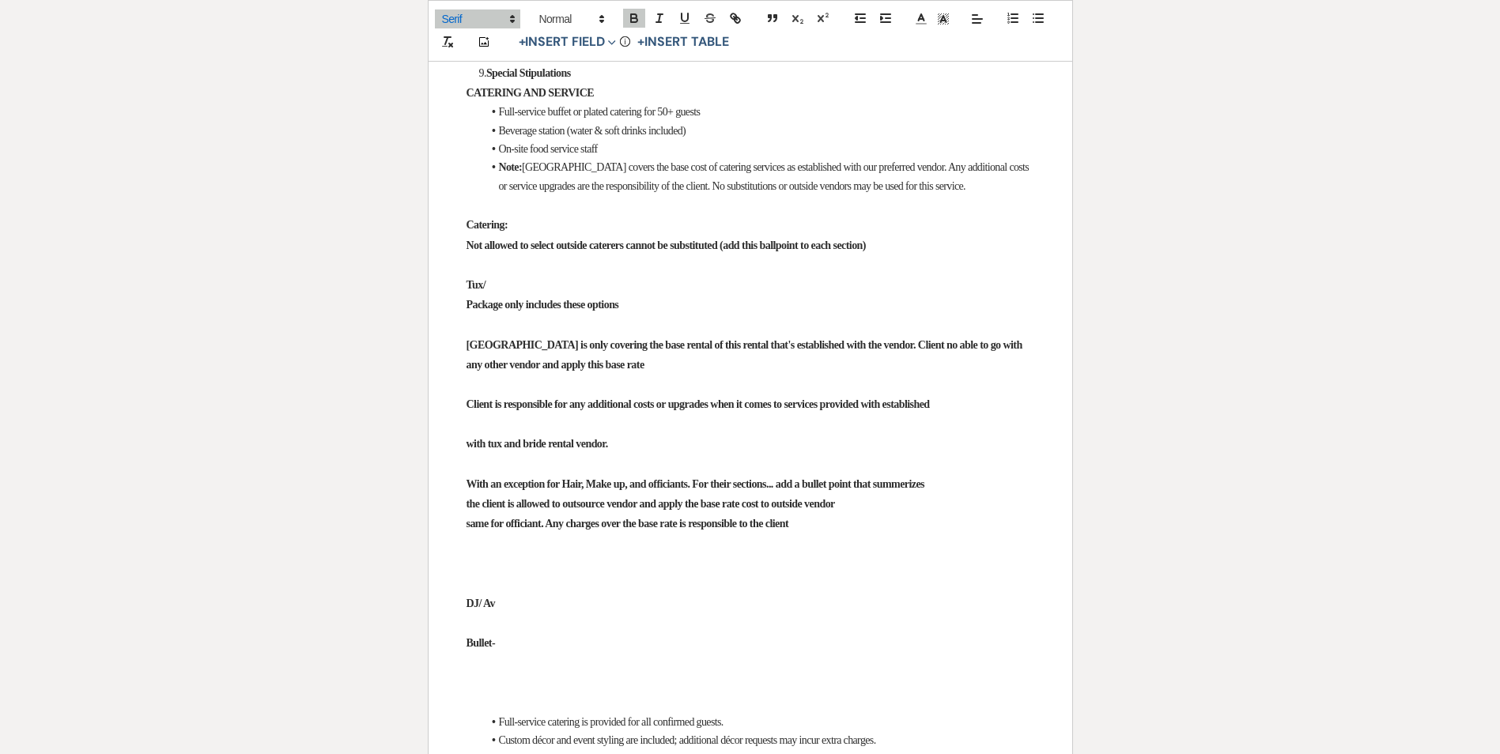
click at [604, 140] on li "Beverage station (water & soft drinks included)" at bounding box center [758, 131] width 552 height 18
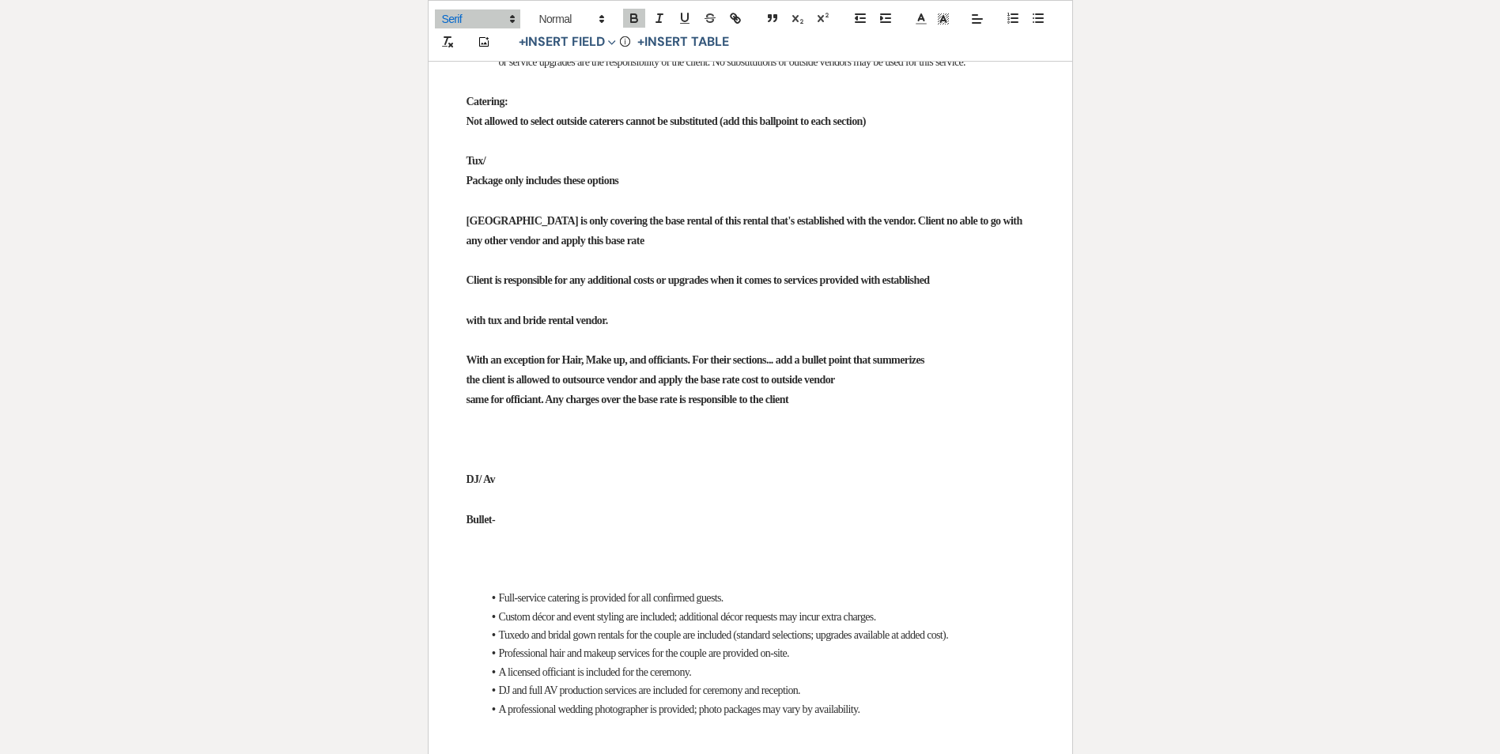
scroll to position [6485, 0]
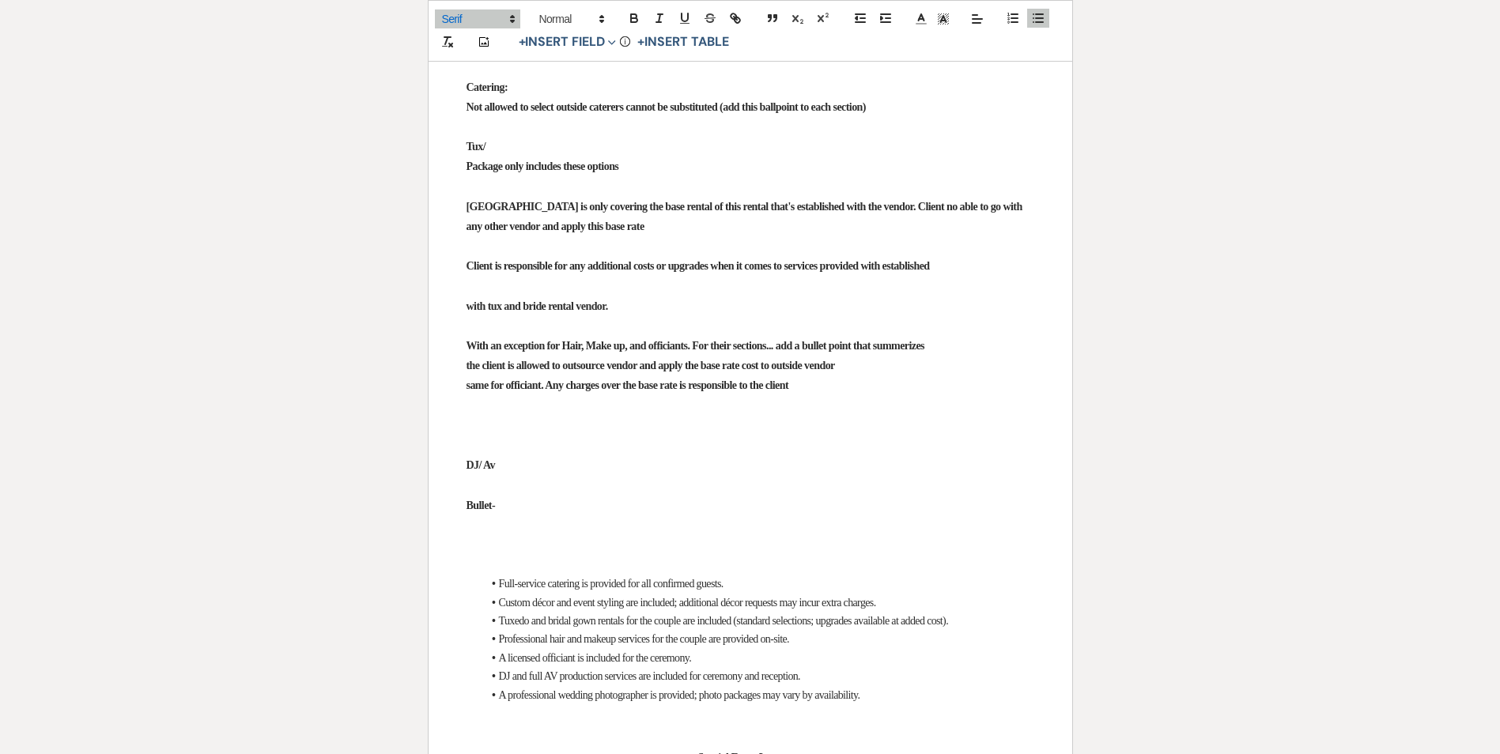
drag, startPoint x: 582, startPoint y: 350, endPoint x: 732, endPoint y: 354, distance: 149.5
click at [529, 54] on span "[GEOGRAPHIC_DATA] covers the base cost of catering services as established with…" at bounding box center [765, 39] width 533 height 30
drag, startPoint x: 545, startPoint y: 385, endPoint x: 940, endPoint y: 380, distance: 395.4
click at [940, 54] on span "[GEOGRAPHIC_DATA] covers the base cost of catering services as established with…" at bounding box center [765, 39] width 533 height 30
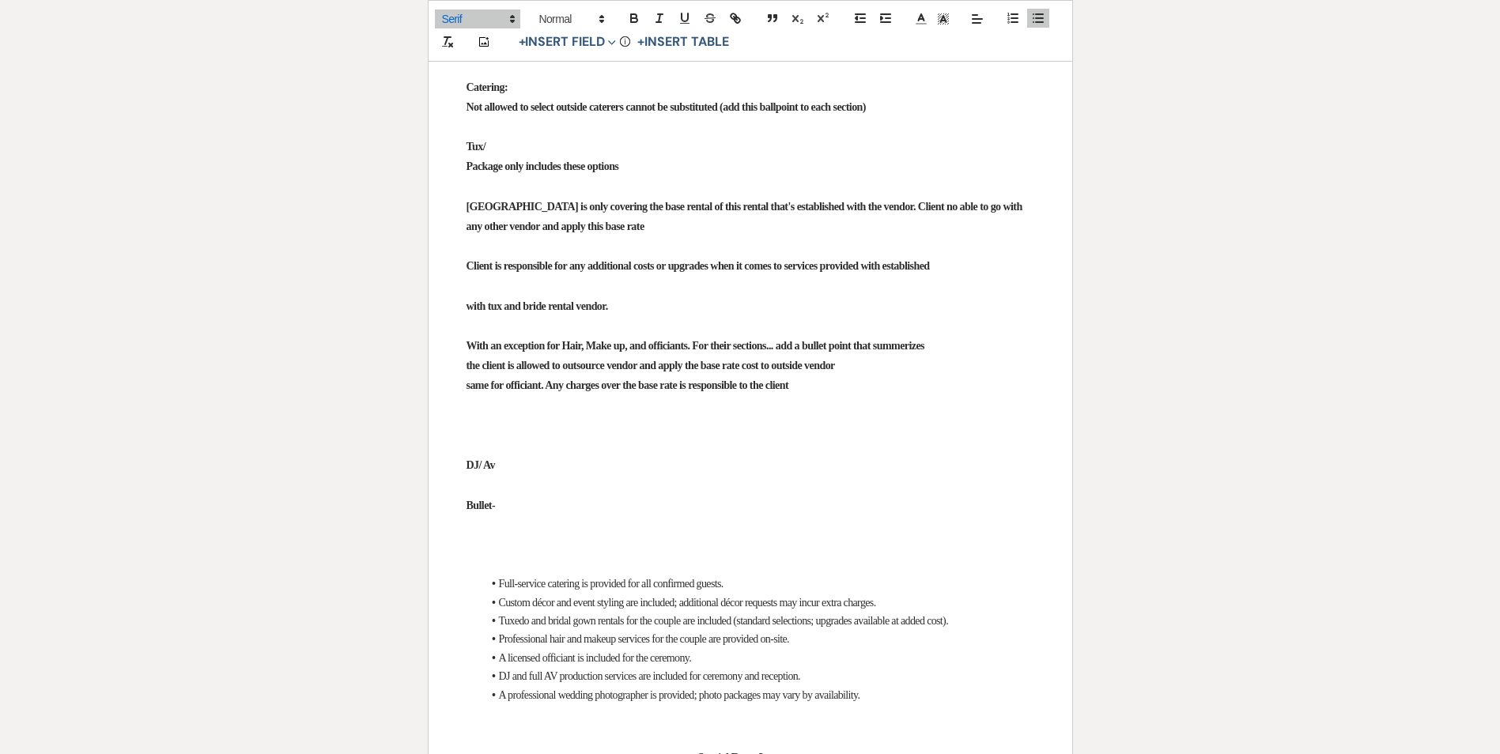
click at [975, 54] on span "[GEOGRAPHIC_DATA] covers the base cost of catering services as established with…" at bounding box center [765, 39] width 533 height 30
click at [638, 54] on span "[GEOGRAPHIC_DATA] covers the base cost of catering services as established with…" at bounding box center [765, 39] width 533 height 30
click at [739, 54] on span "[GEOGRAPHIC_DATA] covers the base cost of catering services as established with…" at bounding box center [765, 39] width 533 height 30
drag, startPoint x: 734, startPoint y: 402, endPoint x: 530, endPoint y: 381, distance: 205.1
click at [530, 54] on span "[GEOGRAPHIC_DATA] covers the base cost of catering services as established with…" at bounding box center [765, 39] width 533 height 30
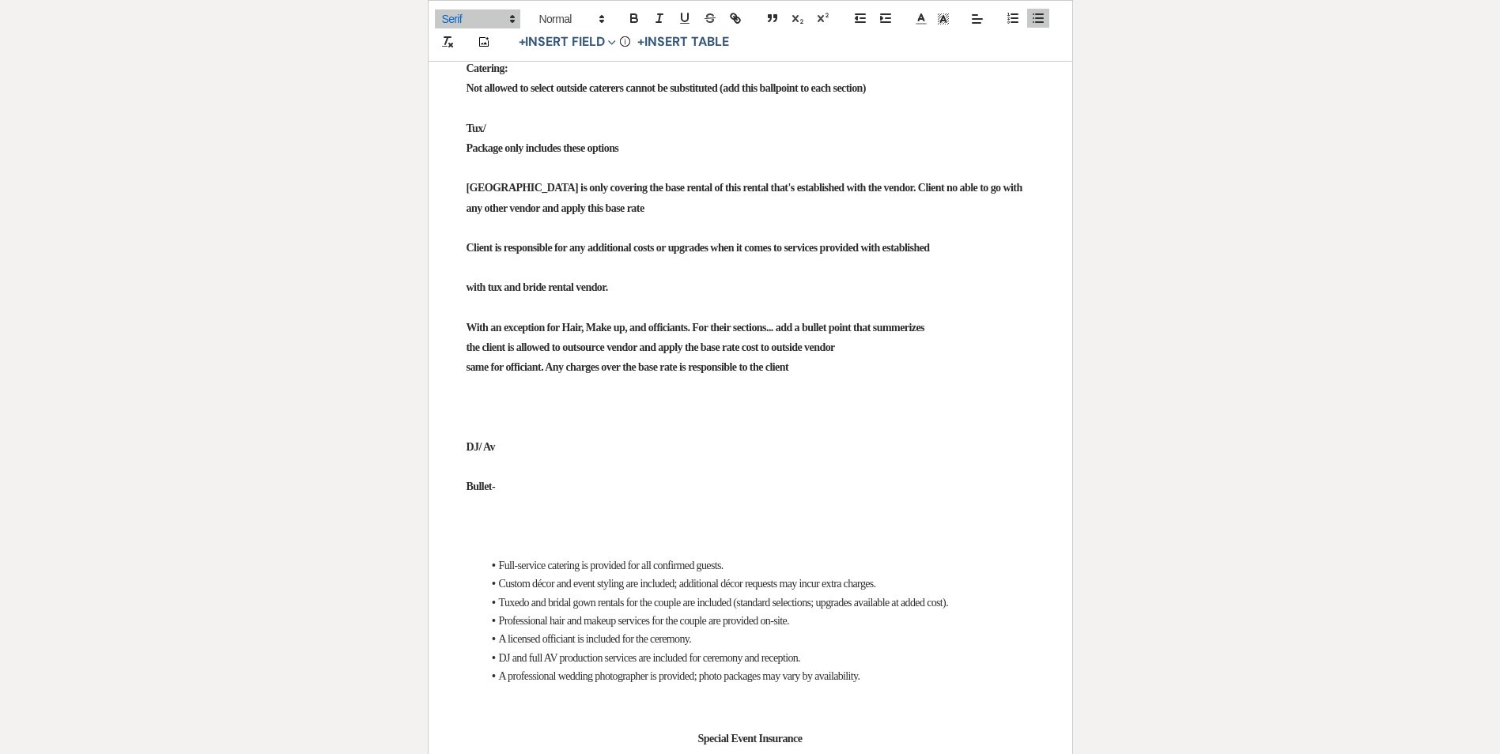
click at [858, 39] on li "Note: No substitutions or outside vendors may be used for this service." at bounding box center [758, 30] width 552 height 18
click at [528, 59] on p at bounding box center [751, 49] width 568 height 20
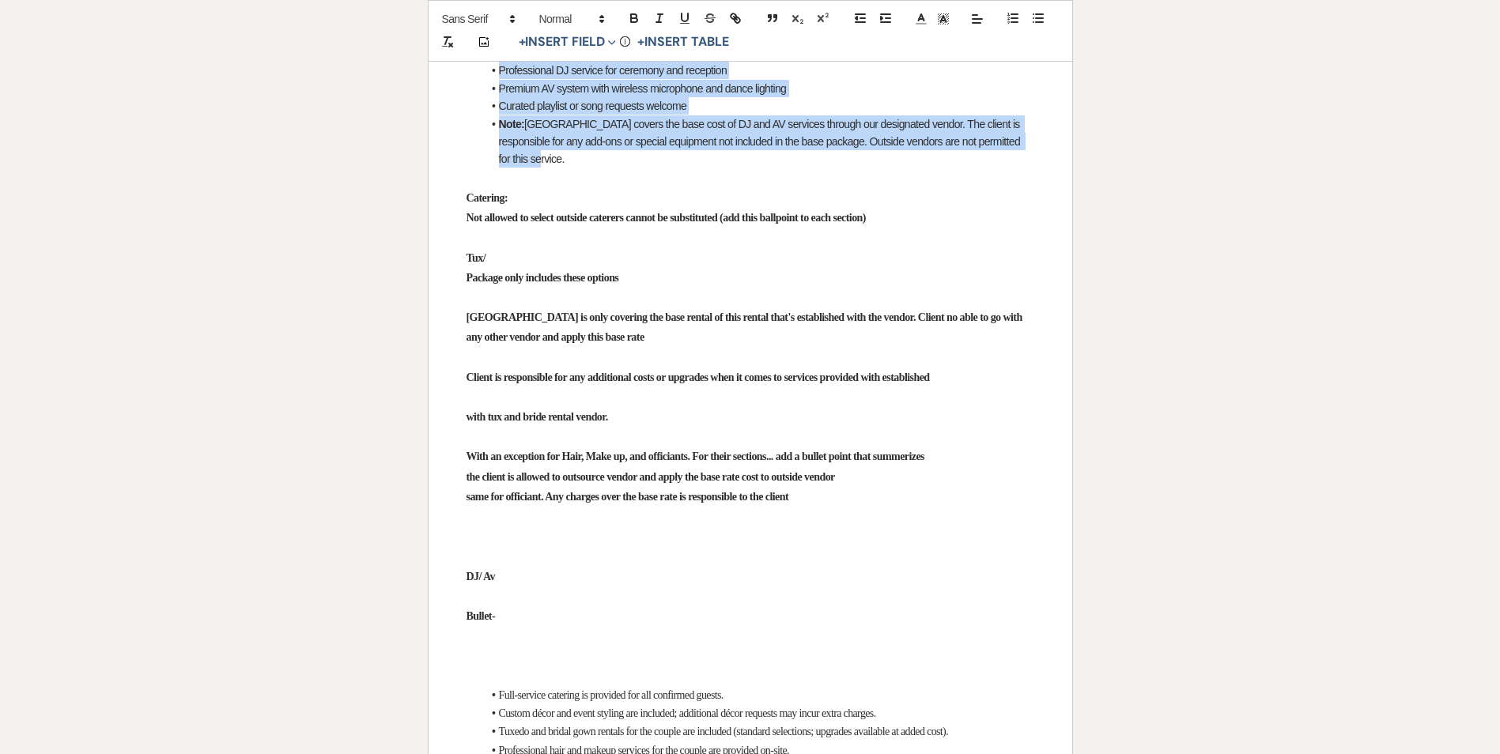
drag, startPoint x: 470, startPoint y: 403, endPoint x: 536, endPoint y: 514, distance: 129.8
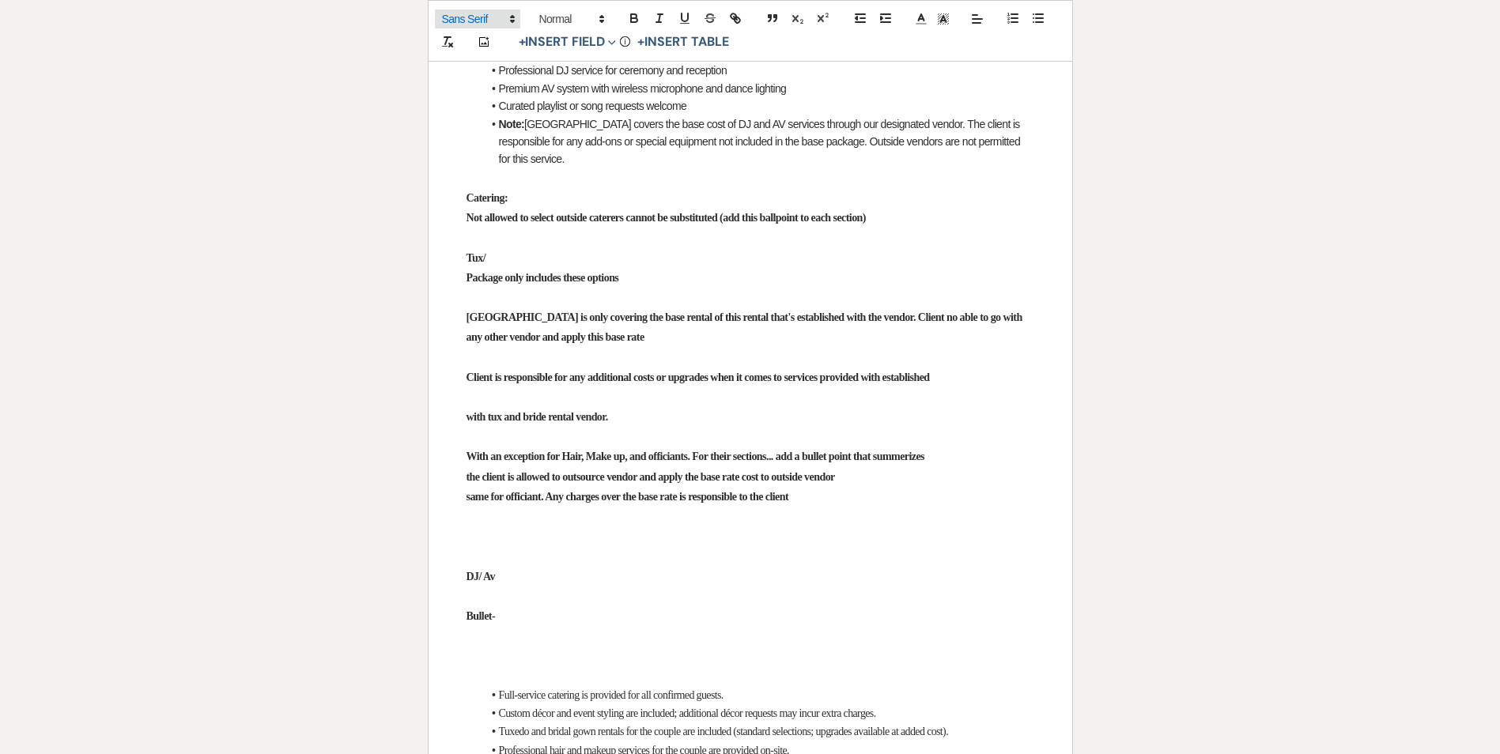
click at [483, 13] on span at bounding box center [477, 18] width 85 height 19
click at [471, 64] on span at bounding box center [477, 68] width 71 height 25
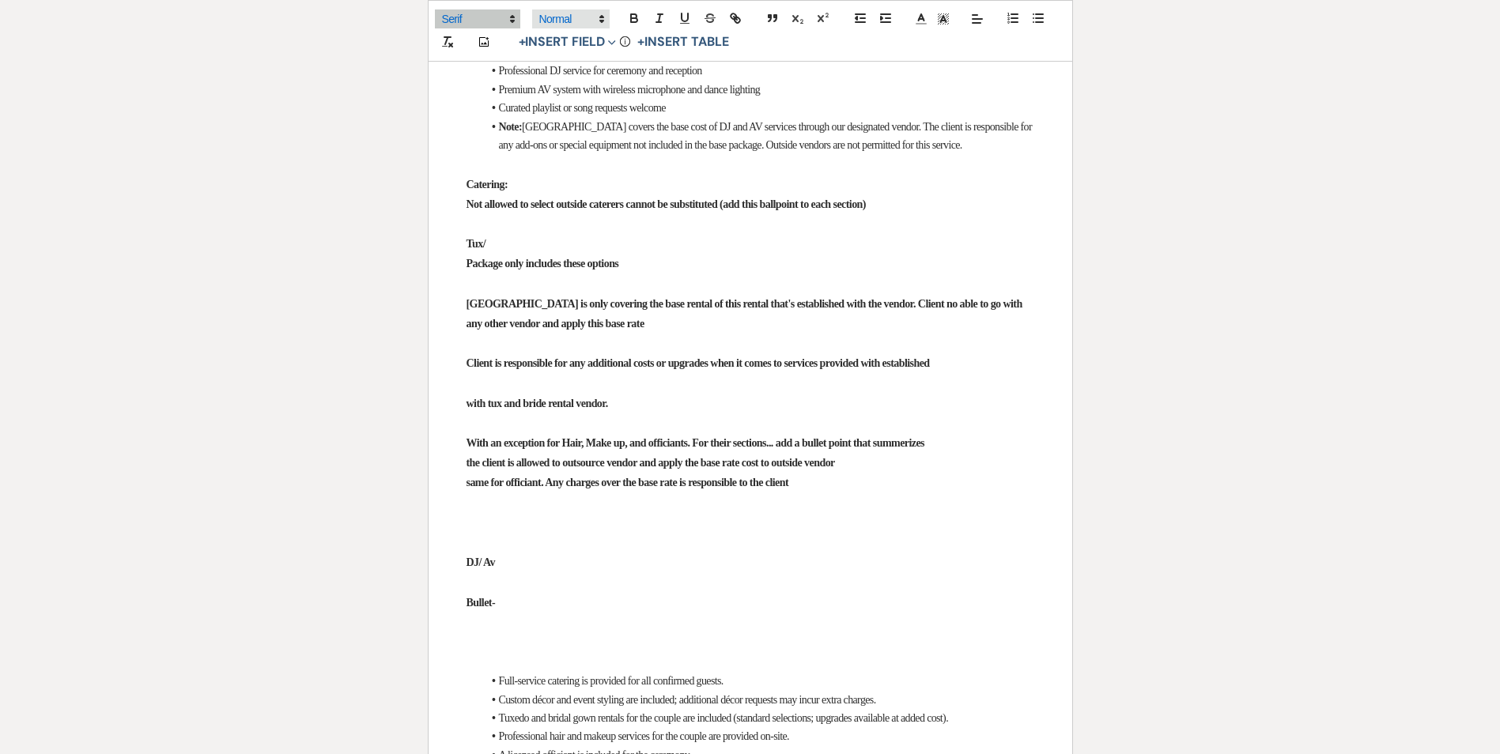
click at [546, 24] on span at bounding box center [571, 18] width 78 height 19
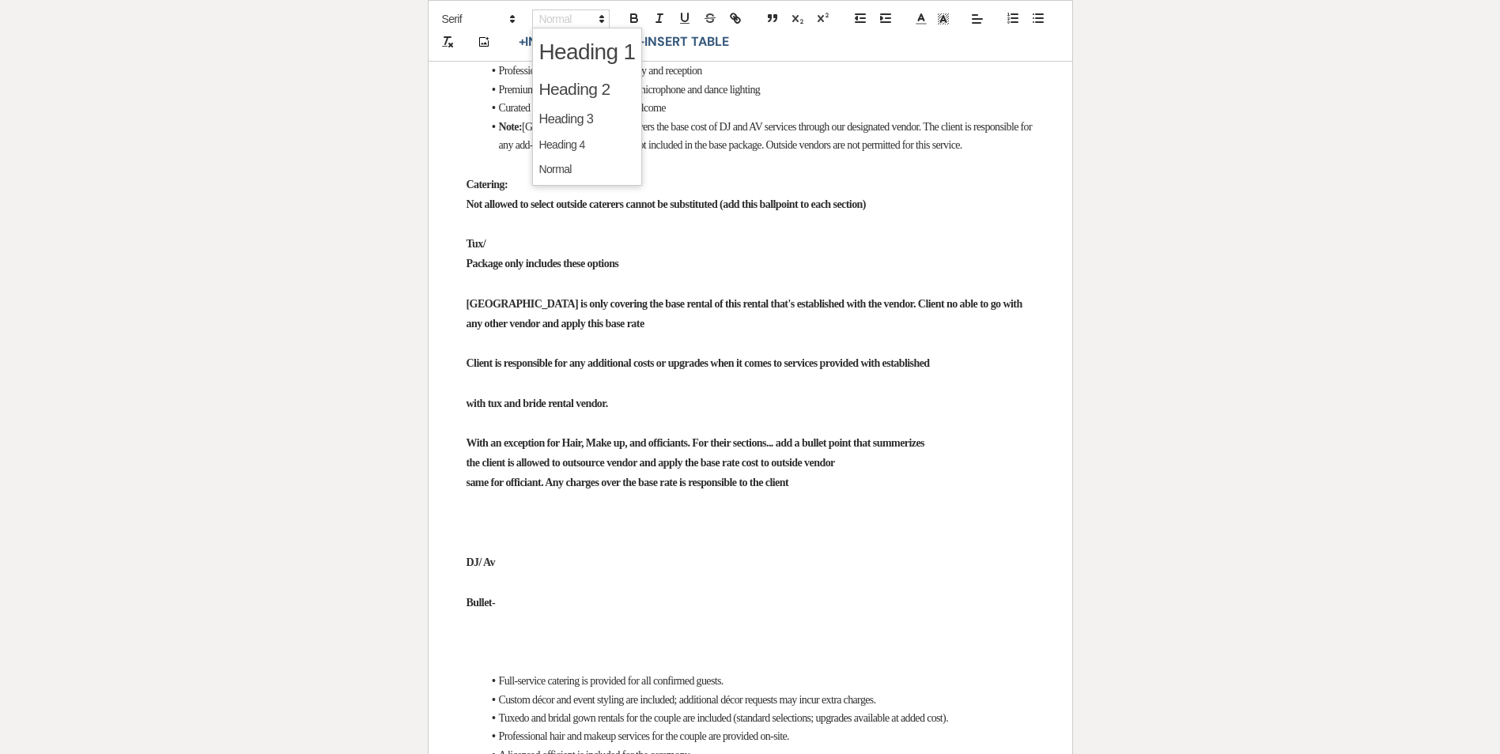
click at [499, 38] on span at bounding box center [499, 29] width 0 height 17
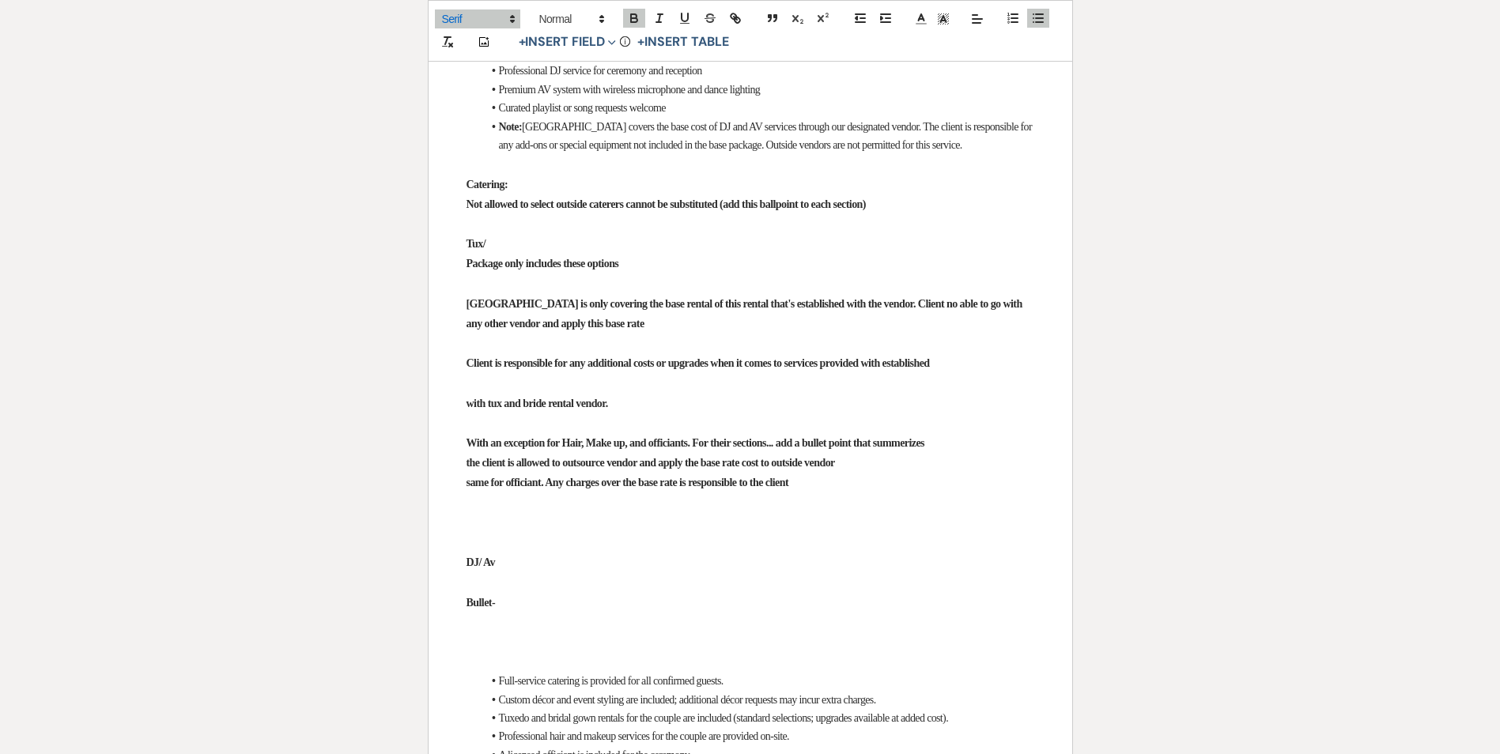
drag, startPoint x: 453, startPoint y: 399, endPoint x: 625, endPoint y: 407, distance: 171.8
click at [561, 8] on div "This tool is not available when a table is selected. Add Photo + Insert Field E…" at bounding box center [750, 31] width 645 height 62
click at [566, 10] on span at bounding box center [571, 18] width 78 height 19
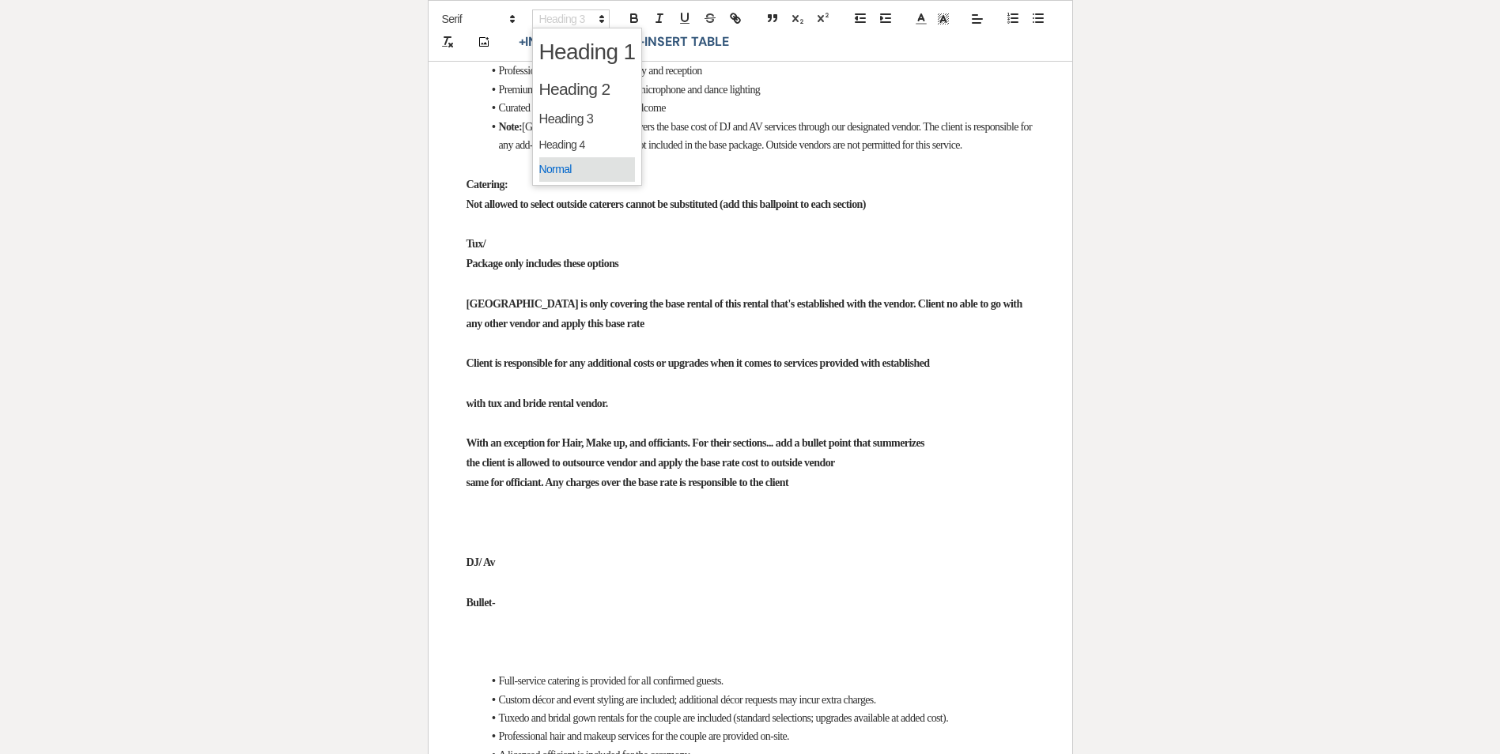
click at [569, 164] on span at bounding box center [587, 169] width 96 height 25
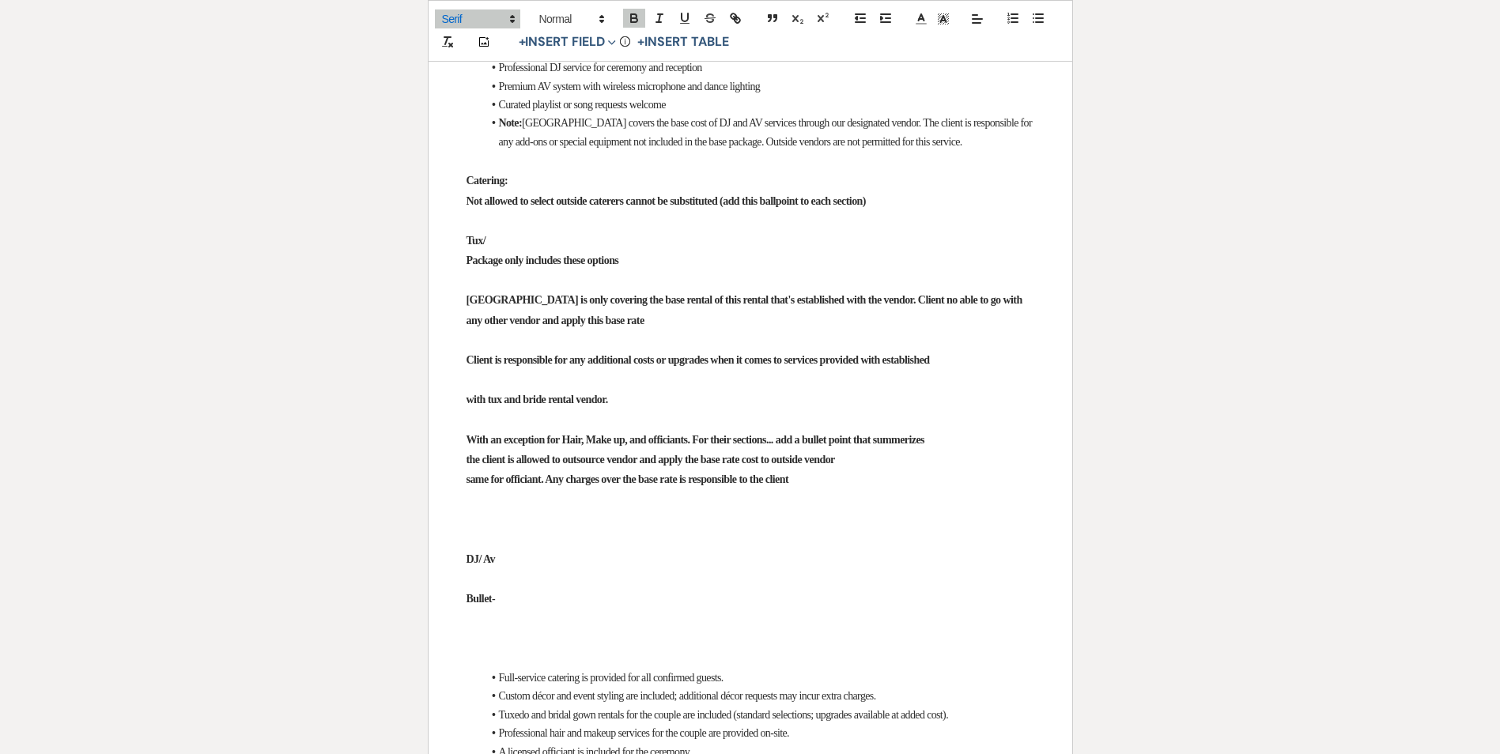
click at [665, 147] on span "[GEOGRAPHIC_DATA] covers the base cost of DJ and AV services through our design…" at bounding box center [766, 132] width 535 height 30
click at [561, 93] on span "Premium AV system with wireless microphone and dance lighting" at bounding box center [630, 87] width 262 height 12
click at [527, 93] on span "Premium AV system with wireless microphone and dance lighting" at bounding box center [630, 87] width 262 height 12
drag, startPoint x: 527, startPoint y: 442, endPoint x: 692, endPoint y: 429, distance: 165.0
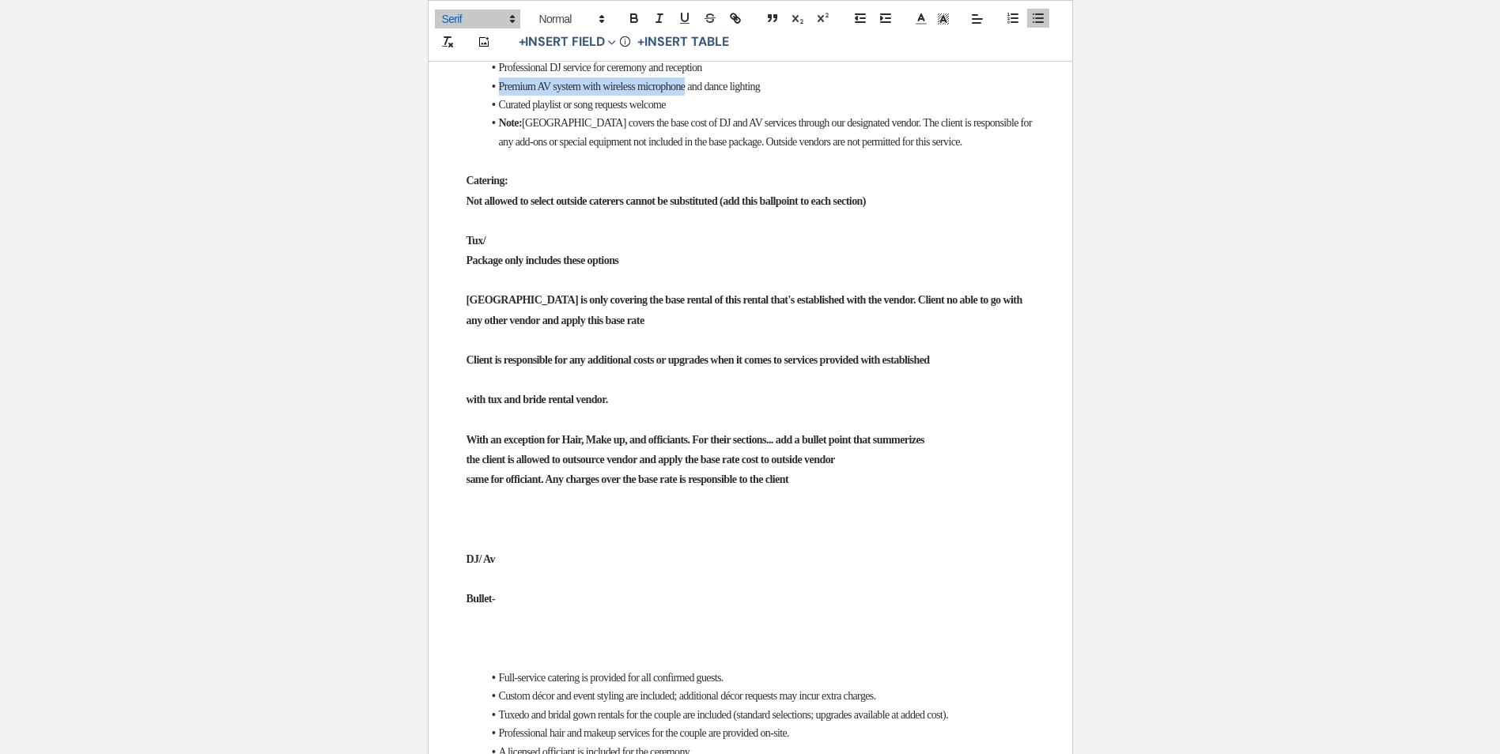
click at [691, 96] on li "Premium AV system with wireless microphone and dance lighting" at bounding box center [758, 87] width 552 height 18
click at [504, 93] on span "Premium AV system with wireless microphone and dance lighting" at bounding box center [630, 87] width 262 height 12
drag, startPoint x: 516, startPoint y: 458, endPoint x: 680, endPoint y: 454, distance: 163.8
click at [666, 111] on span "Curated playlist or song requests welcome" at bounding box center [582, 105] width 167 height 12
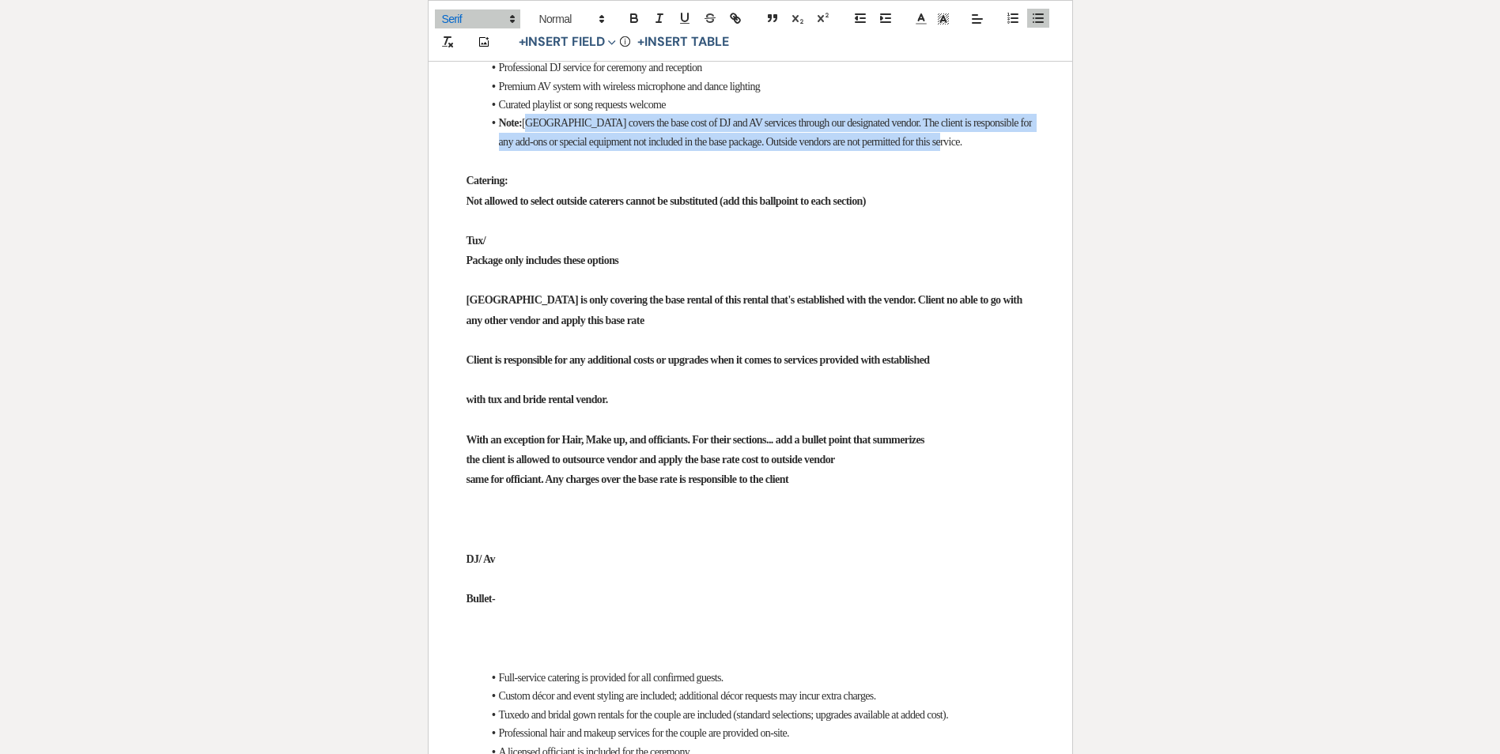
drag, startPoint x: 530, startPoint y: 472, endPoint x: 1037, endPoint y: 490, distance: 507.3
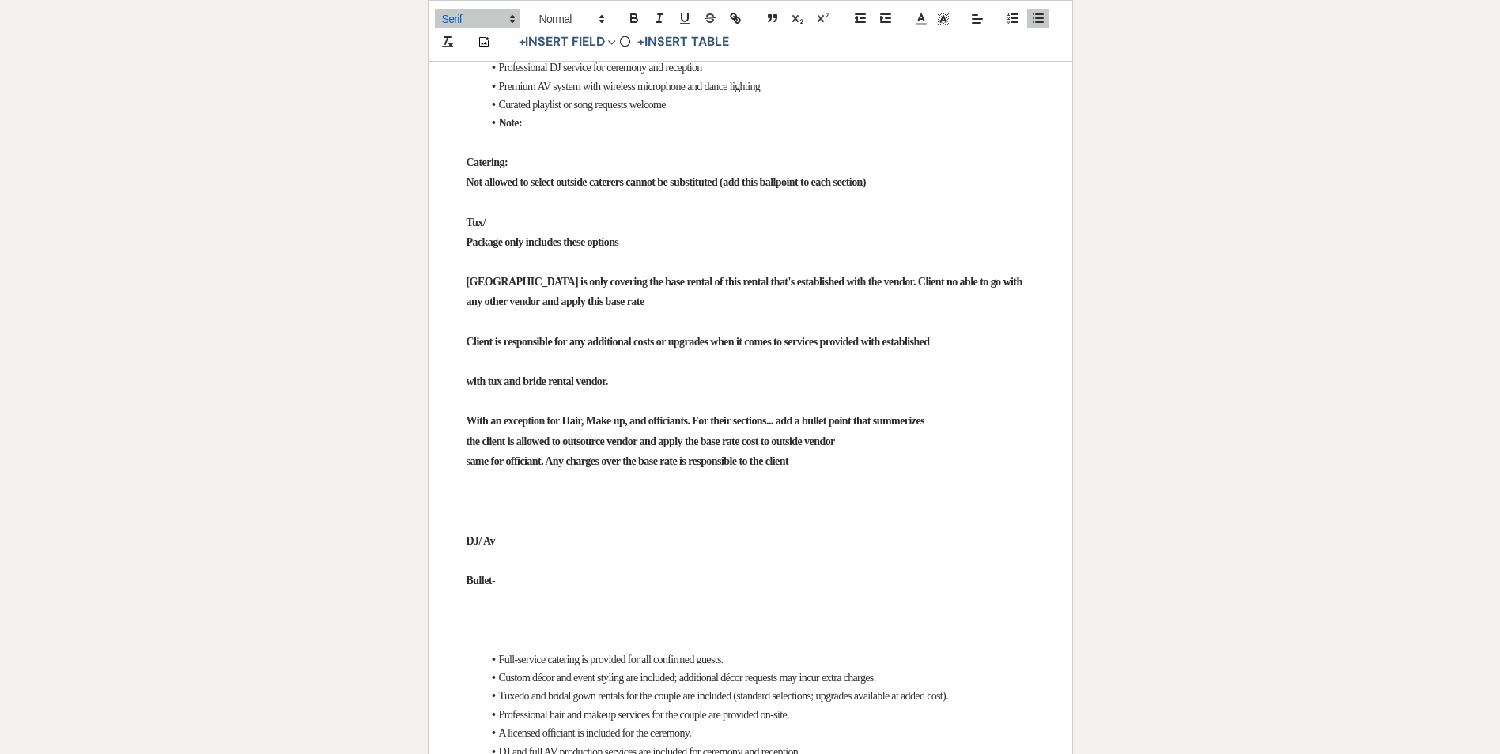
drag, startPoint x: 533, startPoint y: 381, endPoint x: 817, endPoint y: 383, distance: 283.9
click at [817, 39] on li "Note: No substitutions or outside vendors may be used for this service." at bounding box center [758, 30] width 552 height 18
copy span "No substitutions or outside vendors may be used for this service."
click at [586, 132] on li "Note:" at bounding box center [758, 123] width 552 height 18
click at [514, 153] on p at bounding box center [751, 143] width 568 height 20
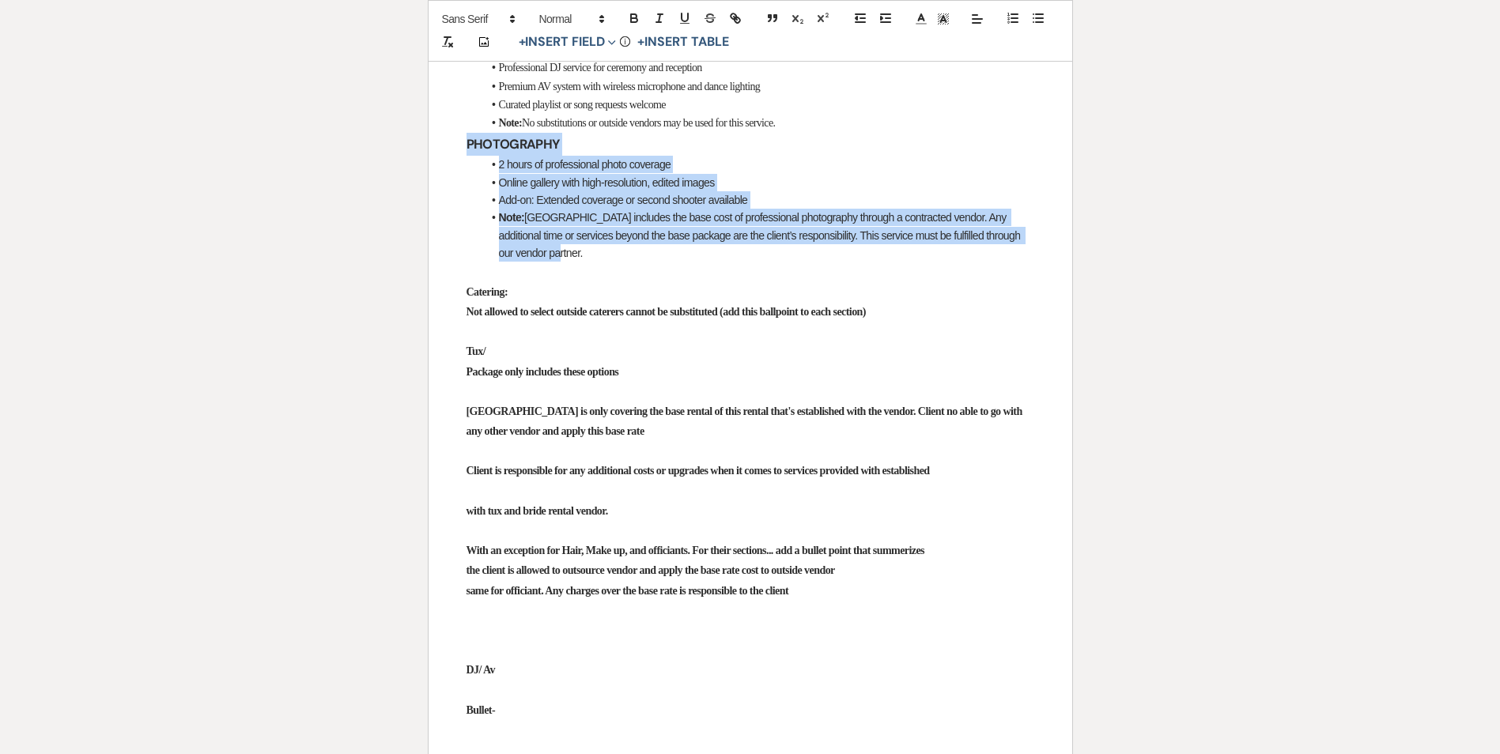
drag, startPoint x: 467, startPoint y: 492, endPoint x: 582, endPoint y: 606, distance: 161.6
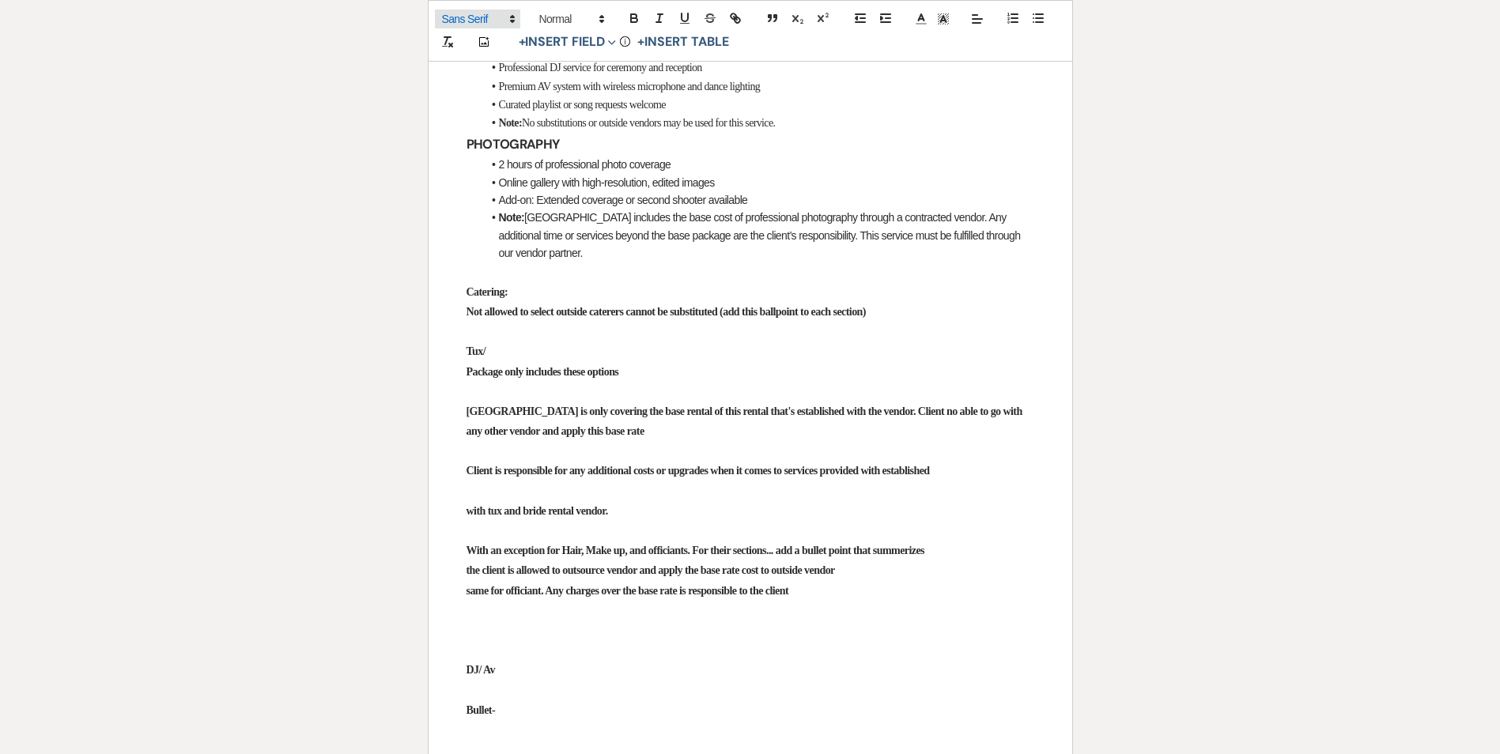
click at [462, 17] on span at bounding box center [477, 18] width 85 height 19
click at [462, 60] on span at bounding box center [477, 68] width 71 height 25
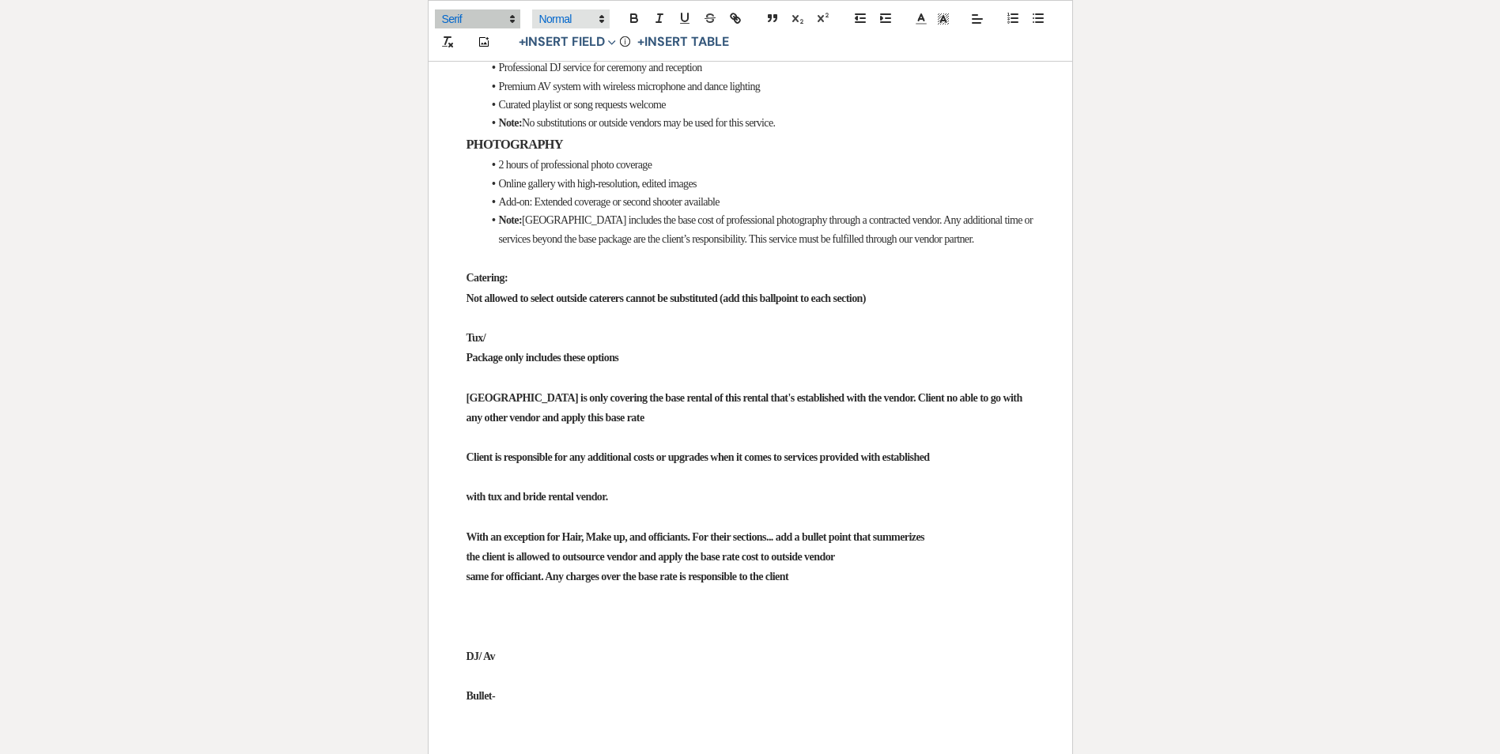
click at [577, 16] on span at bounding box center [571, 18] width 78 height 19
click at [577, 167] on span at bounding box center [587, 169] width 96 height 25
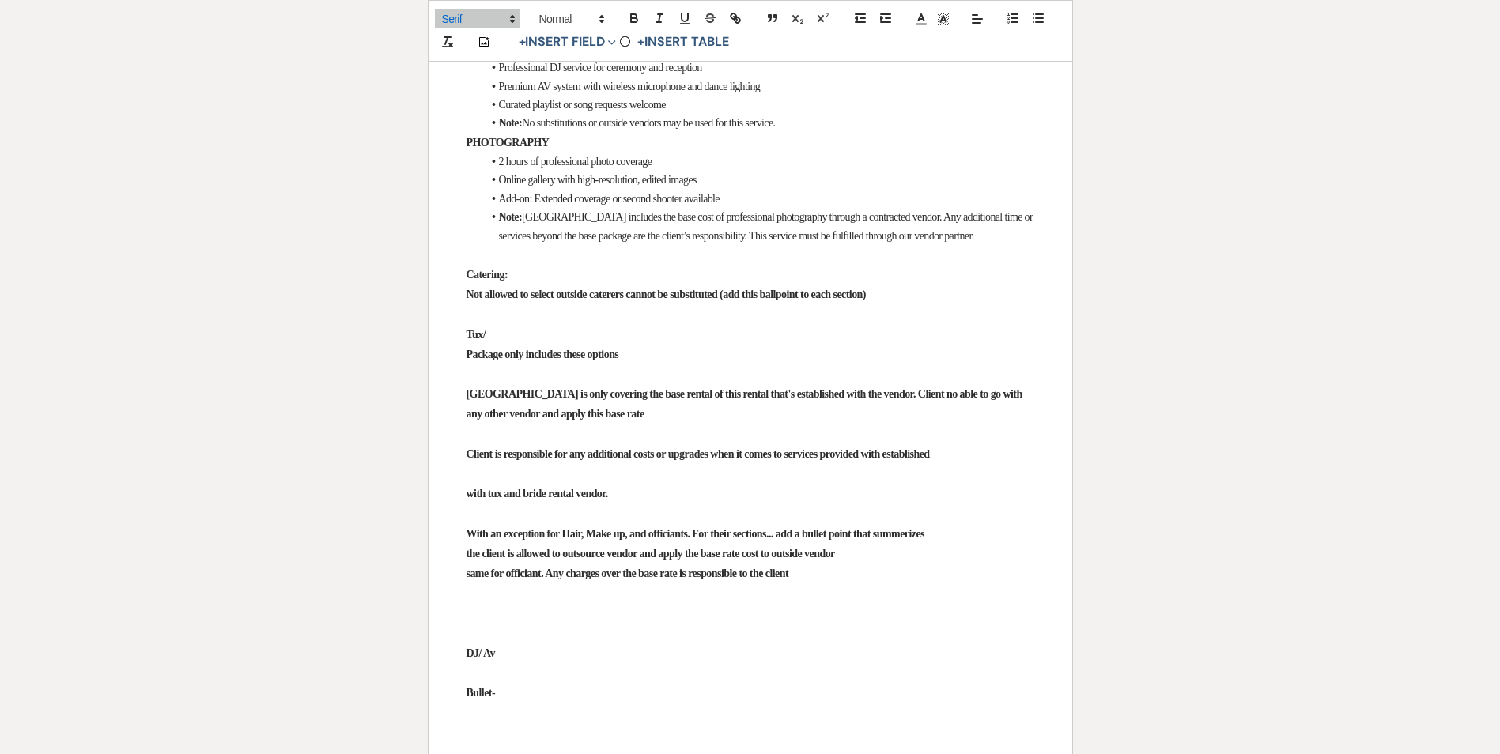
click at [508, 149] on strong "PHOTOGRAPHY" at bounding box center [508, 143] width 83 height 12
click at [501, 149] on strong "PHOTOGRAPHY" at bounding box center [508, 143] width 83 height 12
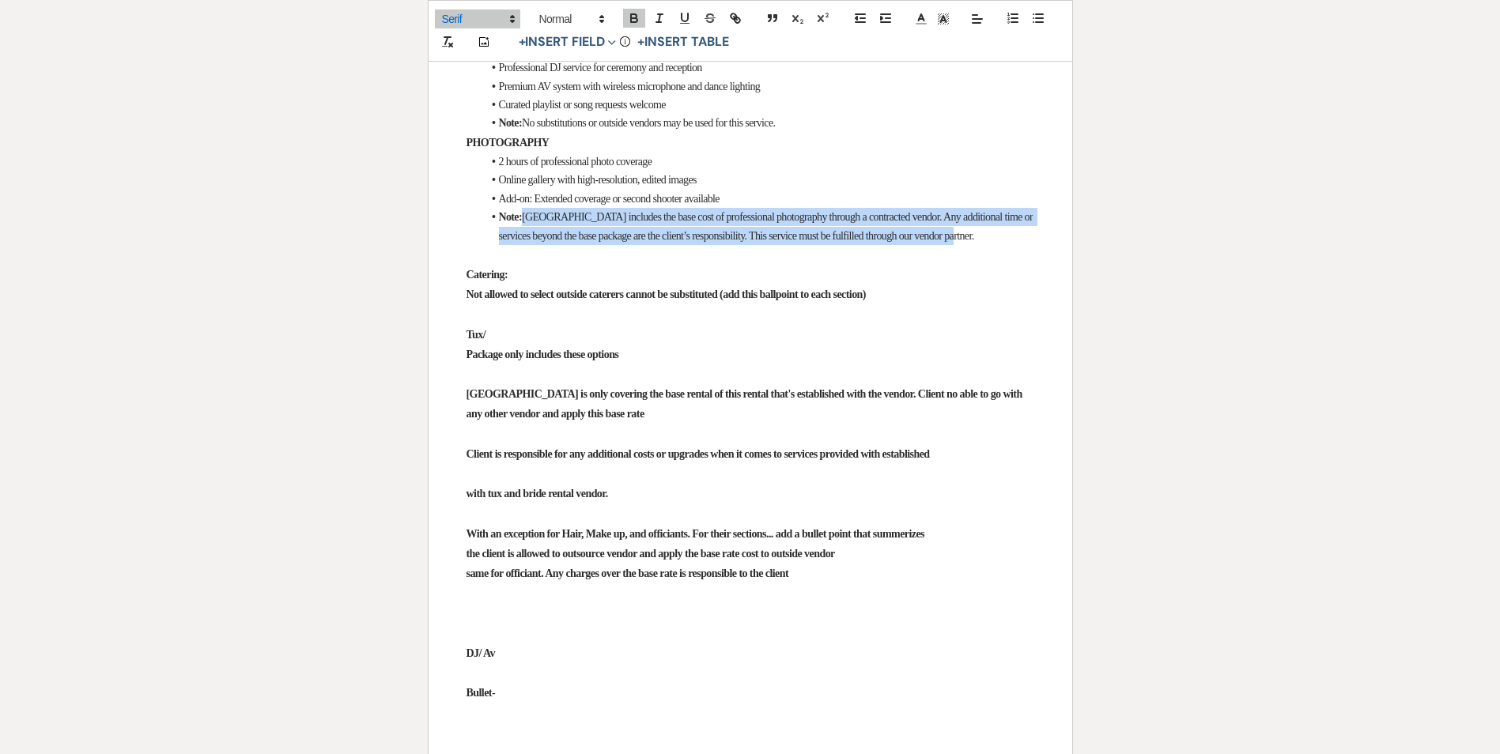
drag, startPoint x: 528, startPoint y: 565, endPoint x: 556, endPoint y: 595, distance: 40.9
click at [556, 245] on li "Note: [GEOGRAPHIC_DATA] includes the base cost of professional photography thro…" at bounding box center [758, 226] width 552 height 37
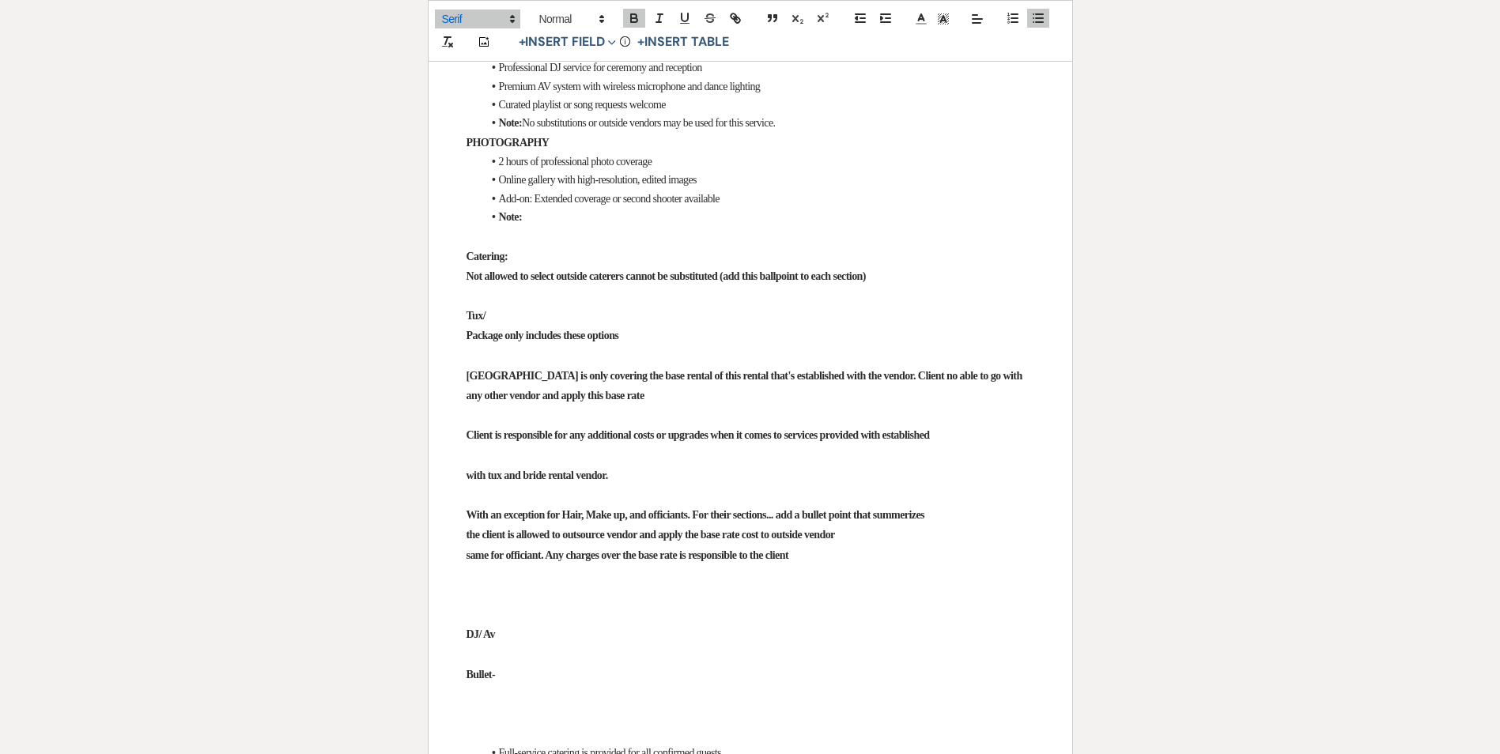
drag, startPoint x: 533, startPoint y: 378, endPoint x: 849, endPoint y: 376, distance: 316.3
click at [860, 39] on ul "Full-service buffet or plated catering for 50+ guests (up to 75 guests can be a…" at bounding box center [758, 1] width 552 height 74
click at [838, 39] on li "Note: No substitutions or outside vendors may be used for this service." at bounding box center [758, 30] width 552 height 18
drag, startPoint x: 832, startPoint y: 385, endPoint x: 531, endPoint y: 380, distance: 300.6
click at [531, 39] on li "Note: No substitutions or outside vendors may be used for this service." at bounding box center [758, 30] width 552 height 18
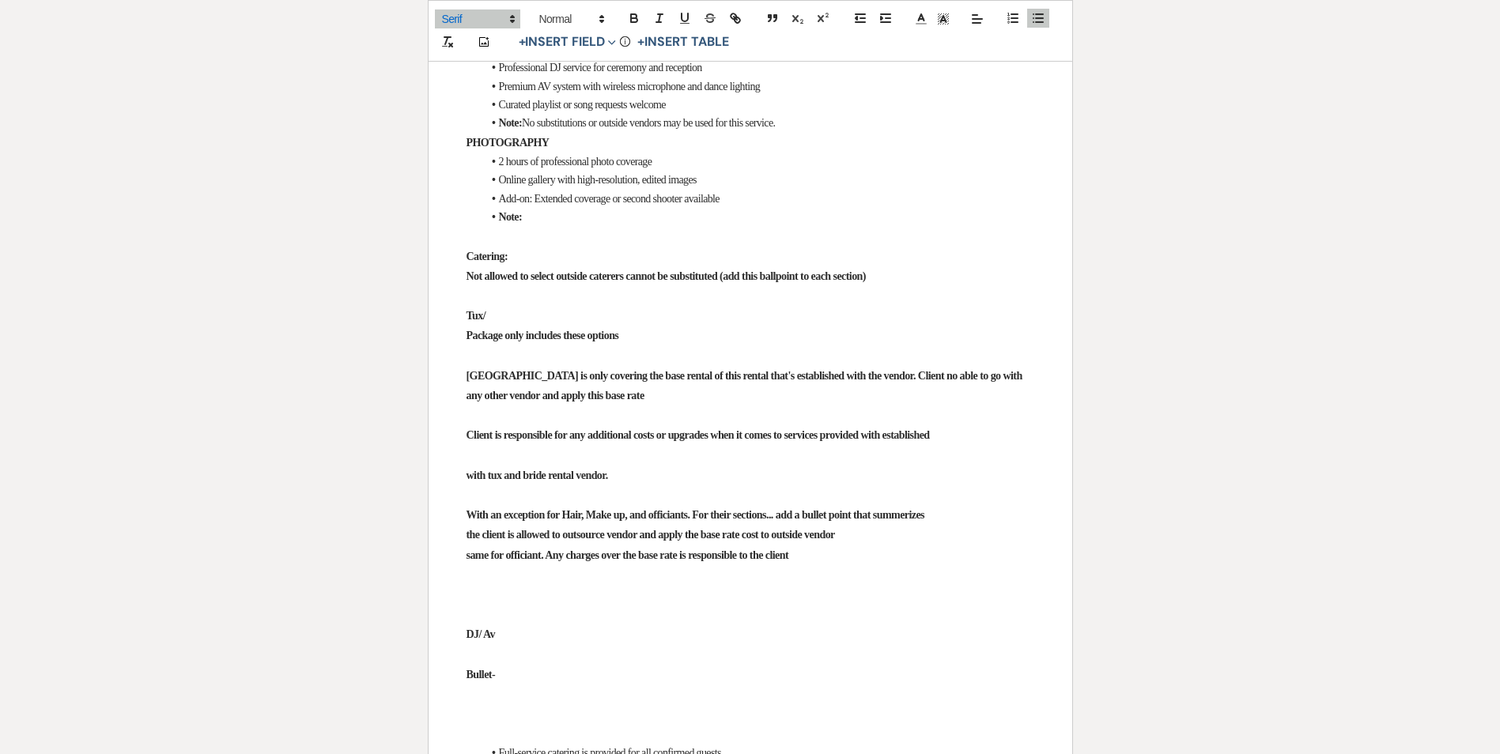
copy span "No substitutions or outside vendors may be used for this service."
click at [569, 247] on p at bounding box center [751, 237] width 568 height 20
click at [570, 226] on li "Note:" at bounding box center [758, 217] width 552 height 18
click at [476, 247] on p at bounding box center [751, 237] width 568 height 20
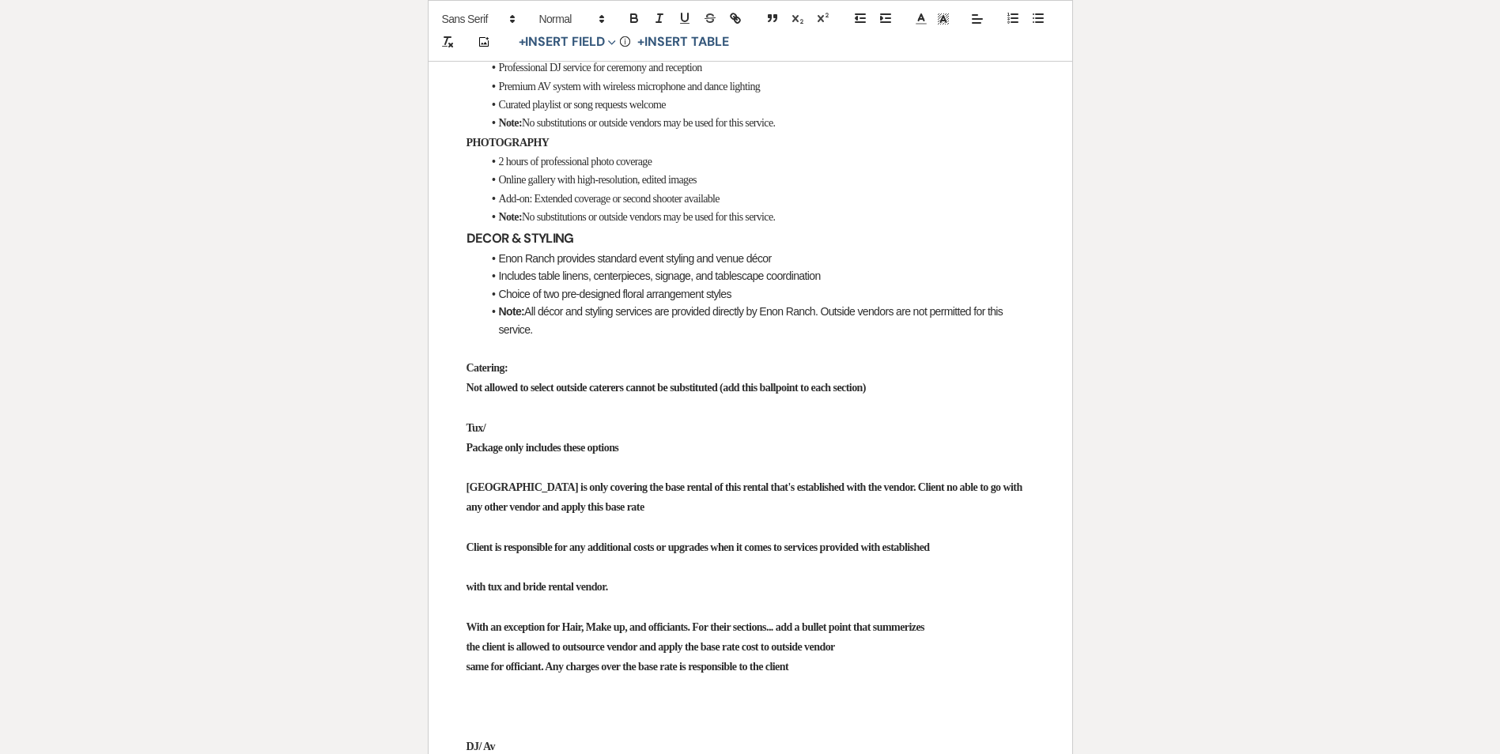
drag, startPoint x: 467, startPoint y: 586, endPoint x: 595, endPoint y: 671, distance: 154.6
click at [483, 9] on span at bounding box center [477, 18] width 85 height 19
click at [482, 64] on span at bounding box center [477, 68] width 71 height 25
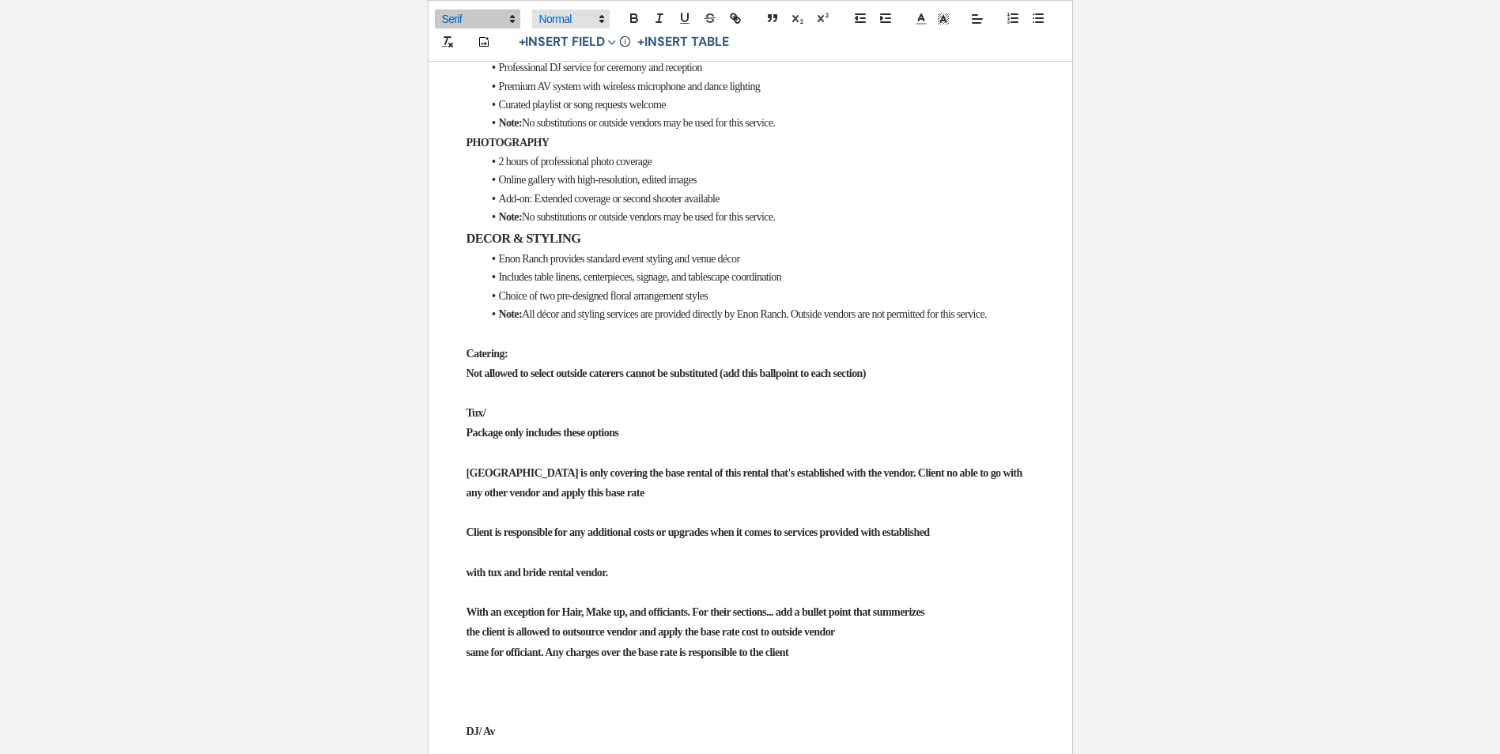
click at [557, 23] on span at bounding box center [571, 18] width 78 height 19
click at [574, 167] on span at bounding box center [587, 169] width 96 height 25
click at [505, 356] on strong "Catering:" at bounding box center [488, 350] width 42 height 12
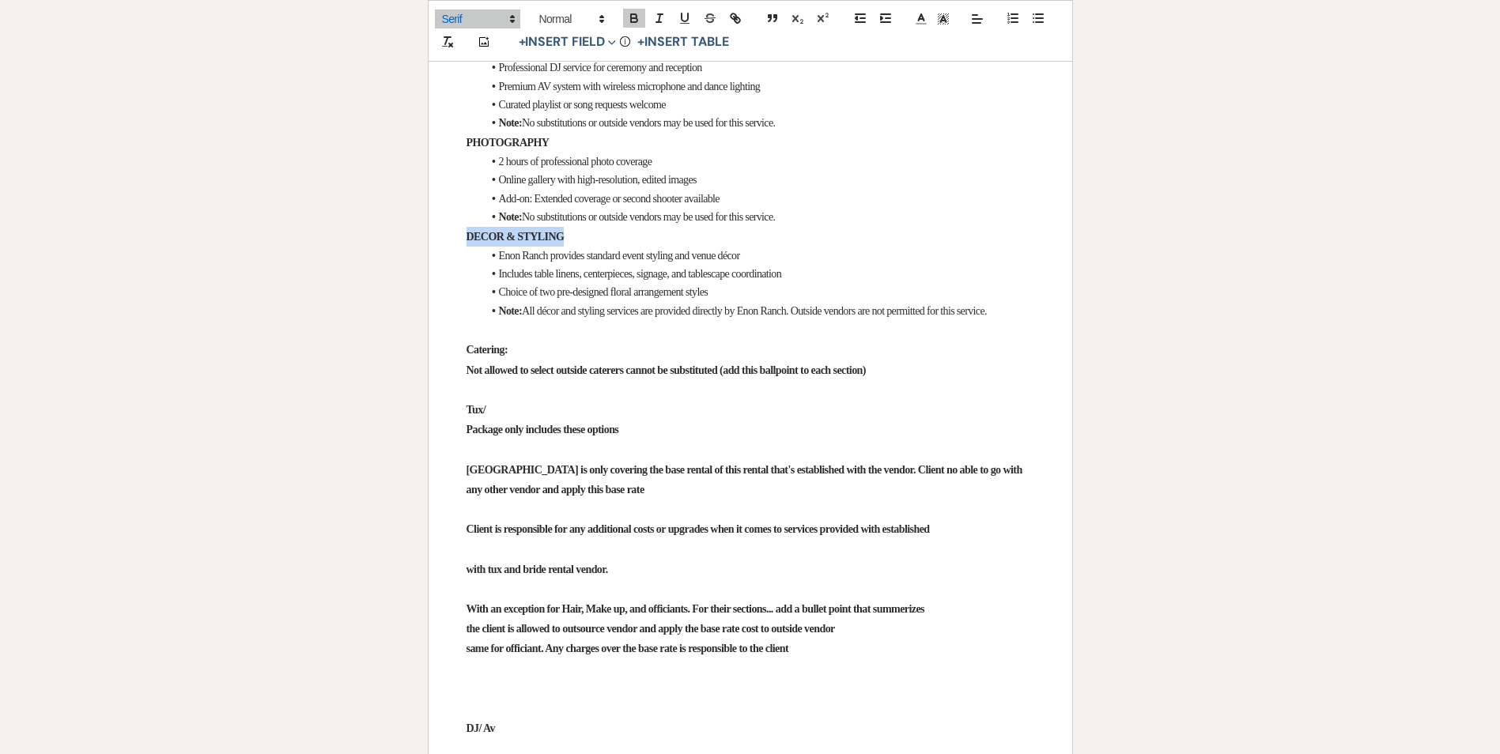
drag, startPoint x: 464, startPoint y: 583, endPoint x: 585, endPoint y: 584, distance: 121.0
click at [524, 262] on span "Enon Ranch provides standard event styling and venue décor" at bounding box center [619, 256] width 241 height 12
drag, startPoint x: 652, startPoint y: 618, endPoint x: 816, endPoint y: 615, distance: 164.5
click at [816, 283] on li "Includes table linens, centerpieces, signage, and tablescape coordination" at bounding box center [758, 274] width 552 height 18
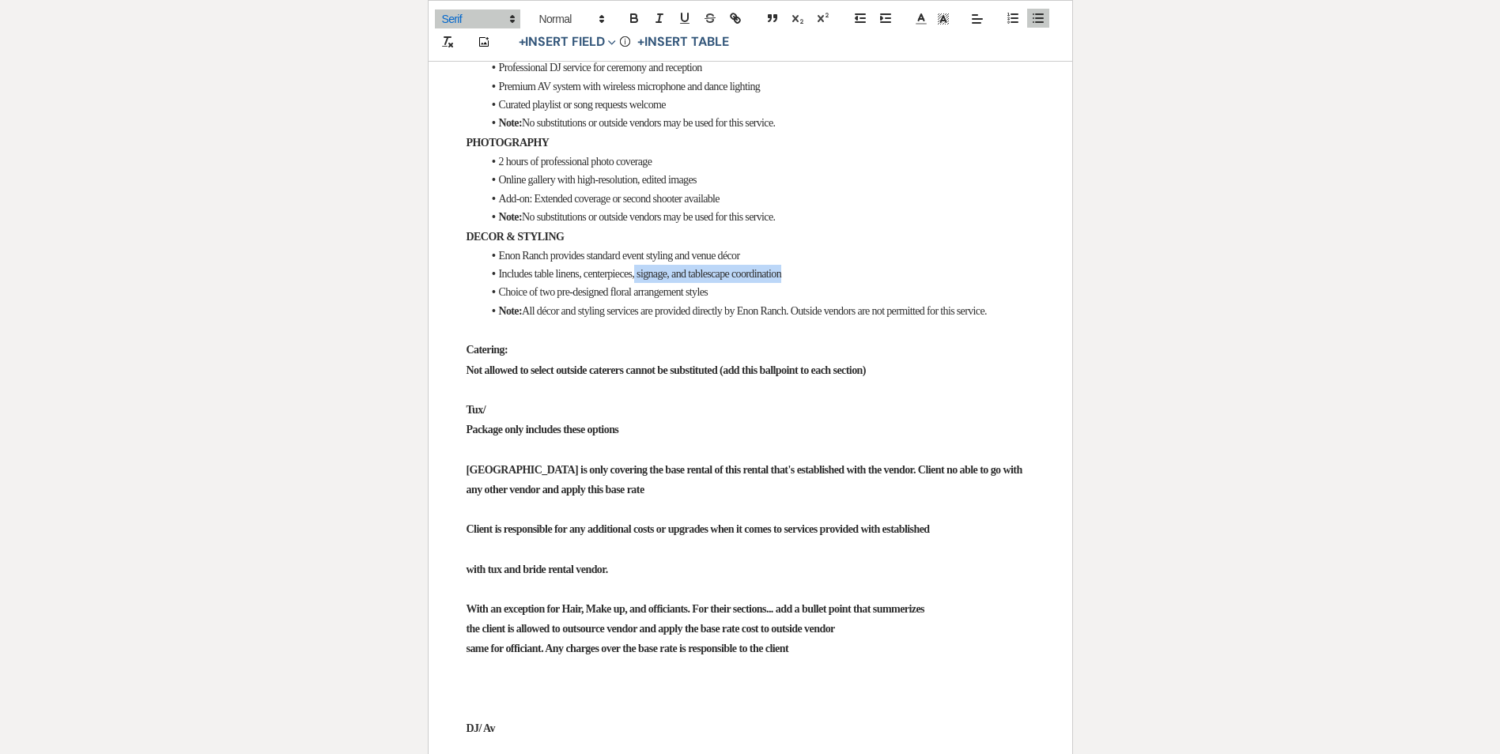
click at [695, 280] on span "Includes table linens, centerpieces, signage, and tablescape coordination" at bounding box center [640, 274] width 283 height 12
click at [687, 280] on span "Includes table linens, centerpieces, signage, and tablescape coordination" at bounding box center [640, 274] width 283 height 12
click at [694, 280] on span "Includes table linens, centerpieces, and tablescape coordination" at bounding box center [623, 274] width 248 height 12
click at [724, 283] on li "Includes table linens, centerpieces, and eventscape coordination" at bounding box center [758, 274] width 552 height 18
drag, startPoint x: 716, startPoint y: 618, endPoint x: 697, endPoint y: 617, distance: 19.8
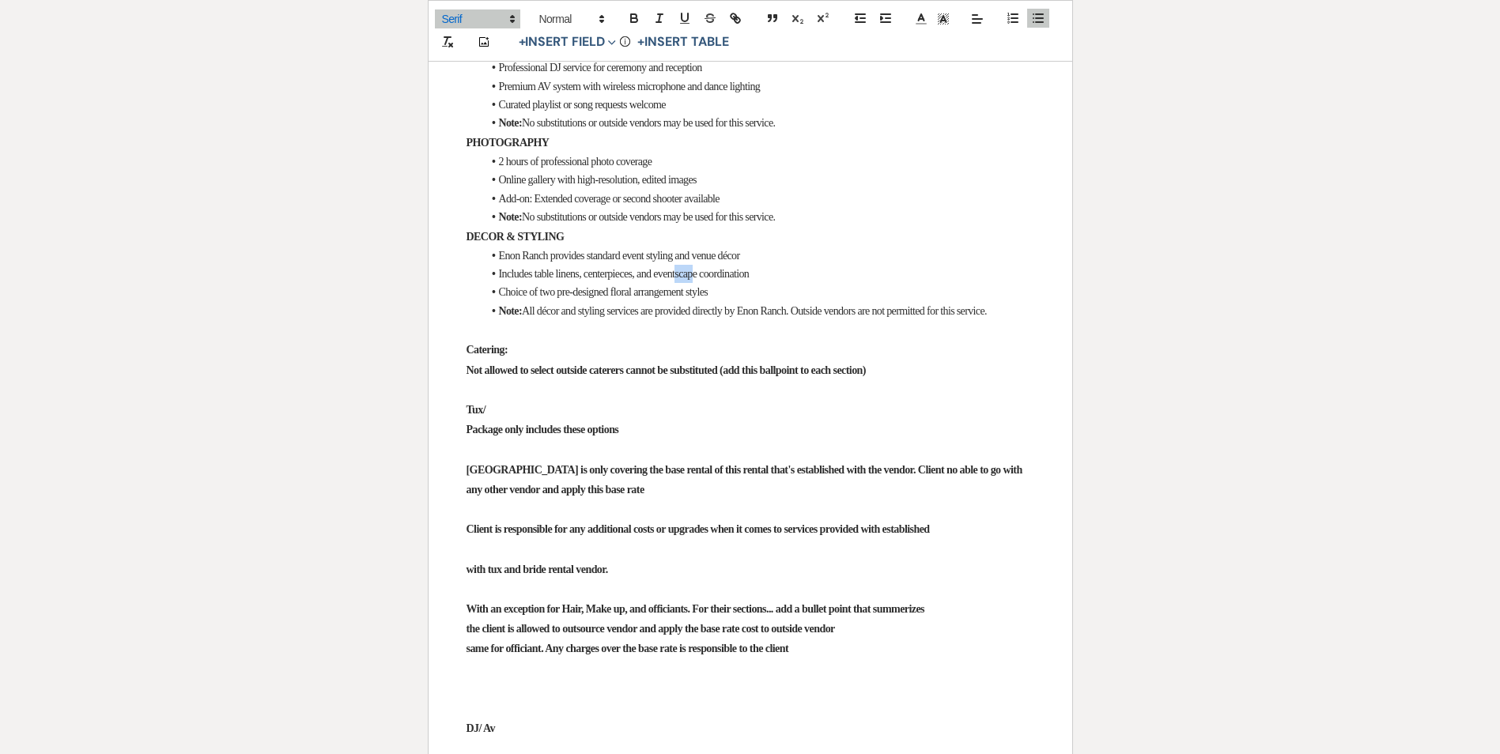
click at [697, 280] on span "Includes table linens, centerpieces, and eventscape coordination" at bounding box center [624, 274] width 251 height 12
click at [671, 280] on span "Includes table linens, centerpieces, and event space coordination" at bounding box center [625, 274] width 253 height 12
click at [595, 280] on span "Includes table linens, centerpieces, and other event space coordination" at bounding box center [636, 274] width 275 height 12
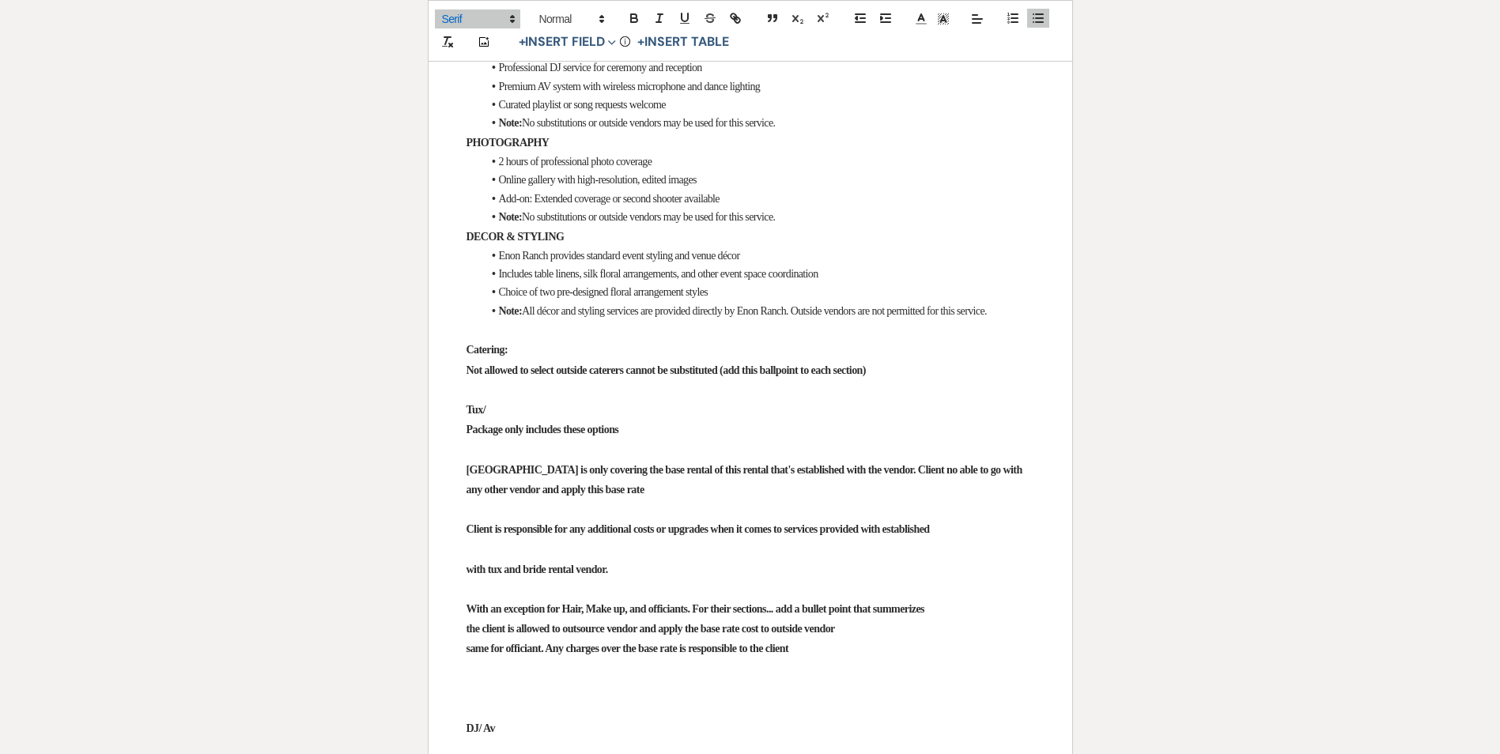
click at [819, 280] on span "Includes table linens, silk floral arrangements, and other event space coordina…" at bounding box center [658, 274] width 319 height 12
click at [861, 283] on li "Includes table linens, silk floral arrangements, and other event space coordina…" at bounding box center [758, 274] width 552 height 18
click at [739, 301] on li "Choice of two pre-designed floral arrangement styles" at bounding box center [758, 292] width 552 height 18
click at [544, 320] on li "Note: All décor and styling services are provided directly by Enon Ranch. Outsi…" at bounding box center [758, 311] width 552 height 18
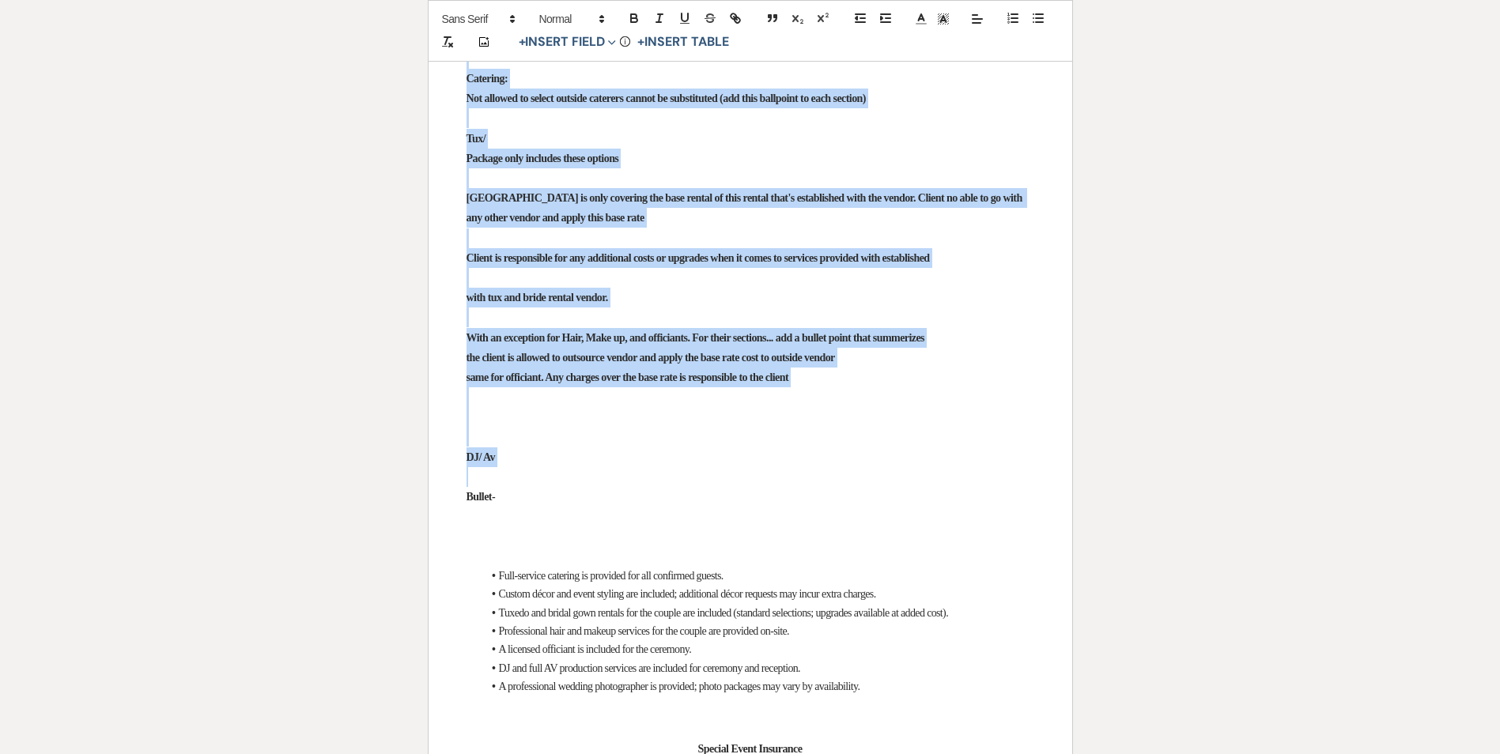
scroll to position [7034, 0]
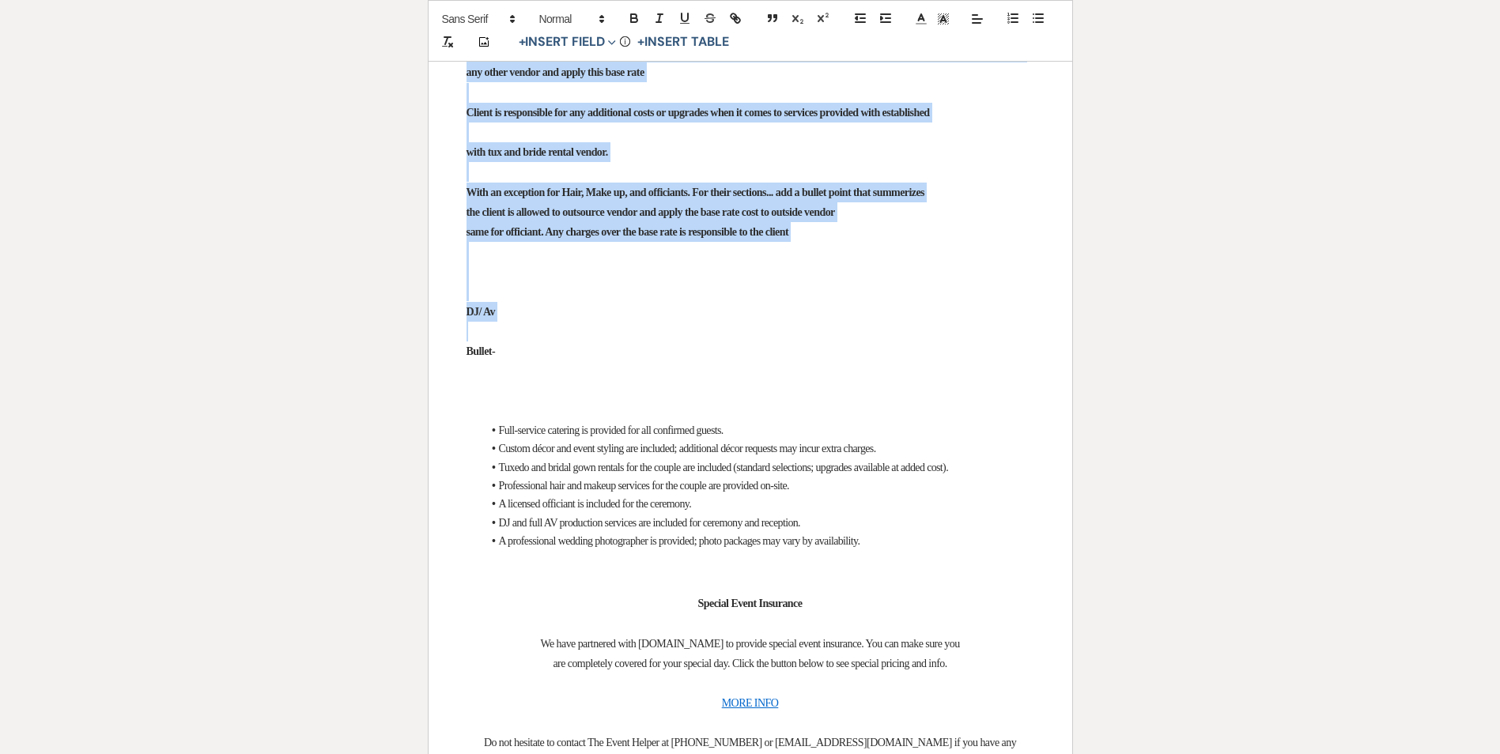
drag, startPoint x: 466, startPoint y: 692, endPoint x: 1015, endPoint y: 232, distance: 716.9
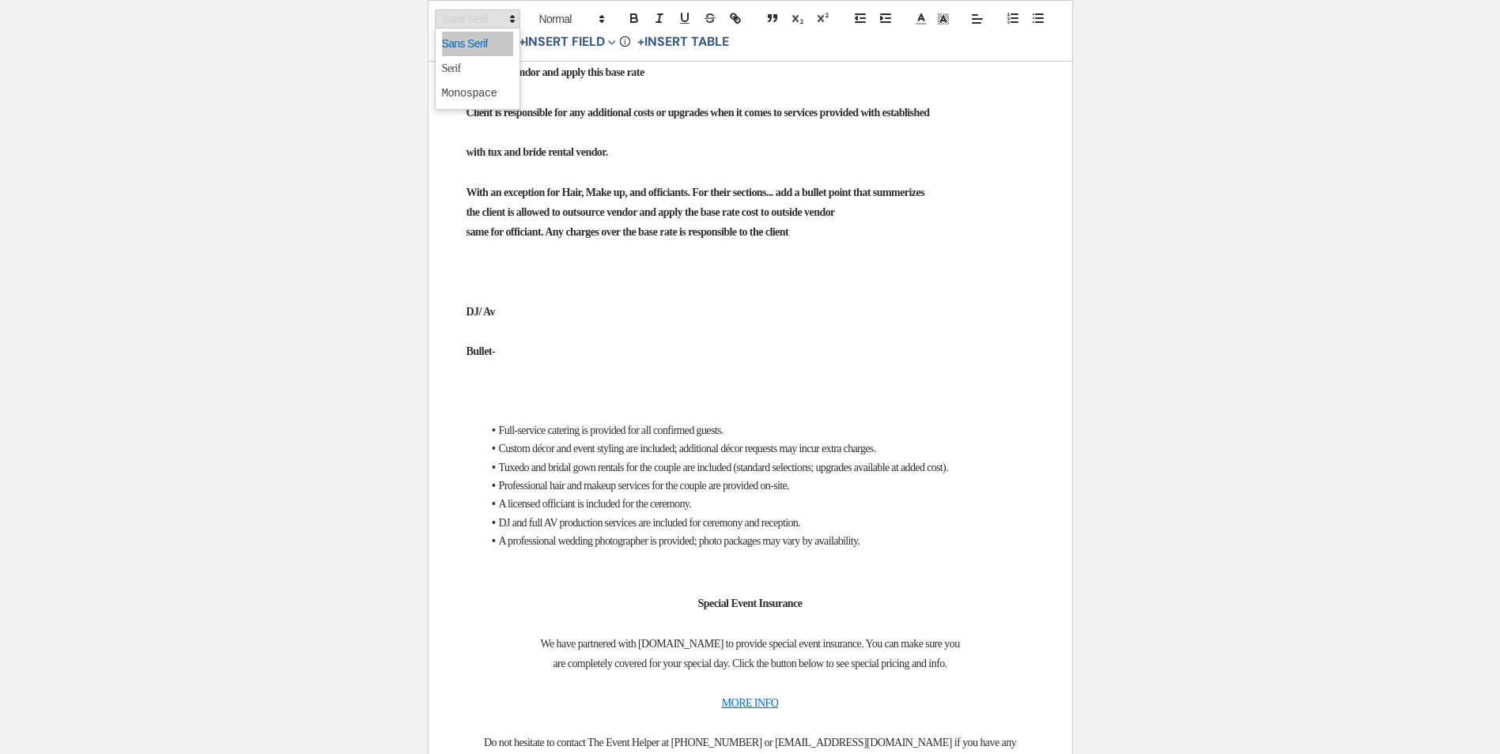
click at [462, 13] on span at bounding box center [477, 18] width 85 height 19
click at [452, 78] on span at bounding box center [477, 68] width 71 height 25
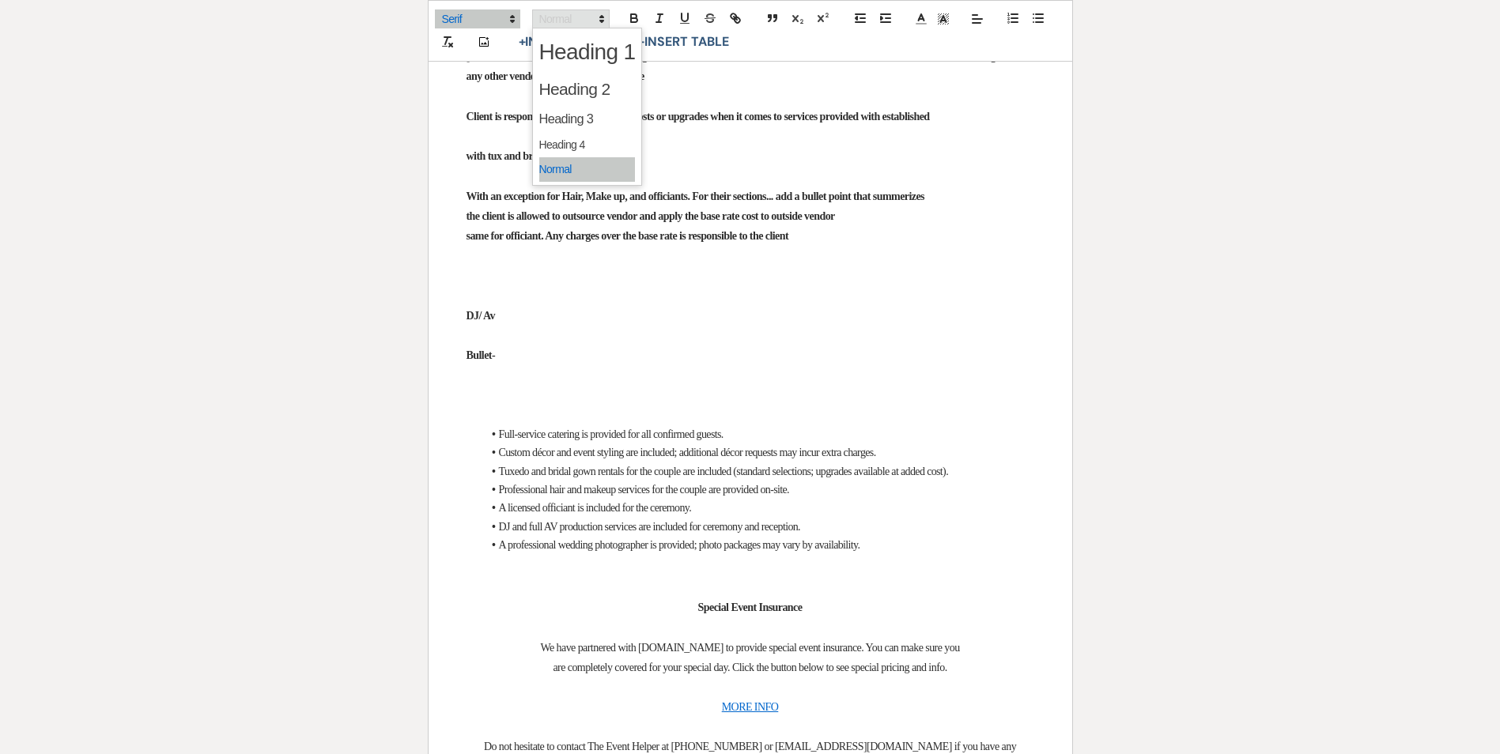
click at [574, 16] on span at bounding box center [571, 18] width 78 height 19
click at [552, 166] on span at bounding box center [587, 169] width 96 height 25
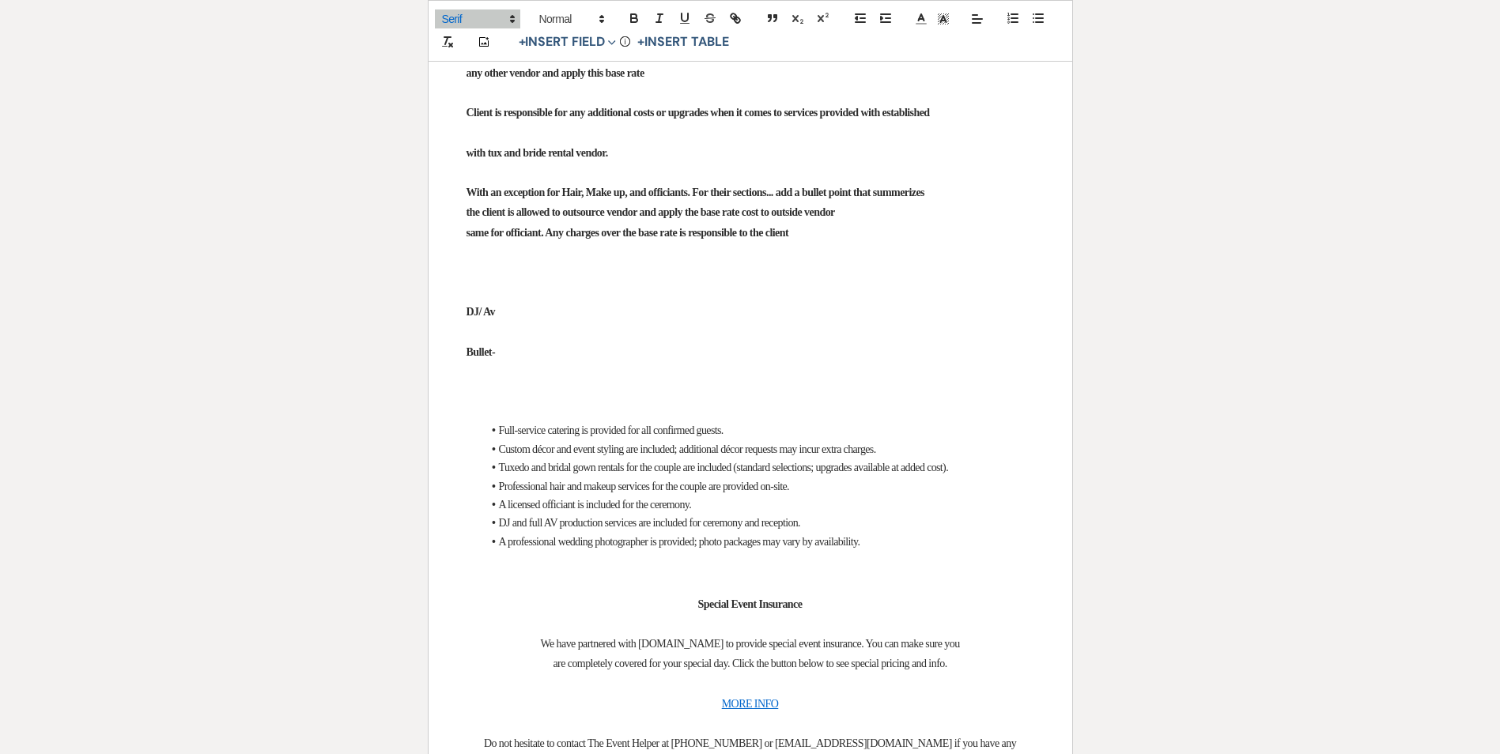
drag, startPoint x: 595, startPoint y: 164, endPoint x: 661, endPoint y: 164, distance: 65.6
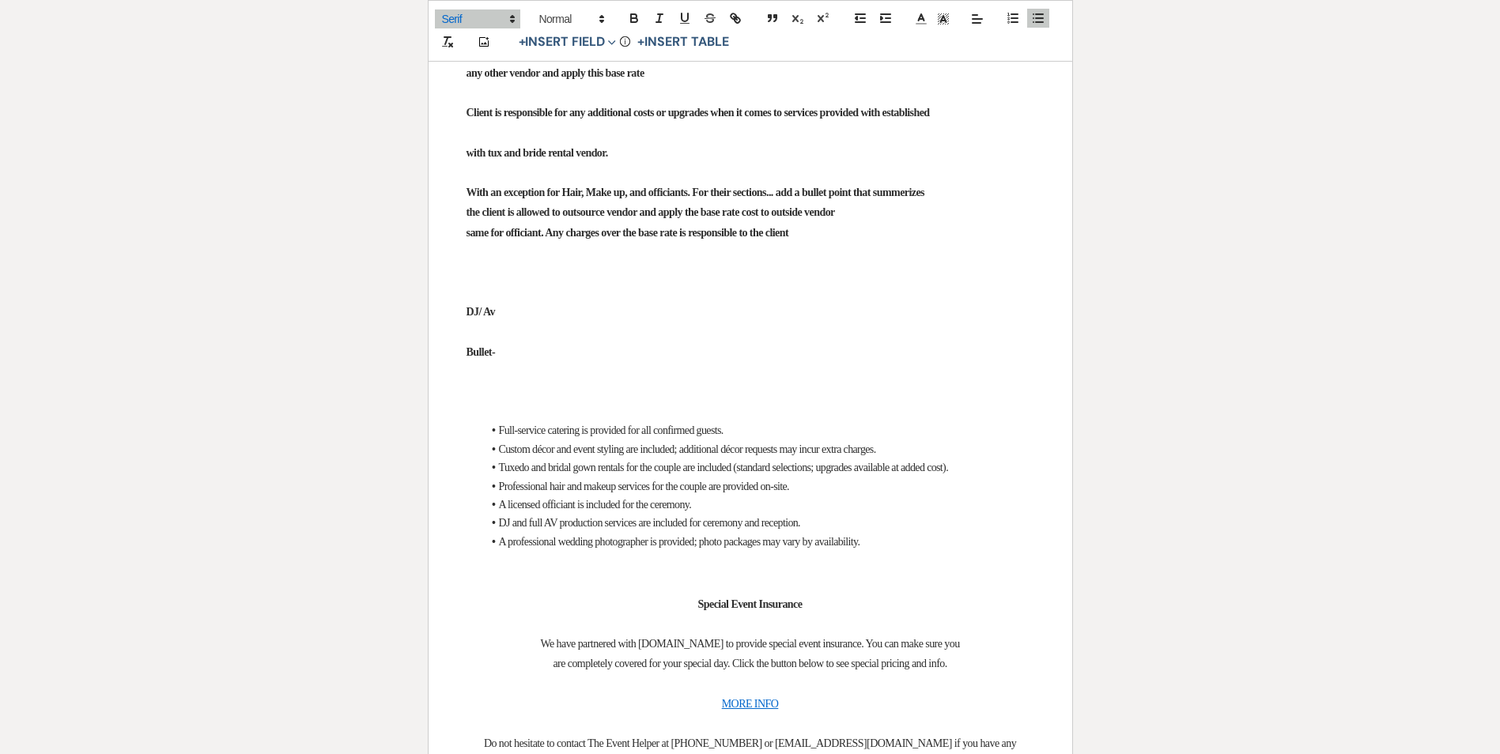
drag, startPoint x: 764, startPoint y: 162, endPoint x: 815, endPoint y: 161, distance: 50.6
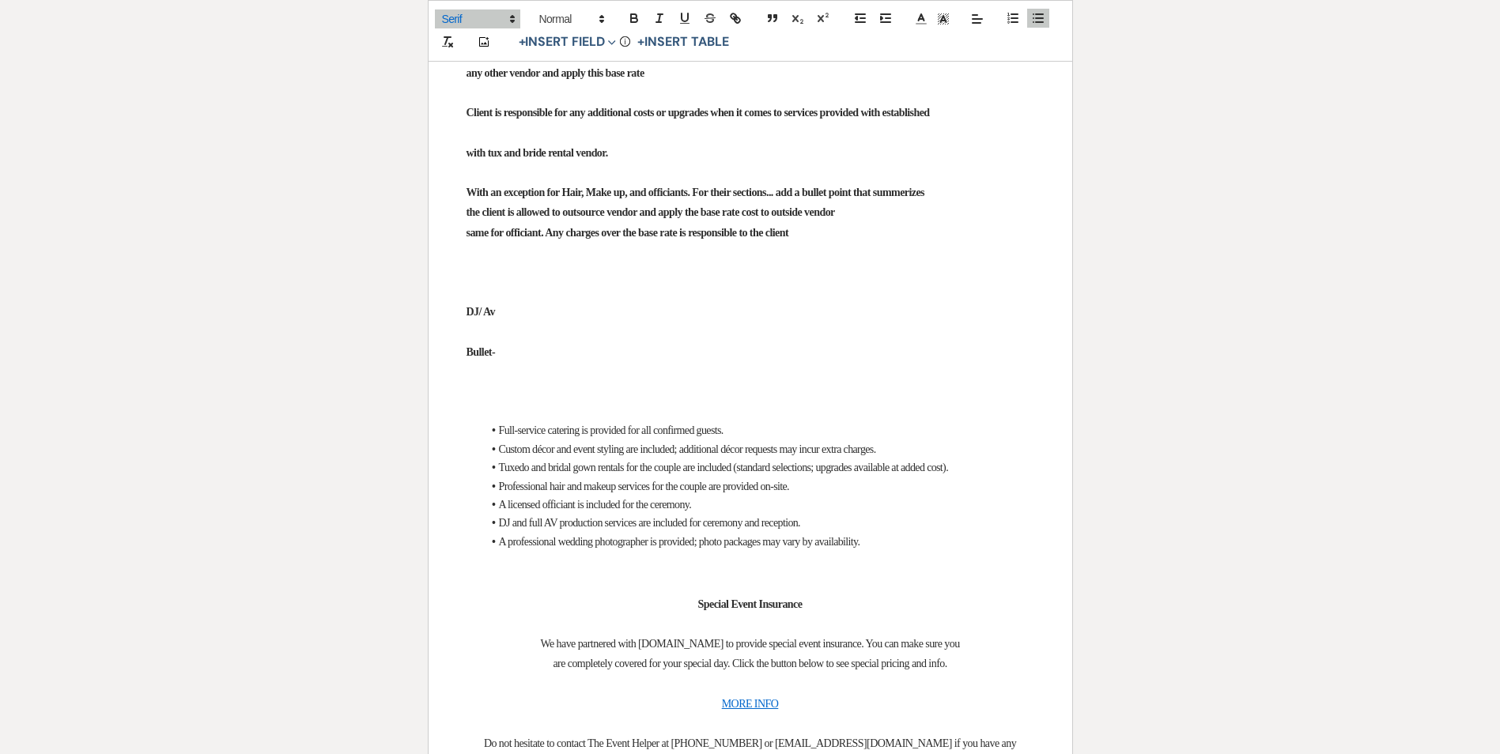
drag, startPoint x: 665, startPoint y: 178, endPoint x: 501, endPoint y: 178, distance: 164.5
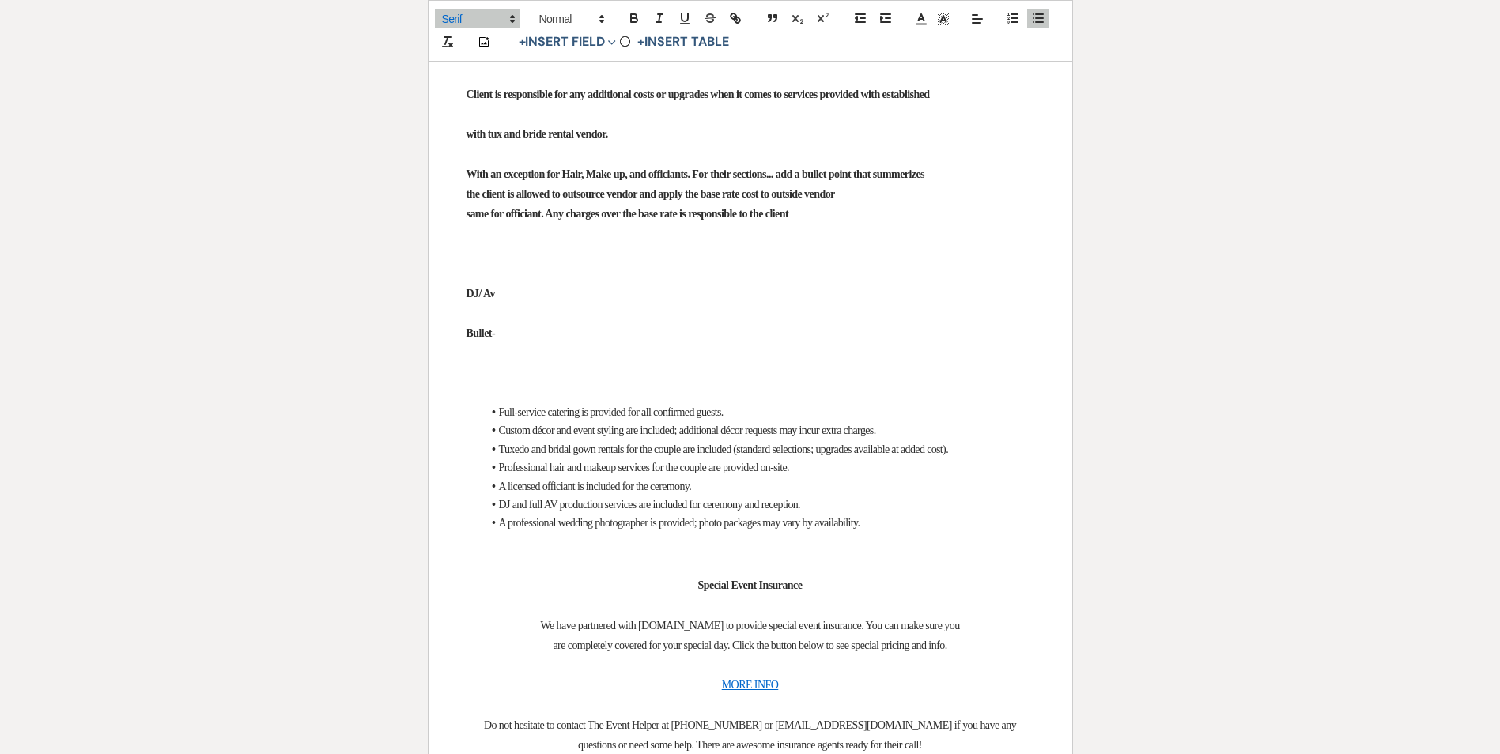
drag, startPoint x: 512, startPoint y: 216, endPoint x: 541, endPoint y: 210, distance: 29.9
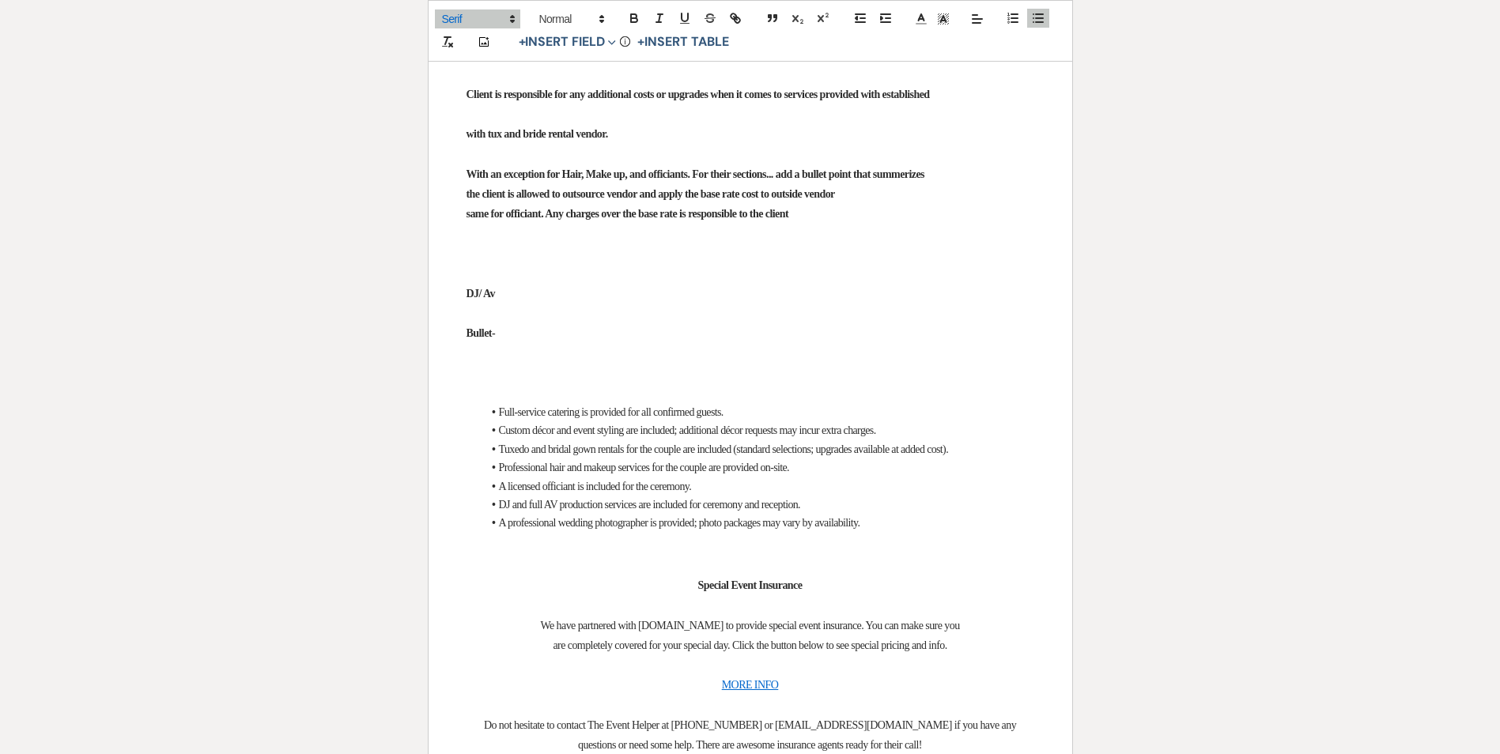
scroll to position [6955, 0]
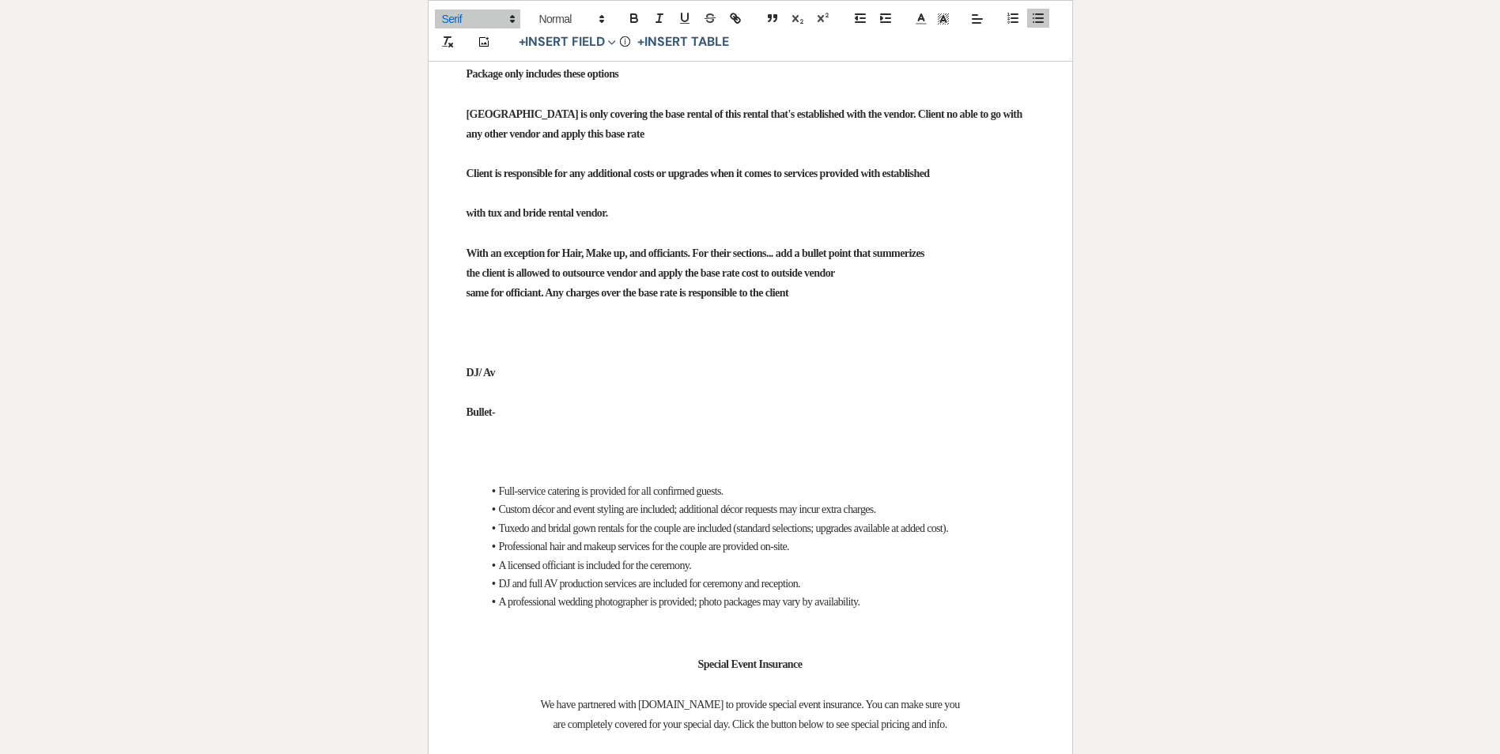
drag, startPoint x: 537, startPoint y: 293, endPoint x: 554, endPoint y: 288, distance: 18.3
drag, startPoint x: 514, startPoint y: 247, endPoint x: 727, endPoint y: 240, distance: 212.8
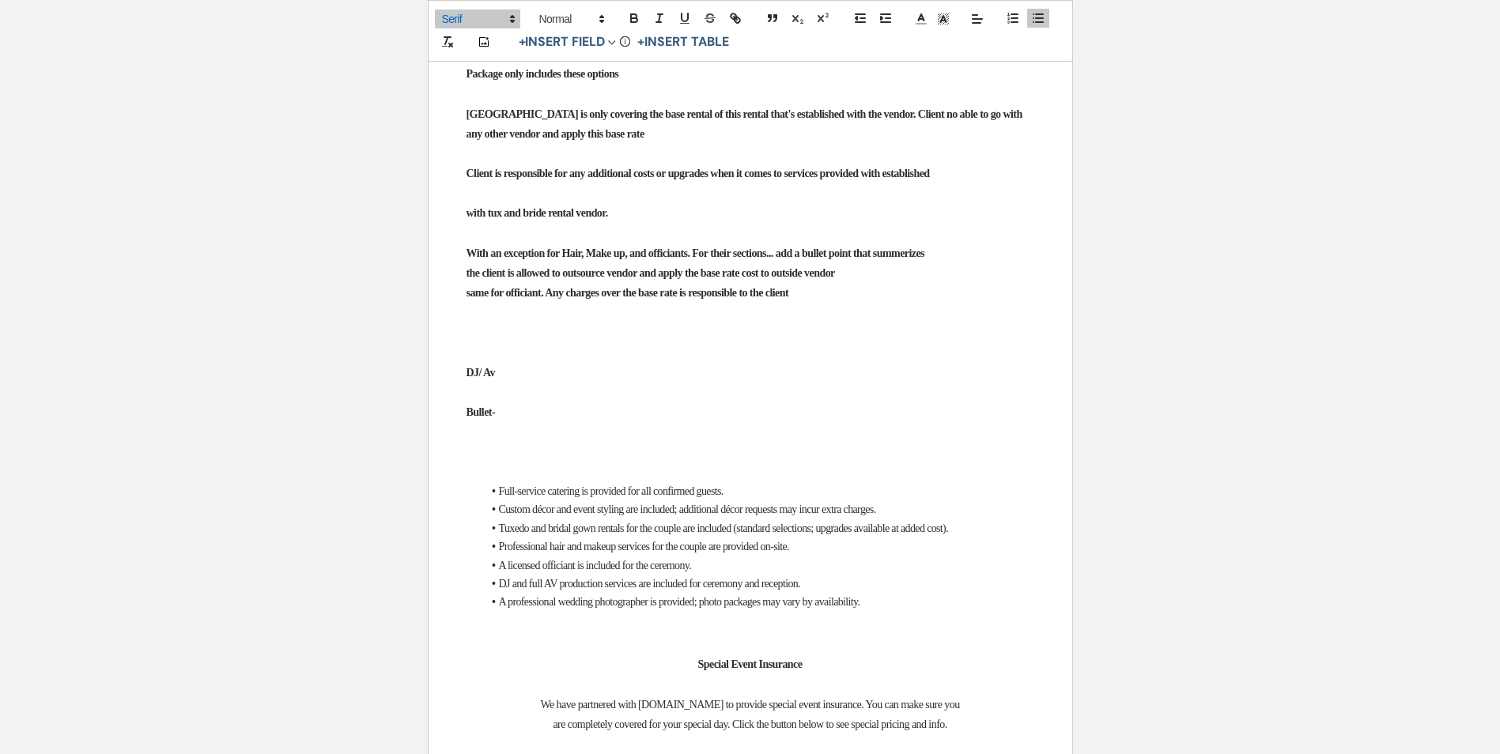
drag, startPoint x: 539, startPoint y: 277, endPoint x: 805, endPoint y: 281, distance: 265.7
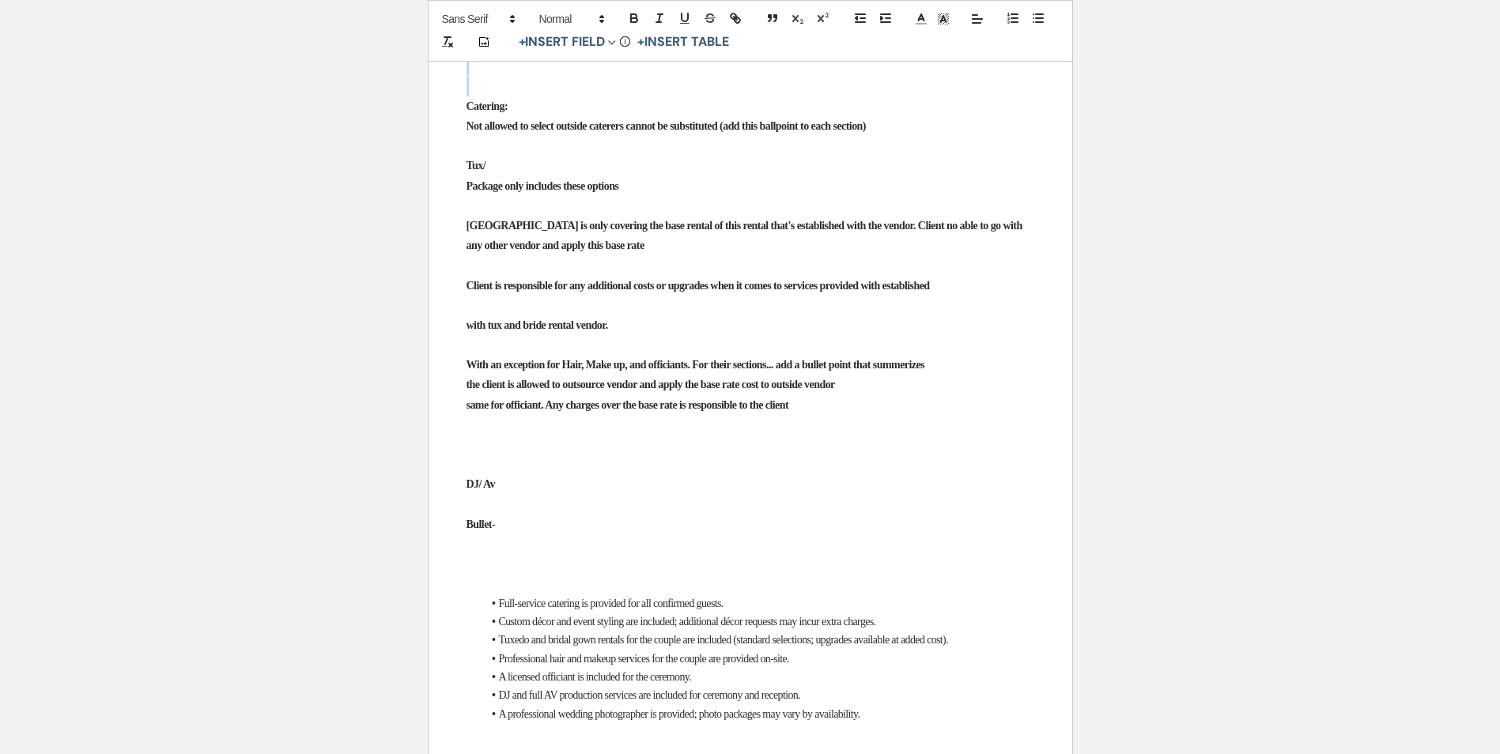
drag, startPoint x: 463, startPoint y: 330, endPoint x: 923, endPoint y: 461, distance: 477.9
click at [490, 12] on span at bounding box center [477, 18] width 85 height 19
click at [478, 60] on span at bounding box center [477, 68] width 71 height 25
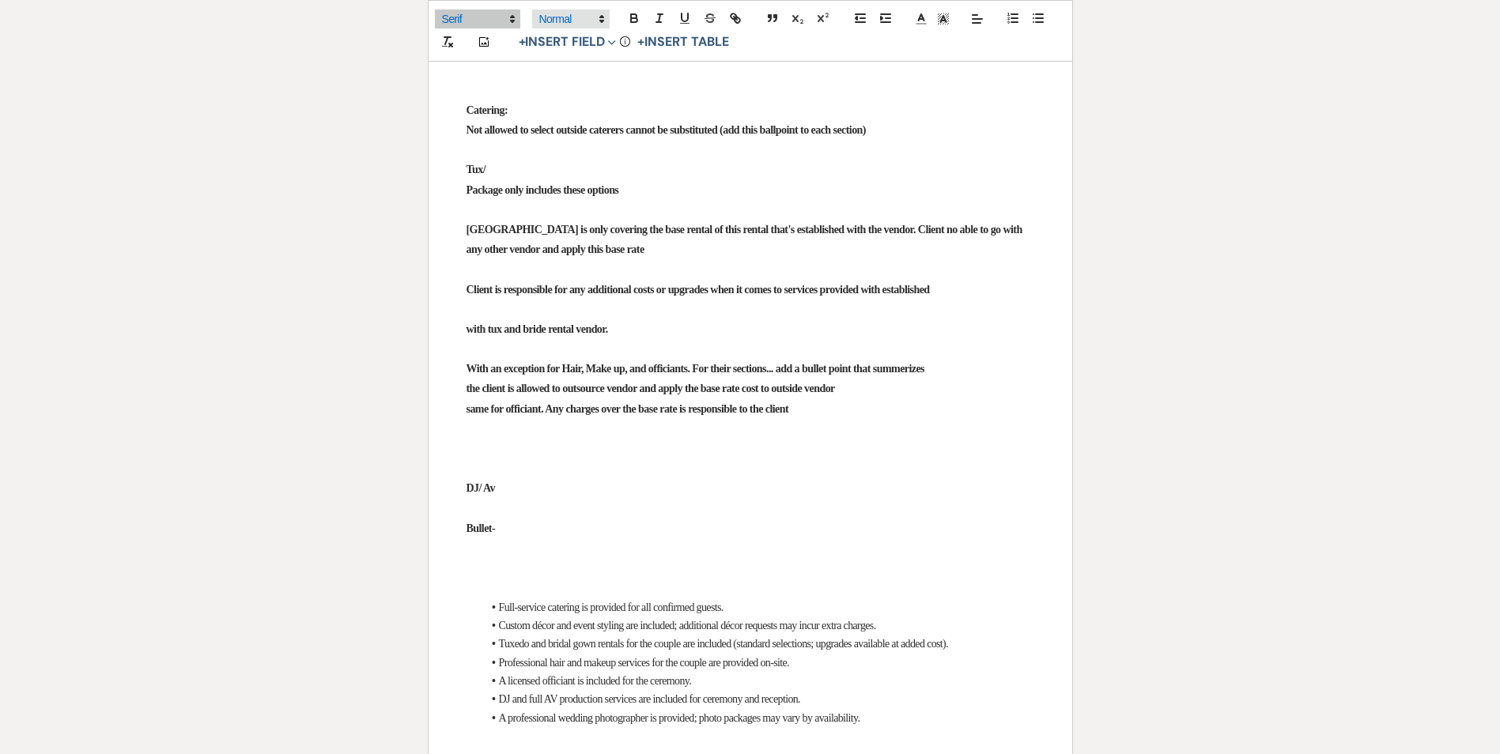
click at [558, 20] on span at bounding box center [571, 18] width 78 height 19
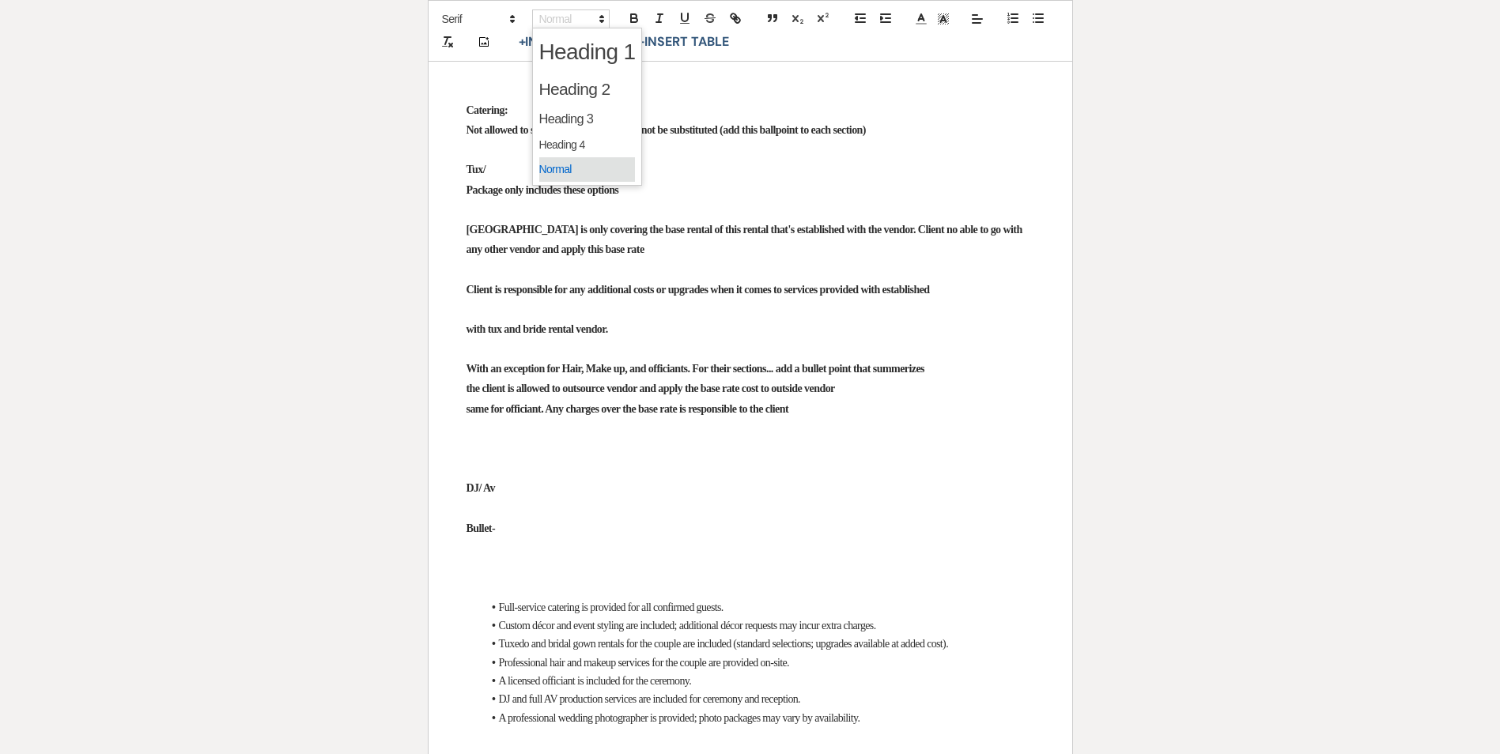
click at [556, 161] on span at bounding box center [587, 169] width 96 height 25
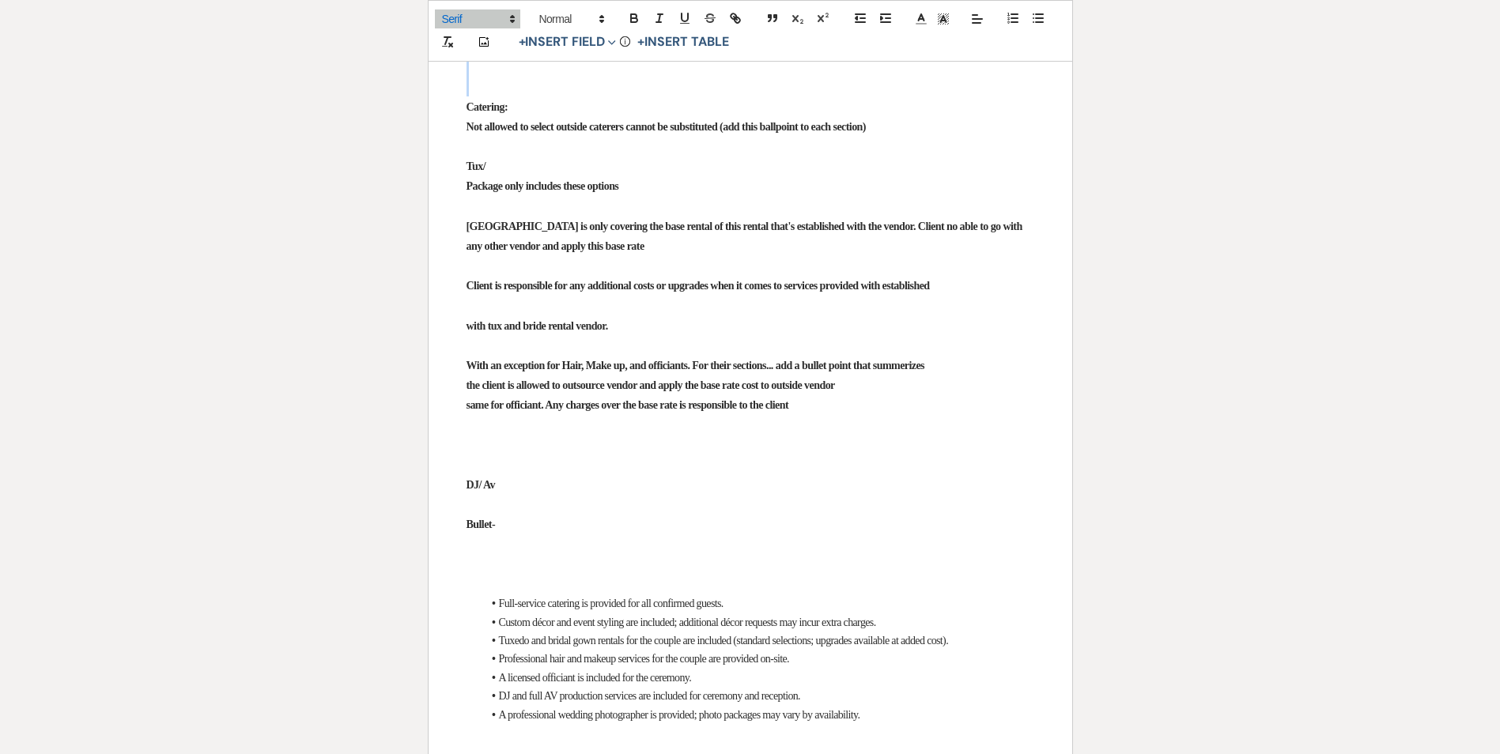
click at [497, 77] on p at bounding box center [751, 67] width 568 height 20
drag, startPoint x: 603, startPoint y: 364, endPoint x: 492, endPoint y: 364, distance: 111.5
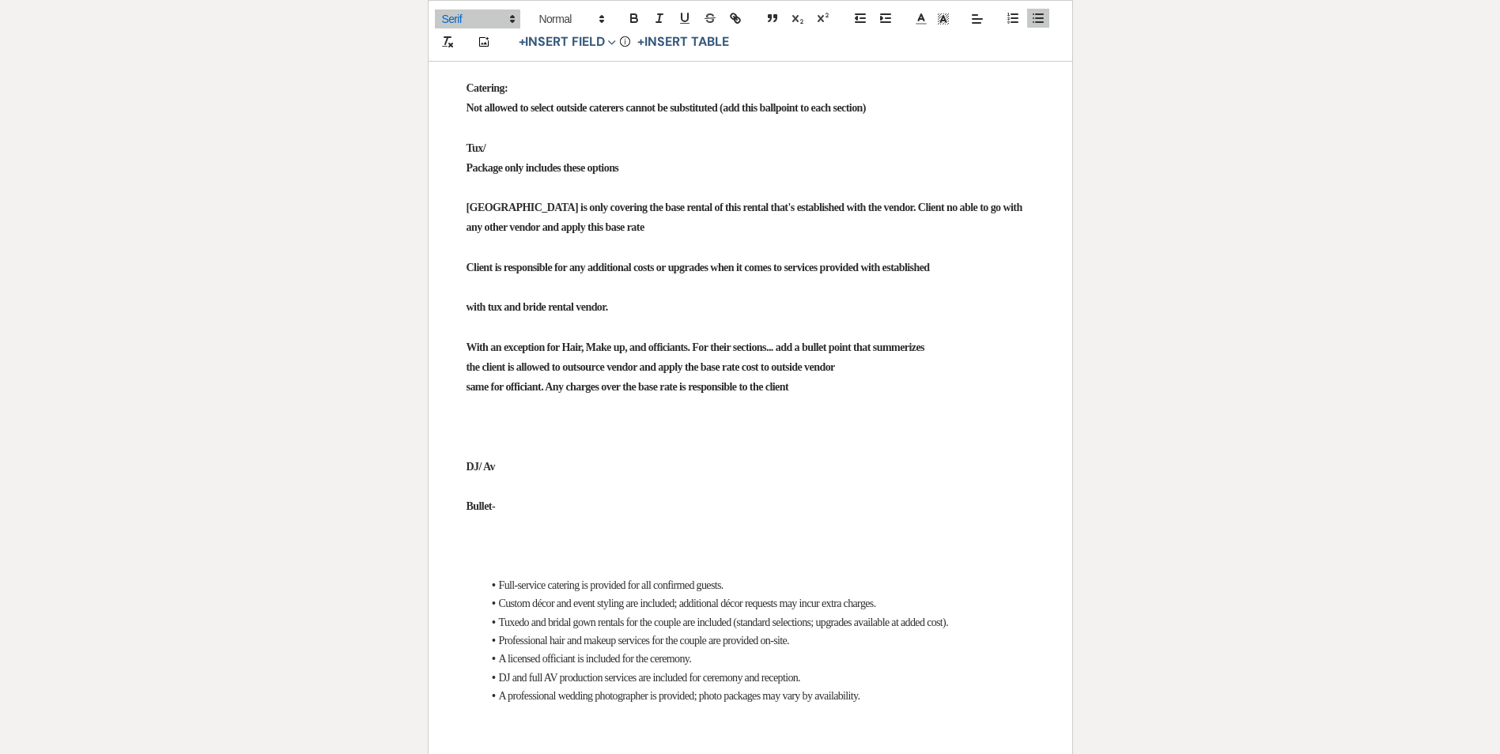
drag, startPoint x: 550, startPoint y: 370, endPoint x: 598, endPoint y: 365, distance: 48.6
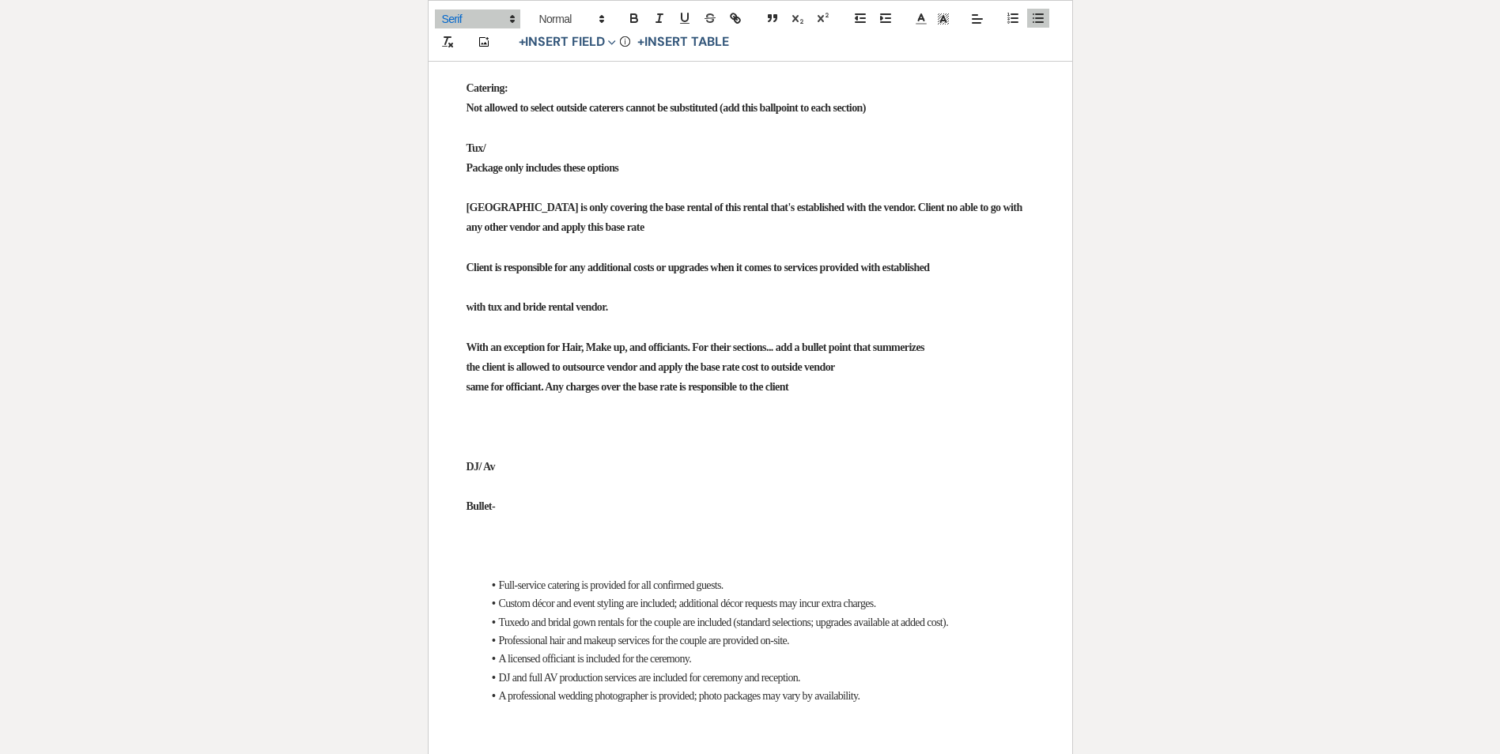
click at [911, 39] on li "Note: [GEOGRAPHIC_DATA] covers the base rate for hair and makeup. Clients are a…" at bounding box center [758, 20] width 552 height 37
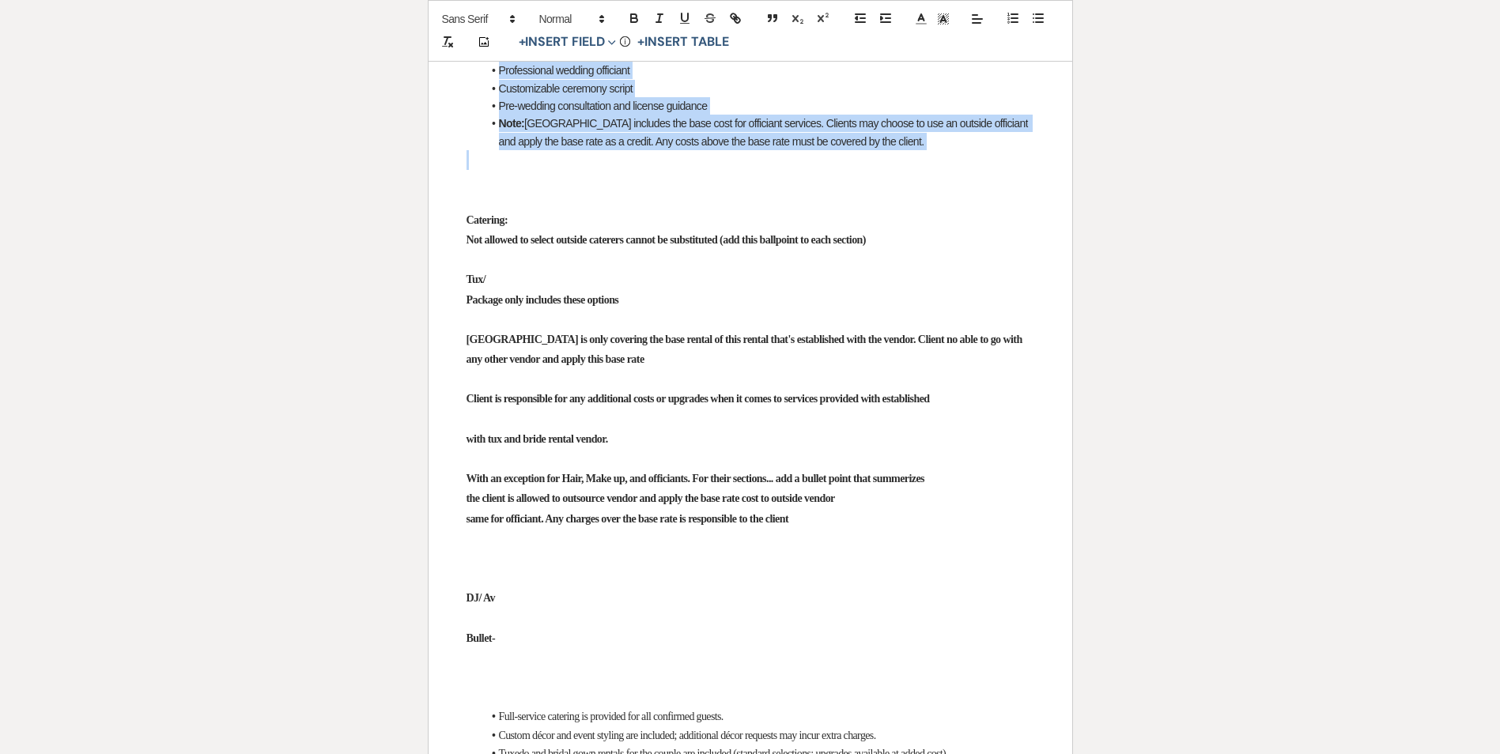
drag, startPoint x: 464, startPoint y: 425, endPoint x: 720, endPoint y: 539, distance: 279.4
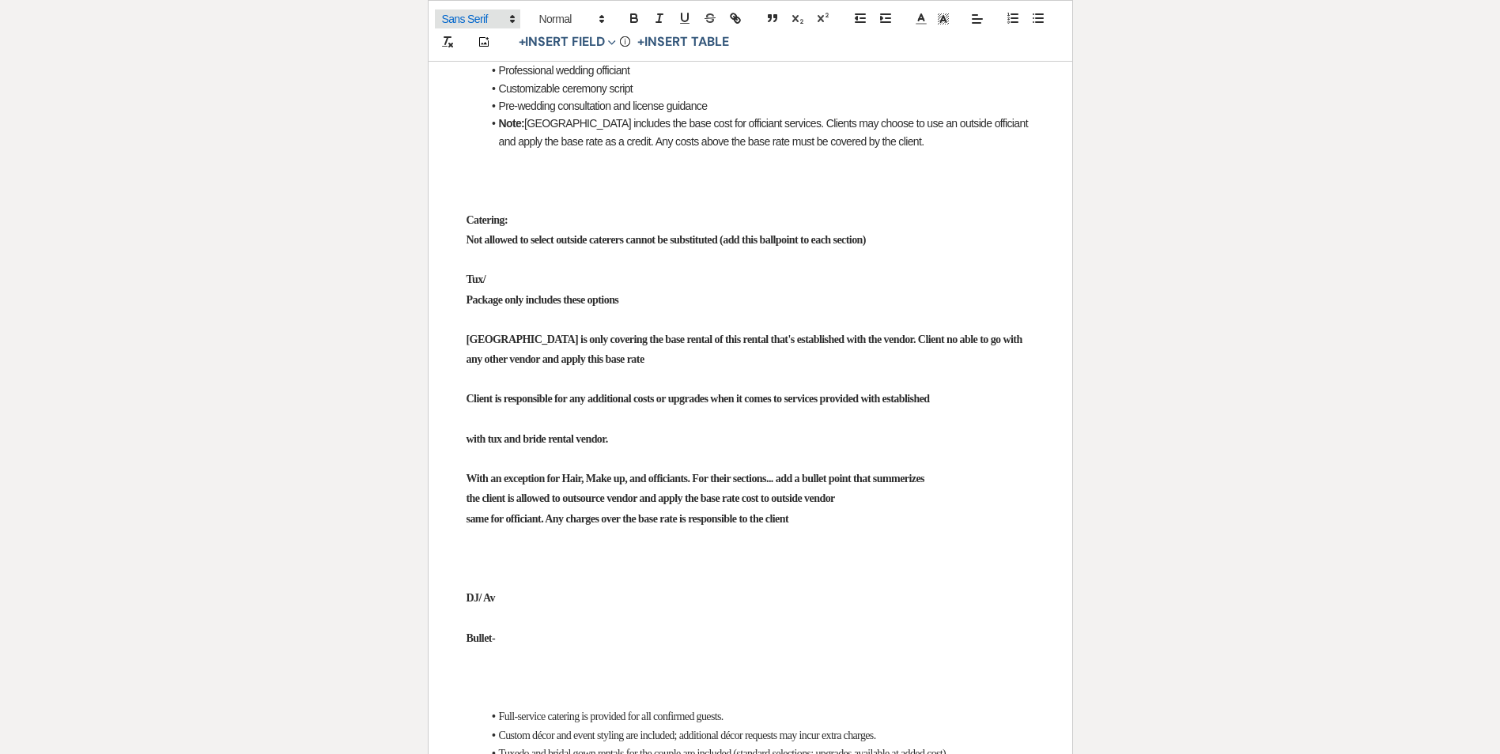
click at [488, 15] on span at bounding box center [477, 18] width 85 height 19
click at [478, 69] on span at bounding box center [477, 68] width 71 height 25
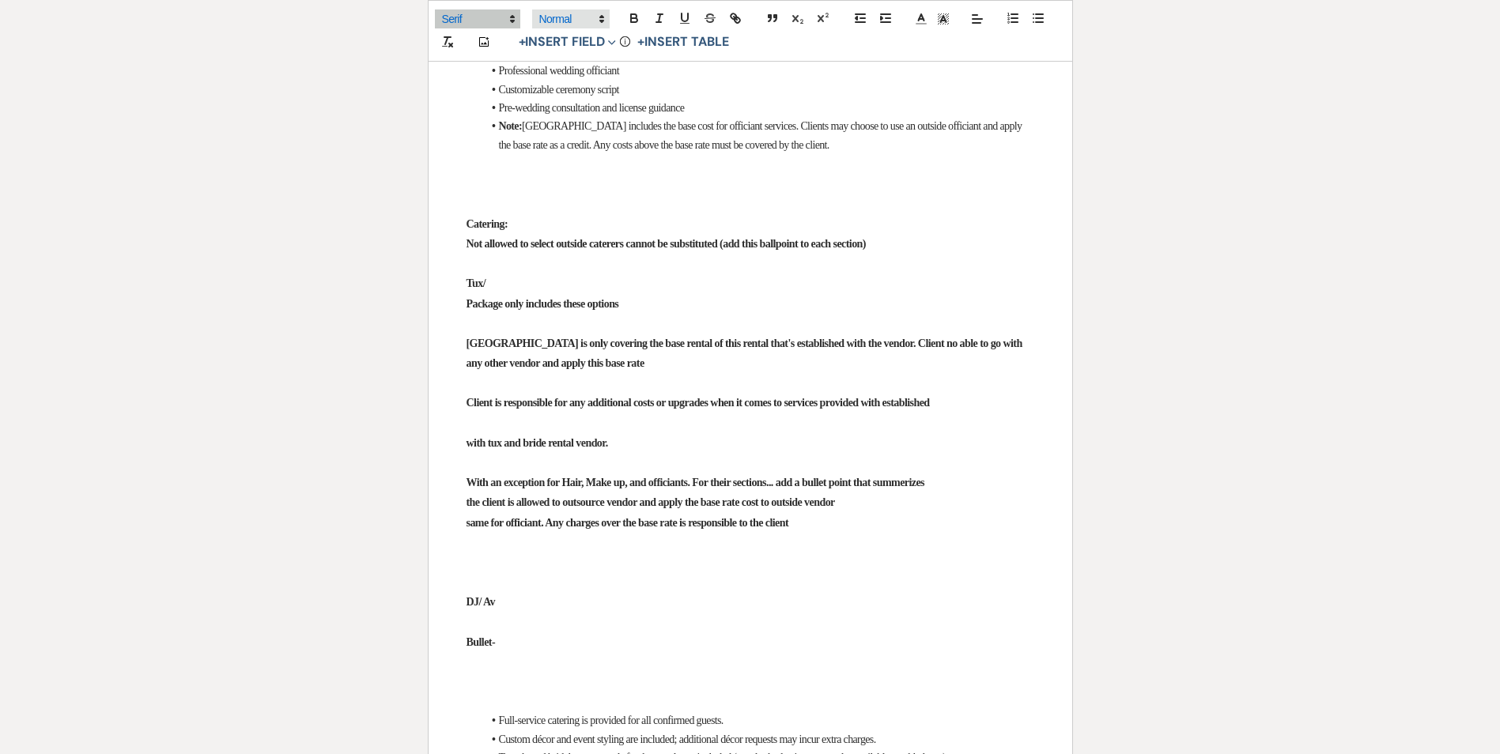
click at [557, 21] on span at bounding box center [571, 18] width 78 height 19
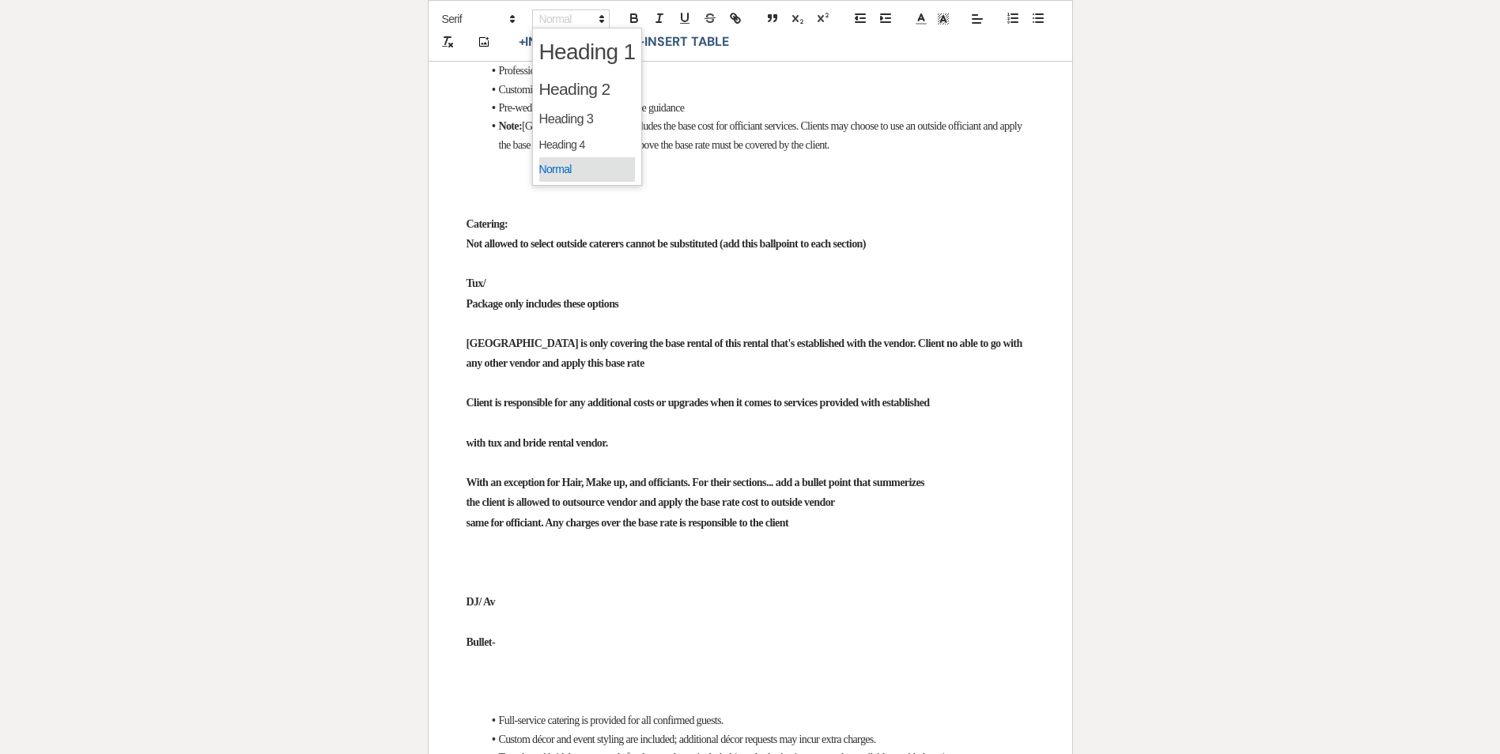
click at [559, 170] on span at bounding box center [587, 169] width 96 height 25
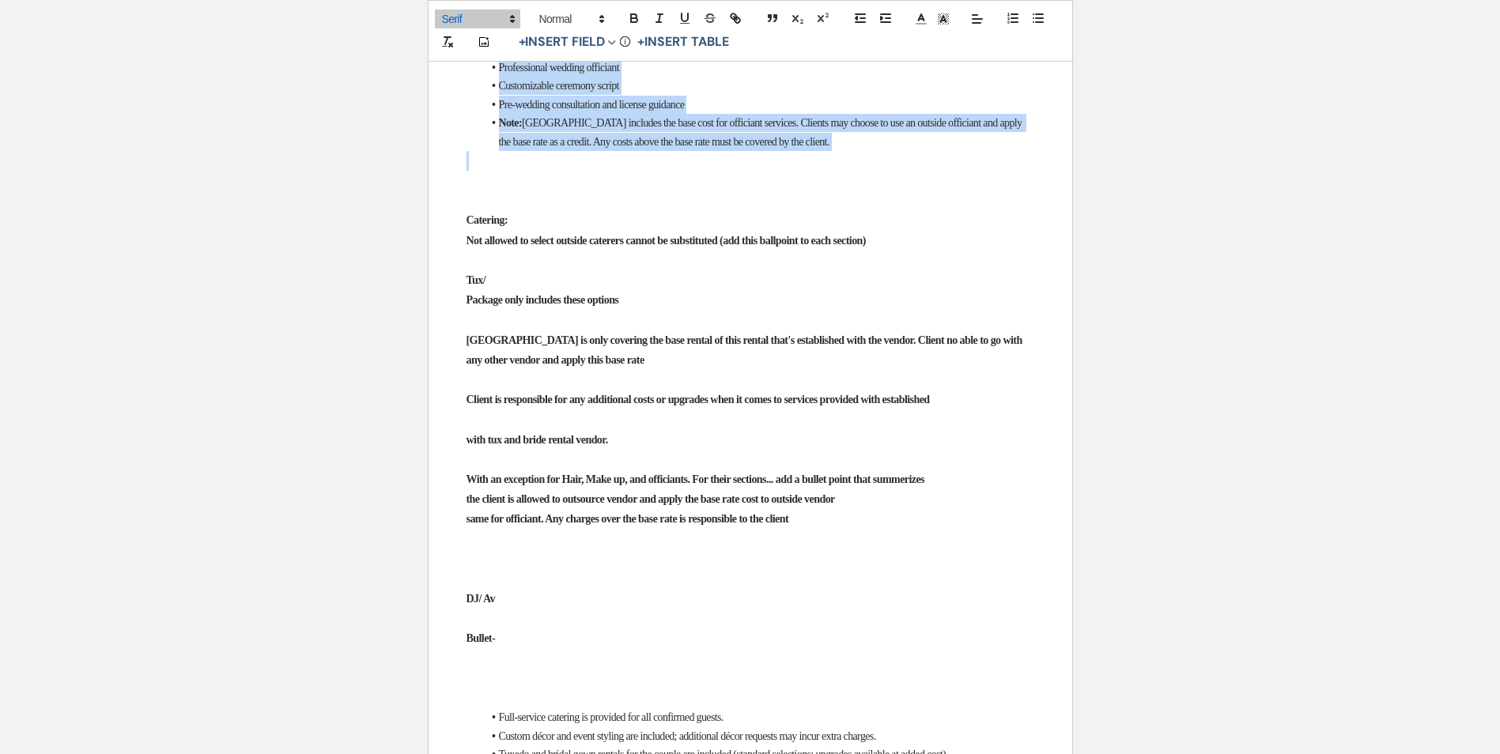
click at [565, 147] on span "[GEOGRAPHIC_DATA] includes the base cost for officiant services. Clients may ch…" at bounding box center [762, 132] width 526 height 30
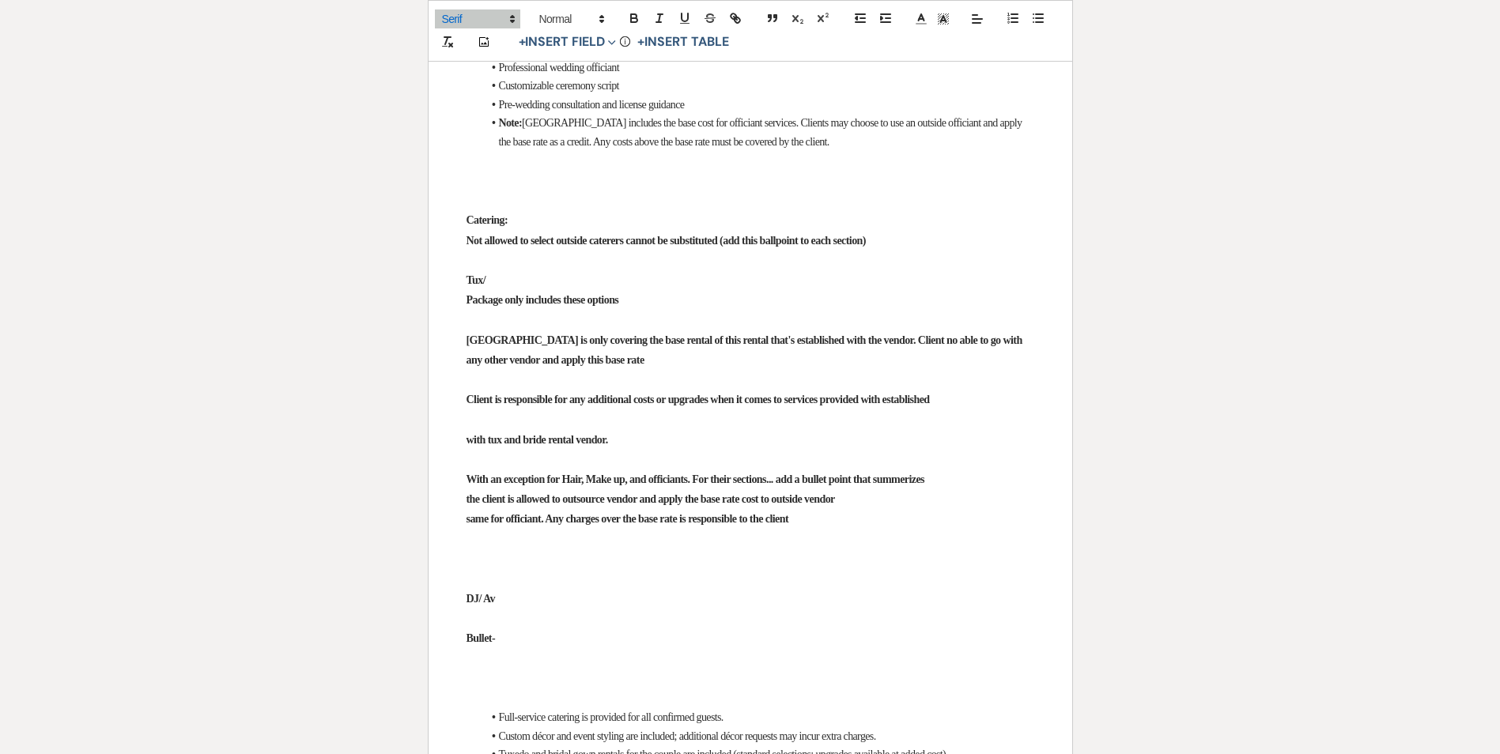
click at [543, 191] on p at bounding box center [751, 181] width 568 height 20
click at [557, 151] on li "Note: [GEOGRAPHIC_DATA] includes the base cost for officiant services. Clients …" at bounding box center [758, 132] width 552 height 37
click at [536, 147] on span "[GEOGRAPHIC_DATA] includes the base cost for officiant services. Clients may ch…" at bounding box center [762, 132] width 526 height 30
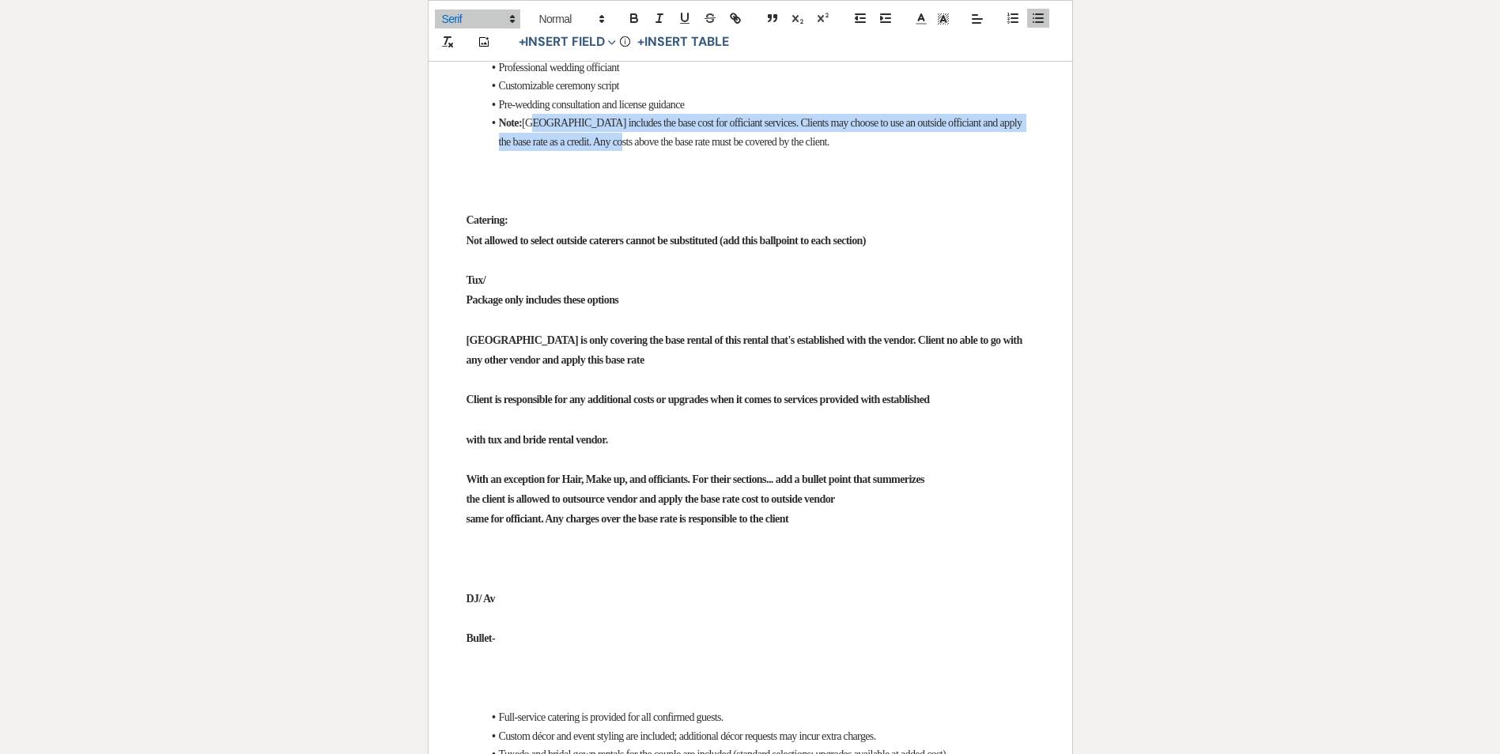
drag, startPoint x: 536, startPoint y: 497, endPoint x: 660, endPoint y: 507, distance: 124.5
click at [658, 147] on span "[GEOGRAPHIC_DATA] includes the base cost for officiant services. Clients may ch…" at bounding box center [762, 132] width 526 height 30
click at [730, 171] on p at bounding box center [751, 161] width 568 height 20
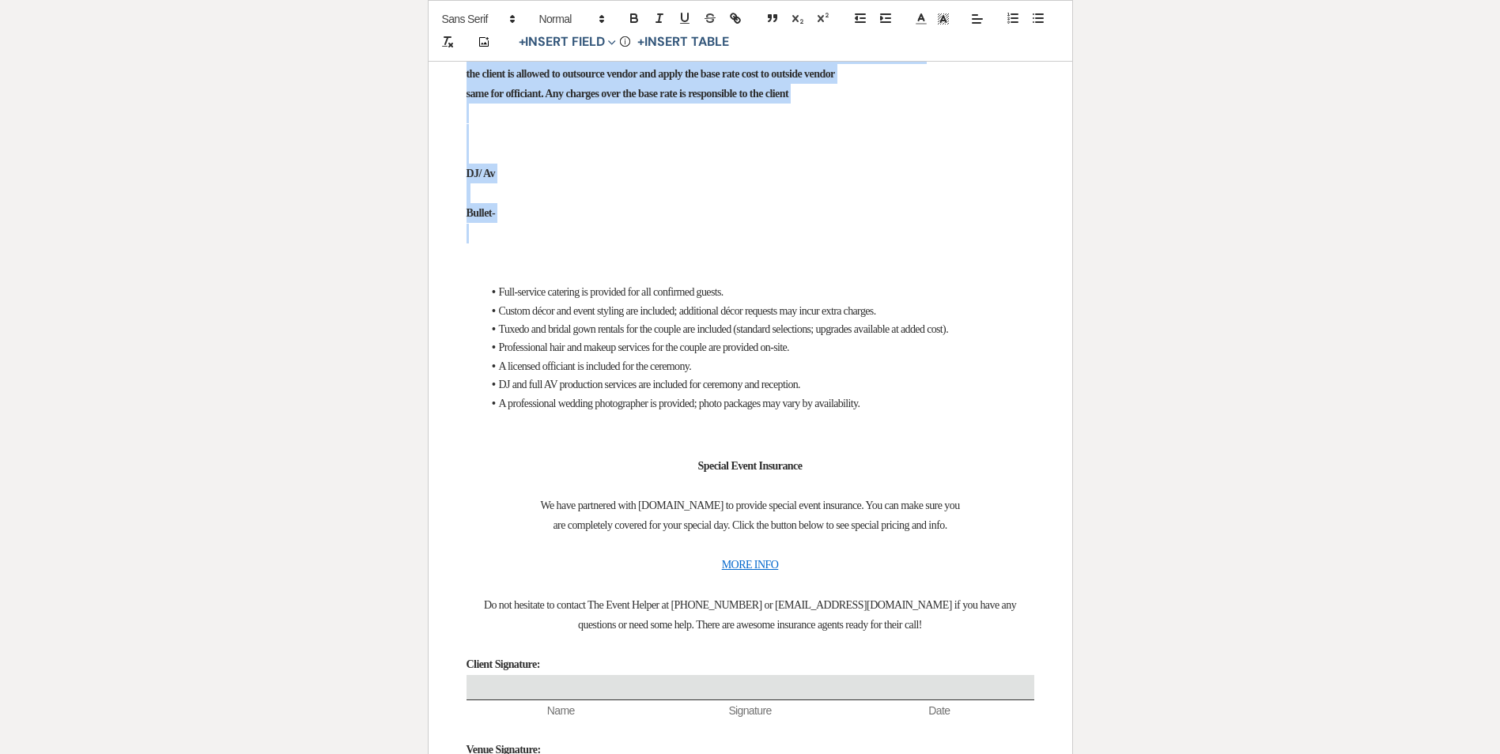
scroll to position [7429, 0]
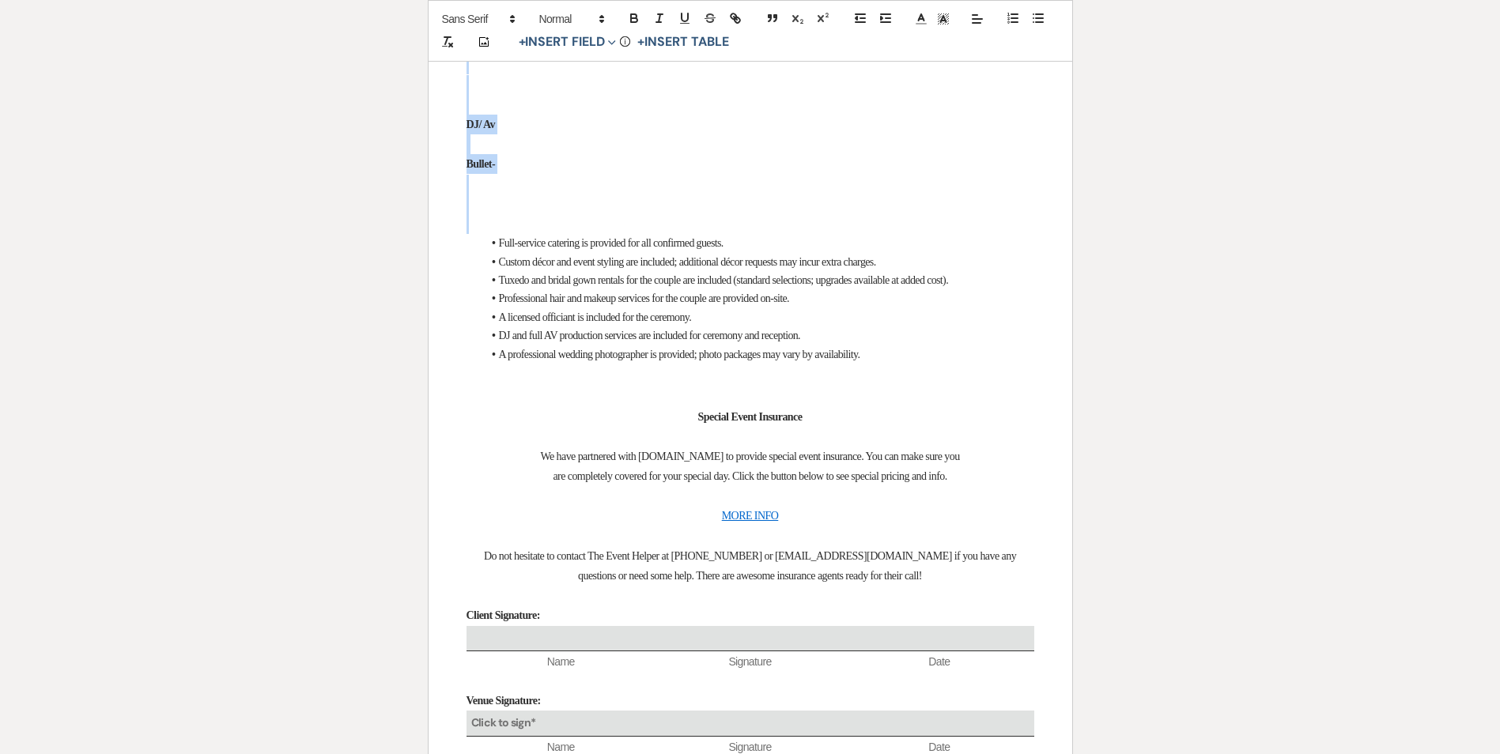
drag, startPoint x: 448, startPoint y: 581, endPoint x: 569, endPoint y: 621, distance: 128.0
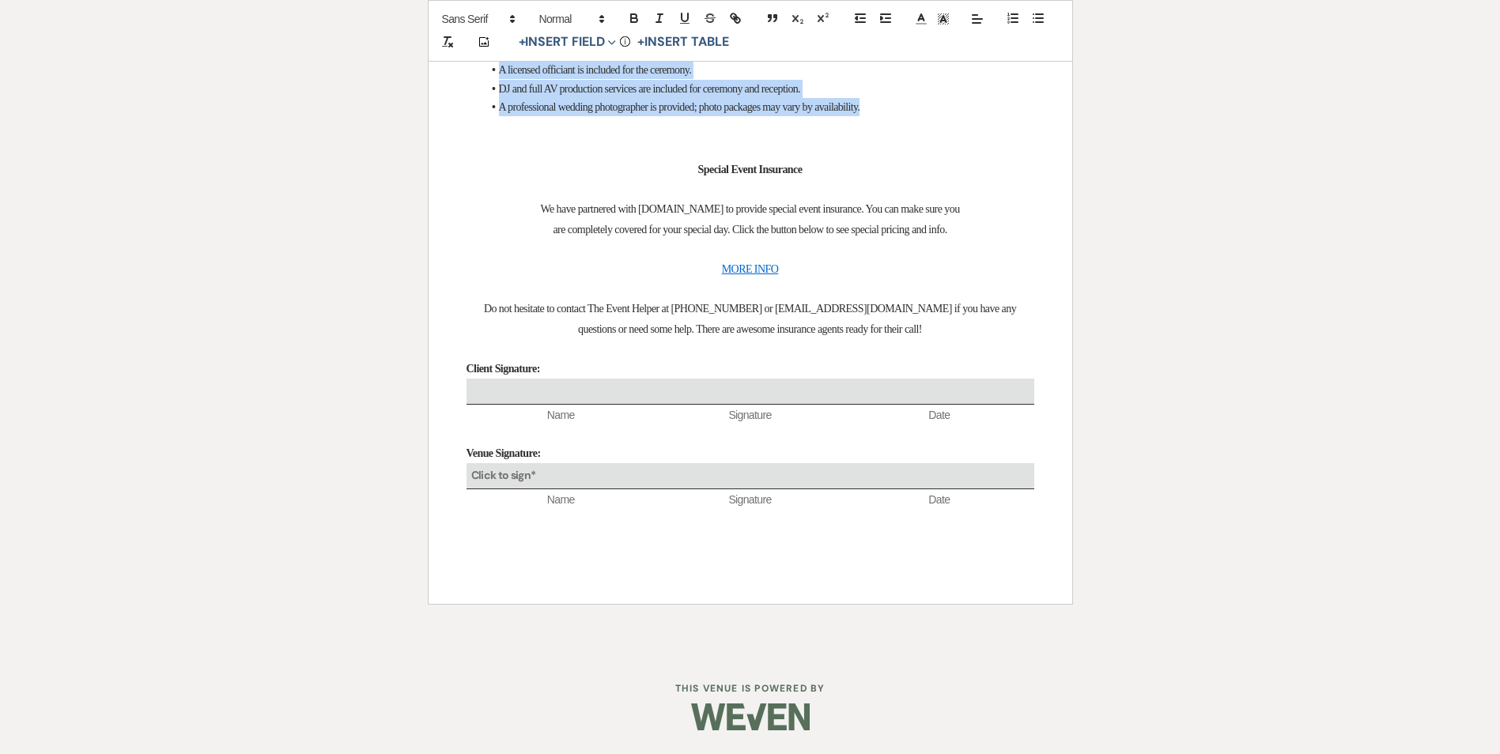
drag, startPoint x: 896, startPoint y: 243, endPoint x: 561, endPoint y: 118, distance: 357.8
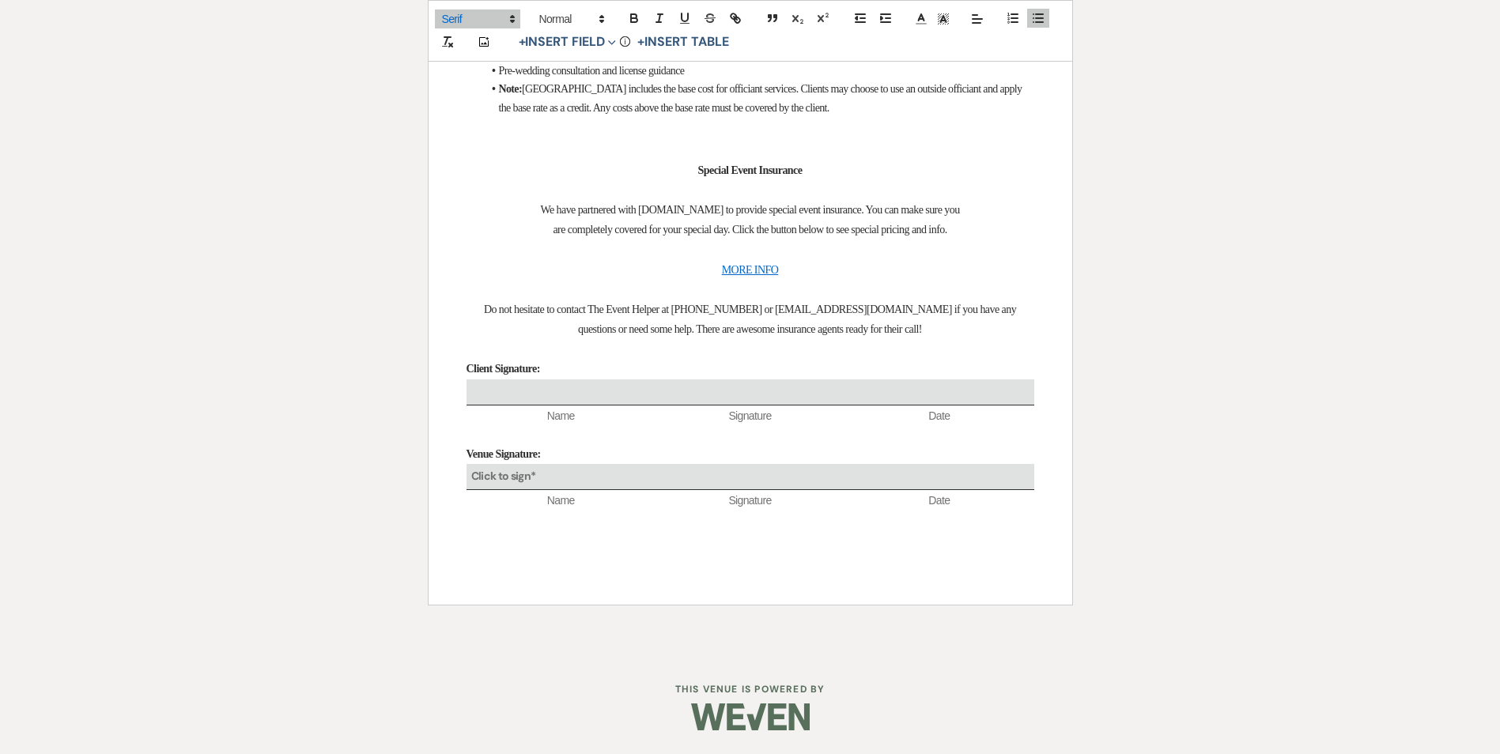
scroll to position [7358, 0]
click at [578, 157] on h3 at bounding box center [751, 148] width 568 height 23
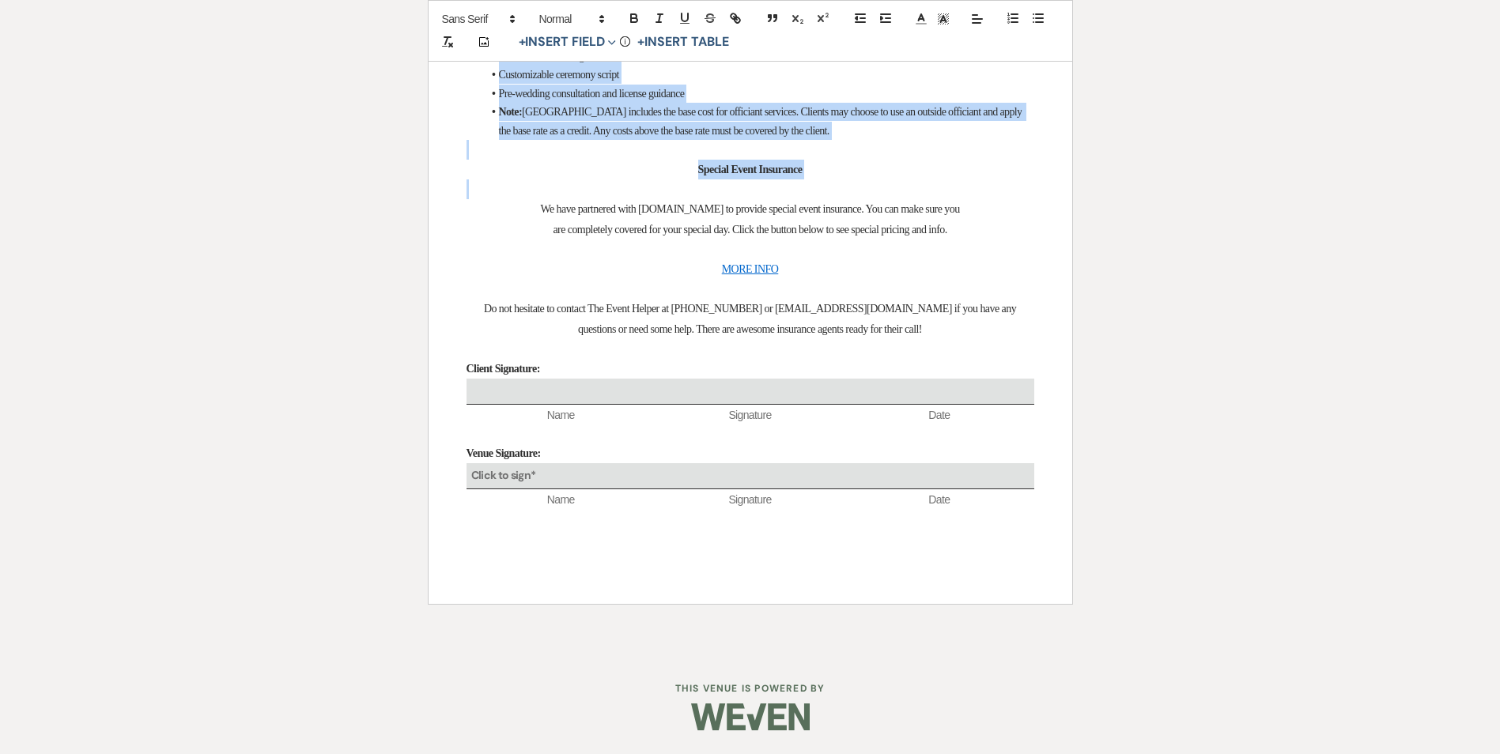
scroll to position [7177, 0]
drag, startPoint x: 486, startPoint y: 196, endPoint x: 615, endPoint y: 355, distance: 204.7
click at [607, 199] on p at bounding box center [751, 190] width 568 height 20
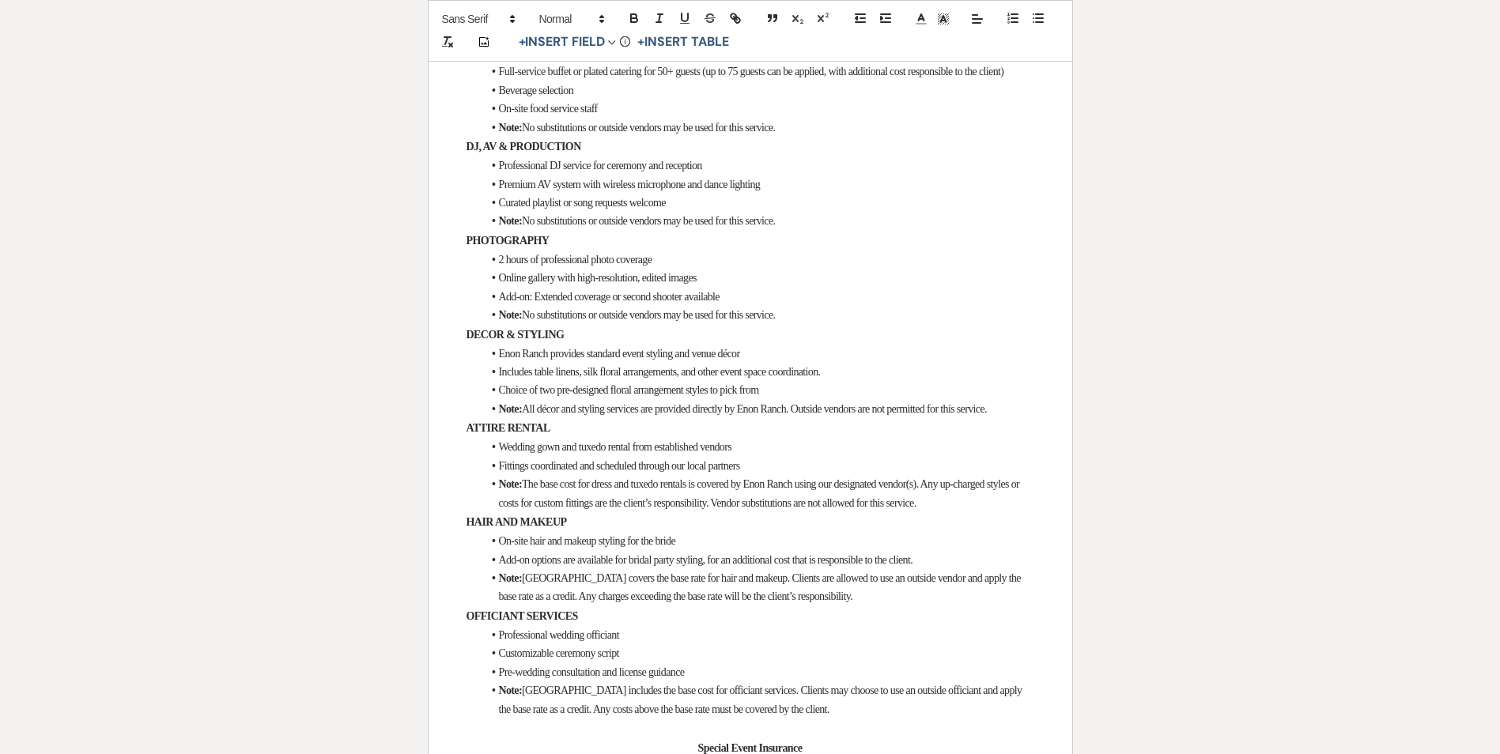
scroll to position [6386, 0]
click at [470, 43] on p at bounding box center [751, 34] width 568 height 20
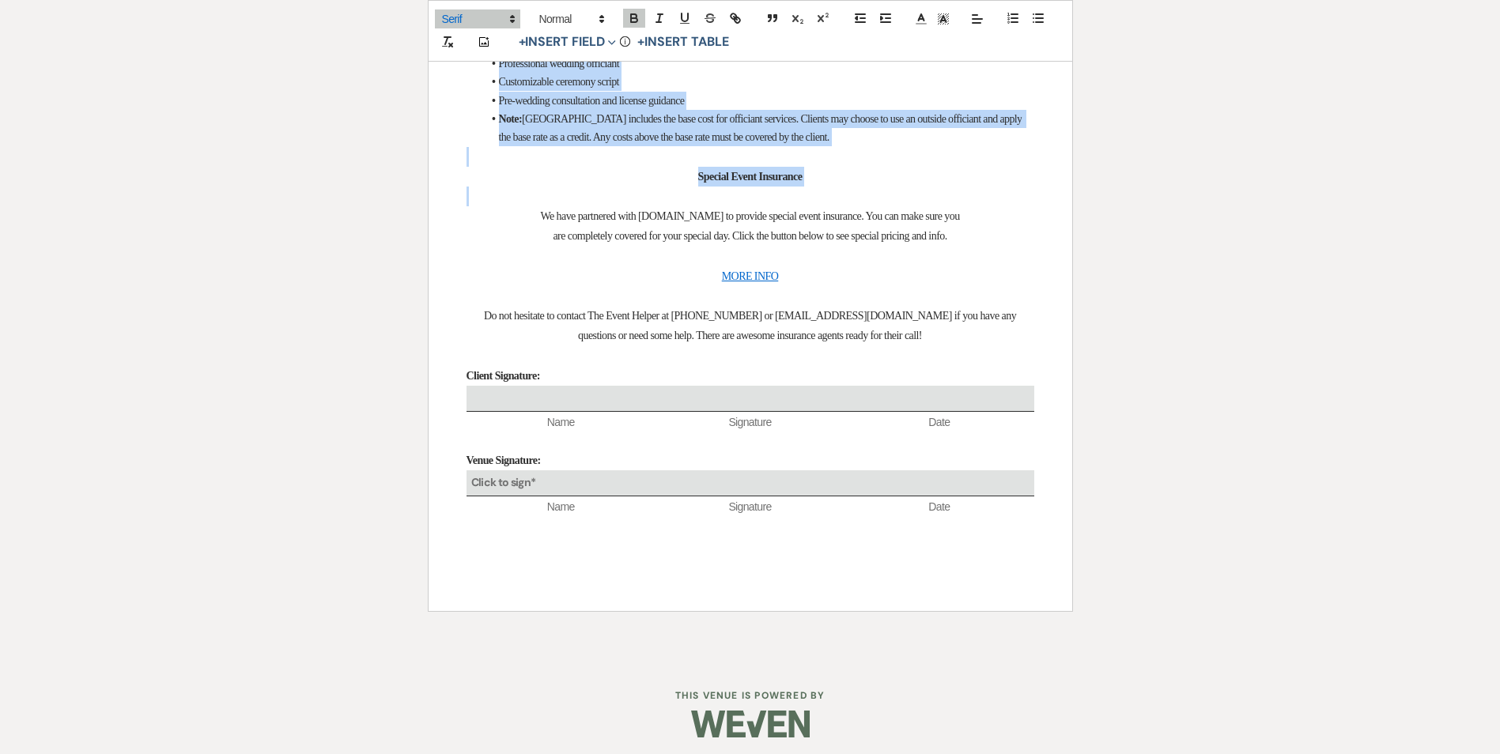
scroll to position [6940, 0]
drag, startPoint x: 483, startPoint y: 253, endPoint x: 881, endPoint y: 504, distance: 470.2
copy div "9. Special Stipulations: CATERING AND SERVICE Full-service buffet or plated cat…"
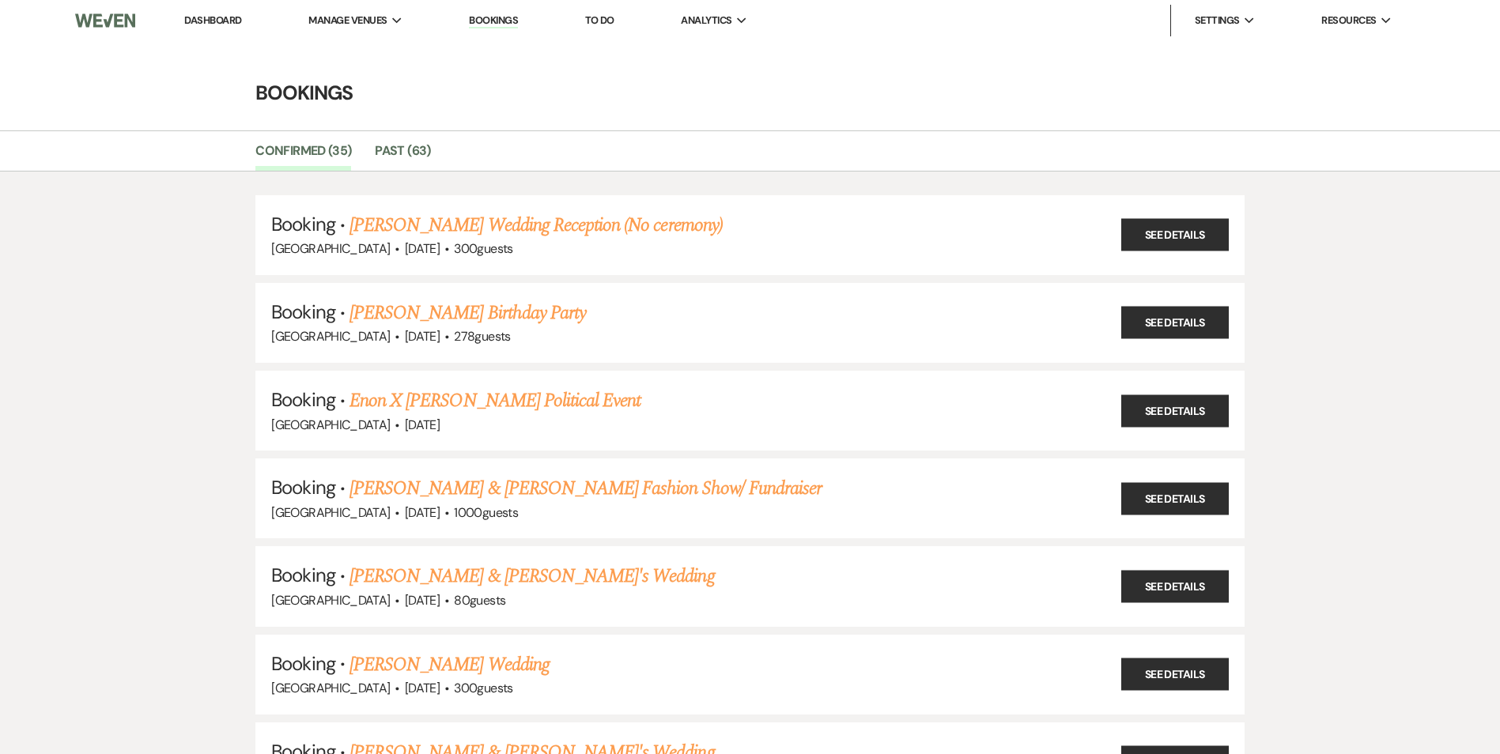
click at [238, 27] on li "Dashboard" at bounding box center [212, 21] width 73 height 32
click at [229, 11] on li "Dashboard" at bounding box center [212, 21] width 73 height 32
click at [201, 9] on li "Dashboard" at bounding box center [212, 21] width 73 height 32
click at [205, 32] on li "Dashboard" at bounding box center [212, 21] width 73 height 32
click at [205, 24] on link "Dashboard" at bounding box center [212, 19] width 57 height 13
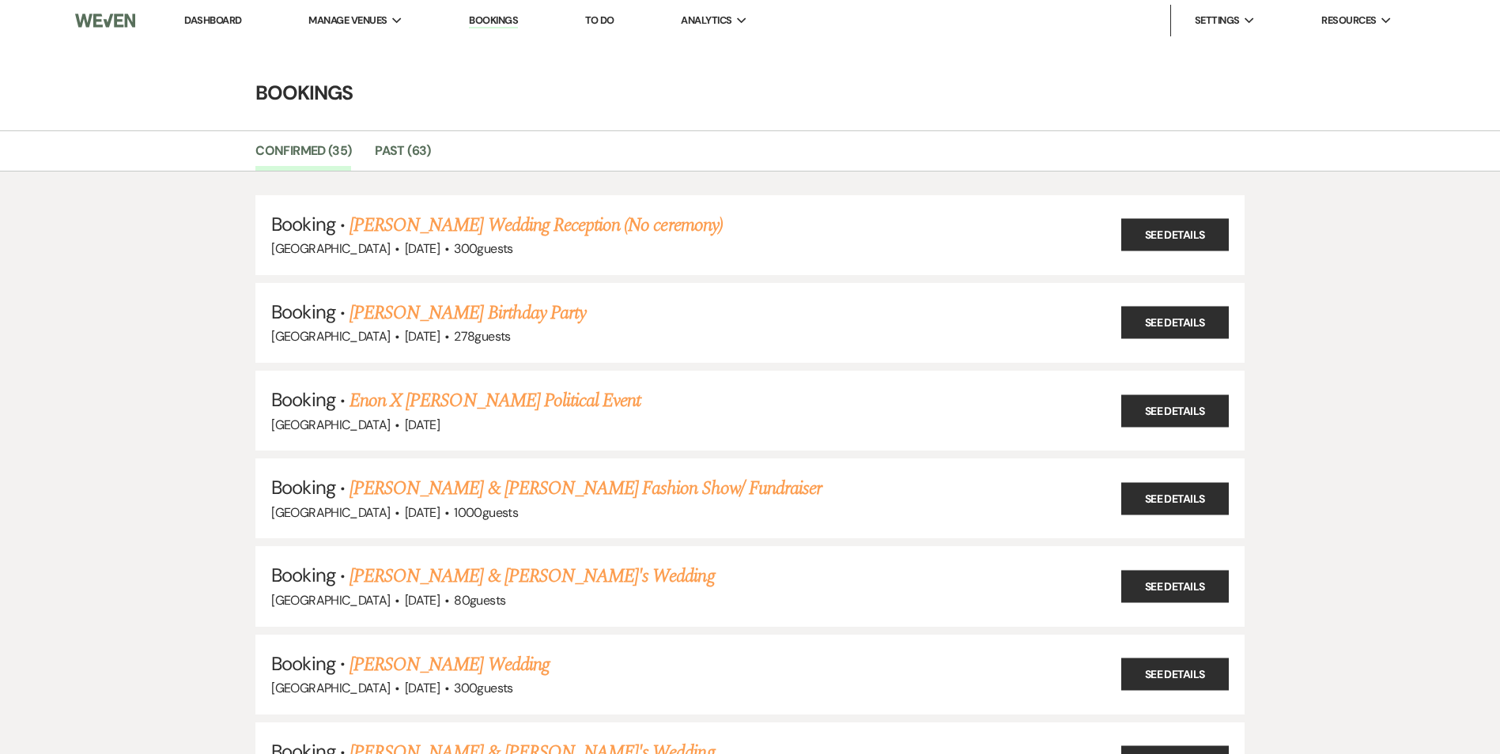
click at [205, 17] on link "Dashboard" at bounding box center [212, 19] width 57 height 13
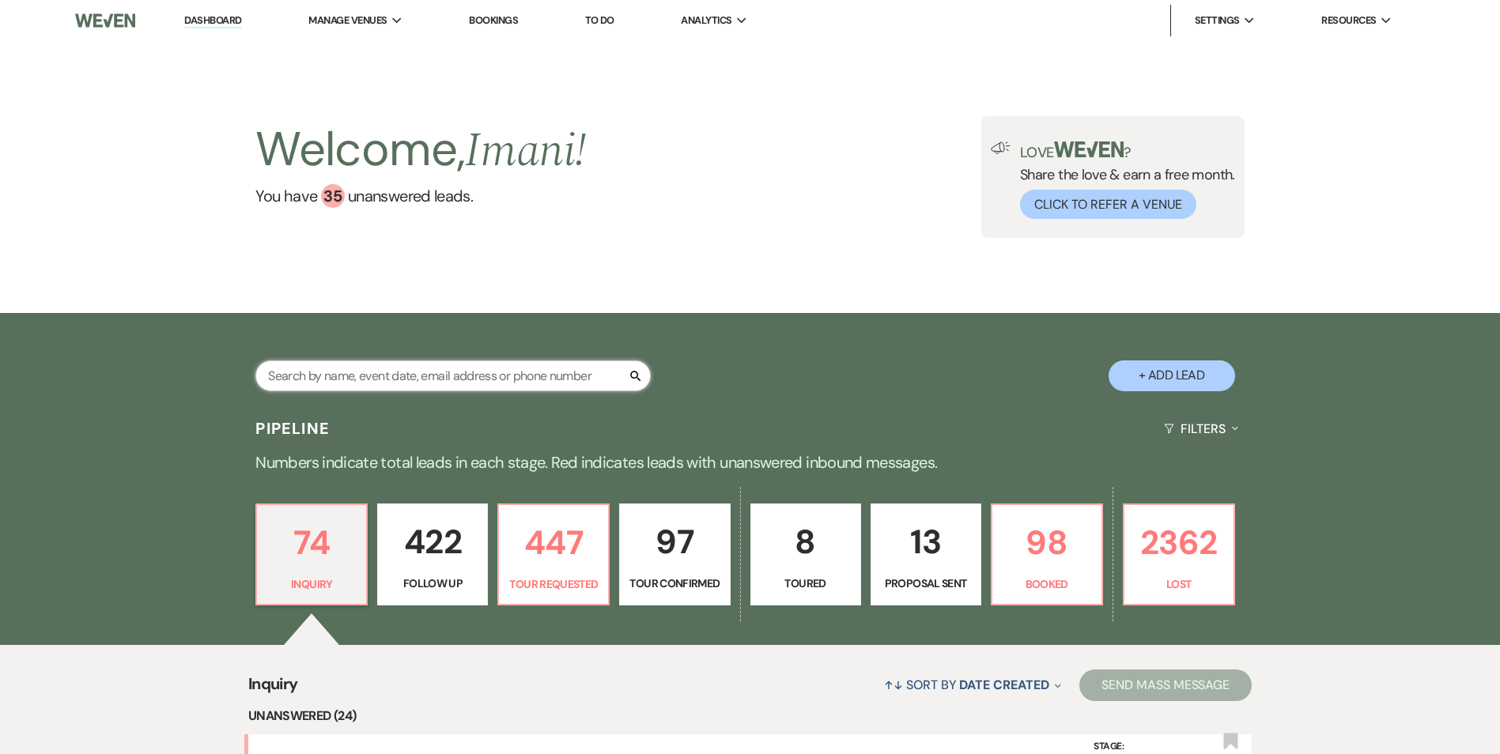
click at [386, 379] on input "text" at bounding box center [452, 376] width 395 height 31
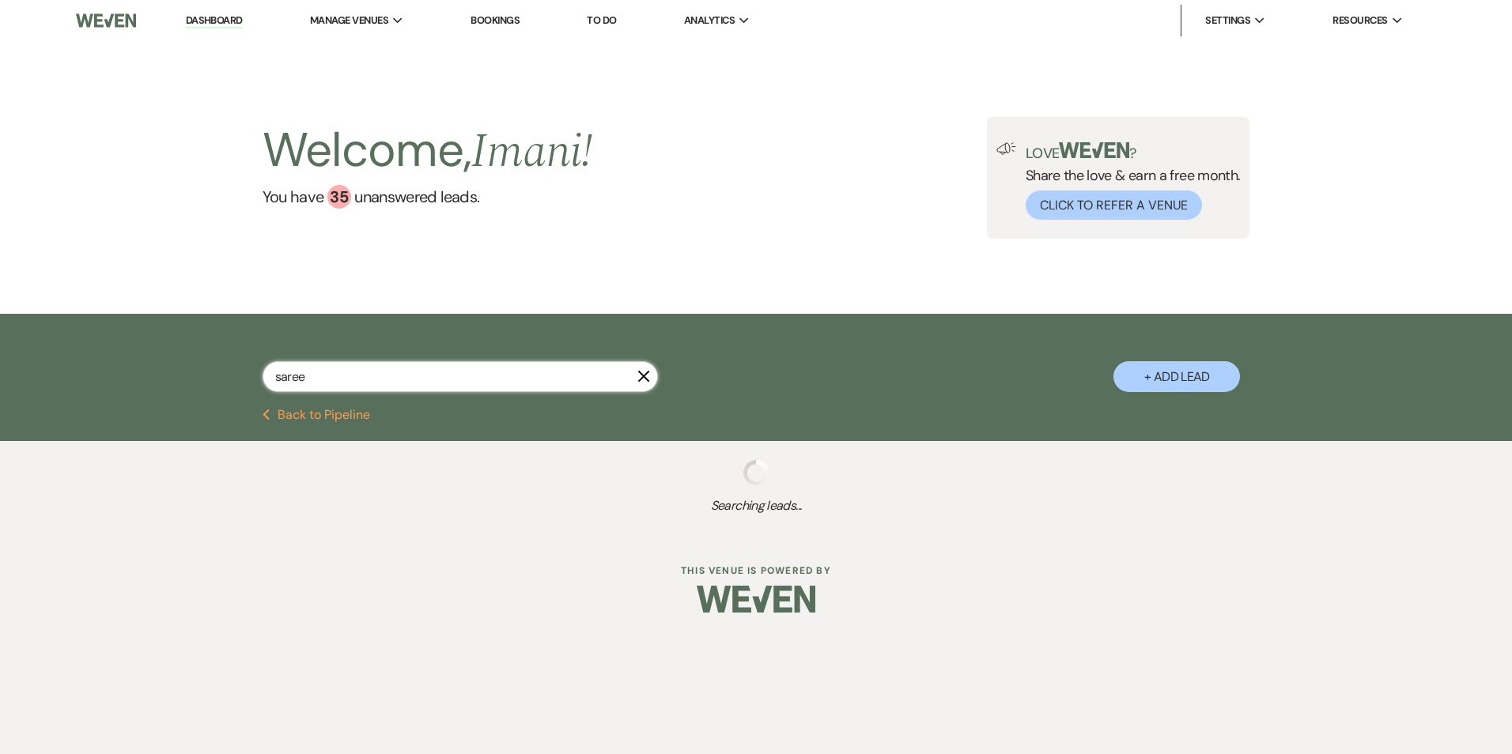
type input "sareen"
select select "2"
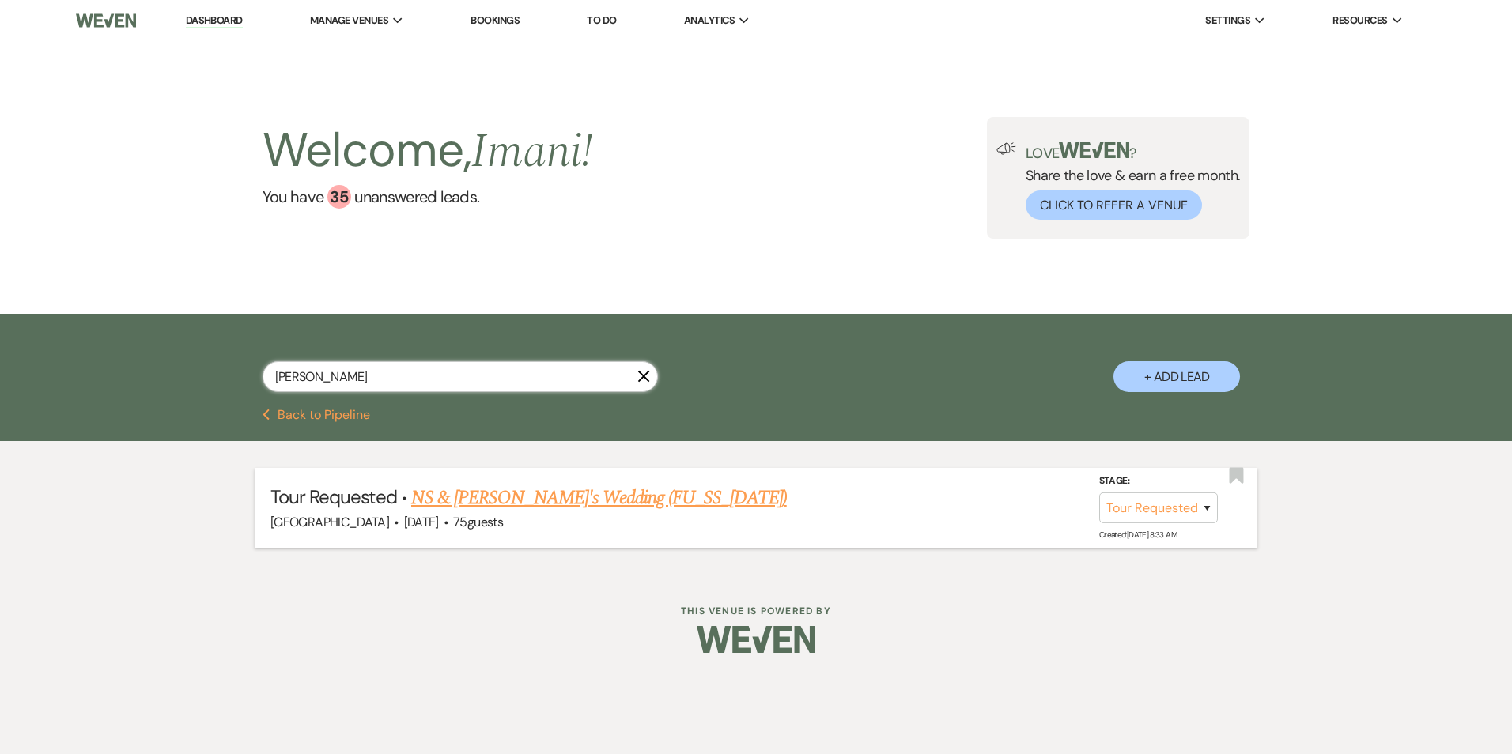
type input "sareen"
click at [485, 492] on link "NS & [PERSON_NAME]'s Wedding (FU_SS_[DATE])" at bounding box center [599, 498] width 376 height 28
select select "2"
select select "5"
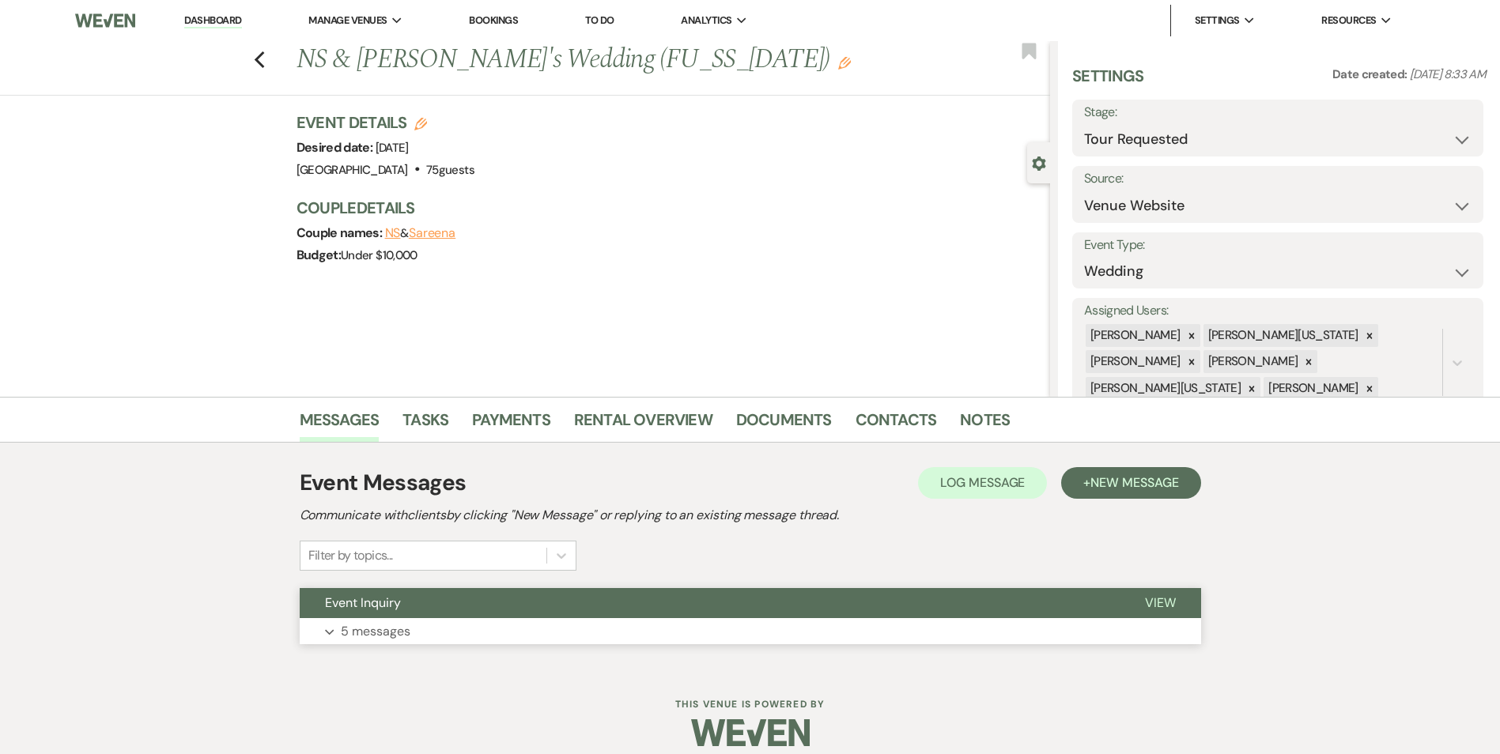
click at [515, 601] on button "Event Inquiry" at bounding box center [710, 603] width 820 height 30
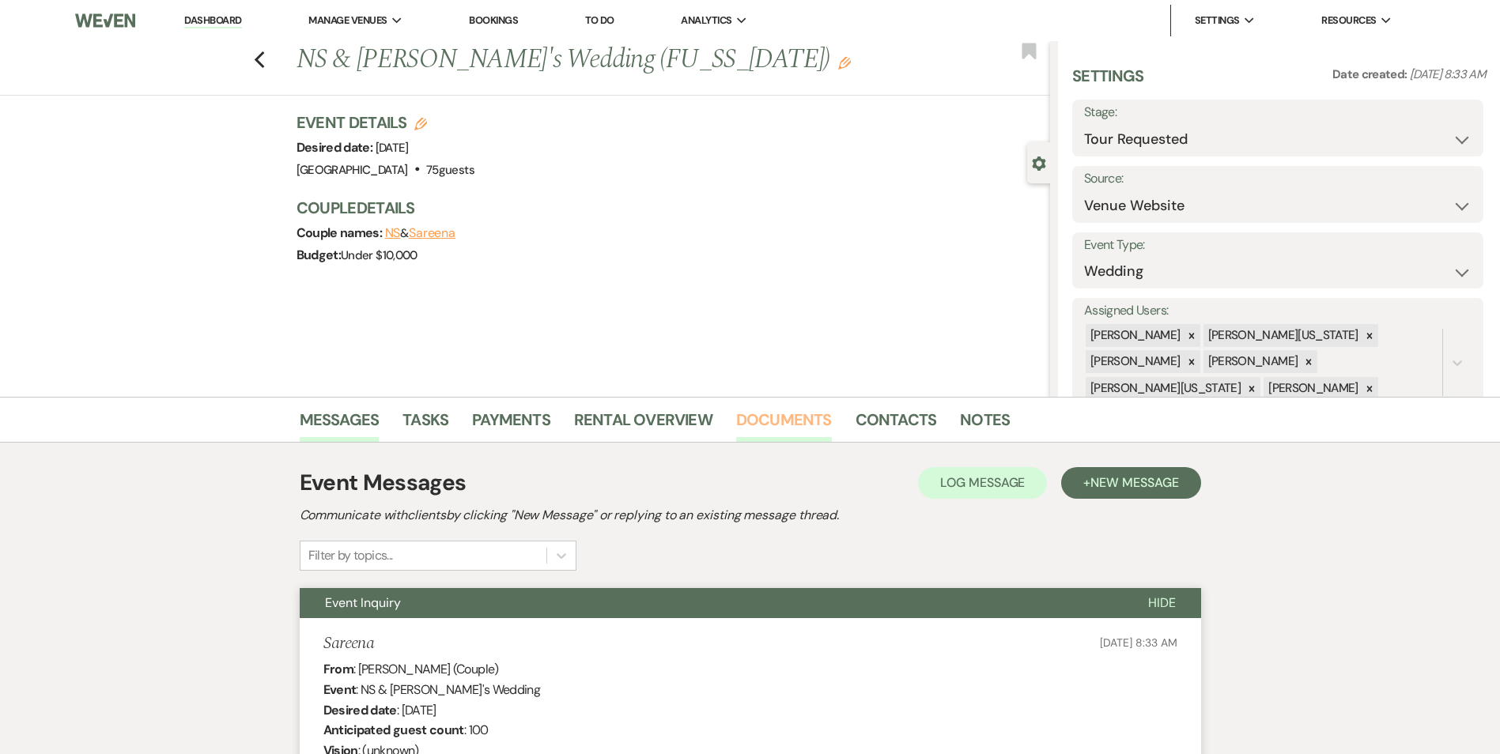
click at [807, 413] on link "Documents" at bounding box center [784, 424] width 96 height 35
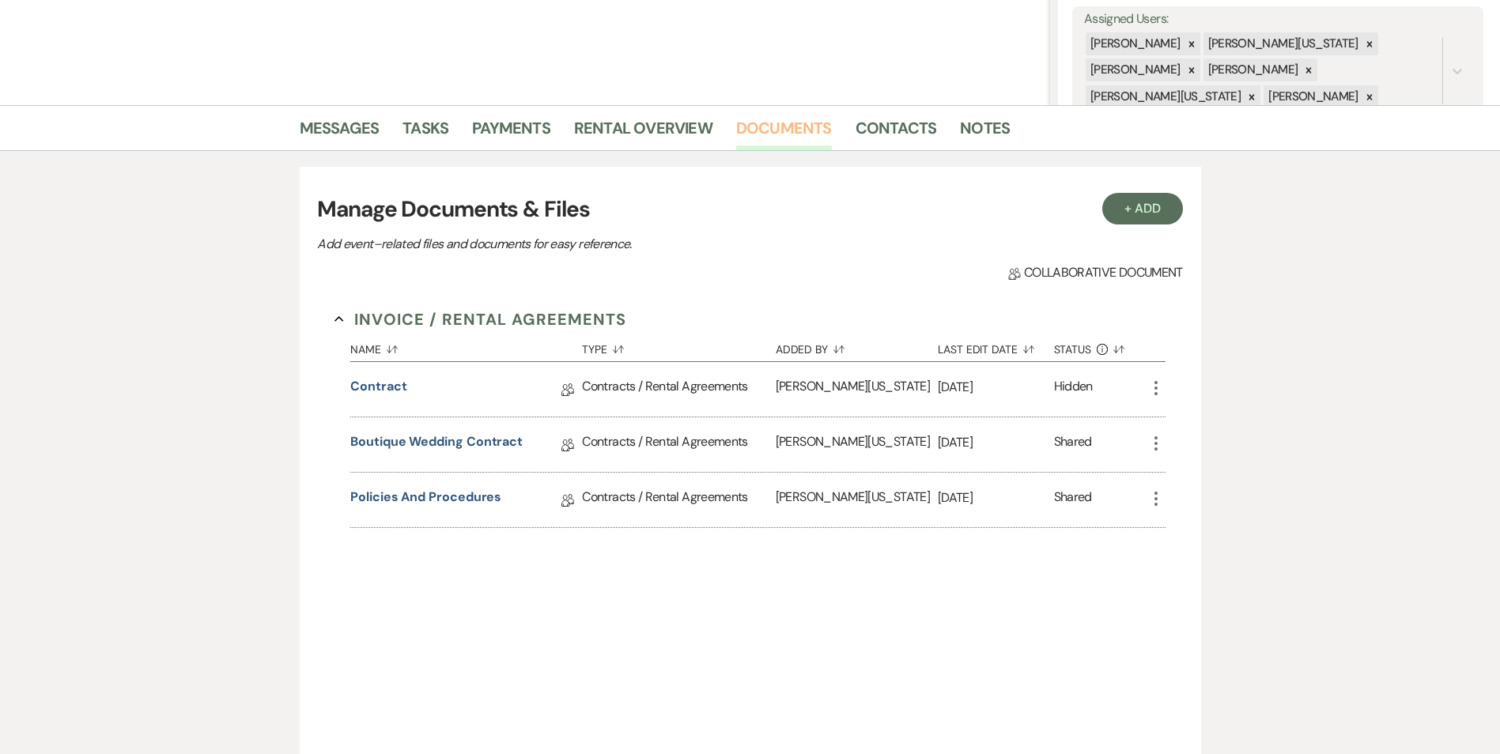
scroll to position [316, 0]
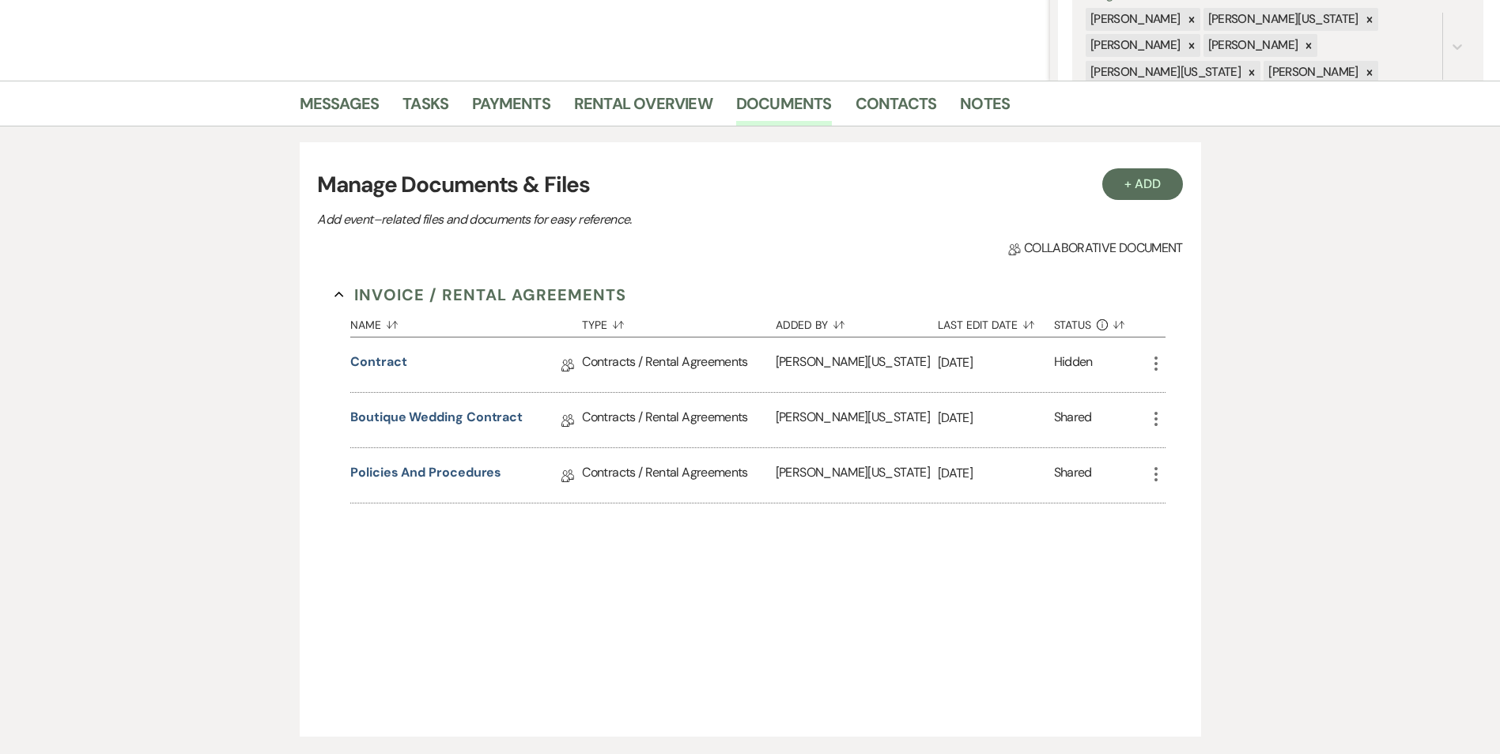
click at [1158, 417] on icon "More" at bounding box center [1156, 419] width 19 height 19
click at [1065, 421] on div "Shared" at bounding box center [1073, 420] width 38 height 25
click at [1159, 418] on icon "More" at bounding box center [1156, 419] width 19 height 19
click at [1187, 463] on link "Zoom View" at bounding box center [1227, 450] width 160 height 27
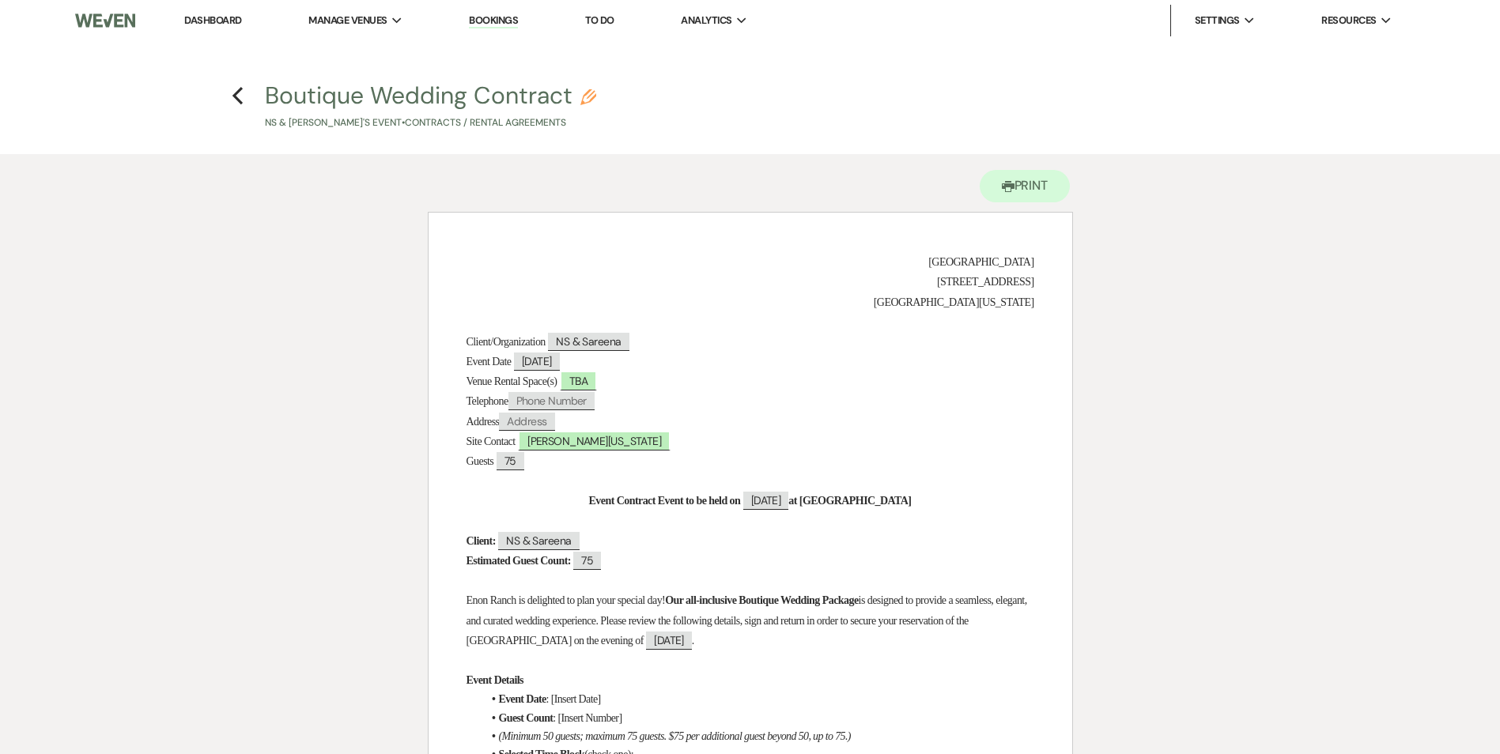
click at [245, 93] on h4 "Previous Boutique Wedding Contract Pencil NS & Sareena's Event • Contracts / Re…" at bounding box center [750, 104] width 1139 height 51
click at [235, 90] on icon "Previous" at bounding box center [238, 95] width 12 height 19
select select "2"
select select "5"
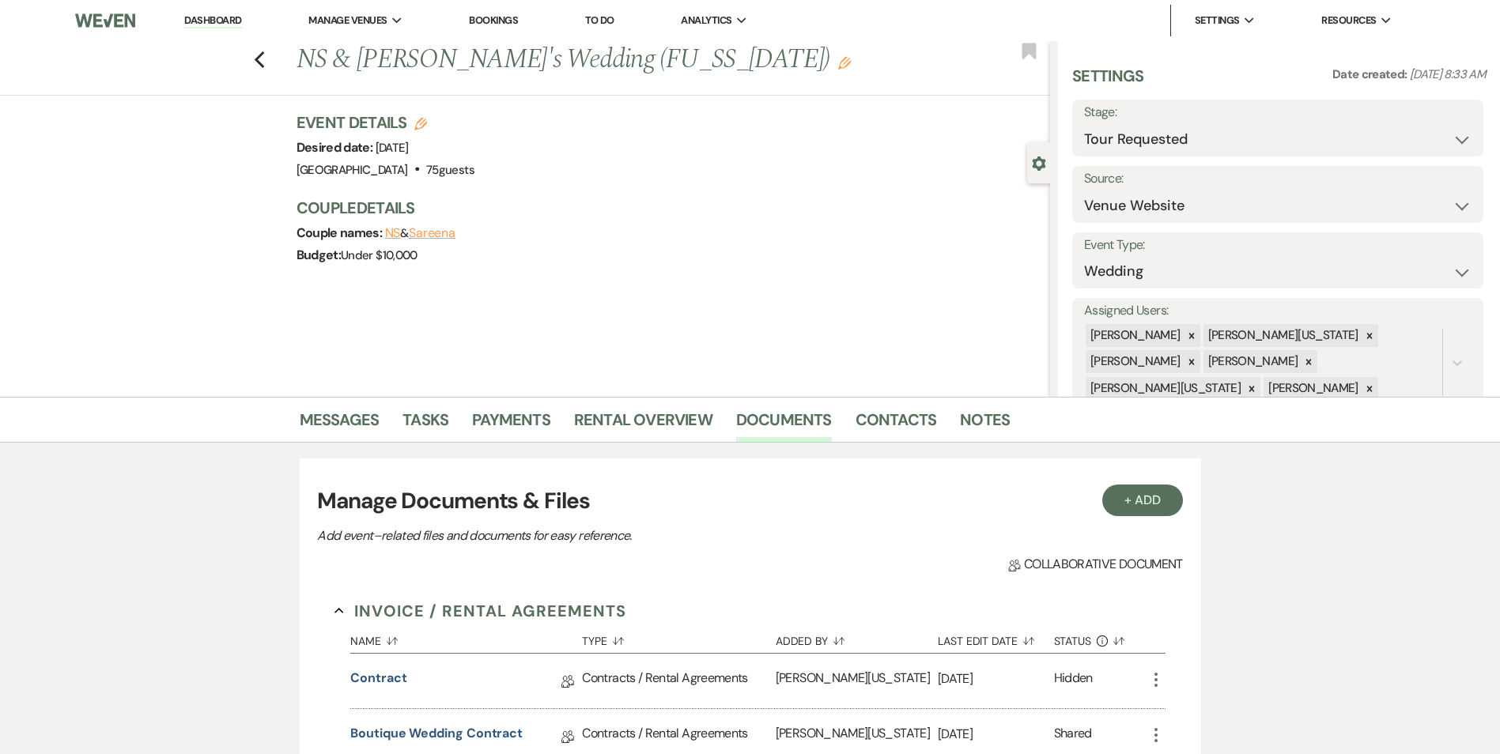
scroll to position [316, 0]
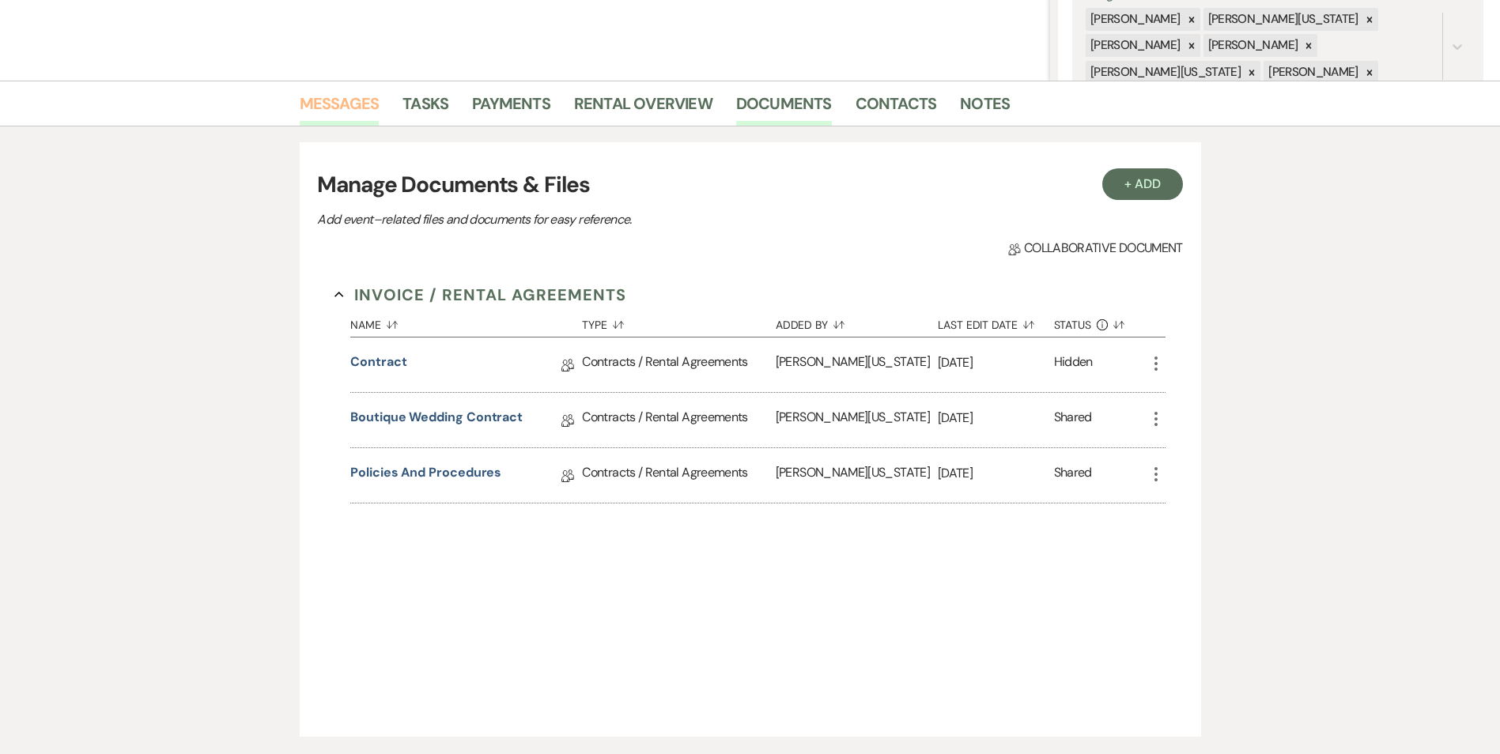
click at [350, 109] on link "Messages" at bounding box center [340, 108] width 80 height 35
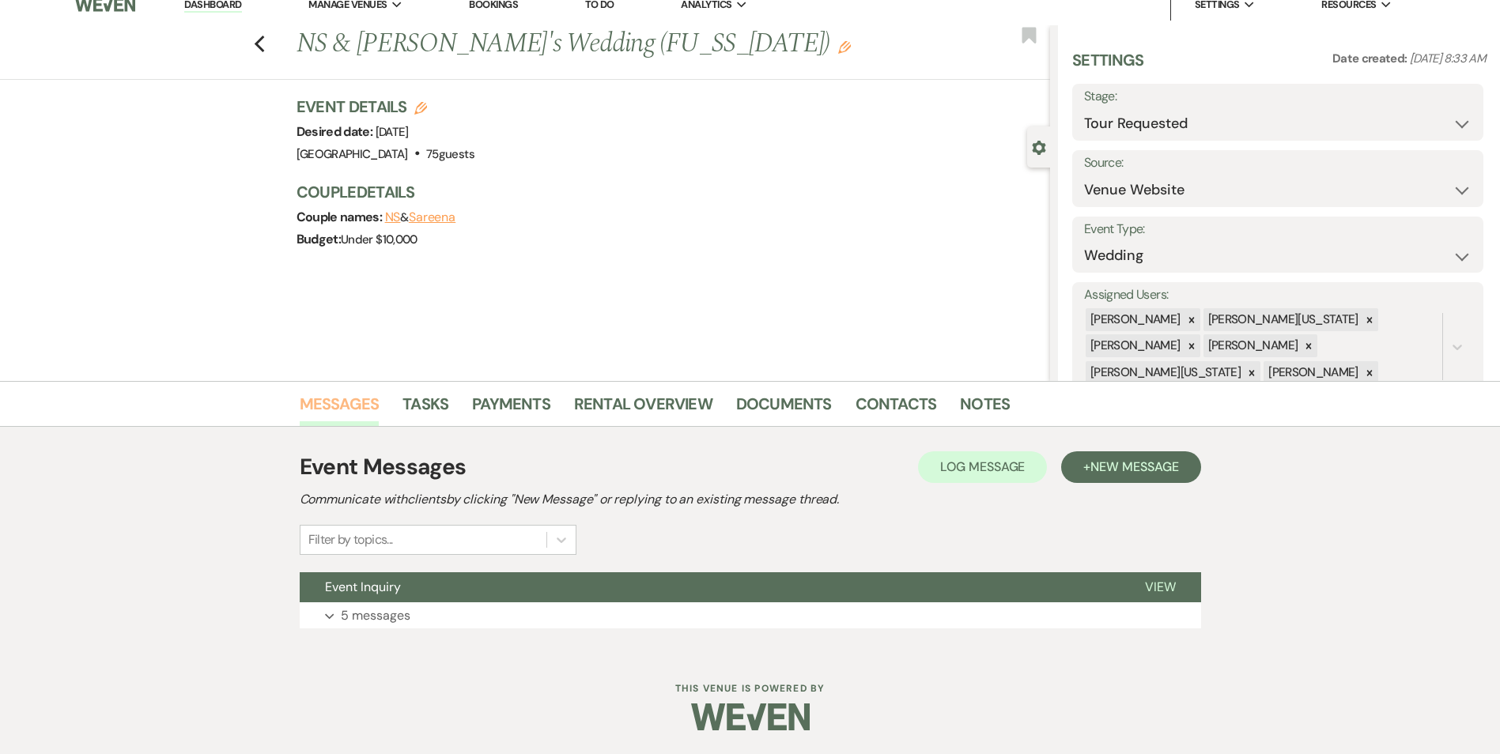
scroll to position [16, 0]
click at [402, 577] on button "Event Inquiry" at bounding box center [710, 588] width 820 height 30
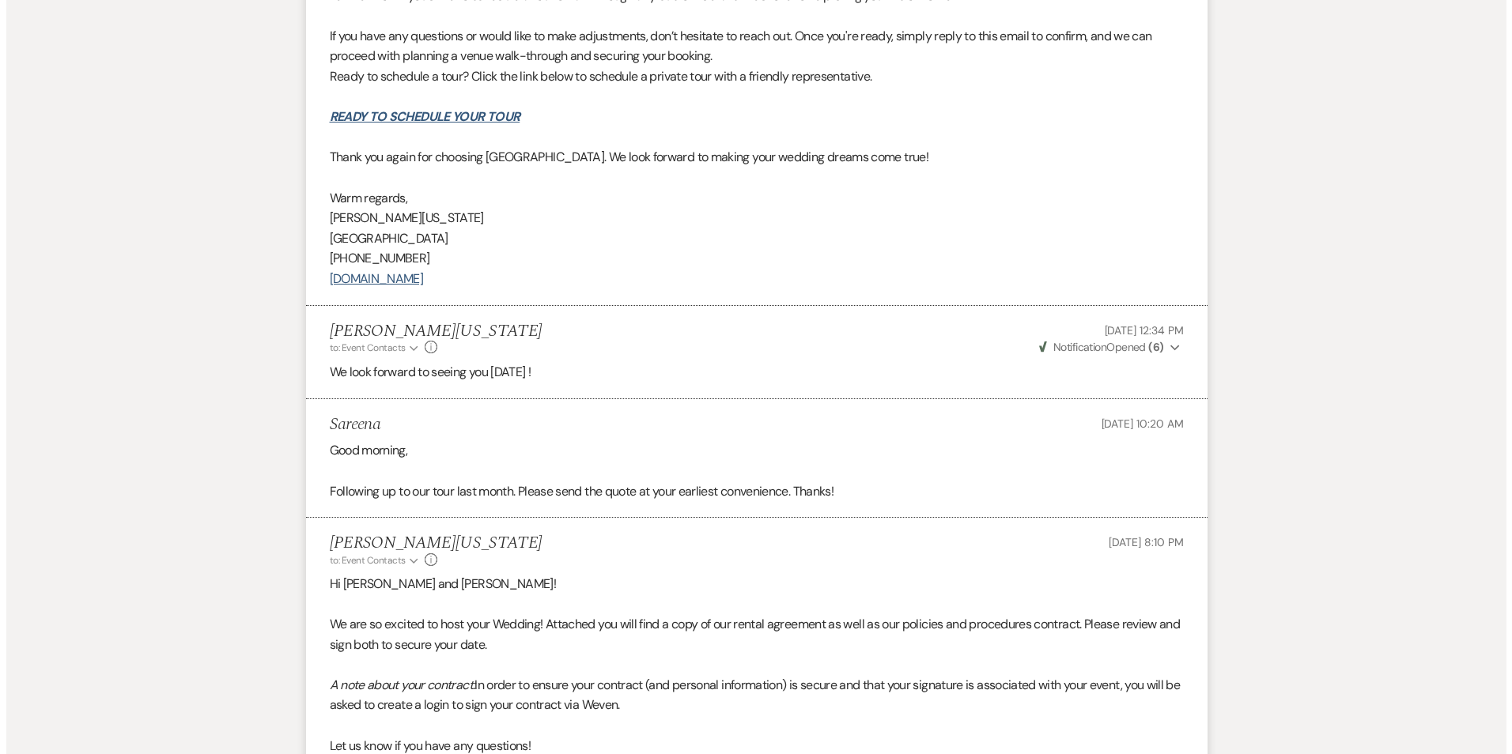
scroll to position [1910, 0]
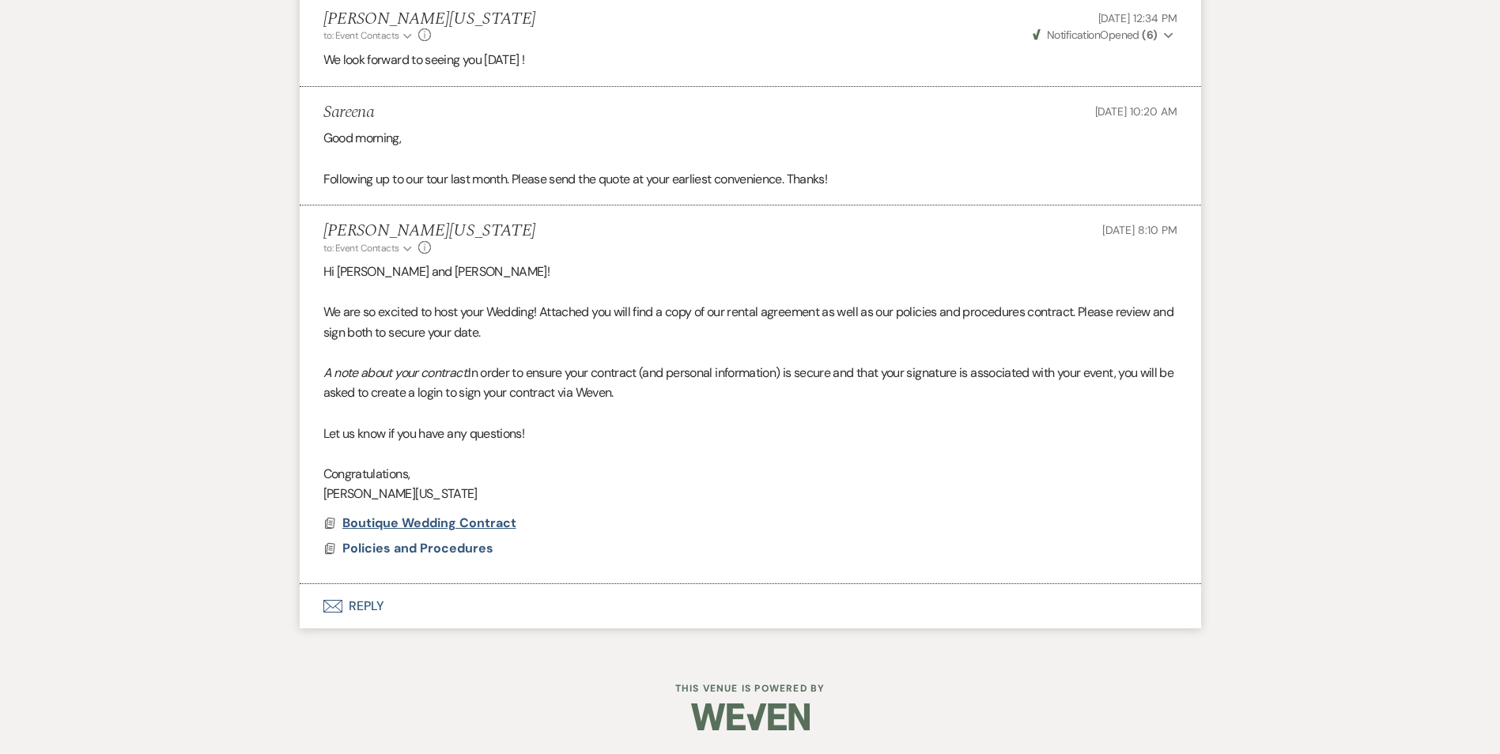
click at [419, 524] on span "Boutique Wedding Contract" at bounding box center [429, 523] width 174 height 17
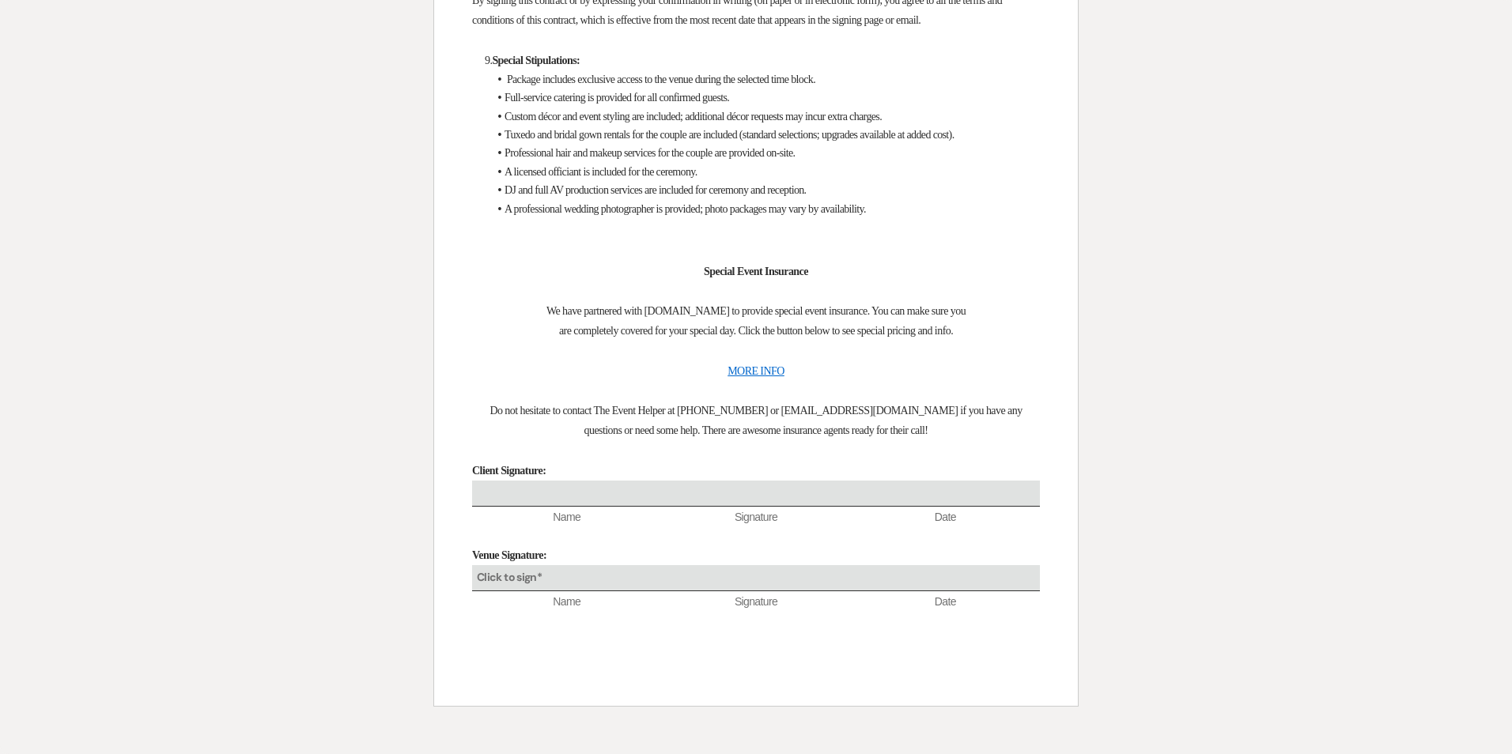
scroll to position [6245, 0]
select select "2"
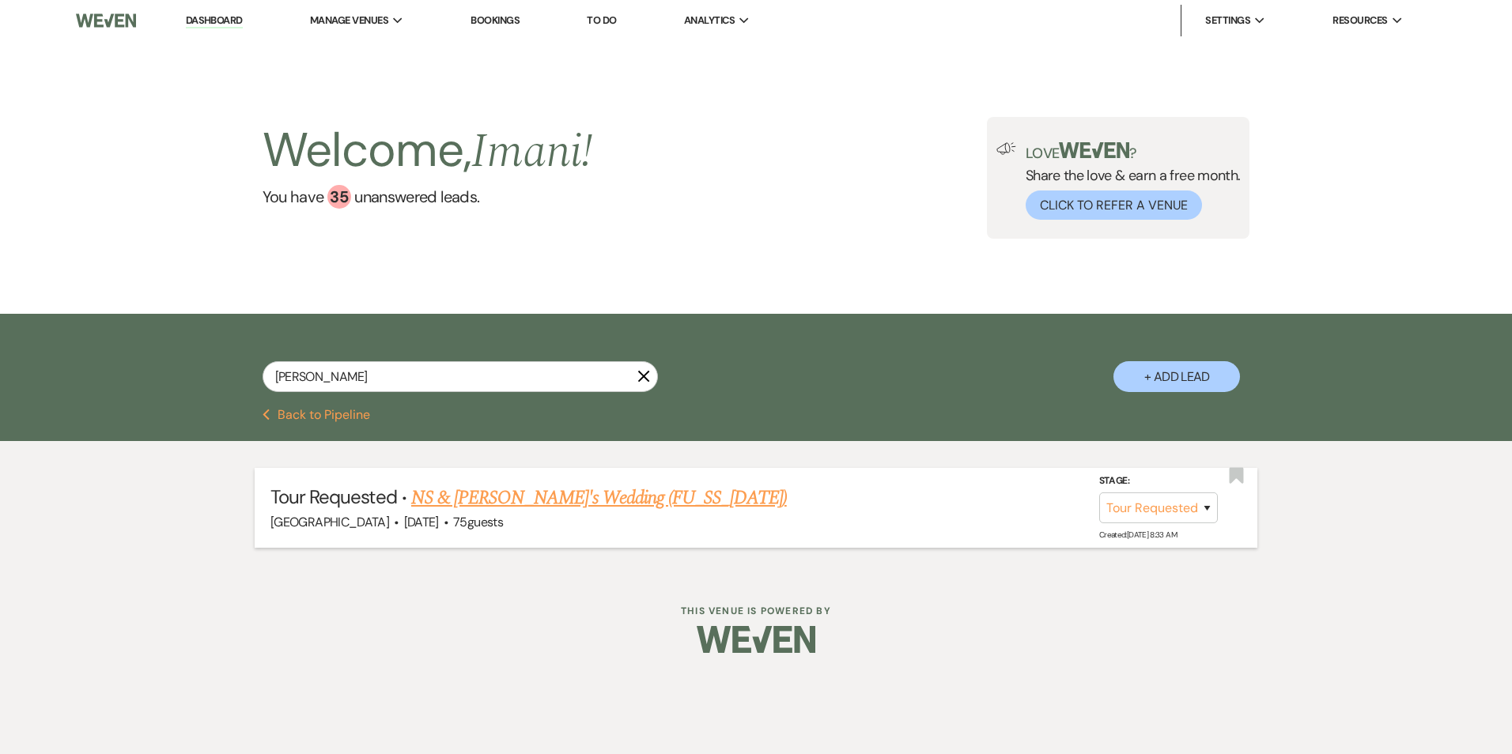
click at [452, 495] on link "NS & [PERSON_NAME]'s Wedding (FU_SS_[DATE])" at bounding box center [599, 498] width 376 height 28
select select "2"
select select "5"
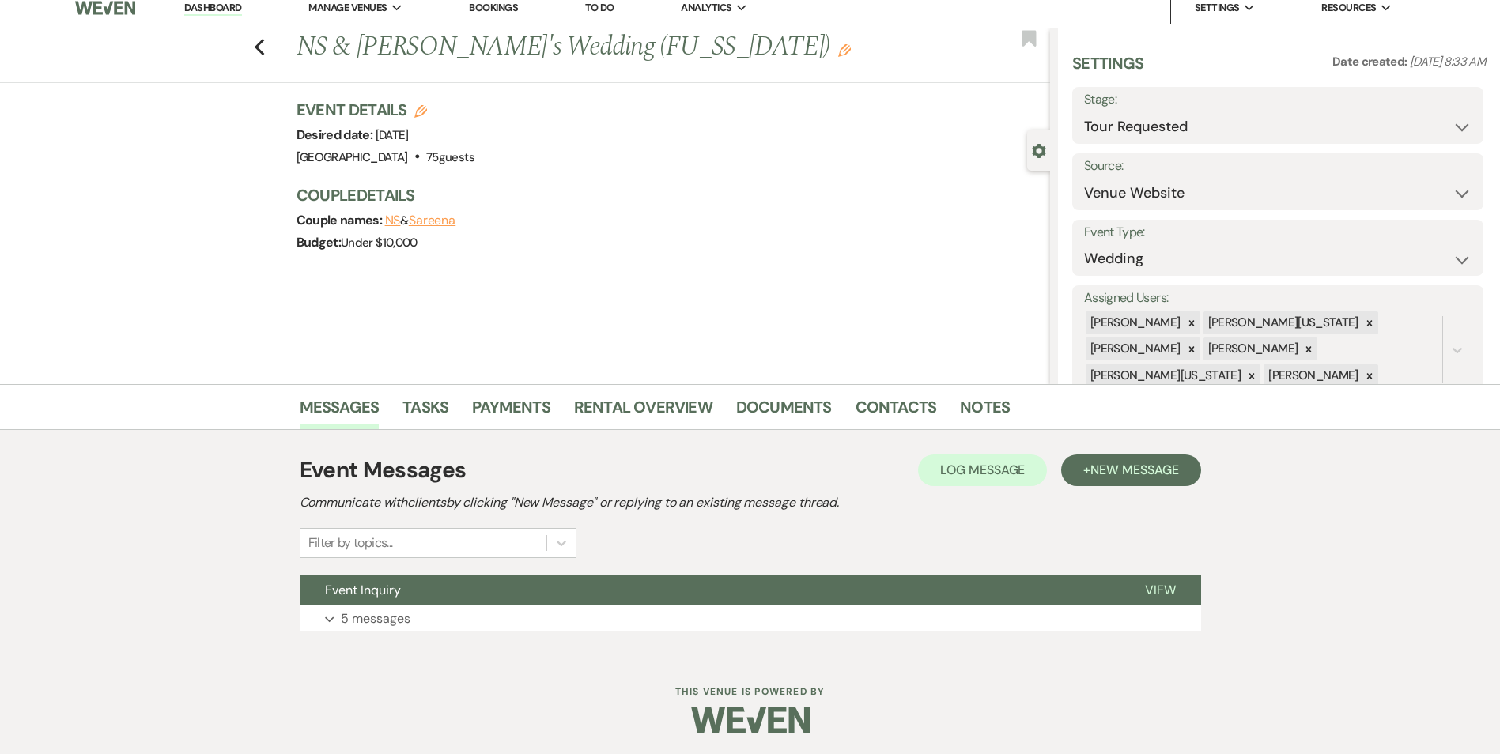
scroll to position [16, 0]
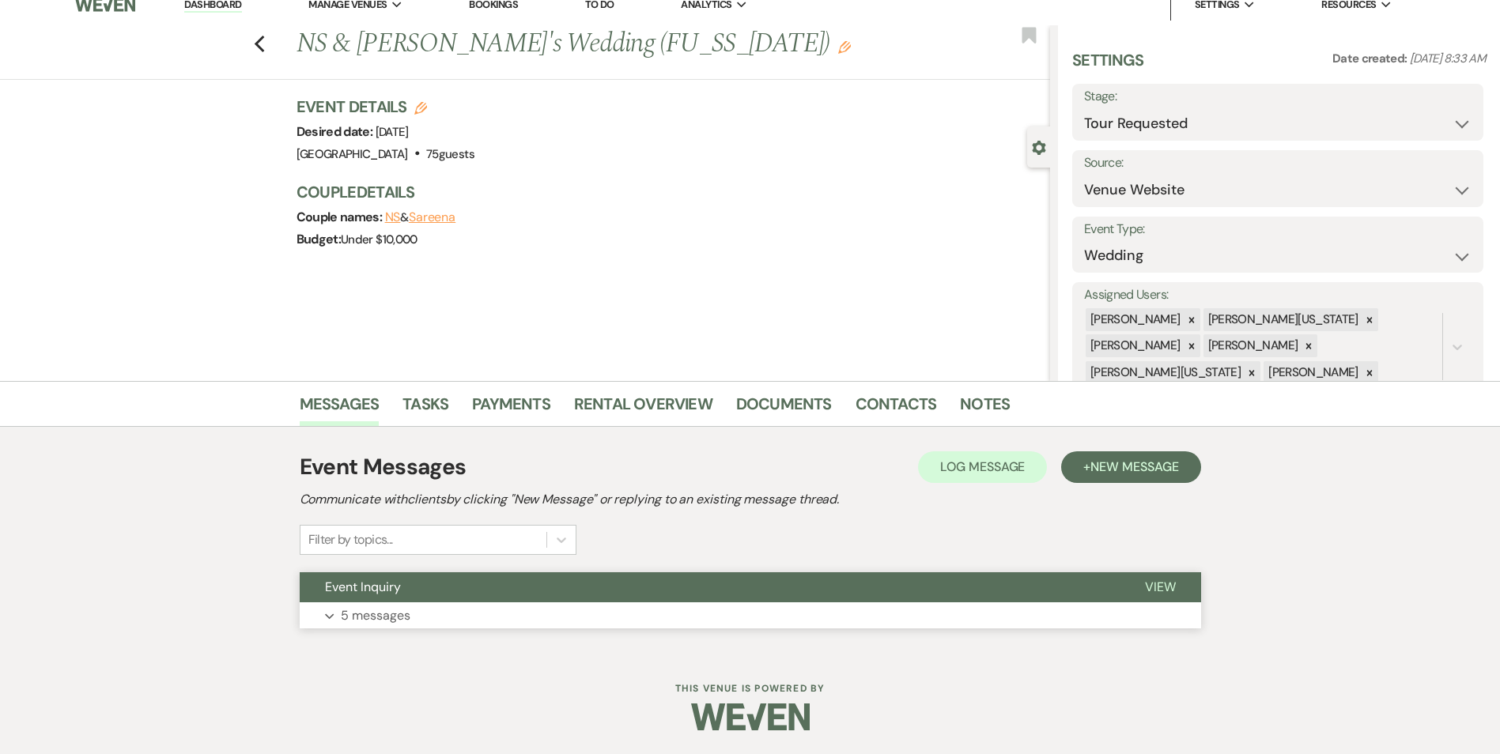
click at [403, 577] on button "Event Inquiry" at bounding box center [710, 588] width 820 height 30
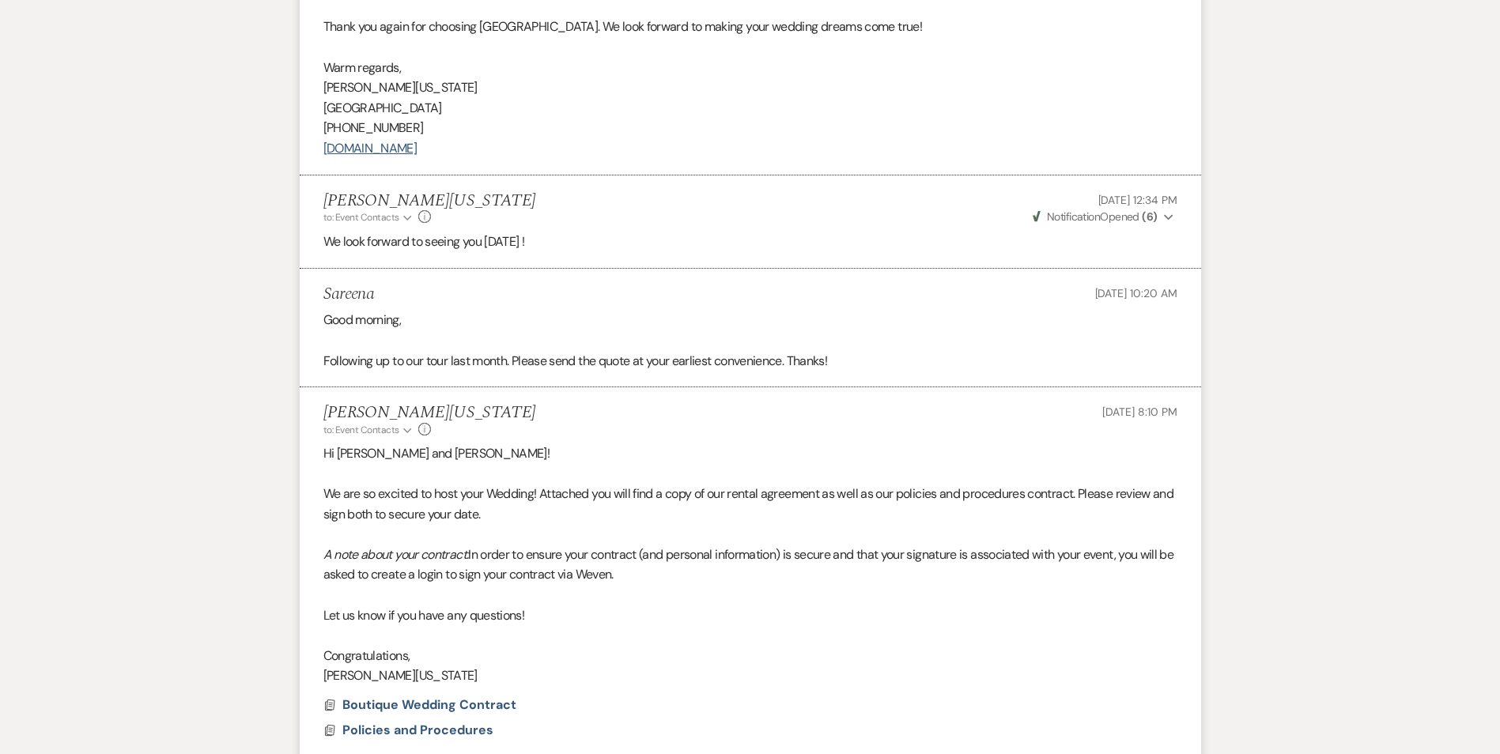
scroll to position [1756, 0]
